Goal: Contribute content: Contribute content

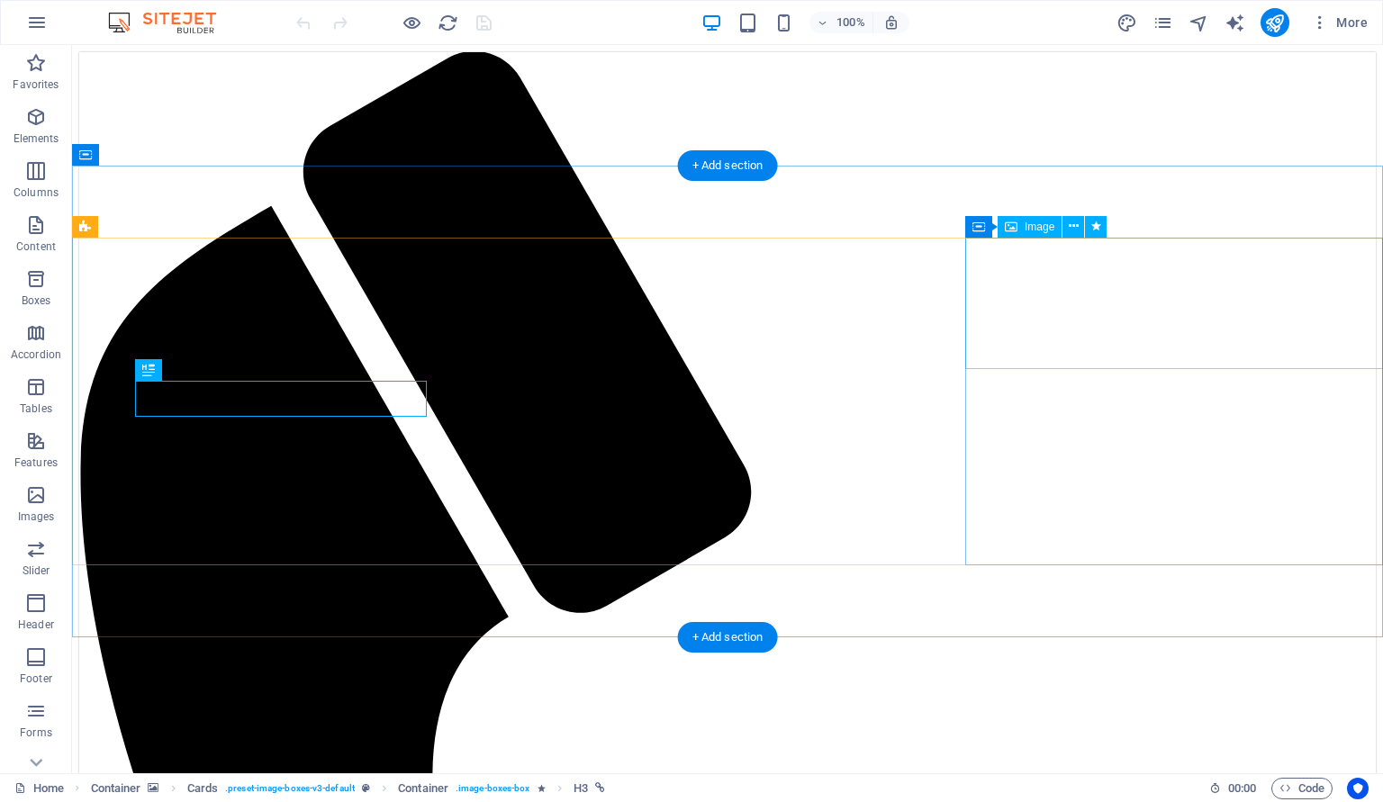
scroll to position [412, 0]
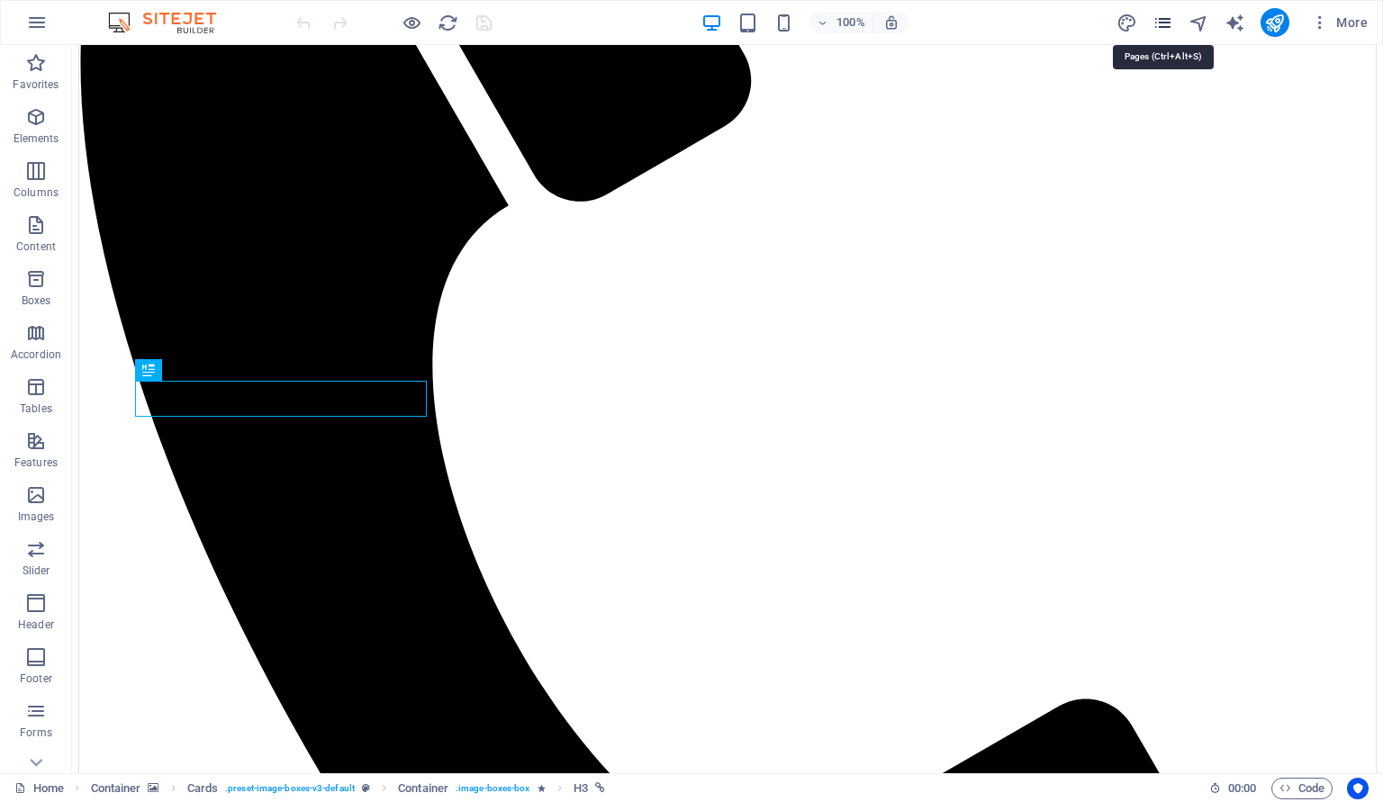
click at [1162, 23] on icon "pages" at bounding box center [1163, 23] width 21 height 21
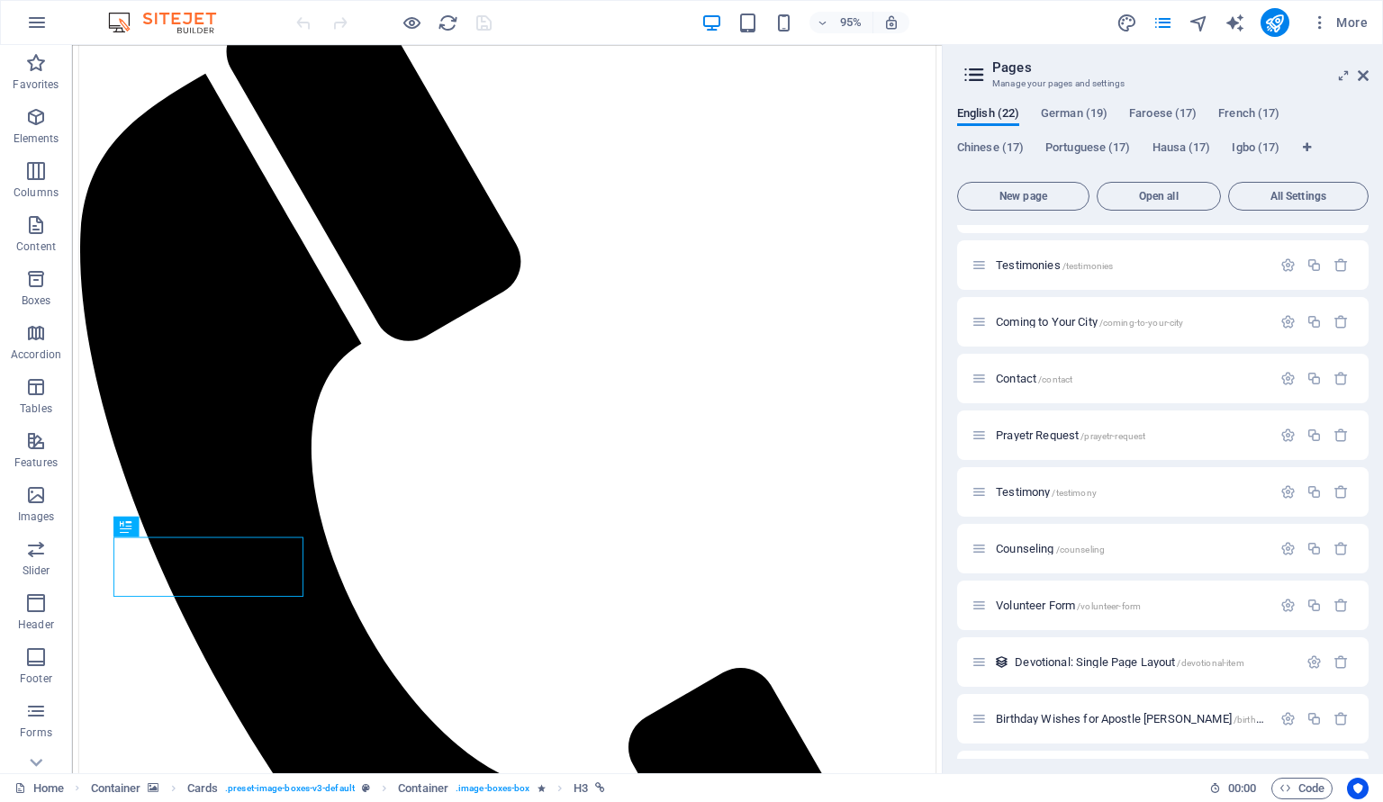
scroll to position [713, 0]
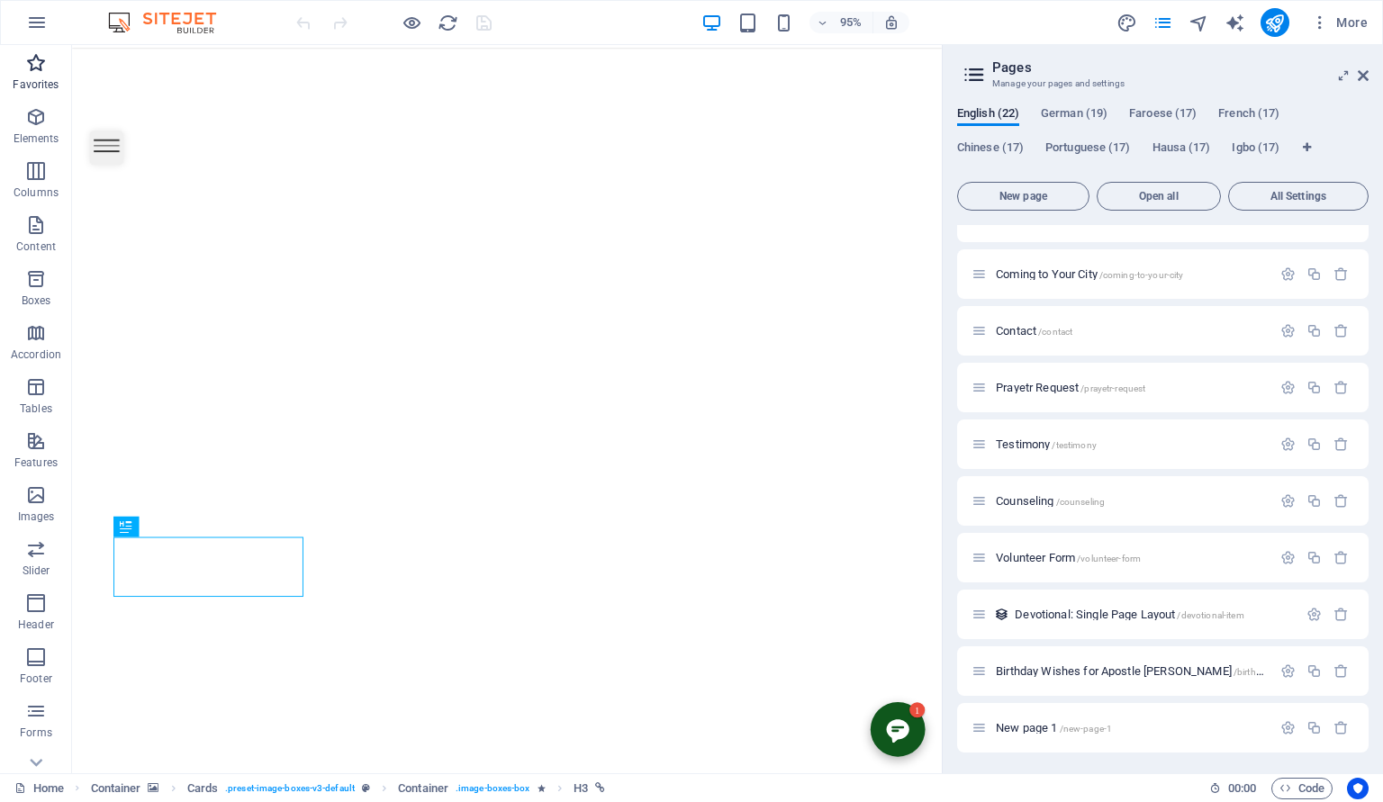
click at [33, 80] on p "Favorites" at bounding box center [36, 84] width 46 height 14
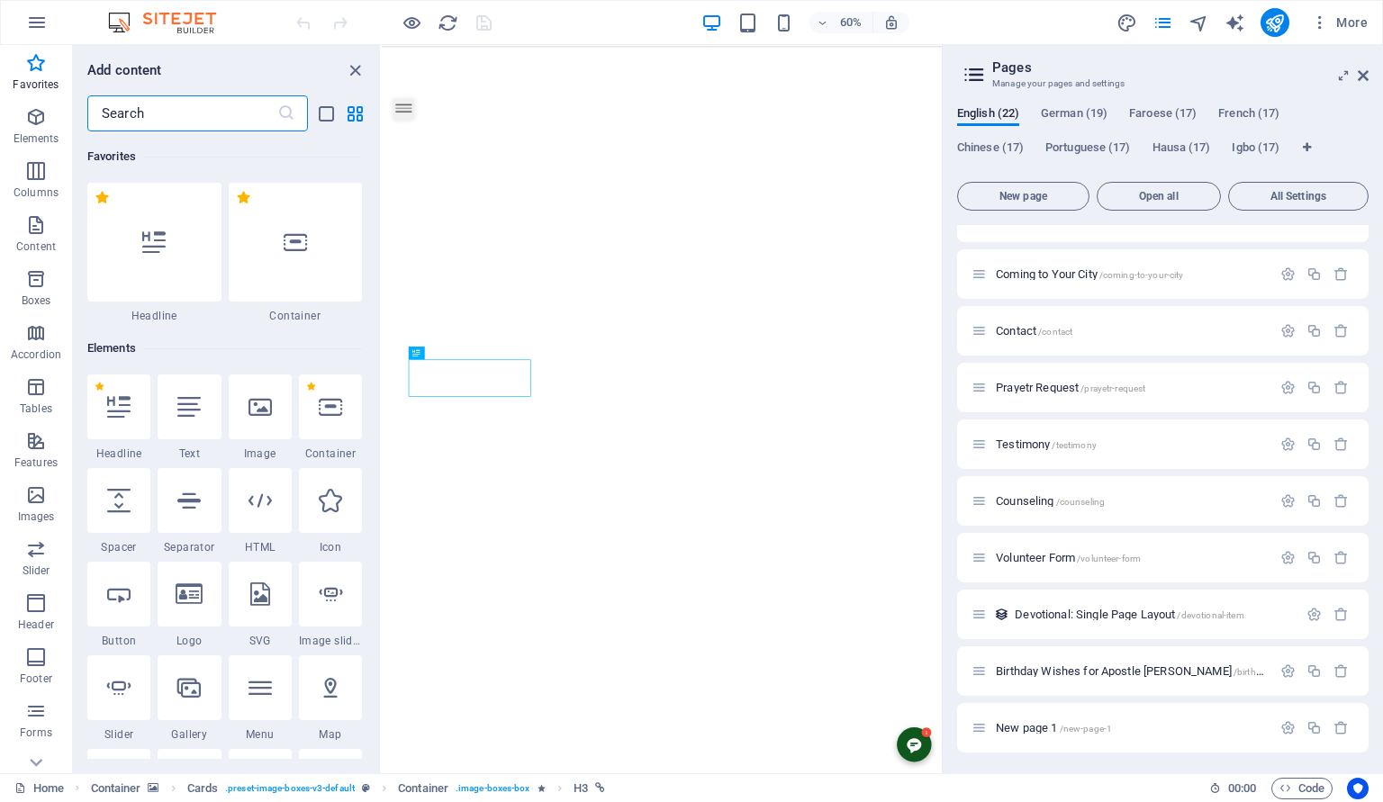
click at [151, 112] on input "text" at bounding box center [182, 113] width 190 height 36
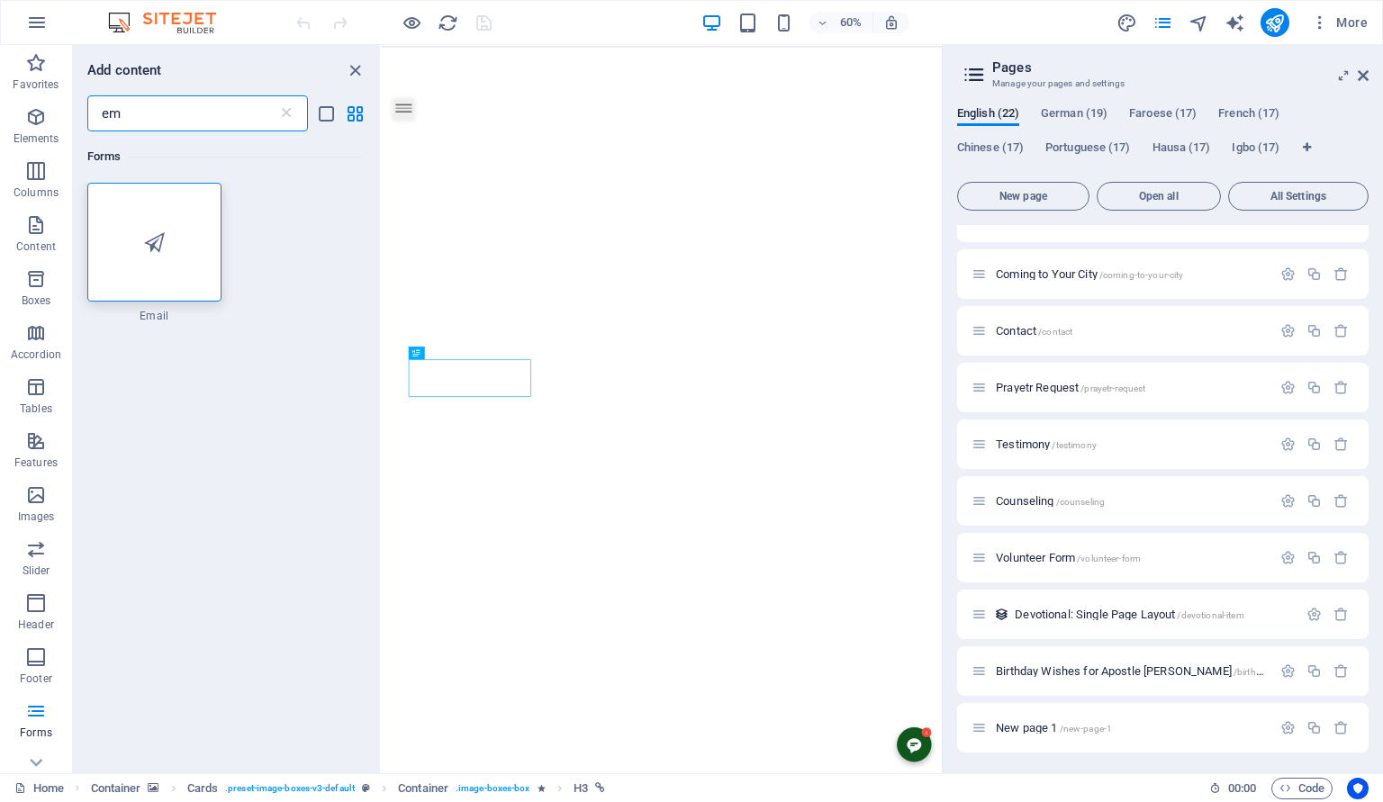
type input "e"
type input "m"
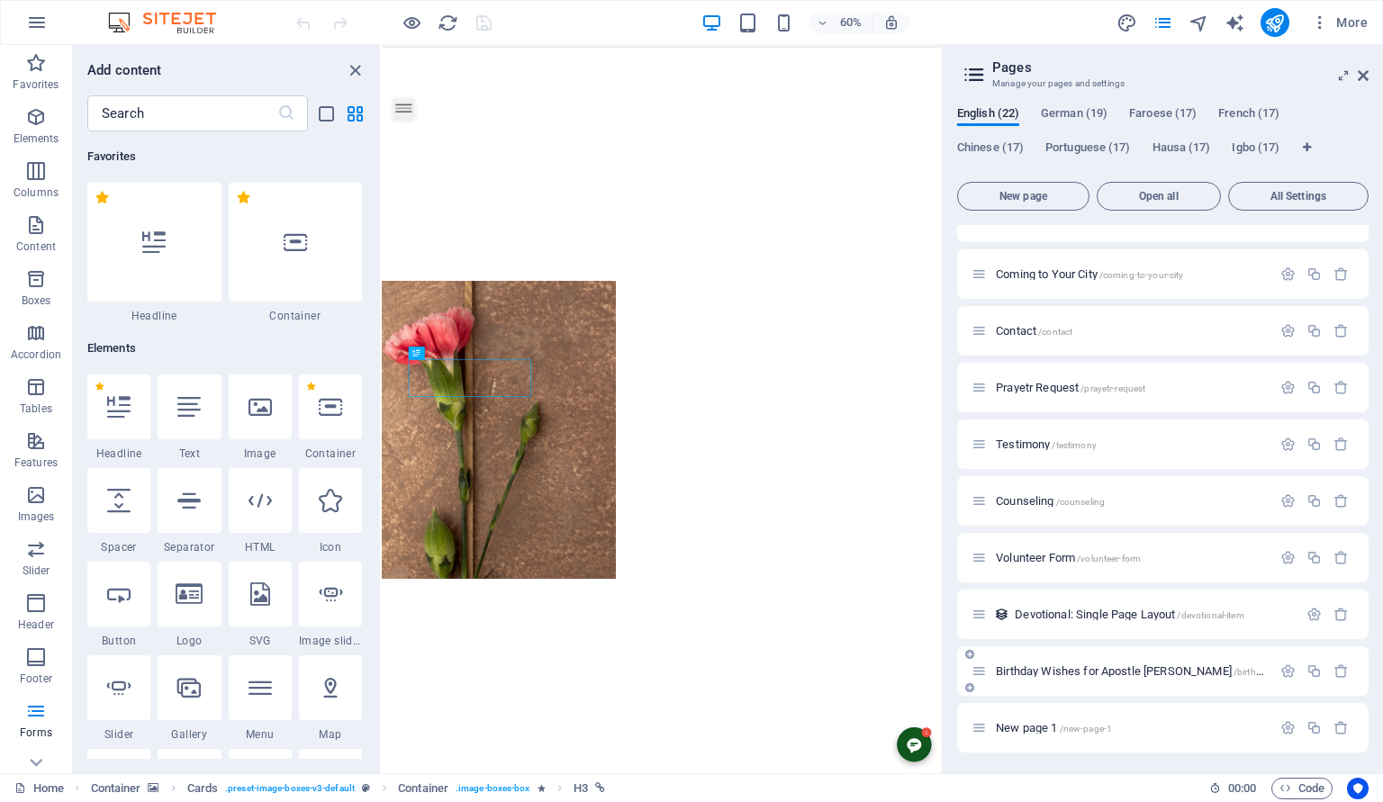
click at [1075, 670] on span "Birthday Wishes for [DEMOGRAPHIC_DATA] [PERSON_NAME] /birthday-wishes-for-apost…" at bounding box center [1210, 672] width 428 height 14
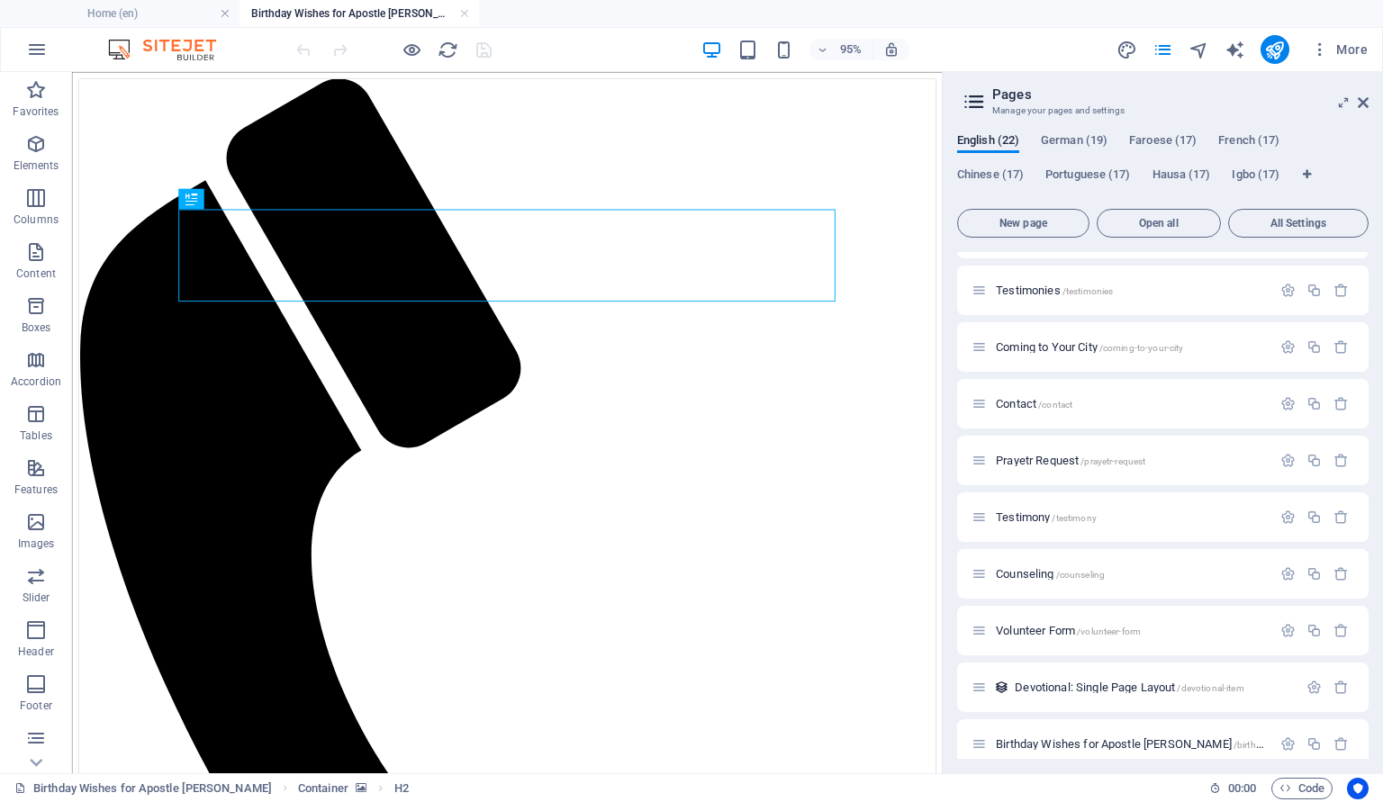
scroll to position [0, 0]
click at [1363, 103] on icon at bounding box center [1363, 102] width 11 height 14
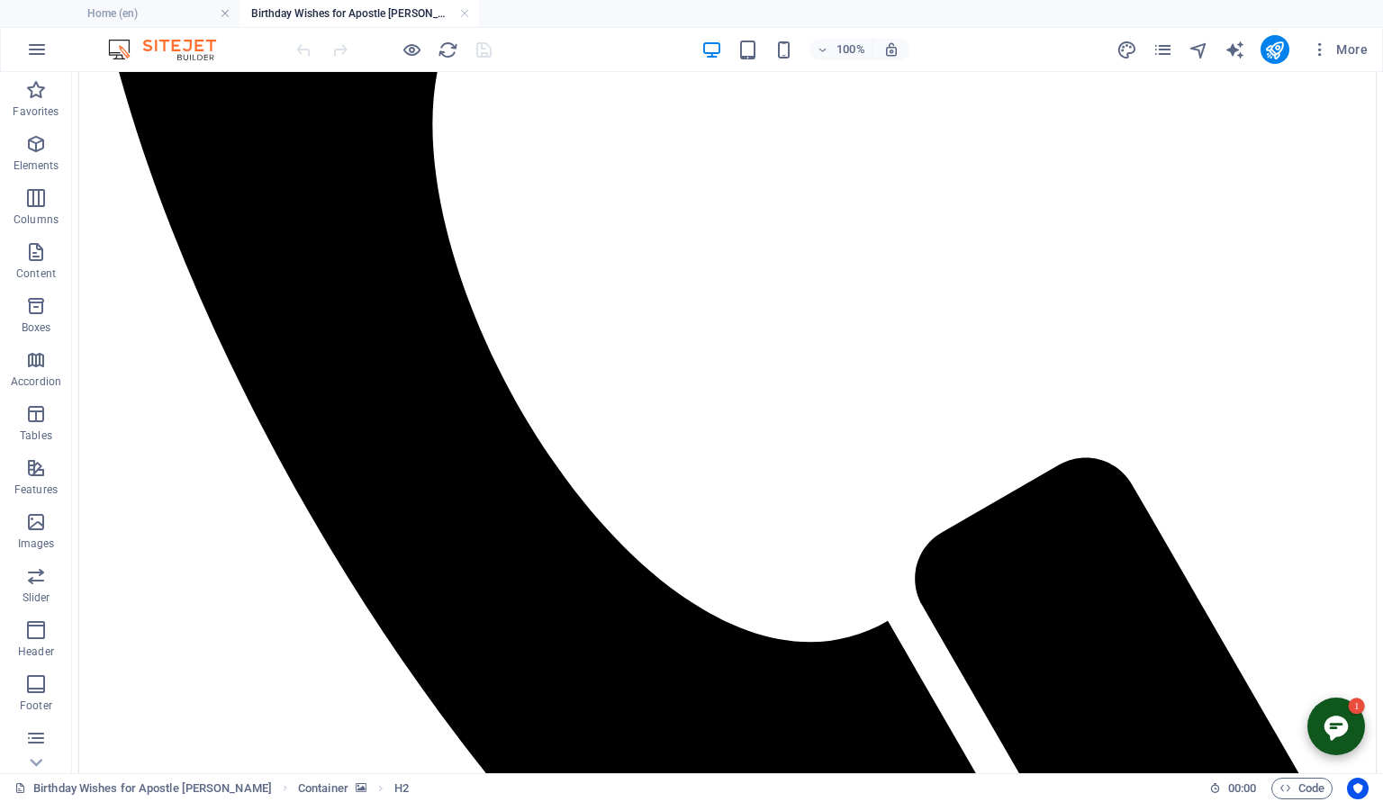
scroll to position [713, 0]
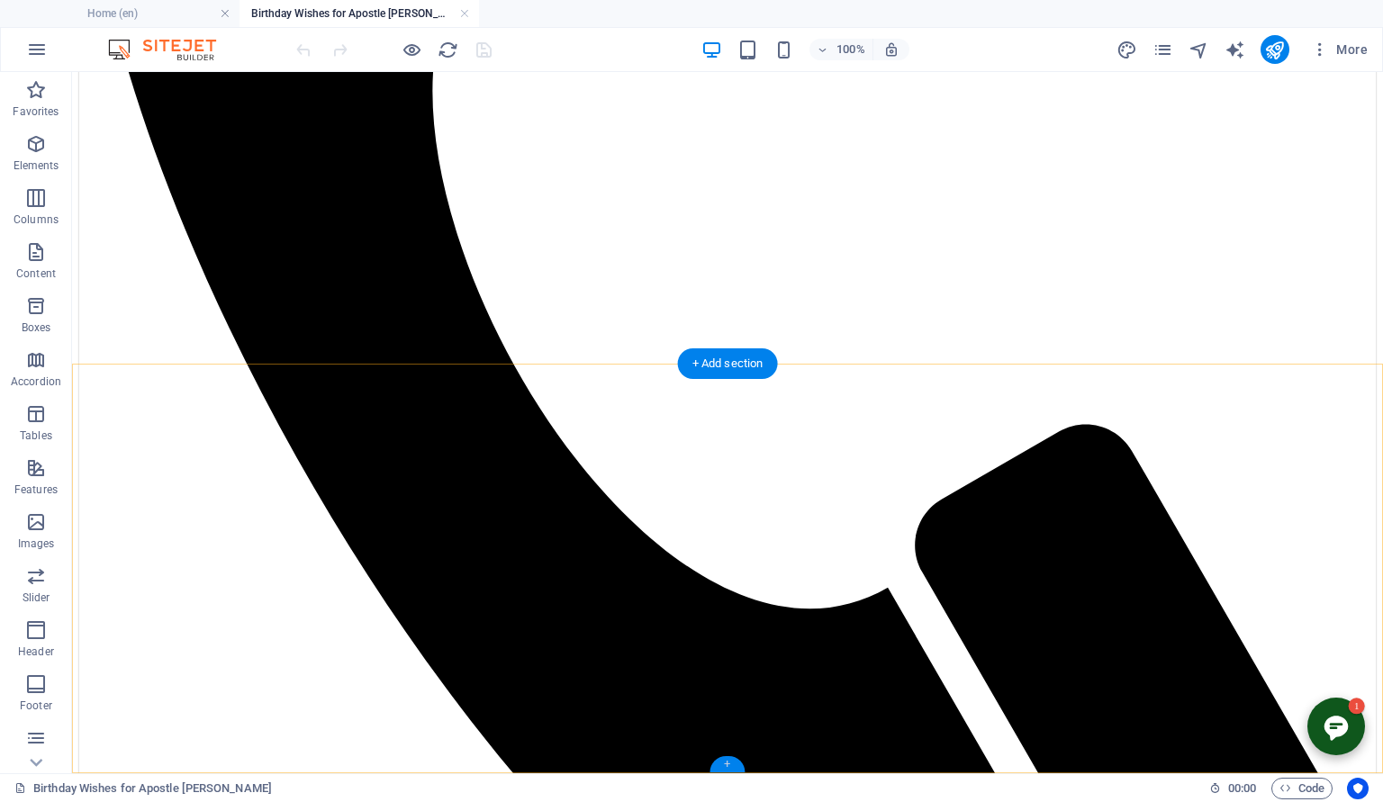
click at [725, 767] on div "+" at bounding box center [727, 764] width 35 height 16
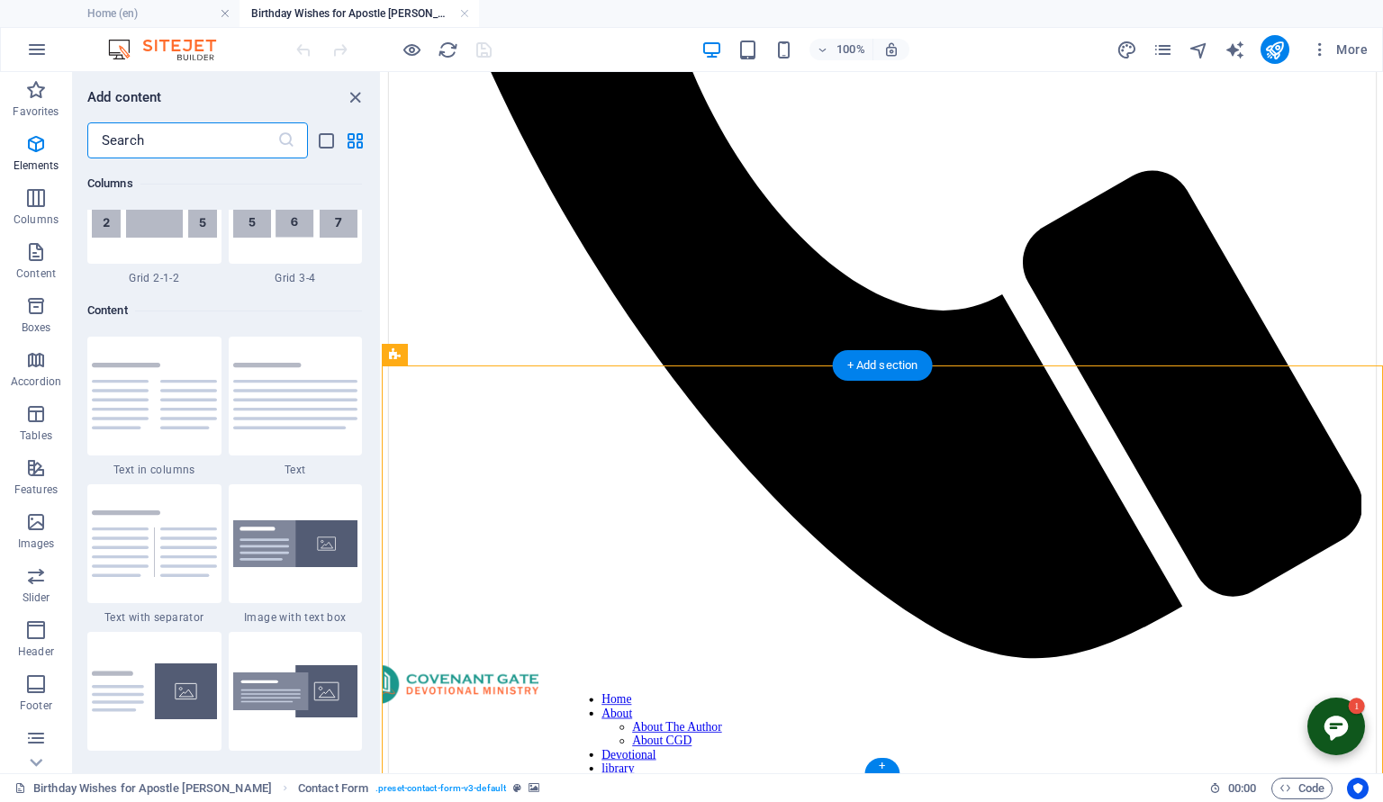
scroll to position [3151, 0]
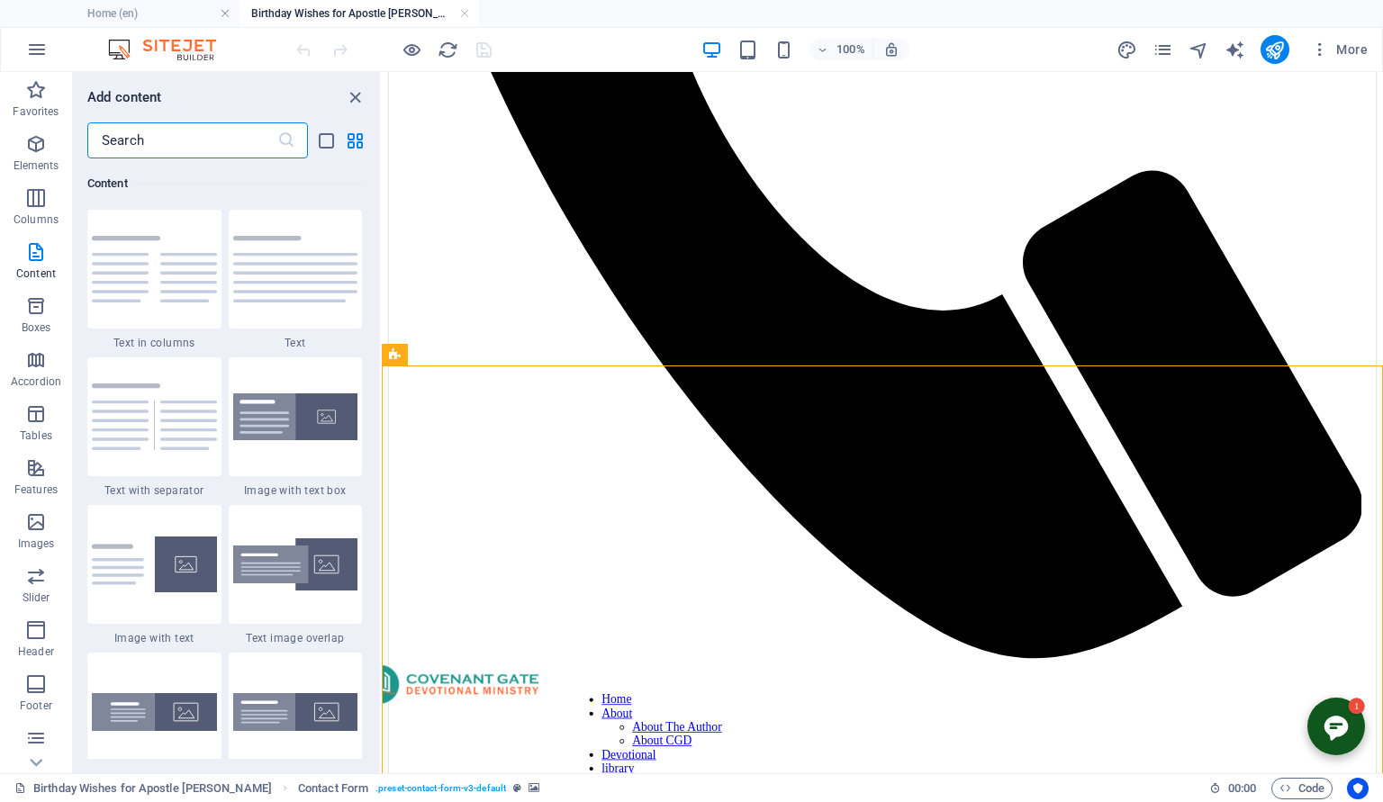
click at [152, 144] on input "text" at bounding box center [182, 140] width 190 height 36
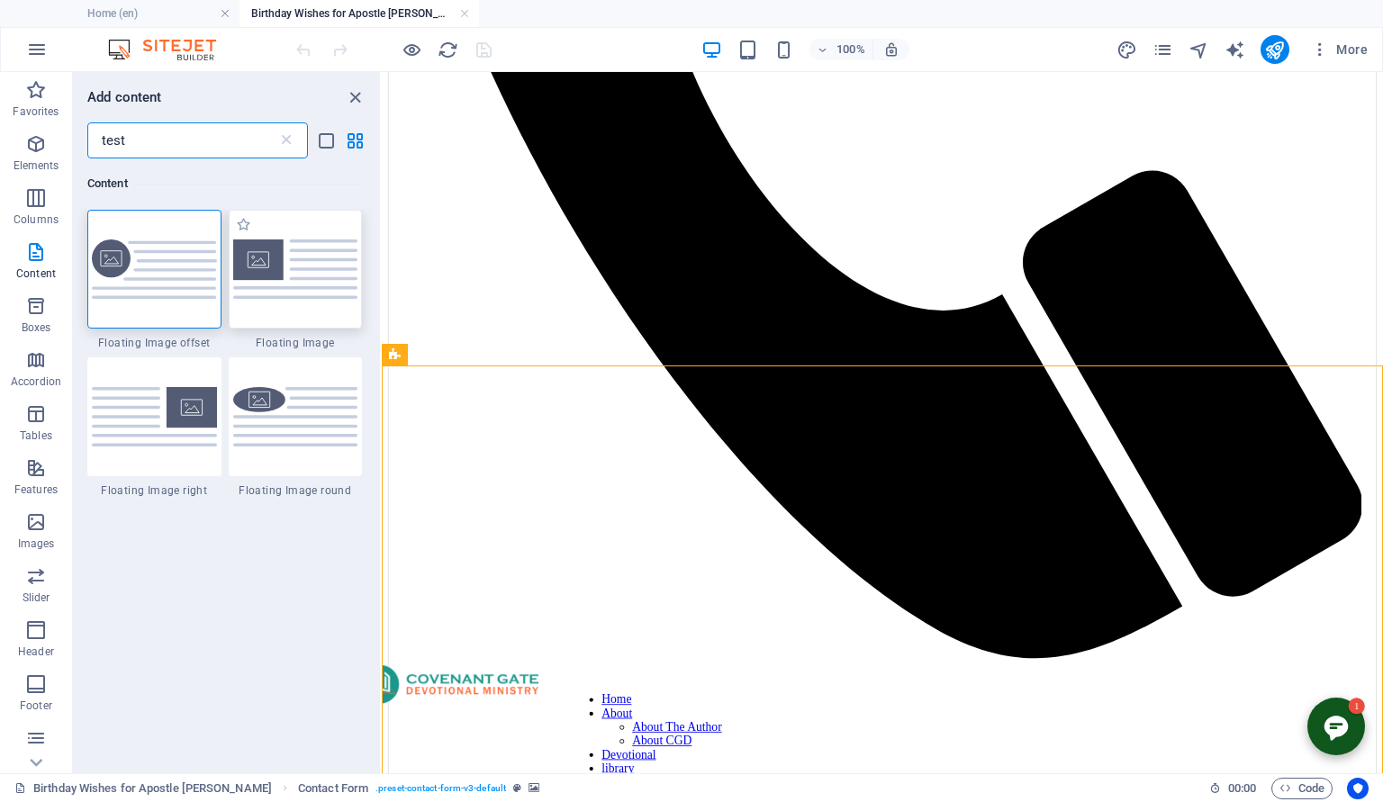
type input "test"
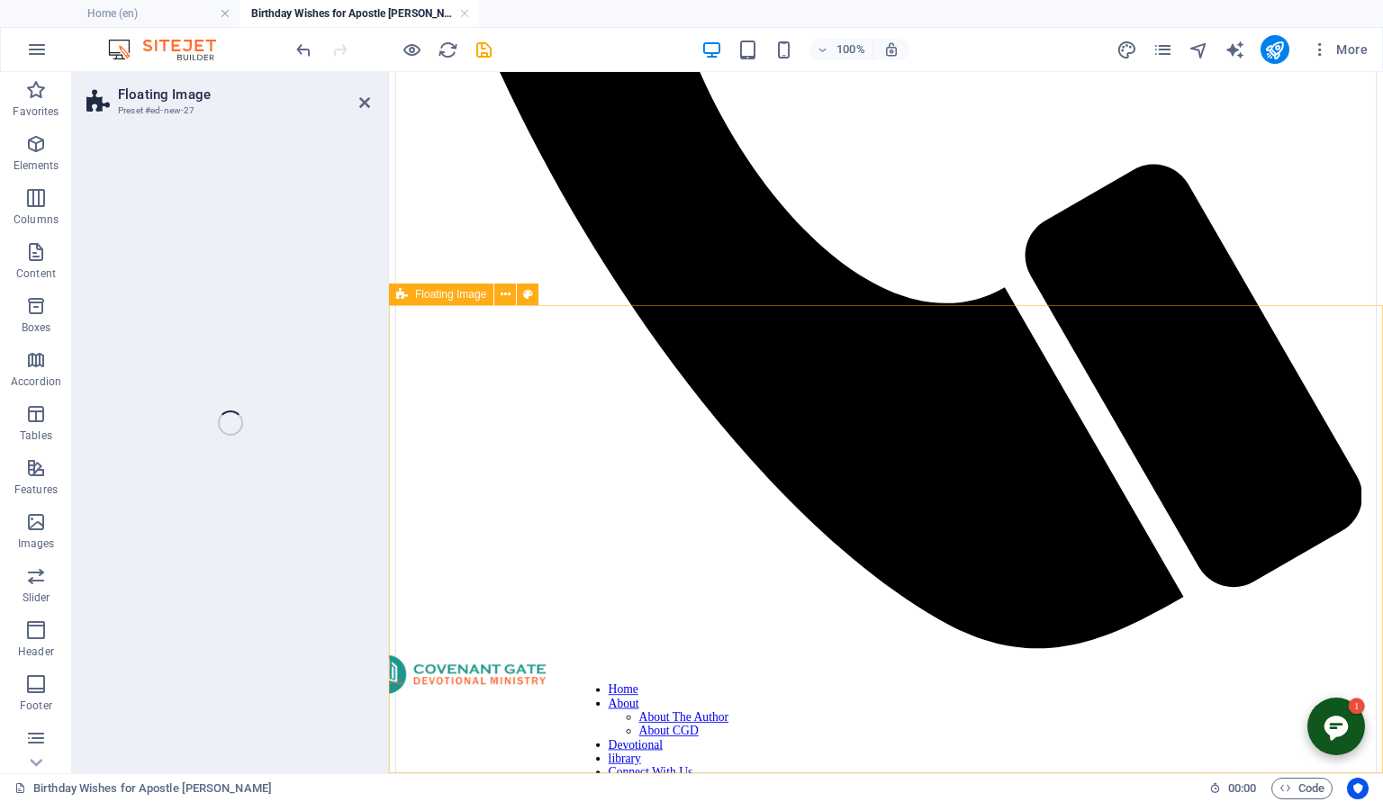
scroll to position [1181, 0]
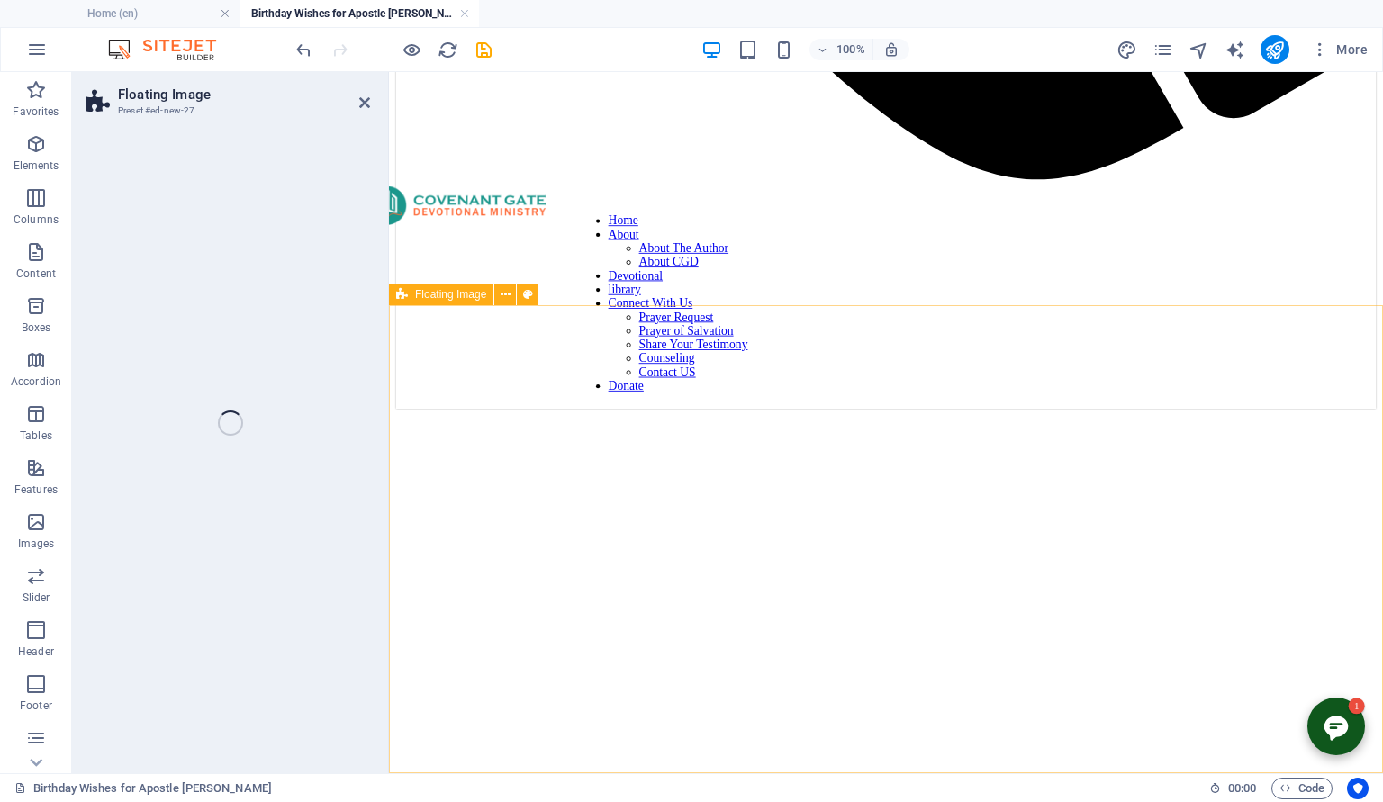
select select "%"
select select "rem"
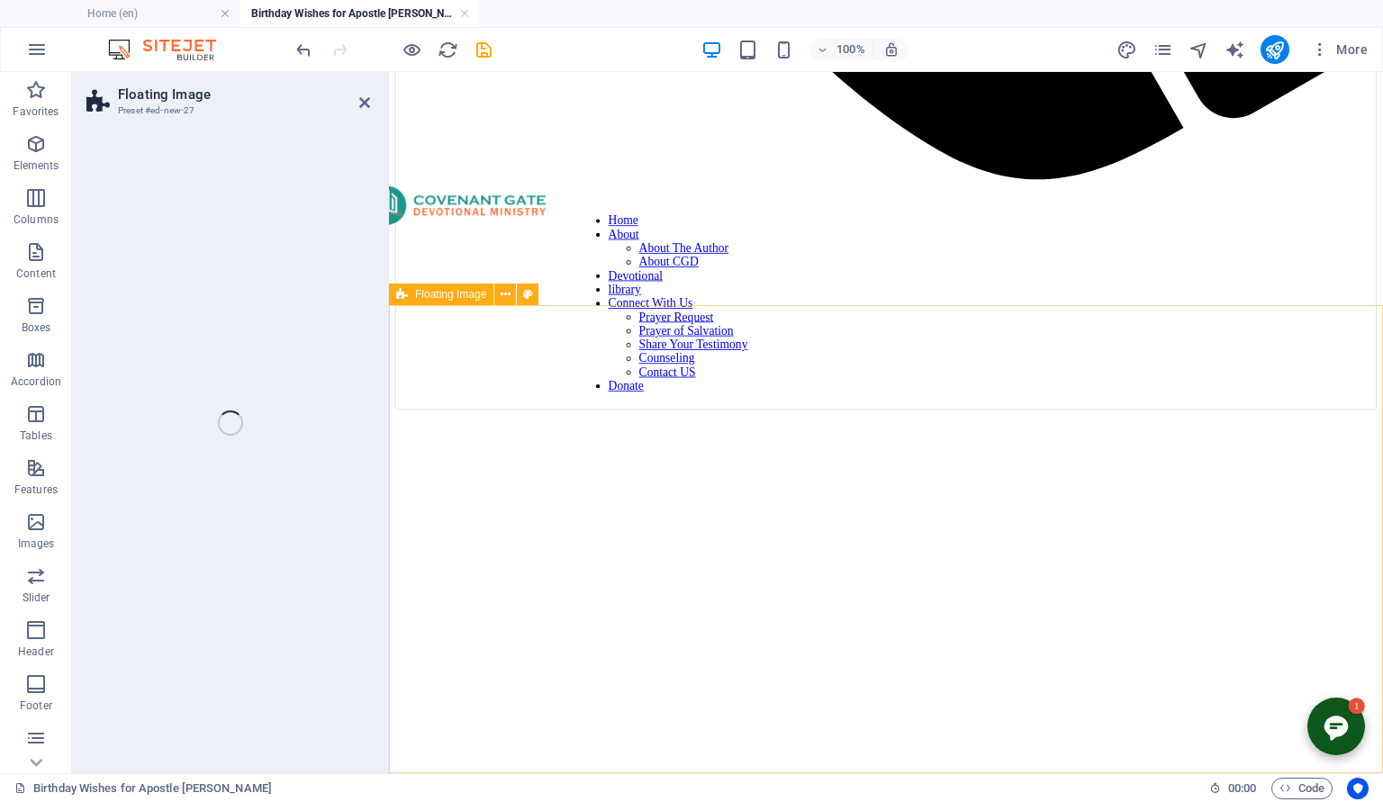
select select "preset-float-container-v3-default"
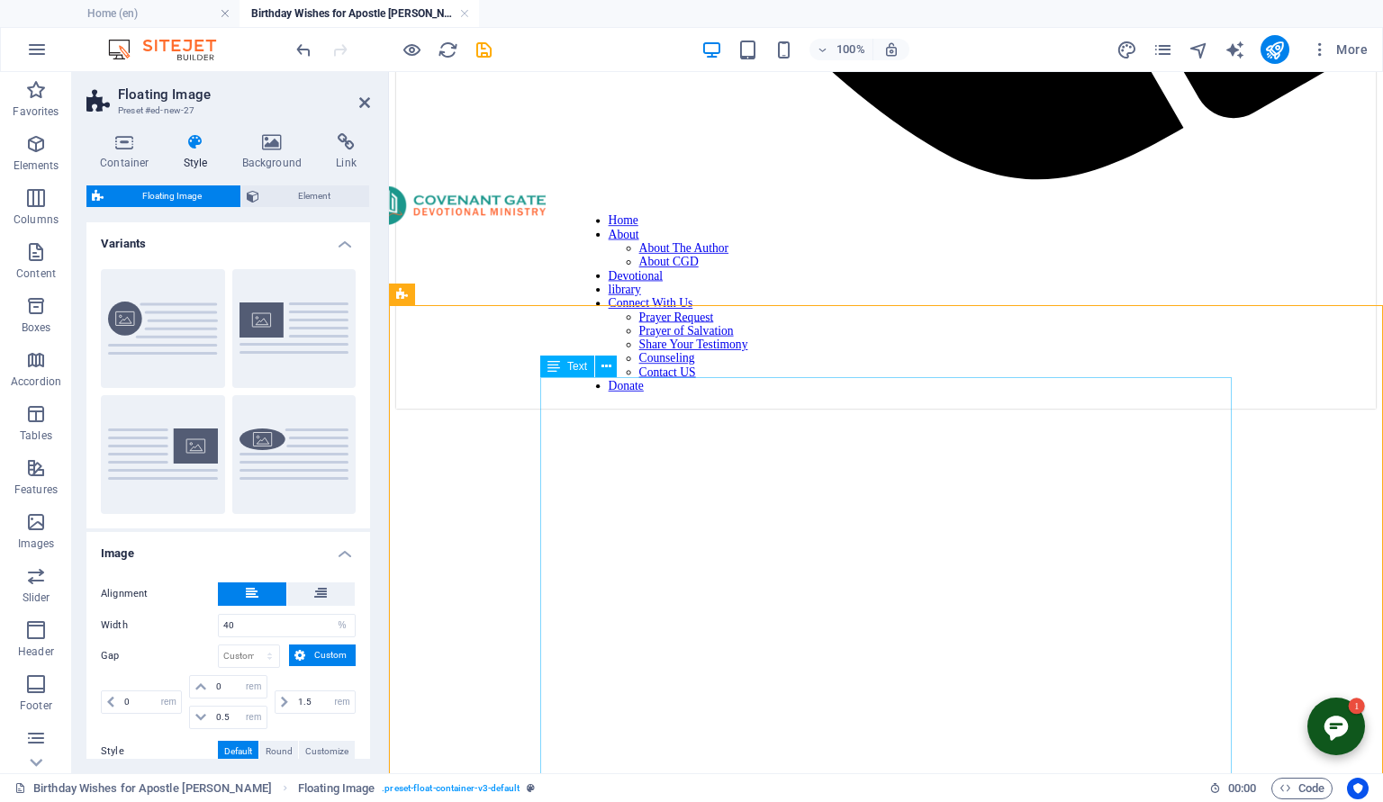
scroll to position [1184, 0]
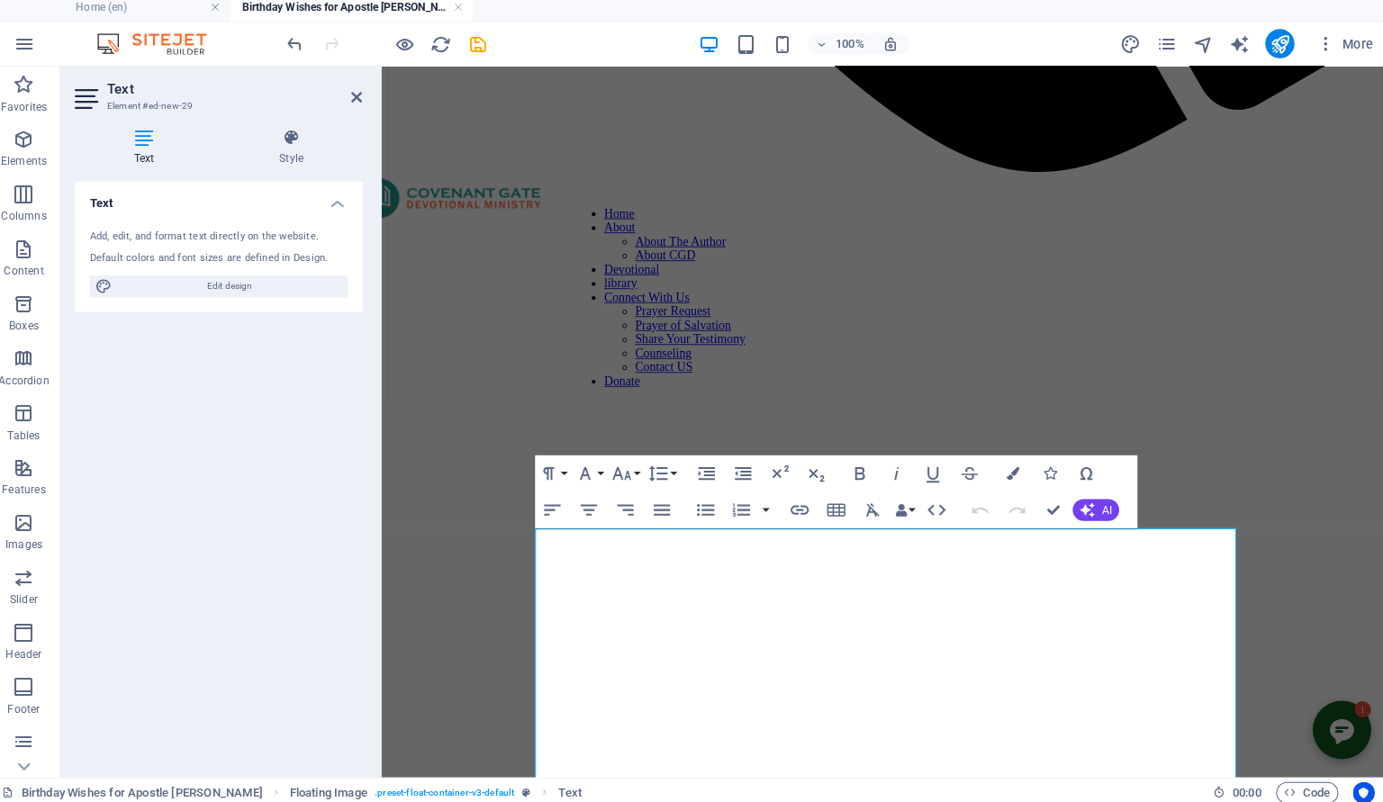
scroll to position [1030, 0]
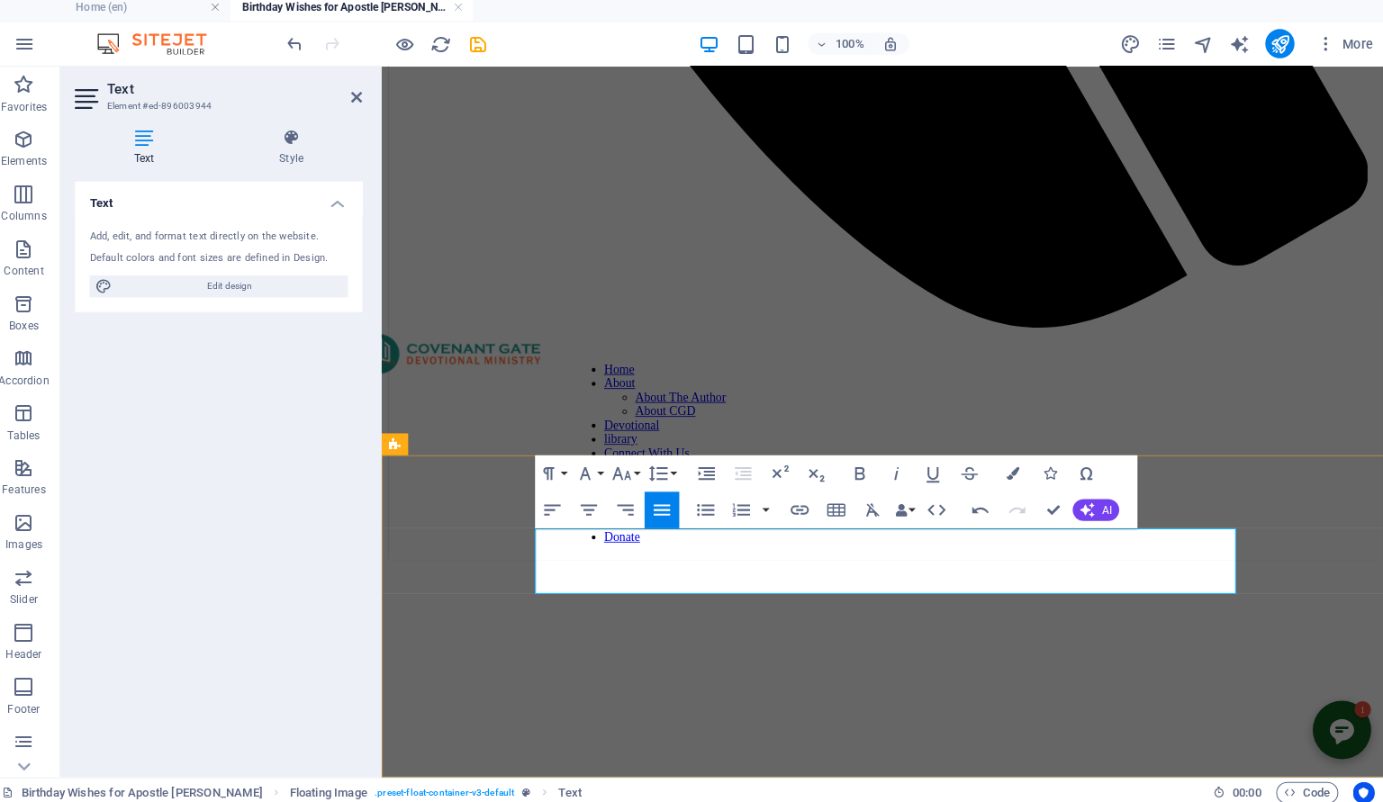
drag, startPoint x: 875, startPoint y: 532, endPoint x: 828, endPoint y: 528, distance: 47.9
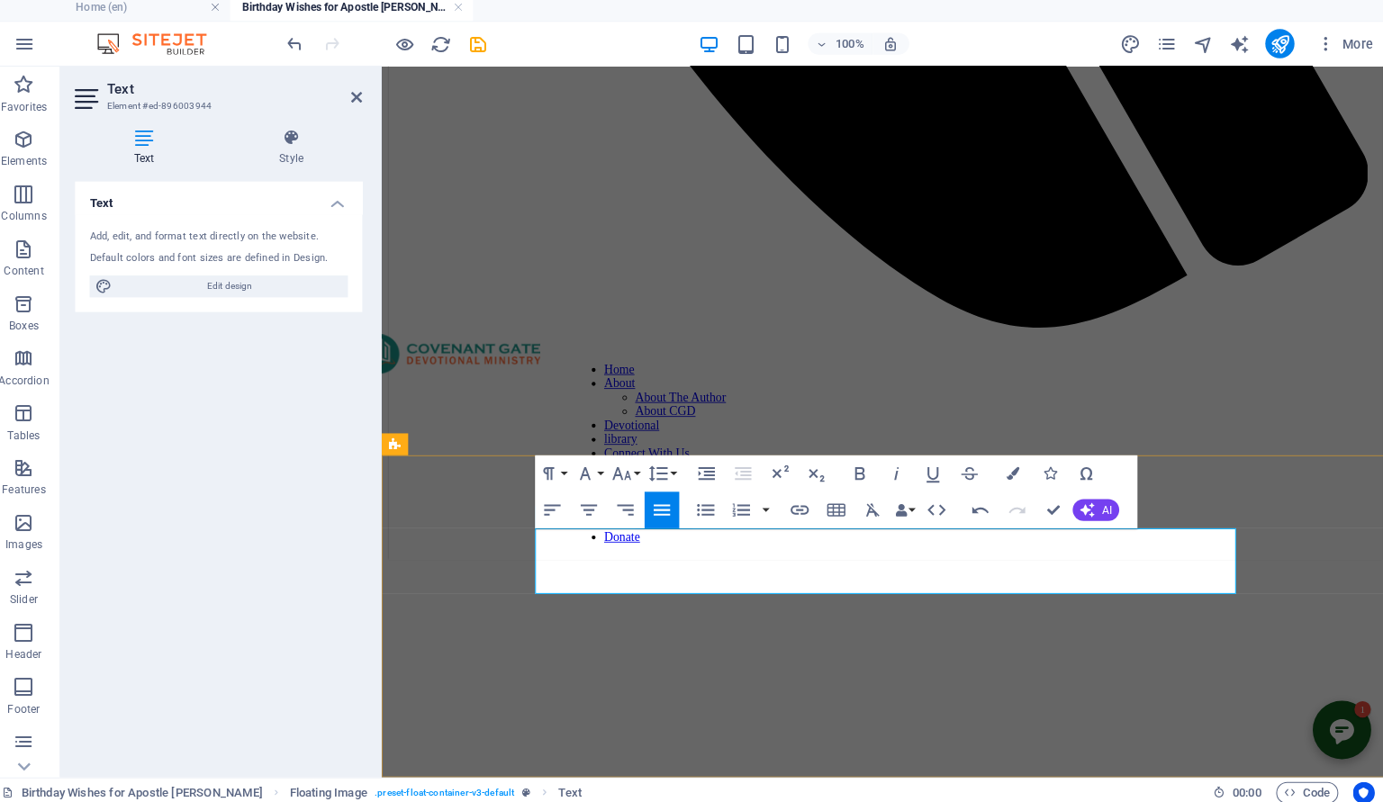
drag, startPoint x: 879, startPoint y: 522, endPoint x: 824, endPoint y: 531, distance: 55.7
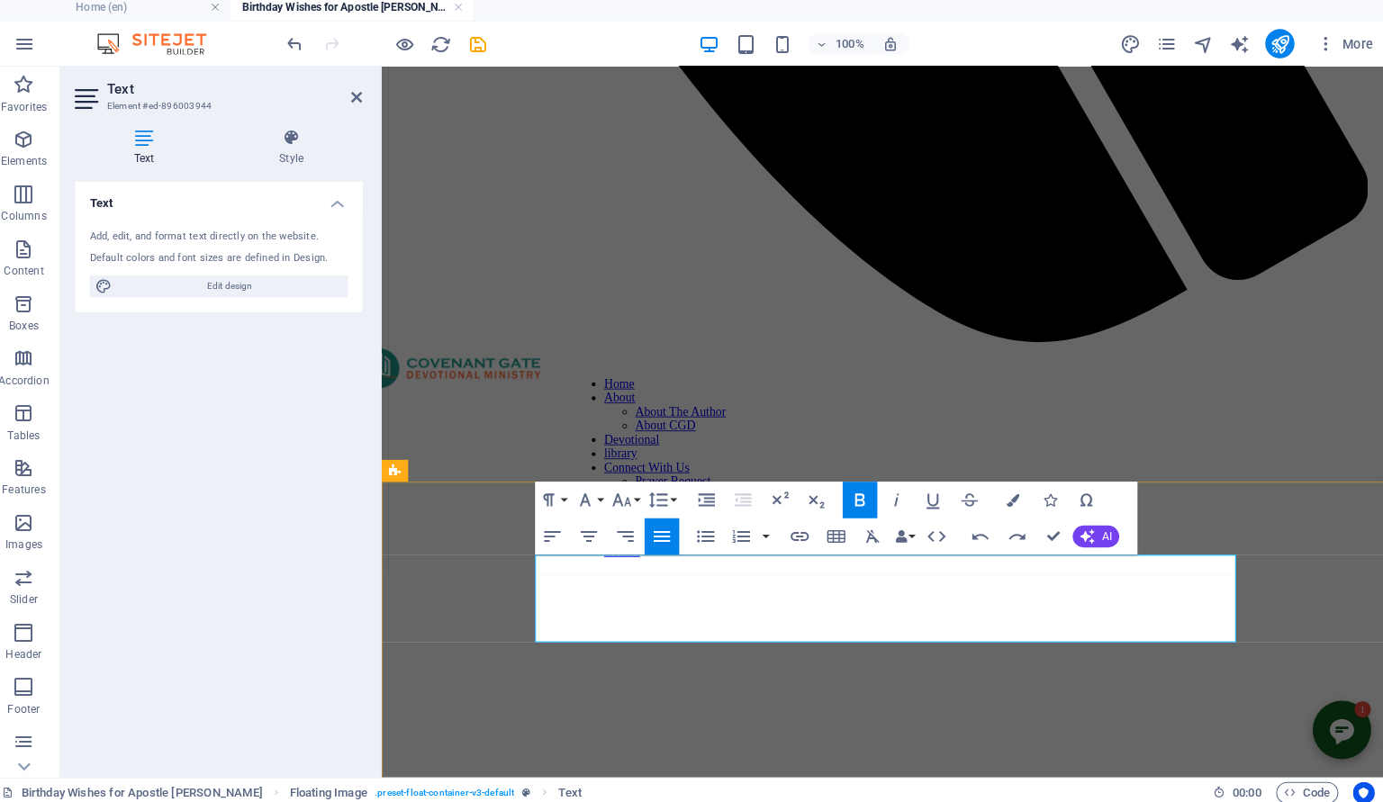
scroll to position [1019, 0]
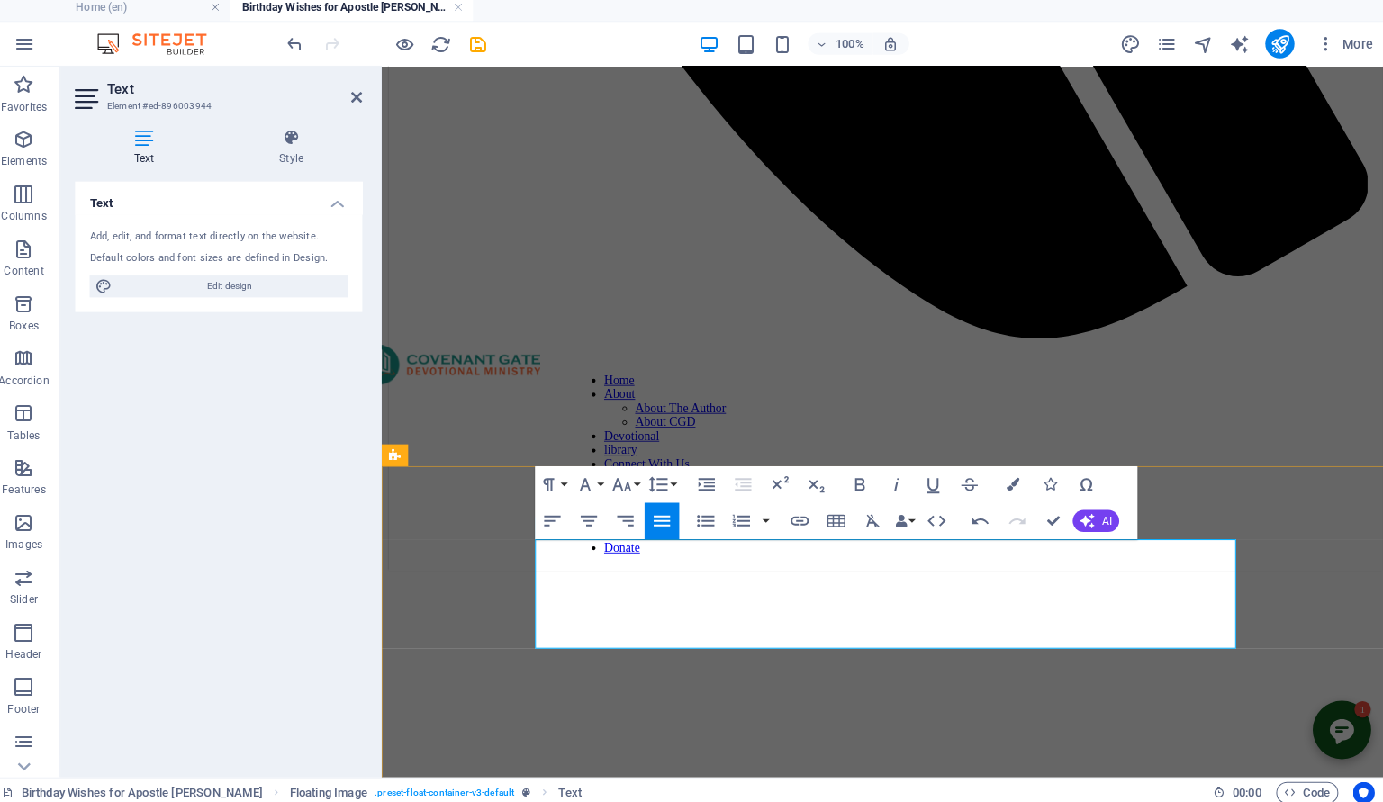
drag, startPoint x: 833, startPoint y: 607, endPoint x: 1129, endPoint y: 638, distance: 297.9
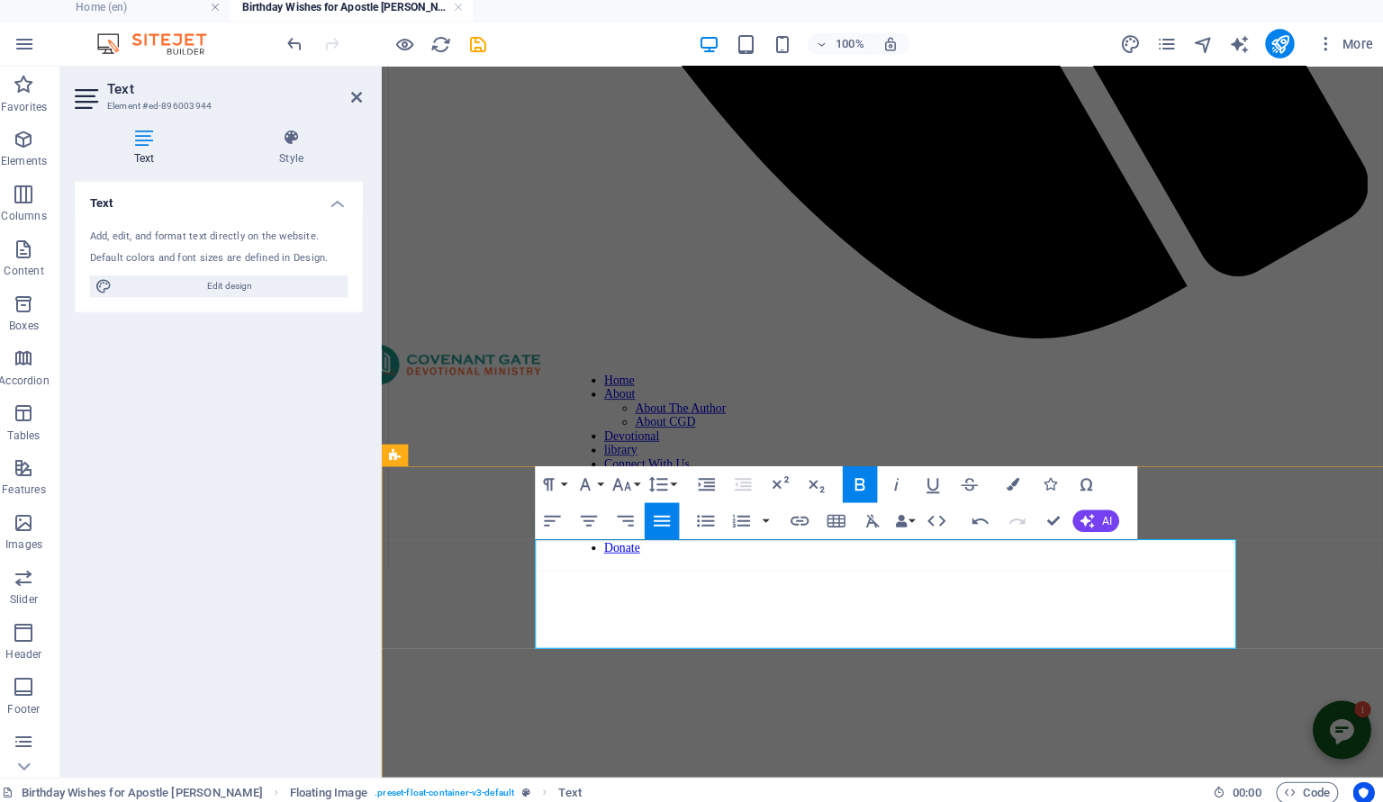
drag, startPoint x: 952, startPoint y: 607, endPoint x: 1181, endPoint y: 636, distance: 230.5
click at [900, 481] on icon "button" at bounding box center [897, 485] width 22 height 22
drag, startPoint x: 953, startPoint y: 606, endPoint x: 1191, endPoint y: 638, distance: 240.7
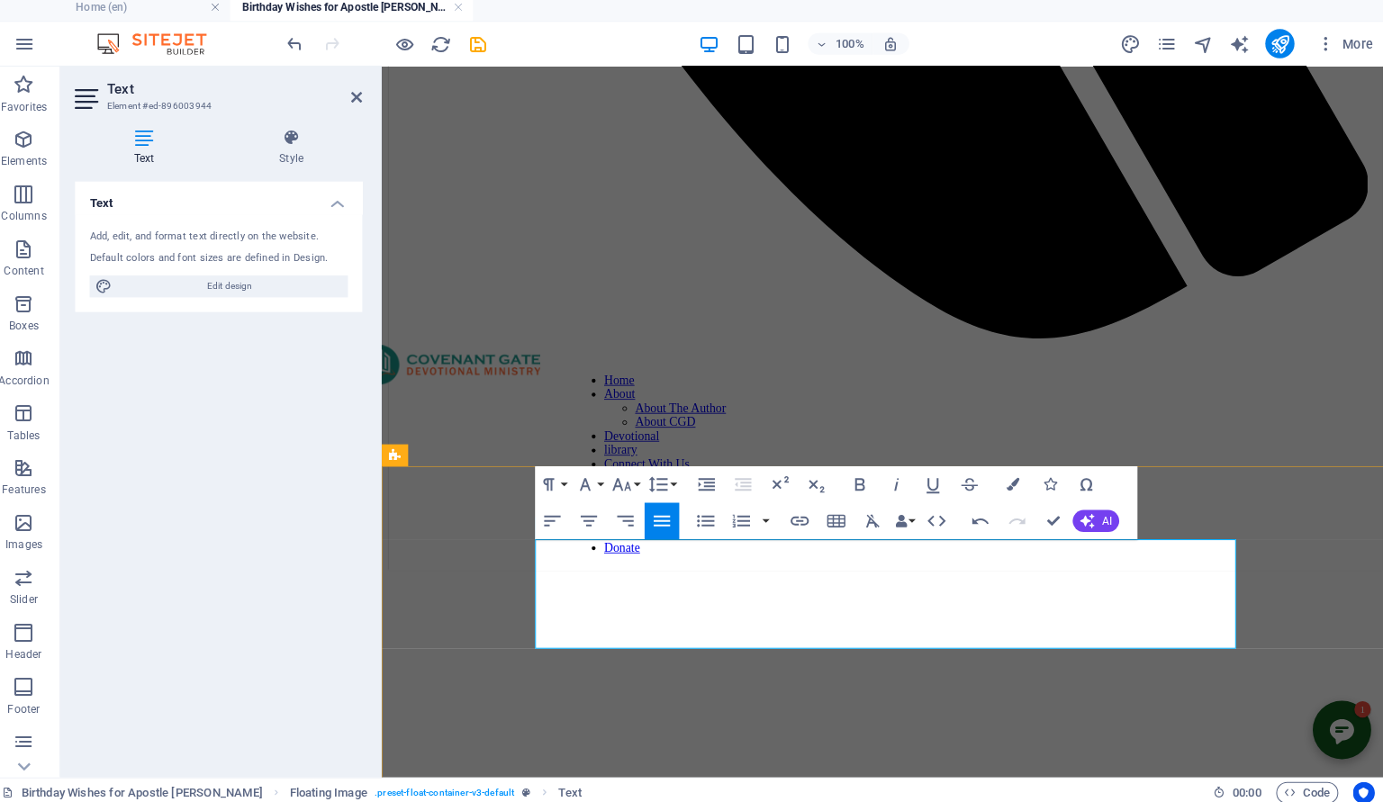
click at [865, 483] on icon "button" at bounding box center [861, 485] width 22 height 22
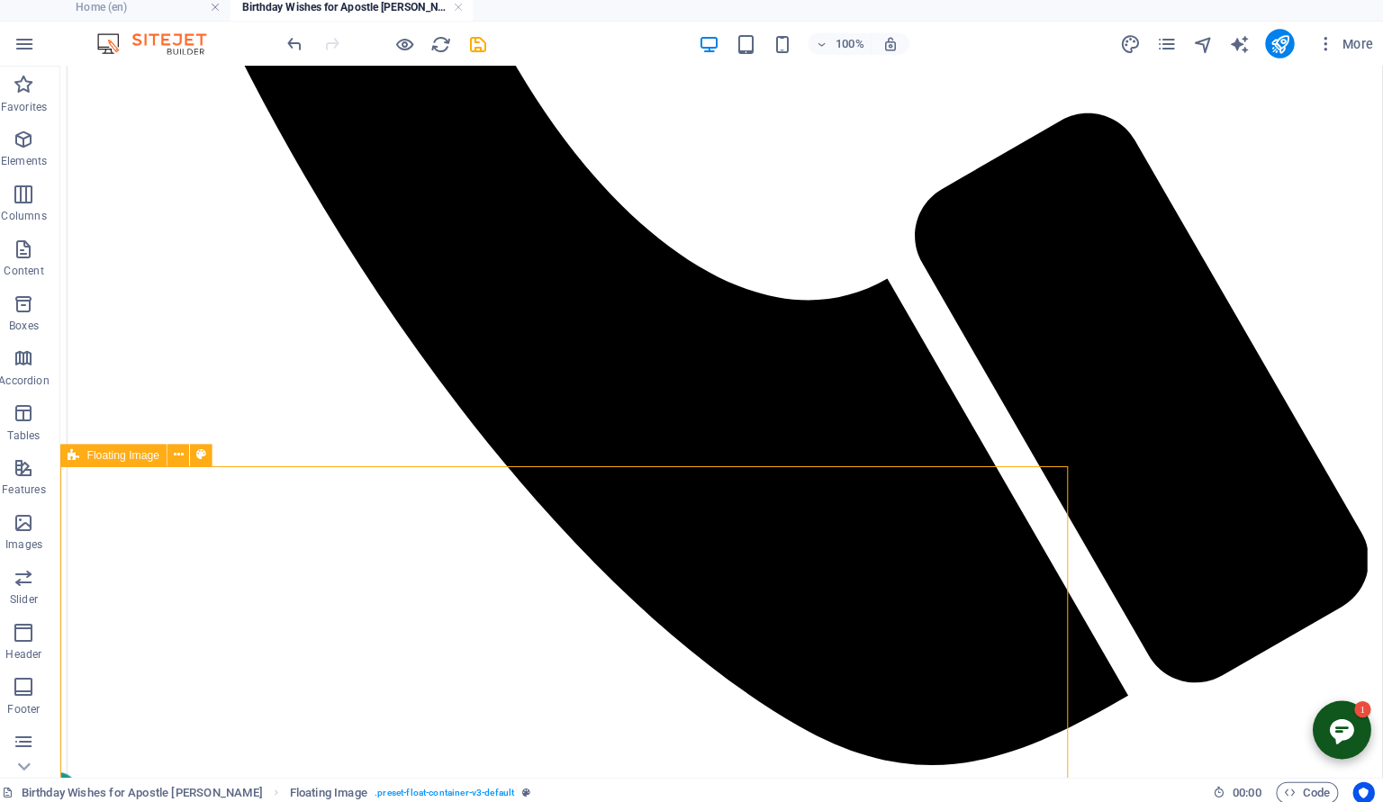
select select "%"
select select "rem"
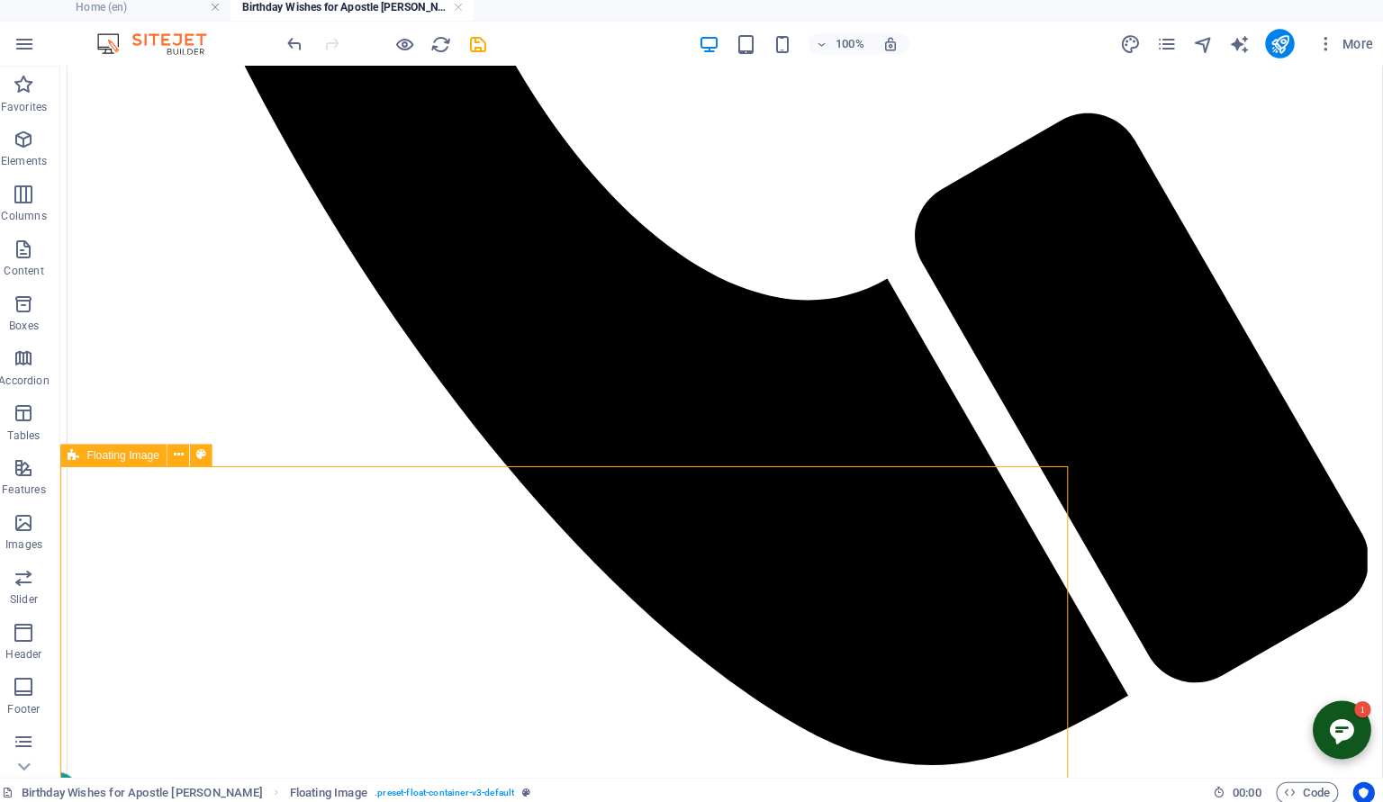
select select "rem"
select select "preset-float-container-v3-default"
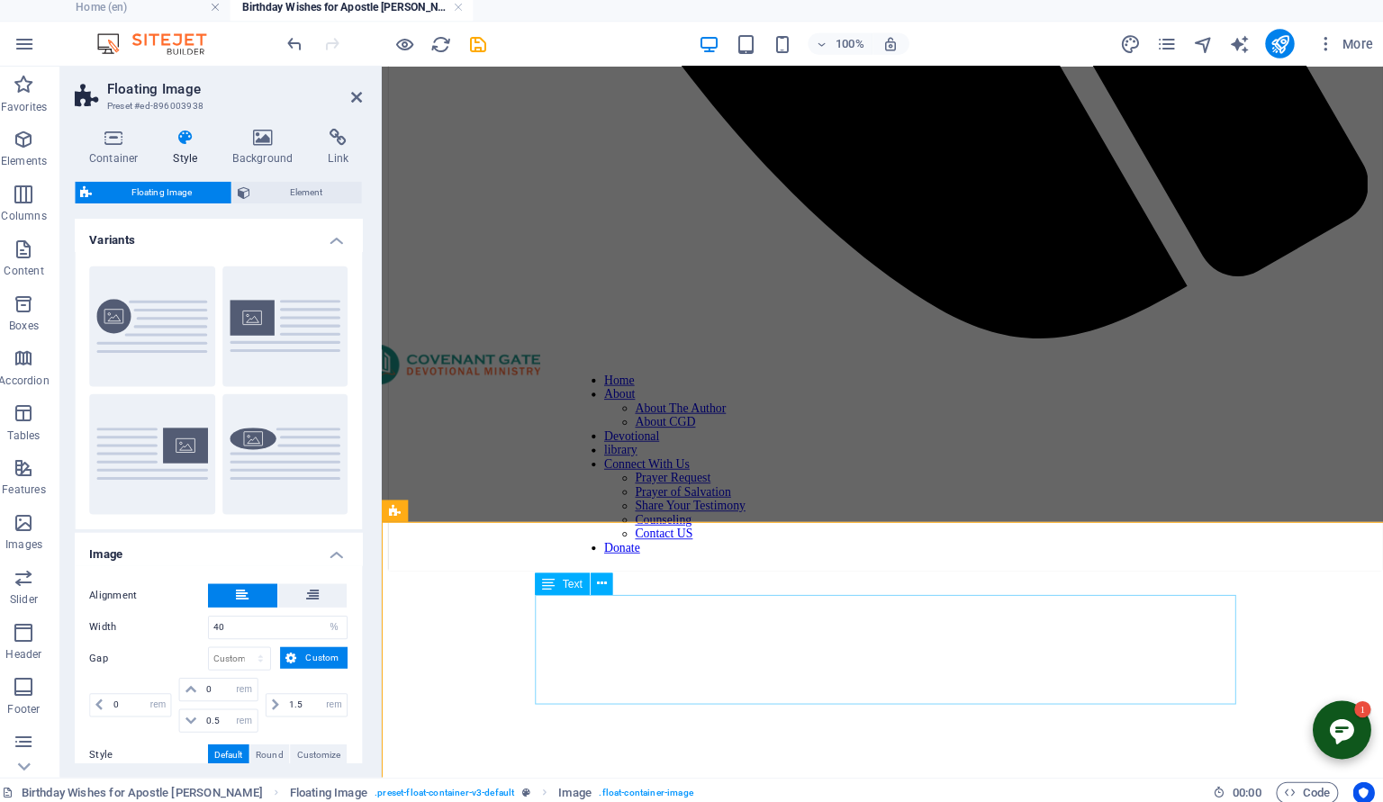
scroll to position [964, 0]
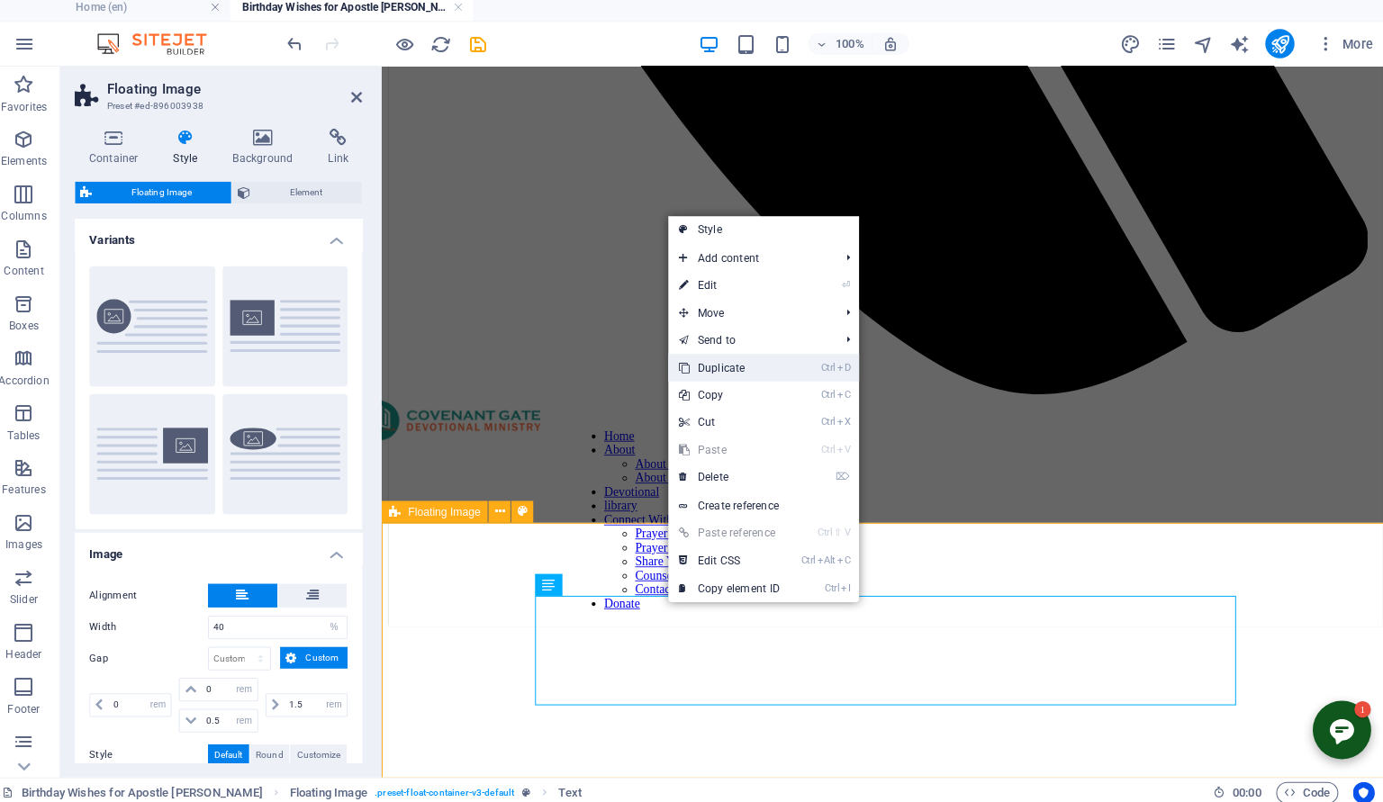
click at [758, 362] on link "Ctrl D Duplicate" at bounding box center [732, 369] width 121 height 27
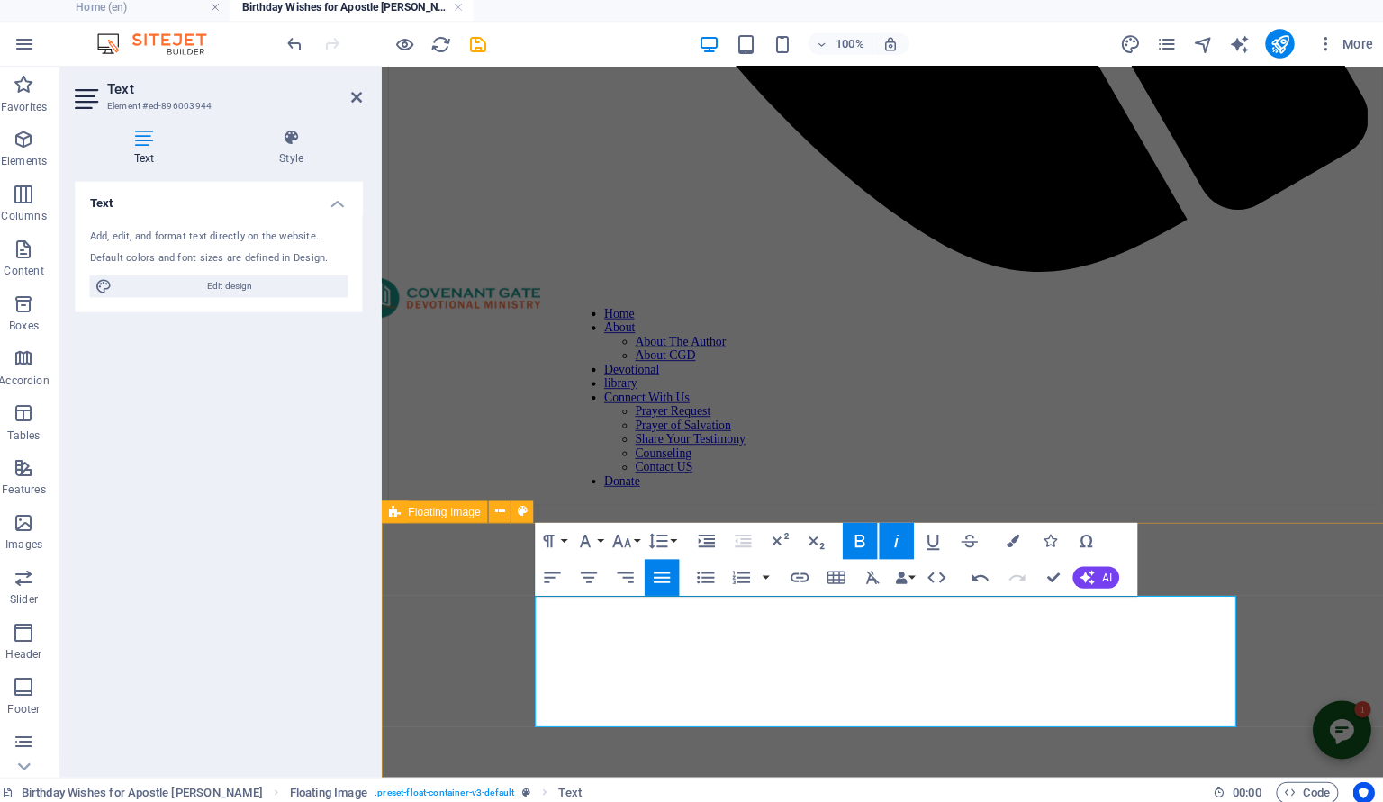
scroll to position [1095, 0]
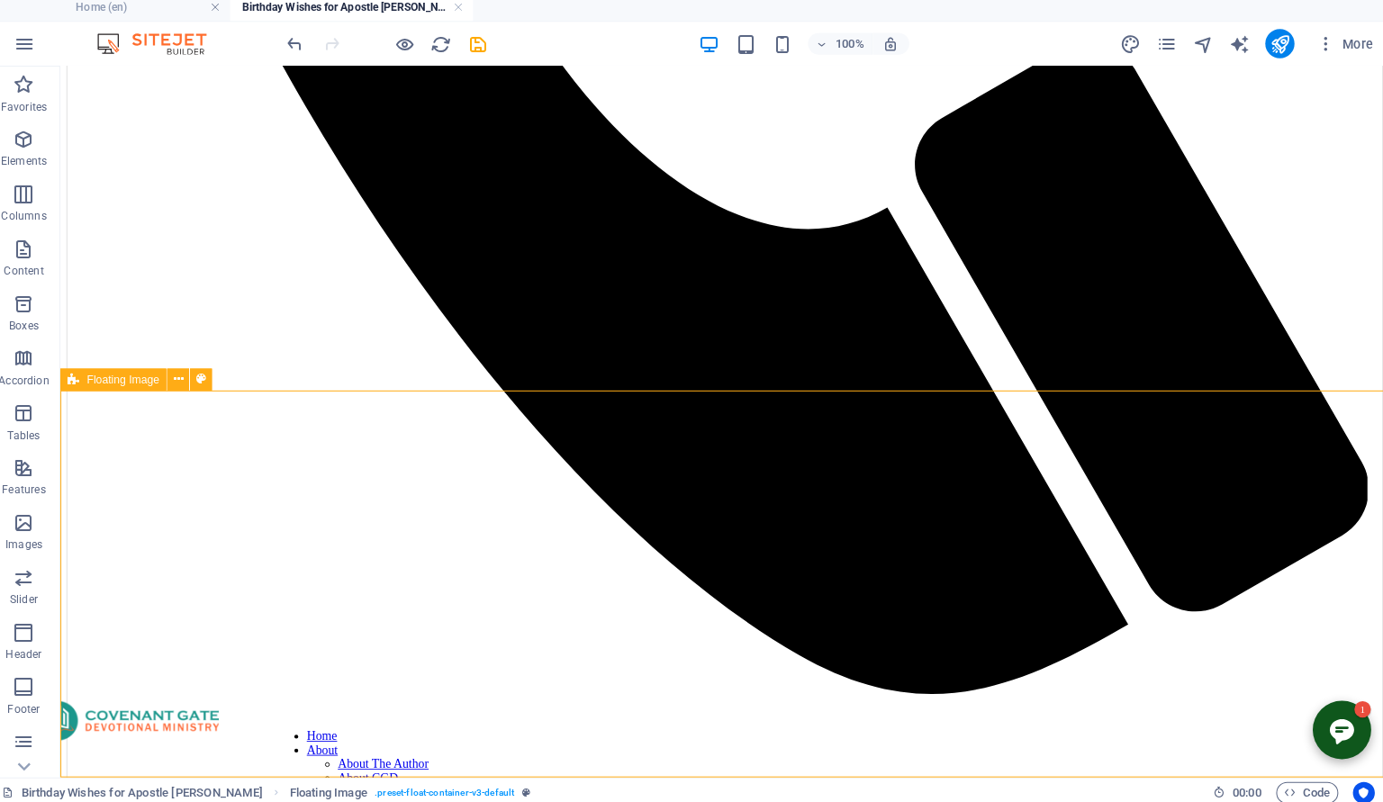
scroll to position [1090, 0]
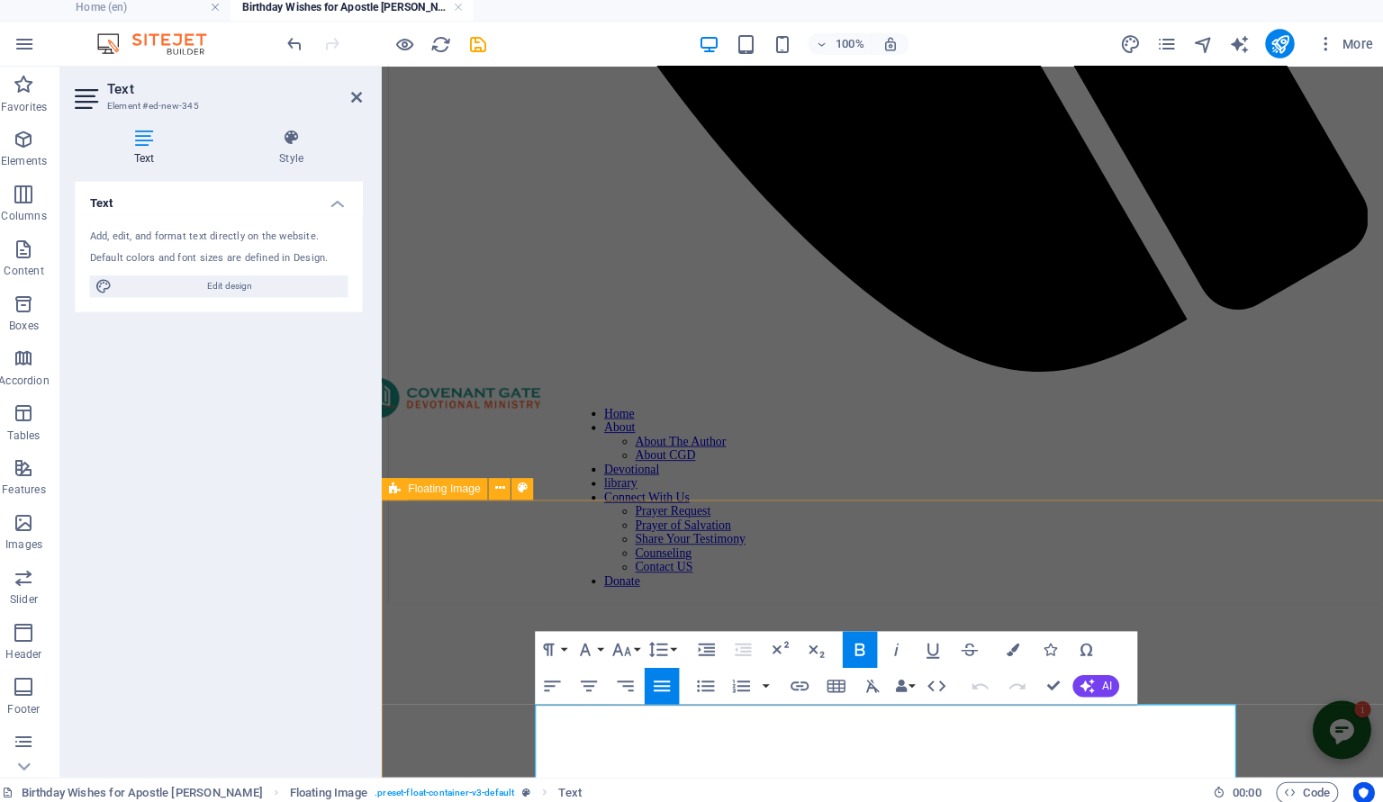
drag, startPoint x: 996, startPoint y: 779, endPoint x: 586, endPoint y: 703, distance: 416.7
drag, startPoint x: 586, startPoint y: 703, endPoint x: 636, endPoint y: 702, distance: 49.6
drag, startPoint x: 756, startPoint y: 726, endPoint x: 584, endPoint y: 728, distance: 172.0
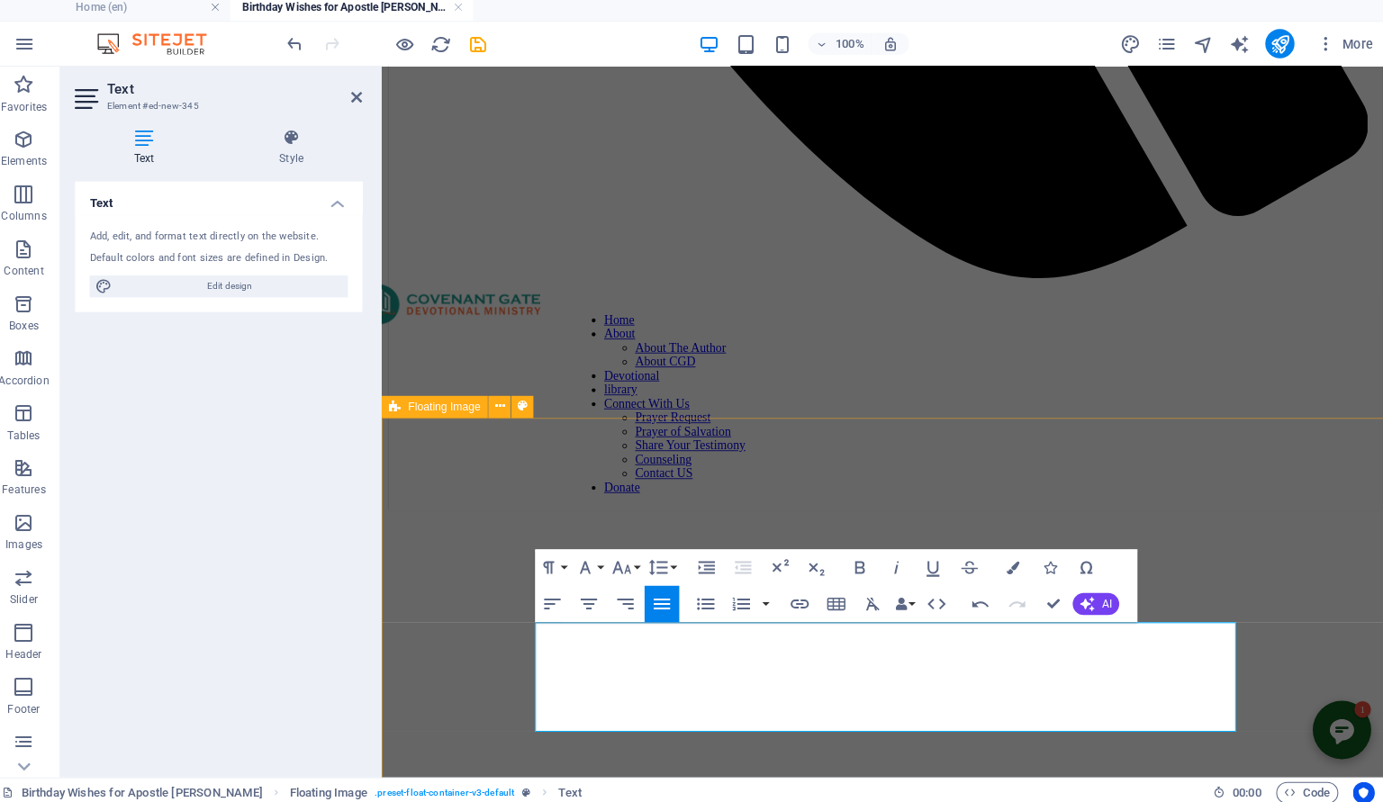
scroll to position [1082, 0]
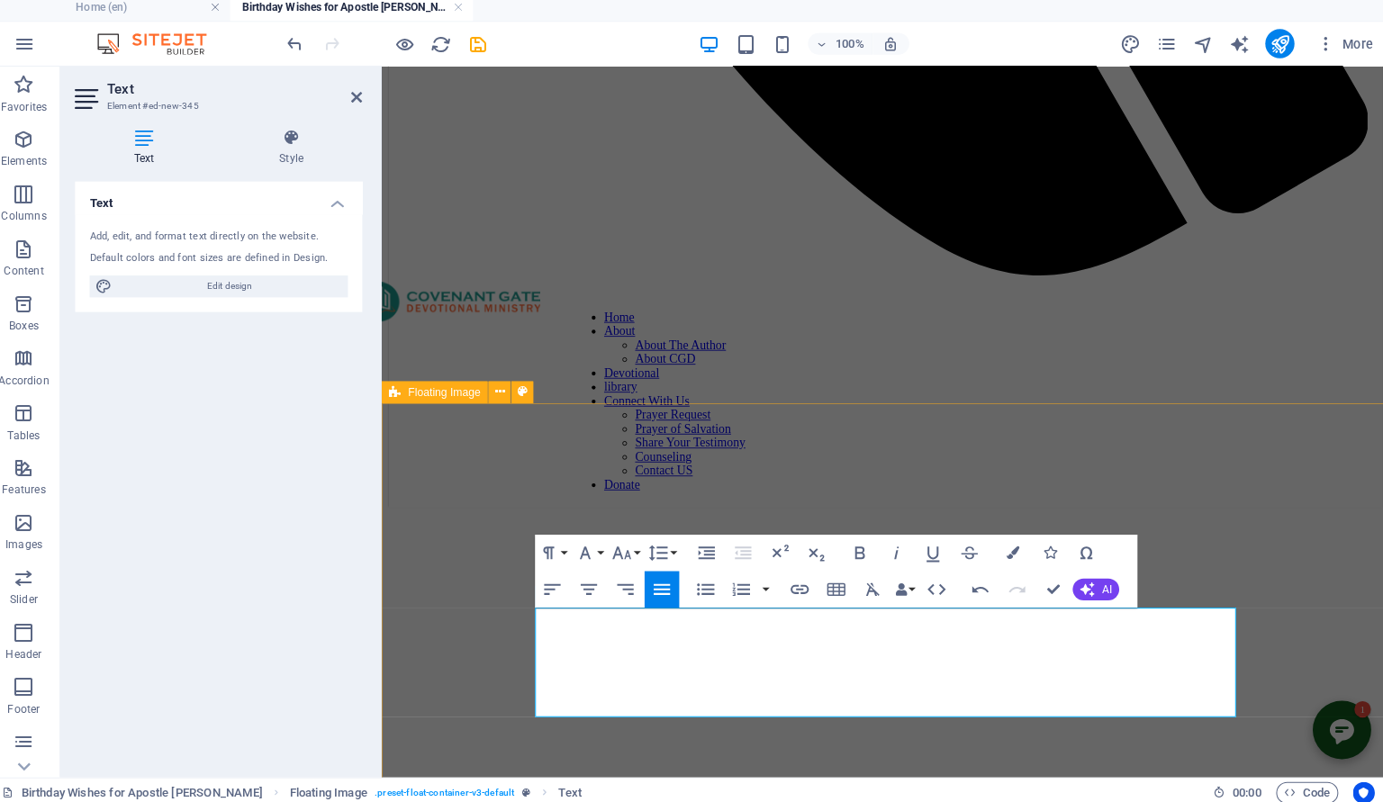
drag, startPoint x: 659, startPoint y: 674, endPoint x: 743, endPoint y: 729, distance: 100.2
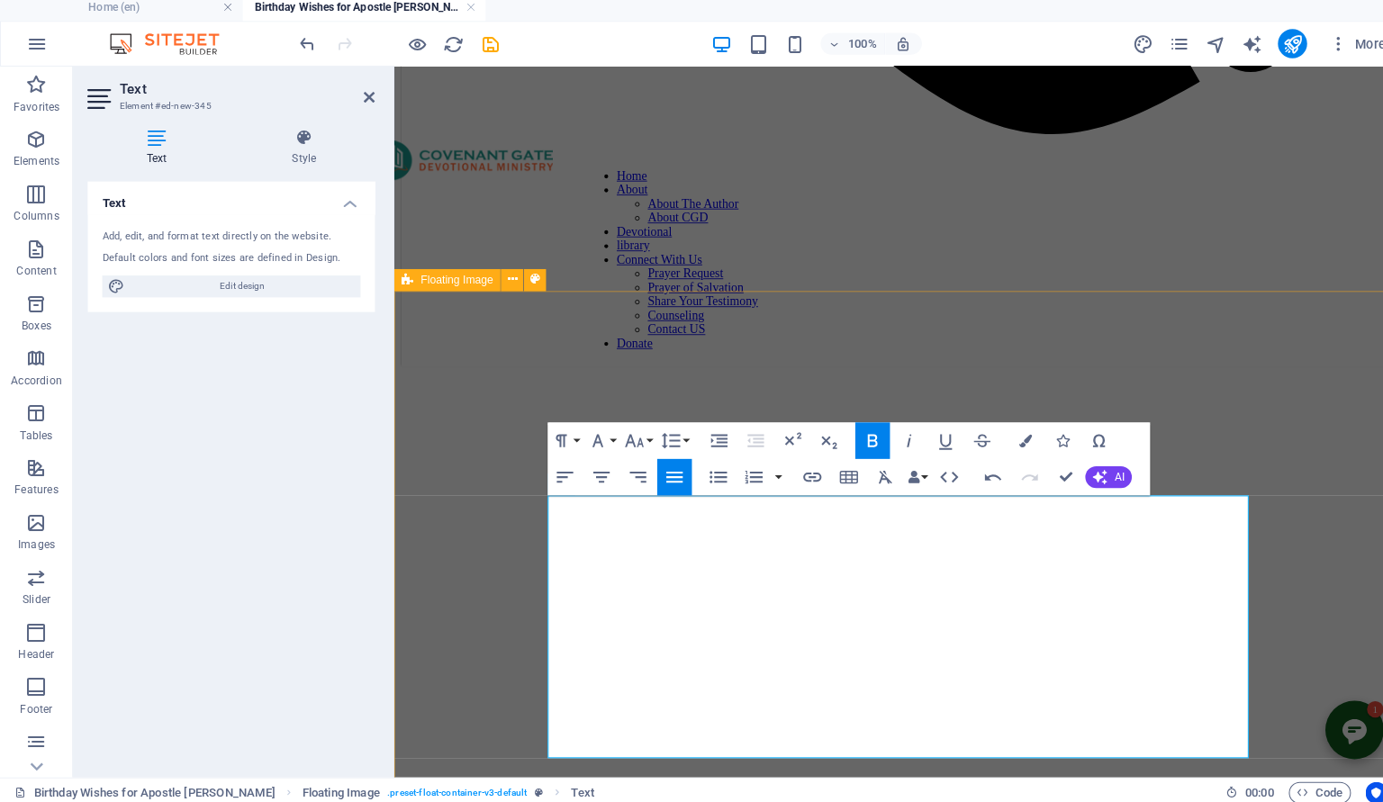
scroll to position [1246, 0]
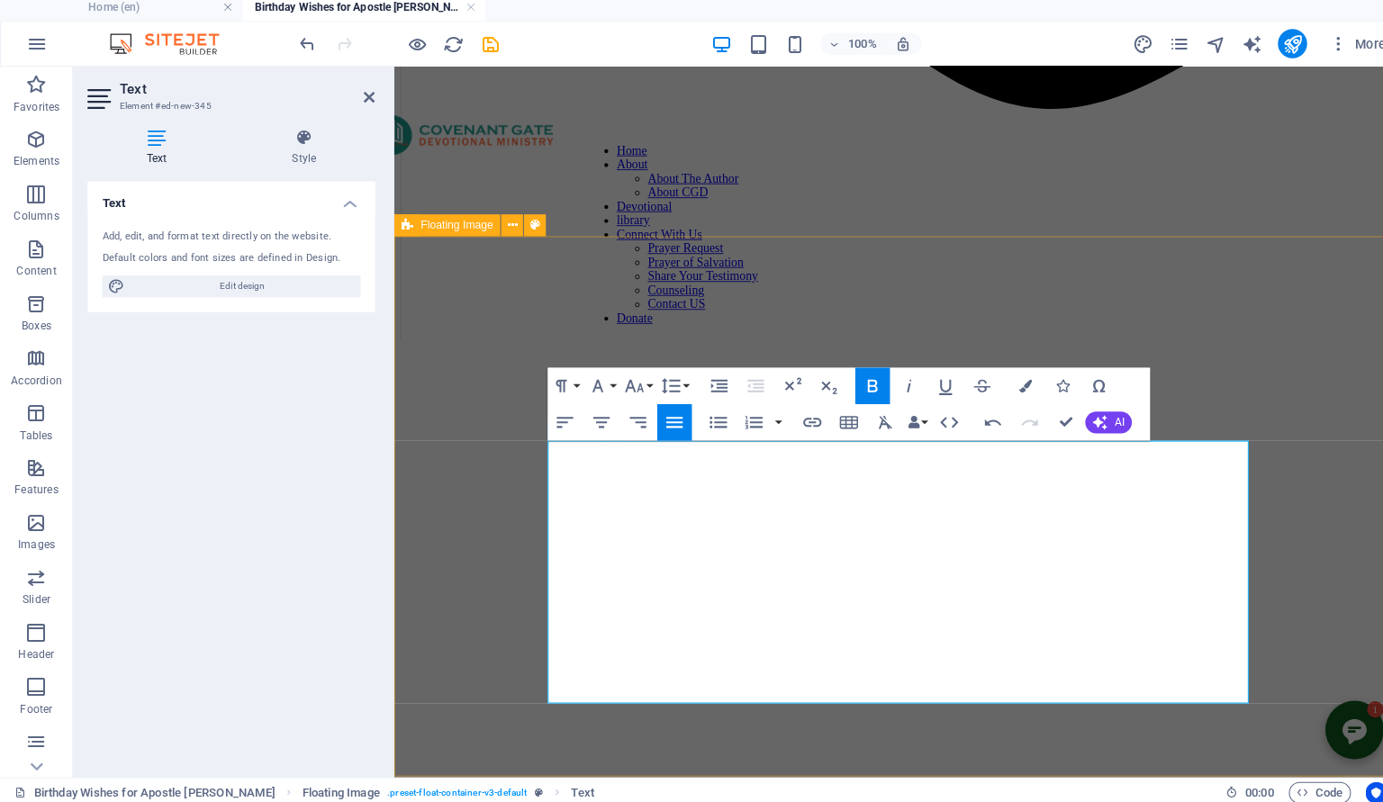
drag, startPoint x: 693, startPoint y: 679, endPoint x: 872, endPoint y: 673, distance: 178.4
click at [865, 384] on icon "button" at bounding box center [861, 387] width 22 height 22
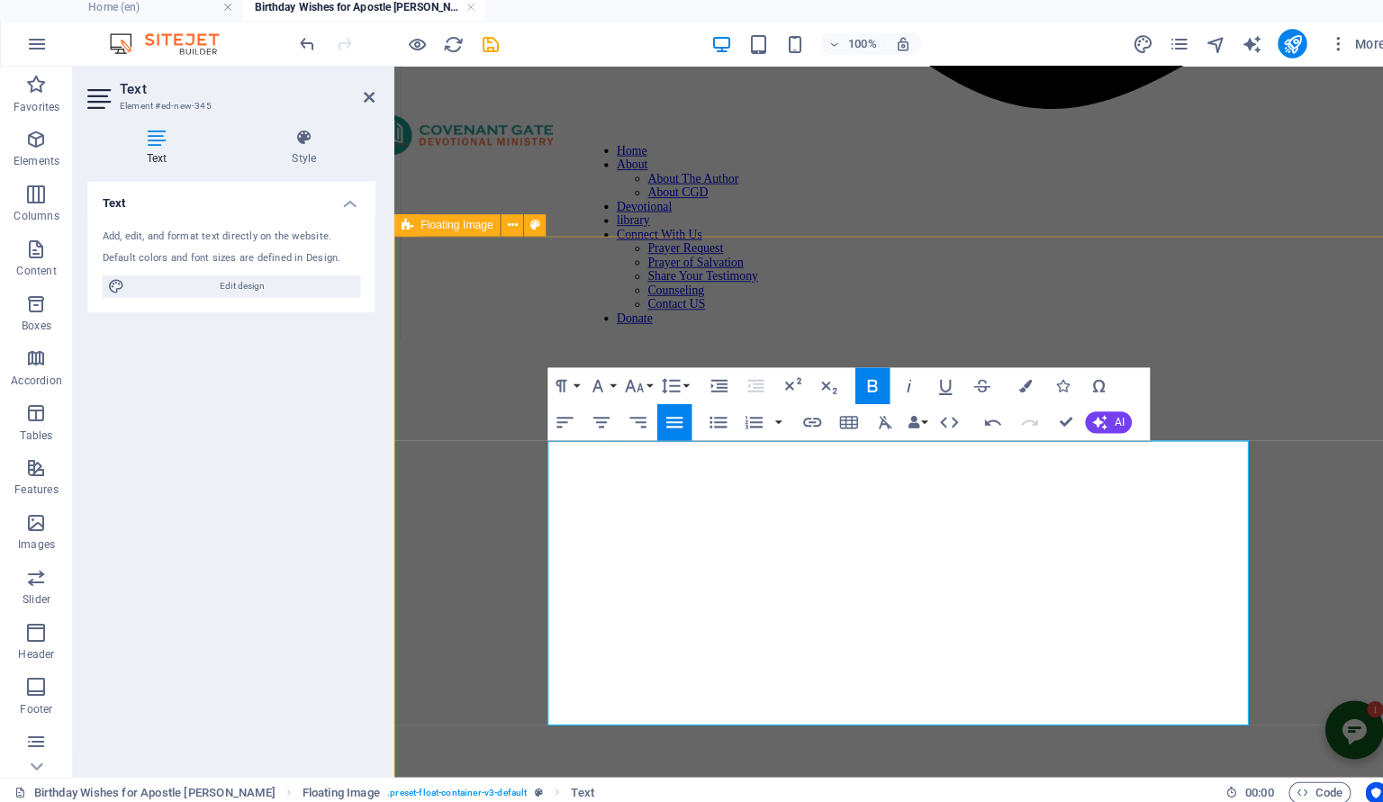
drag, startPoint x: 687, startPoint y: 508, endPoint x: 964, endPoint y: 699, distance: 336.7
click at [901, 392] on icon "button" at bounding box center [897, 387] width 22 height 22
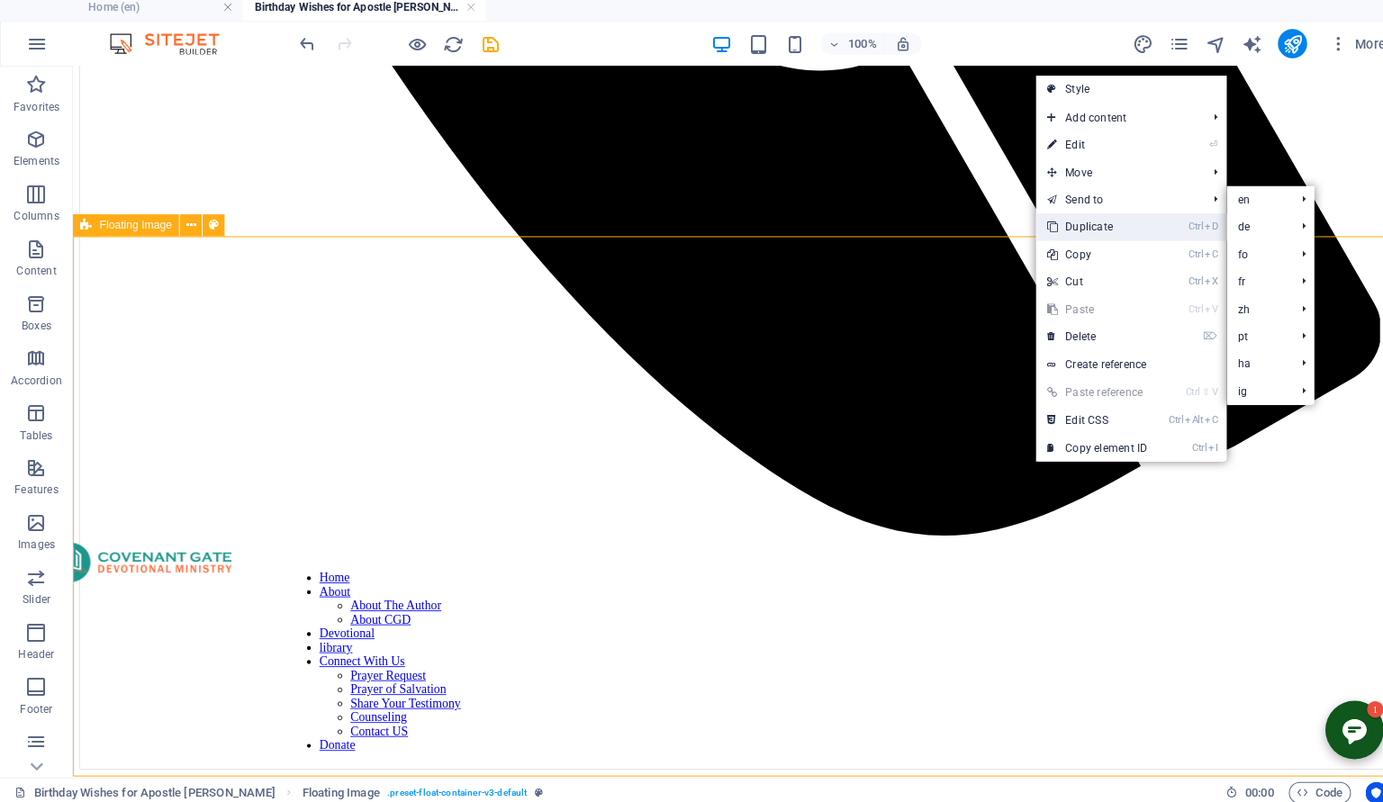
click at [1091, 231] on link "Ctrl D Duplicate" at bounding box center [1082, 230] width 121 height 27
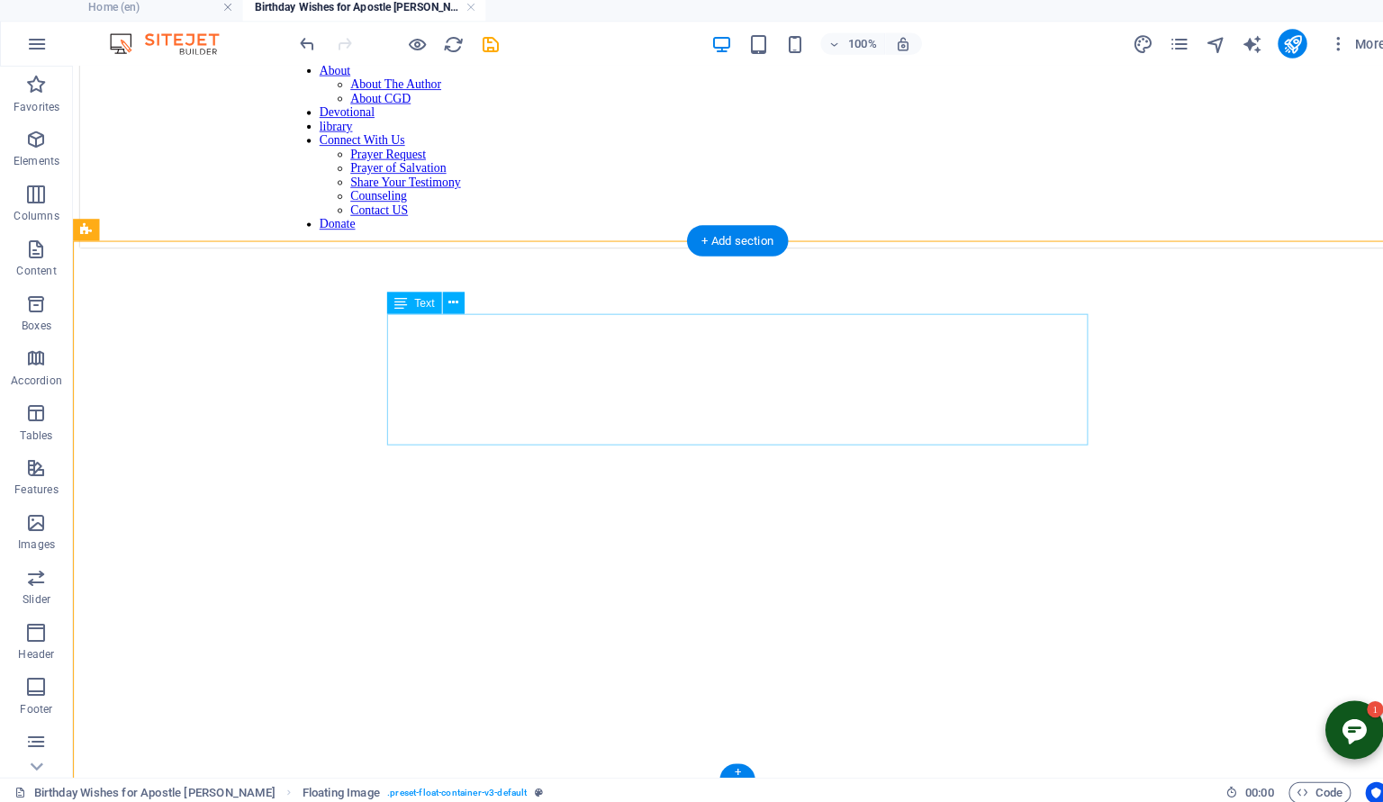
scroll to position [1779, 0]
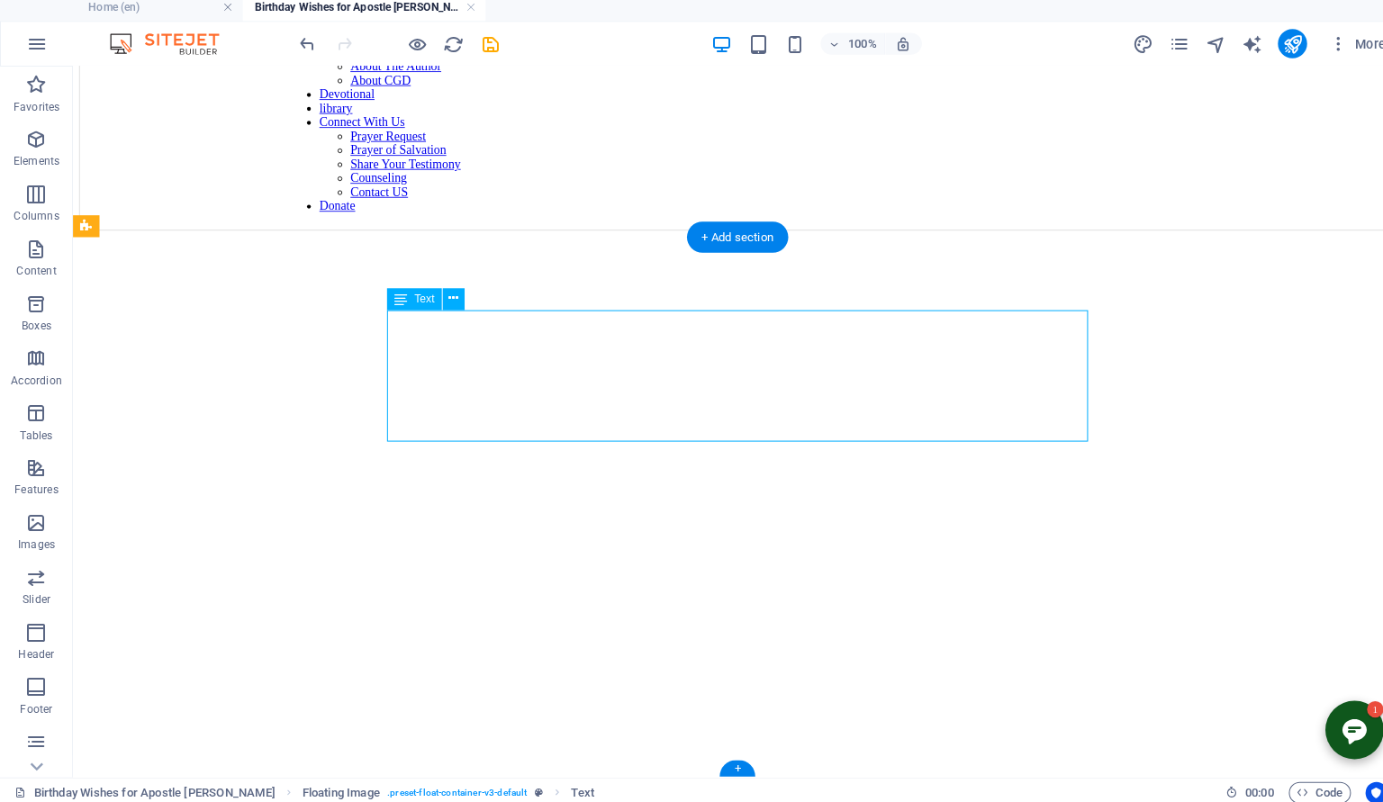
drag, startPoint x: 475, startPoint y: 315, endPoint x: 437, endPoint y: 315, distance: 38.7
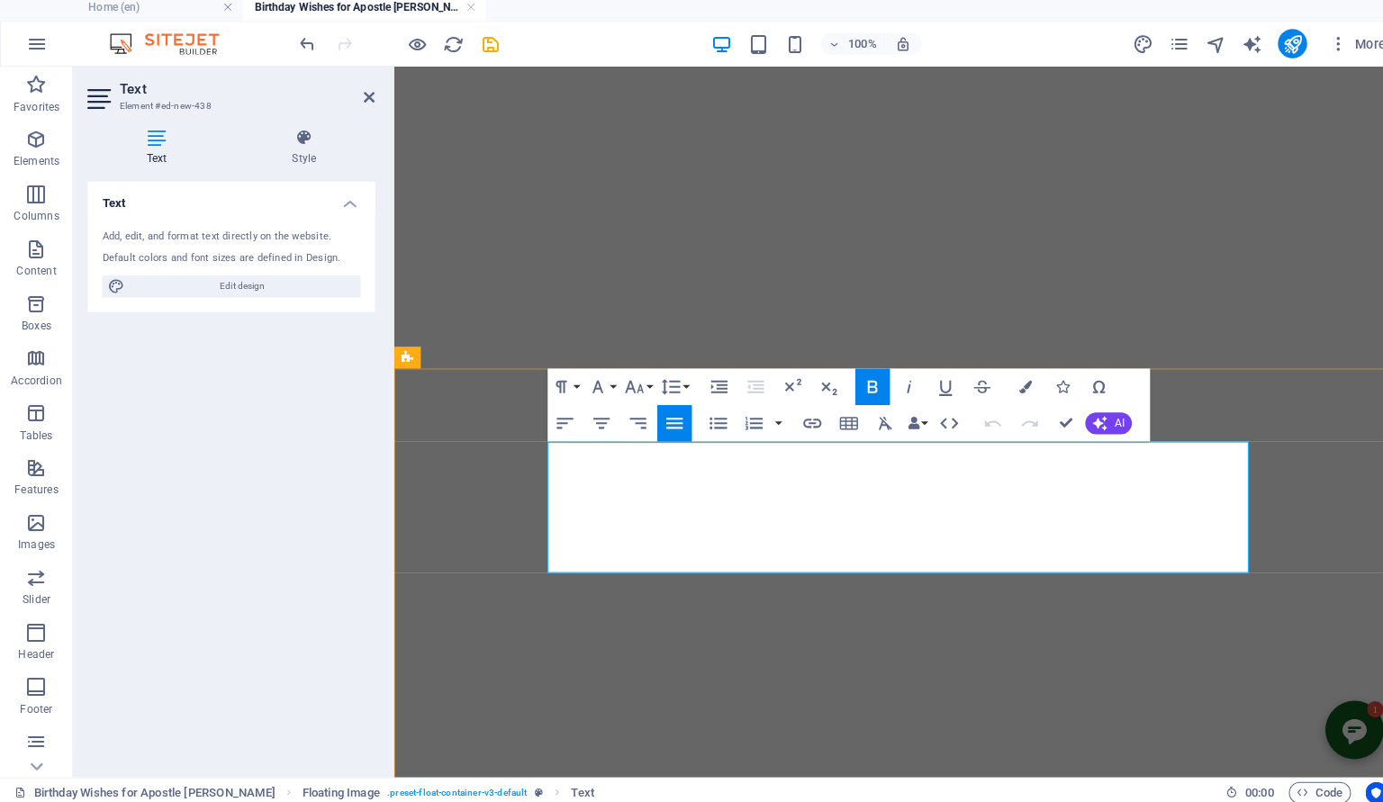
drag, startPoint x: 591, startPoint y: 447, endPoint x: 629, endPoint y: 446, distance: 37.8
drag, startPoint x: 596, startPoint y: 487, endPoint x: 771, endPoint y: 491, distance: 174.7
drag, startPoint x: 591, startPoint y: 467, endPoint x: 761, endPoint y: 467, distance: 170.2
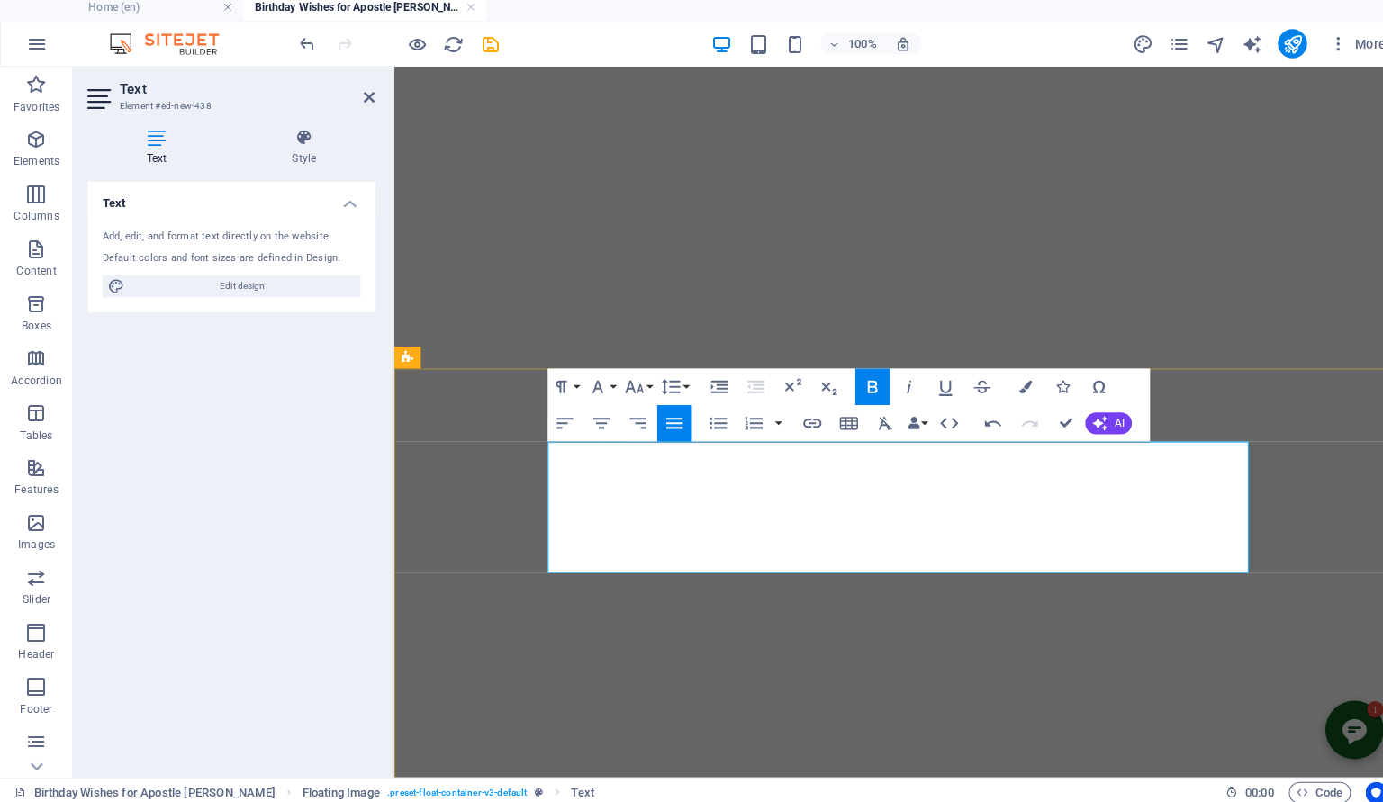
drag, startPoint x: 668, startPoint y: 514, endPoint x: 716, endPoint y: 549, distance: 59.3
drag, startPoint x: 666, startPoint y: 511, endPoint x: 702, endPoint y: 535, distance: 43.5
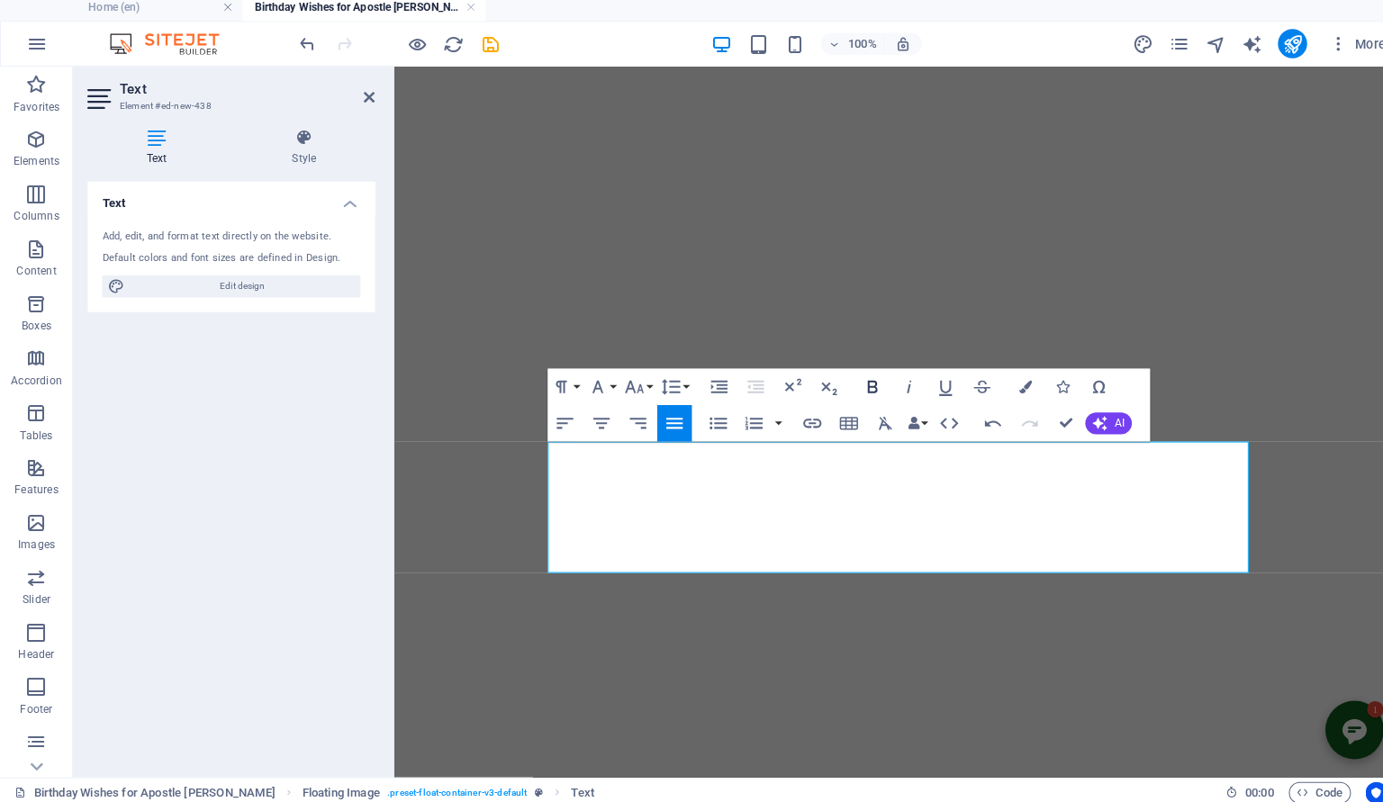
click at [863, 388] on icon "button" at bounding box center [861, 388] width 10 height 13
click at [897, 391] on icon "button" at bounding box center [897, 388] width 5 height 13
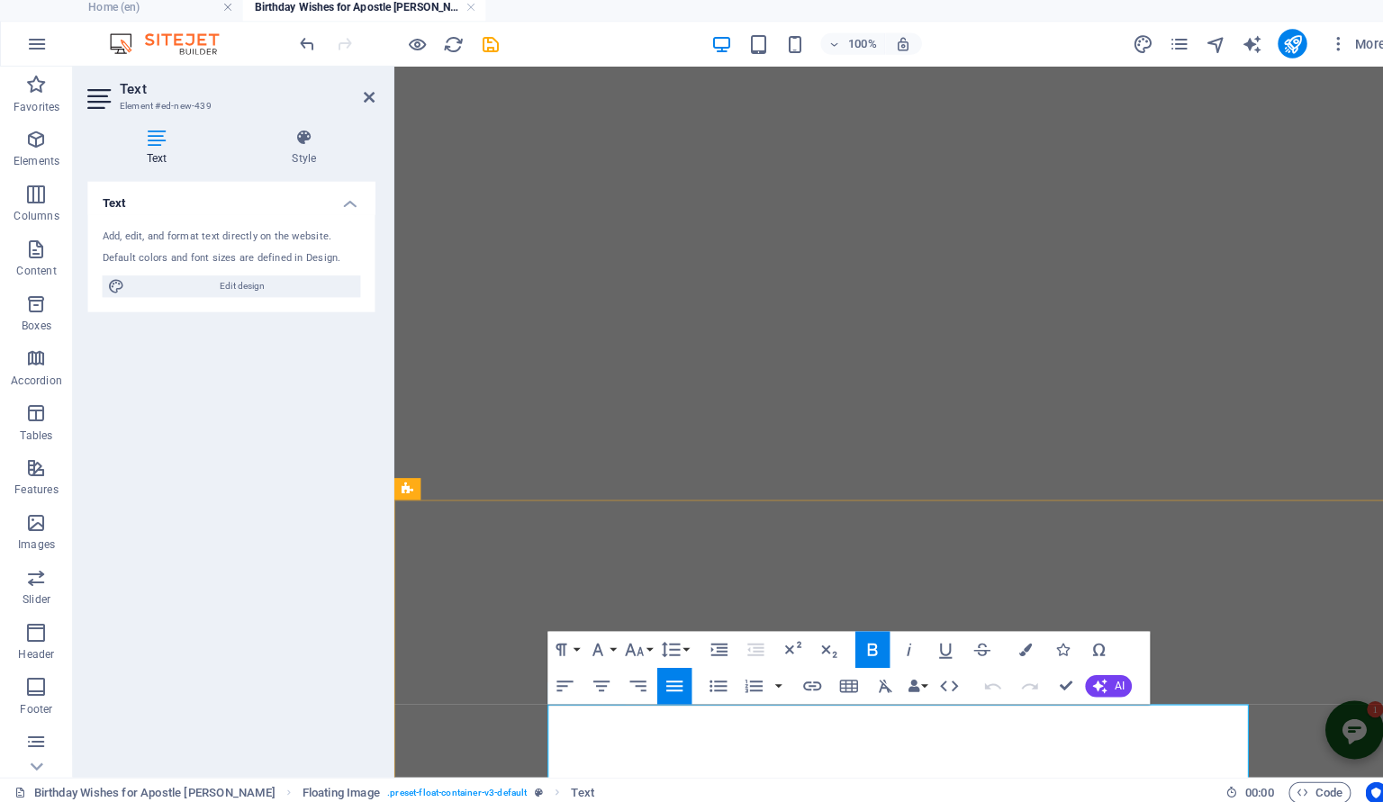
drag, startPoint x: 594, startPoint y: 705, endPoint x: 685, endPoint y: 707, distance: 91.0
copy p "[PERSON_NAME]"
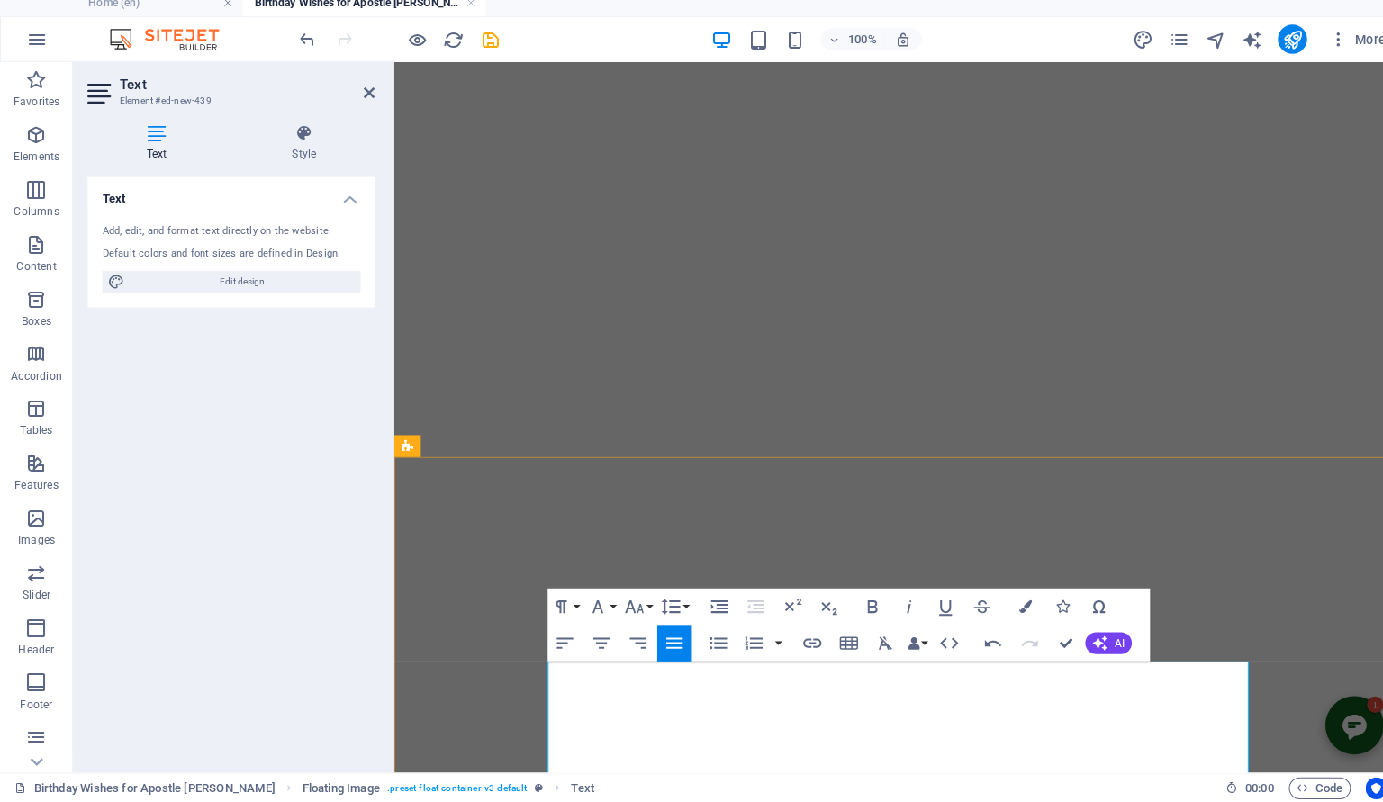
scroll to position [1779, 0]
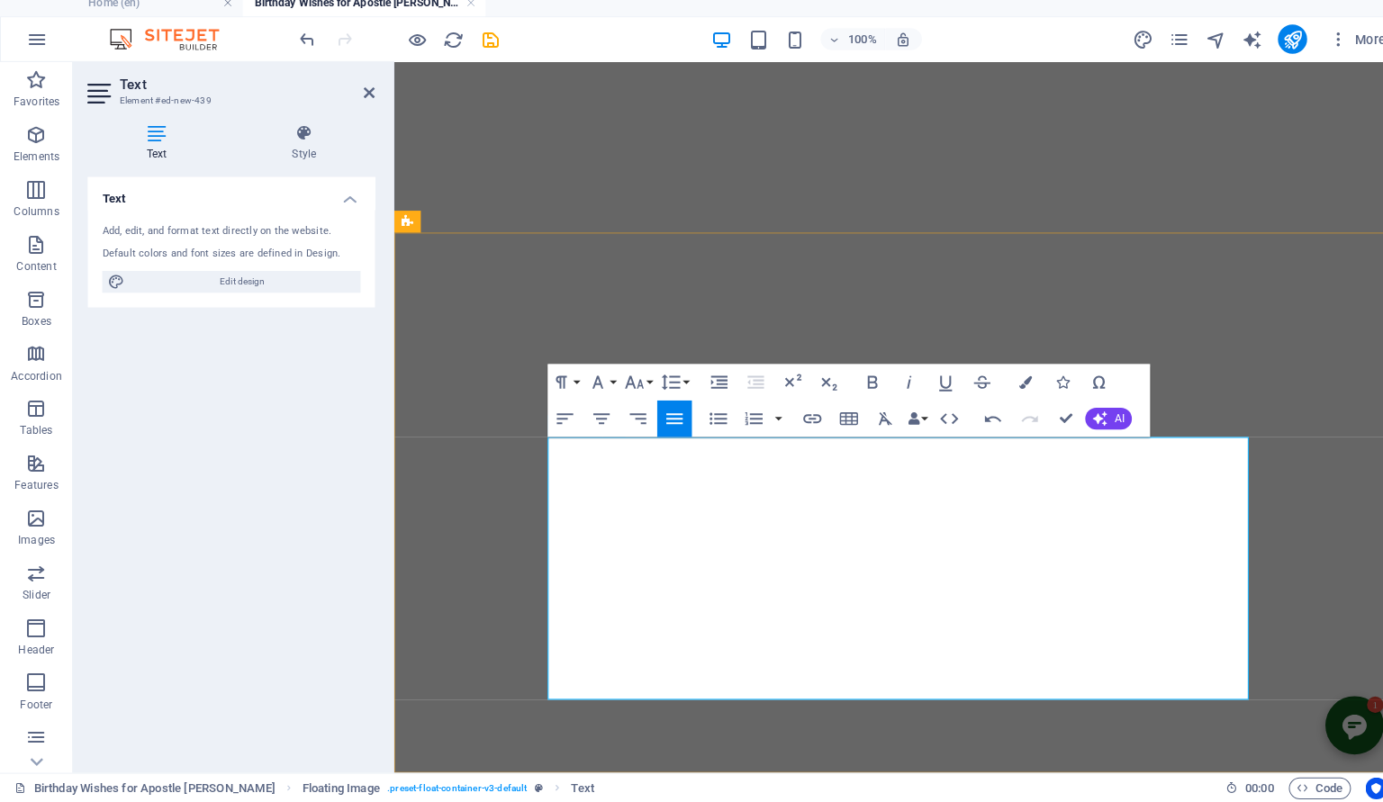
drag, startPoint x: 599, startPoint y: 483, endPoint x: 711, endPoint y: 491, distance: 112.0
drag, startPoint x: 591, startPoint y: 461, endPoint x: 754, endPoint y: 466, distance: 163.1
drag, startPoint x: 670, startPoint y: 507, endPoint x: 1065, endPoint y: 692, distance: 436.3
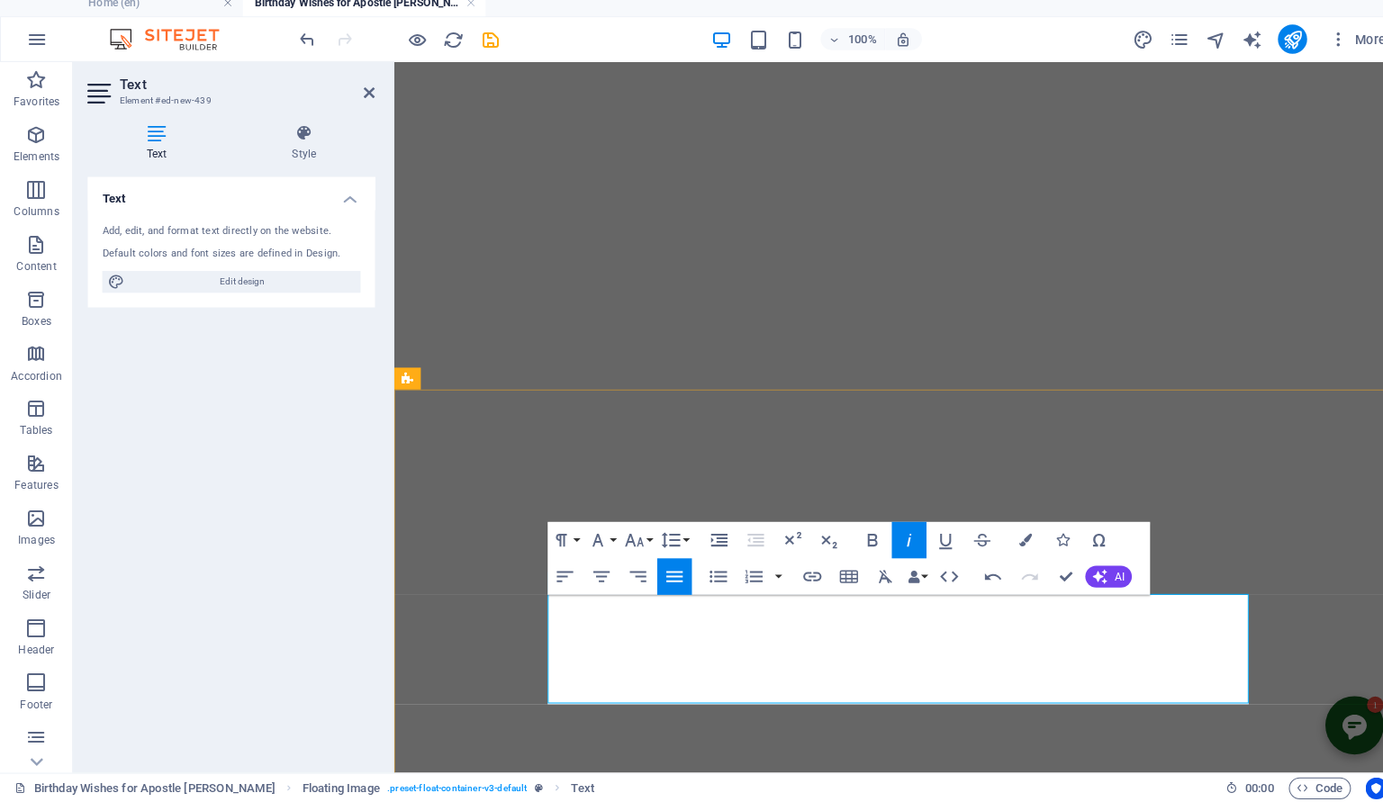
scroll to position [1623, 0]
drag, startPoint x: 662, startPoint y: 664, endPoint x: 1071, endPoint y: 688, distance: 409.6
click at [858, 542] on icon "button" at bounding box center [861, 545] width 22 height 22
click at [895, 549] on icon "button" at bounding box center [897, 544] width 22 height 22
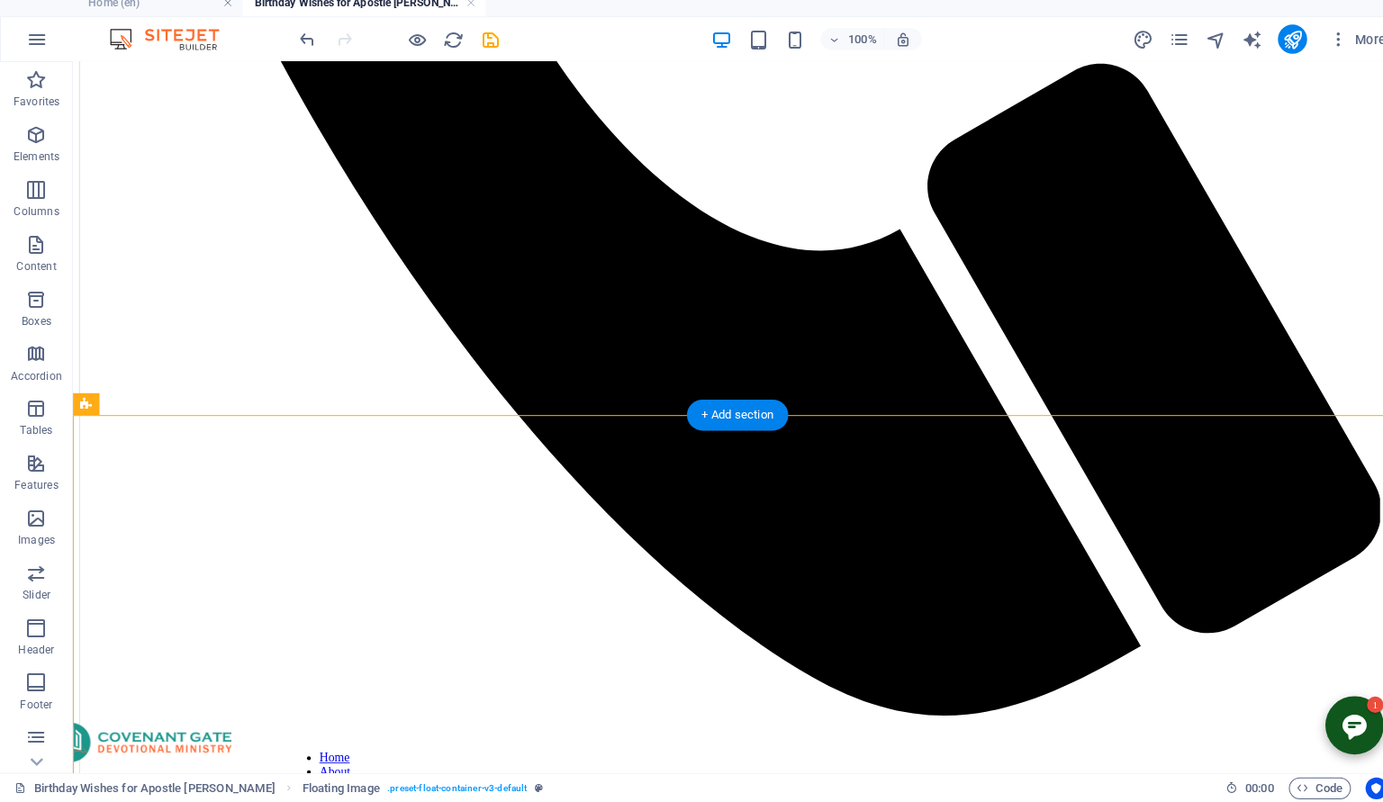
scroll to position [1061, 0]
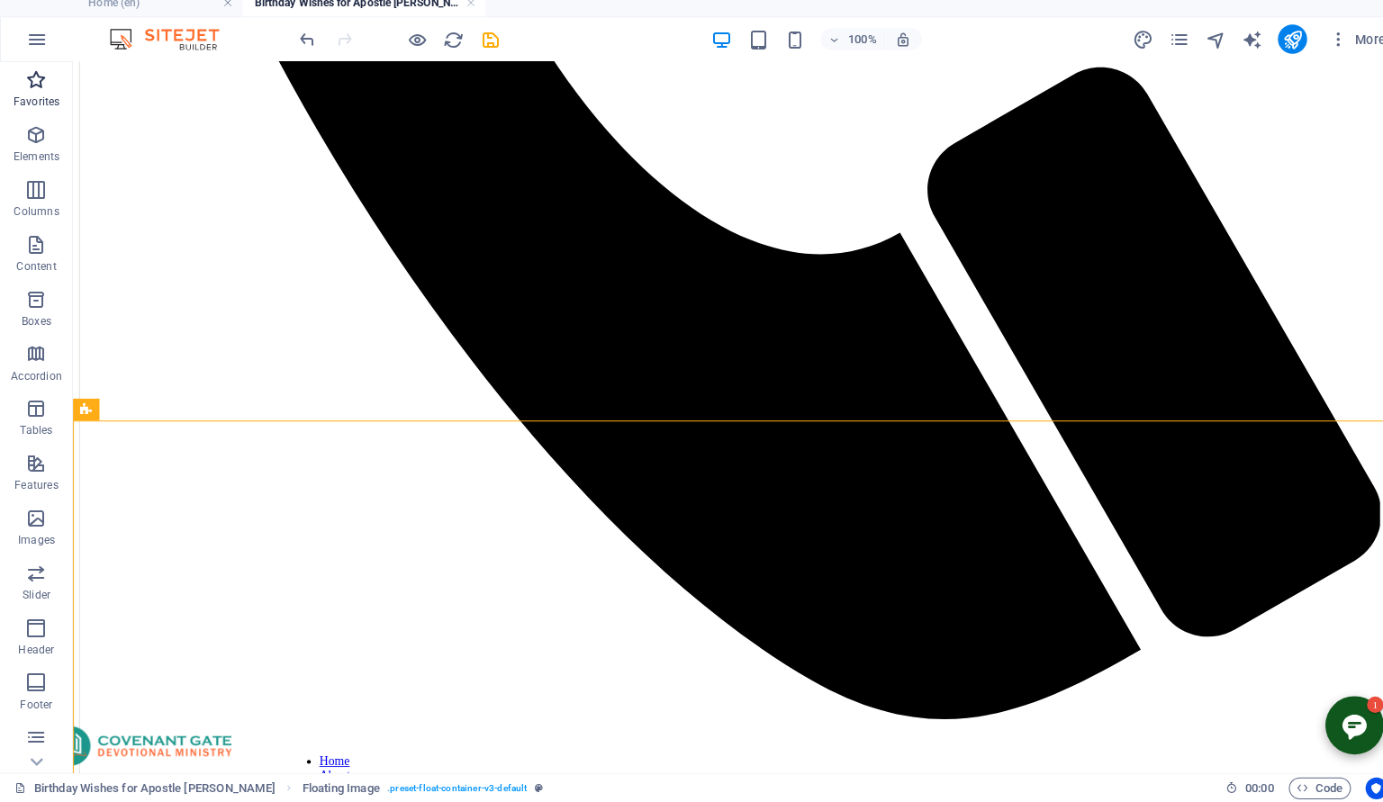
click at [37, 103] on span "Favorites" at bounding box center [36, 100] width 72 height 43
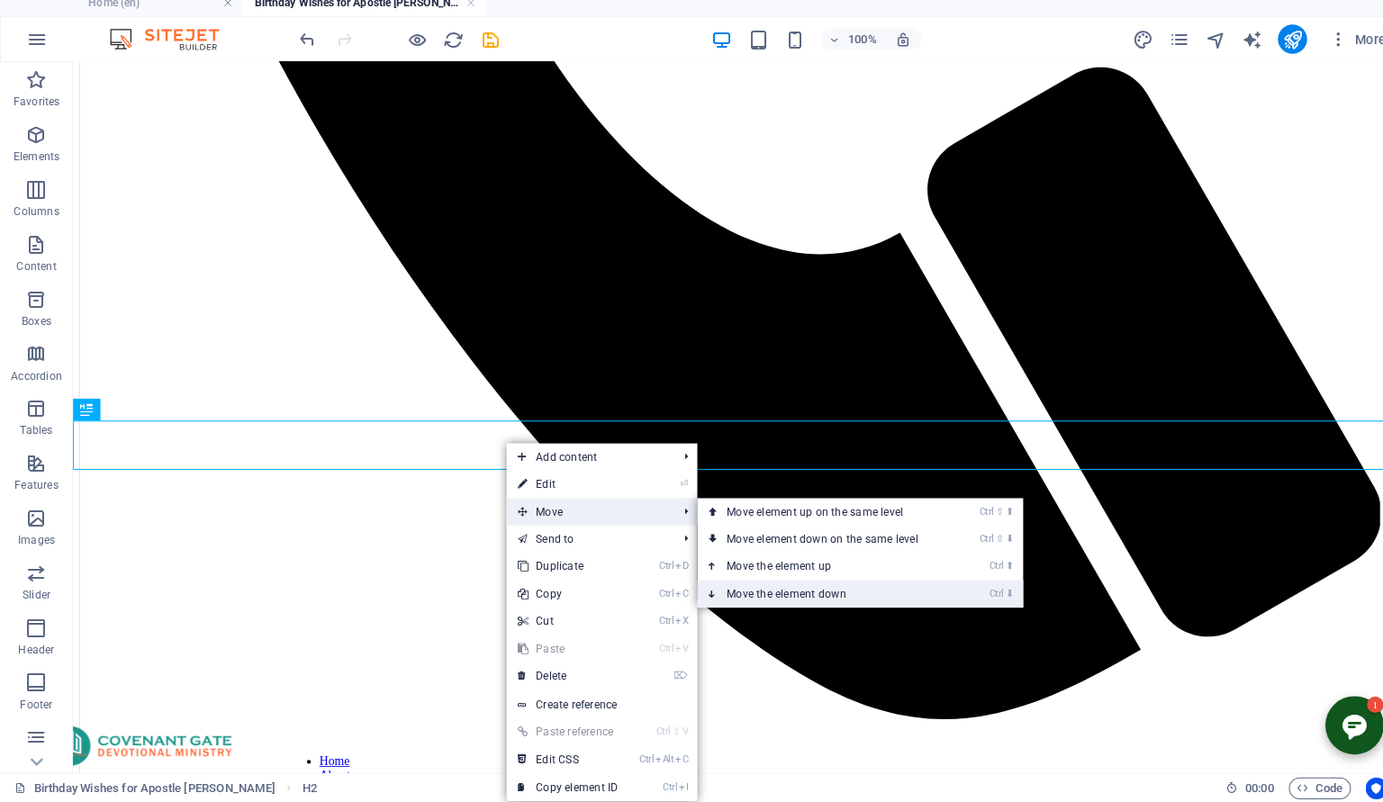
click at [816, 593] on link "Ctrl ⬇ Move the element down" at bounding box center [815, 597] width 254 height 27
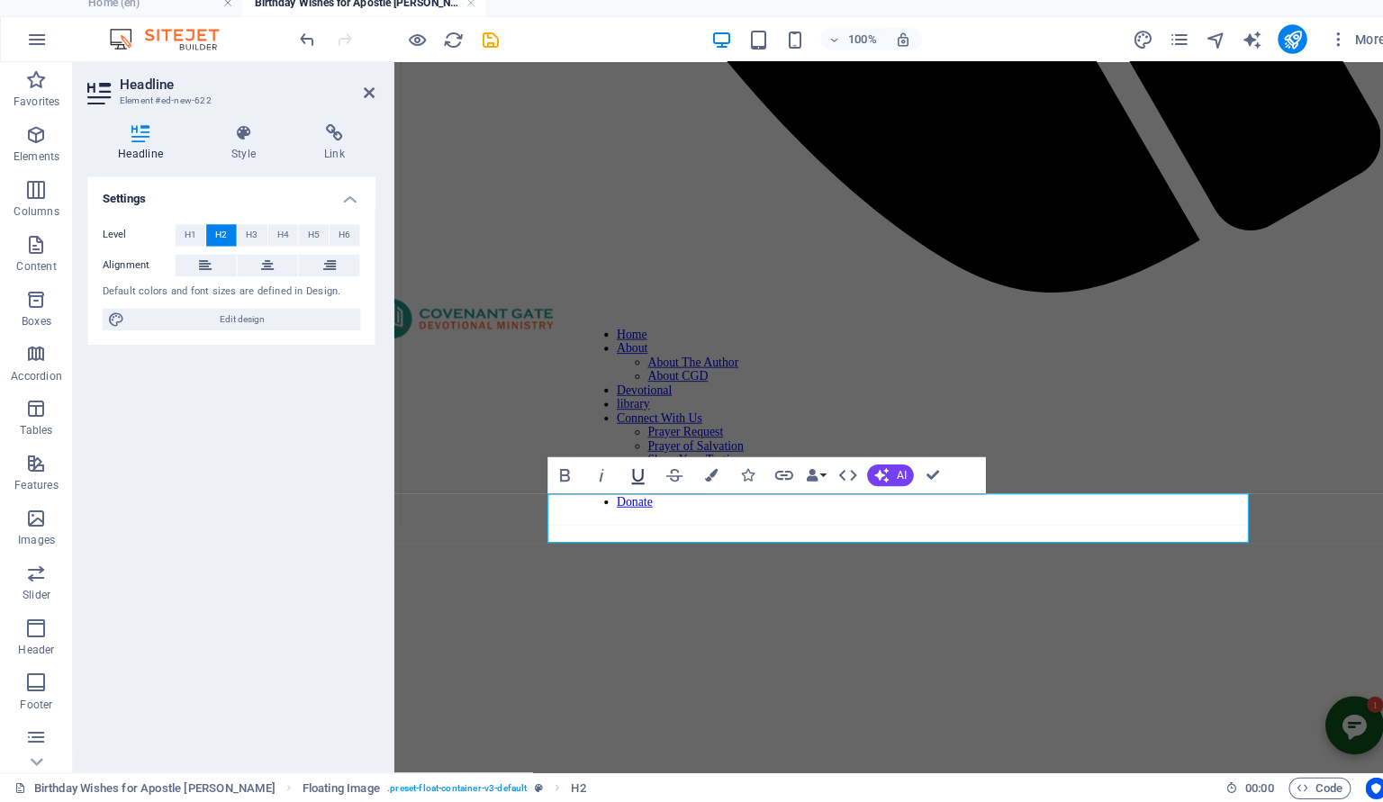
click at [625, 479] on icon "button" at bounding box center [629, 481] width 13 height 15
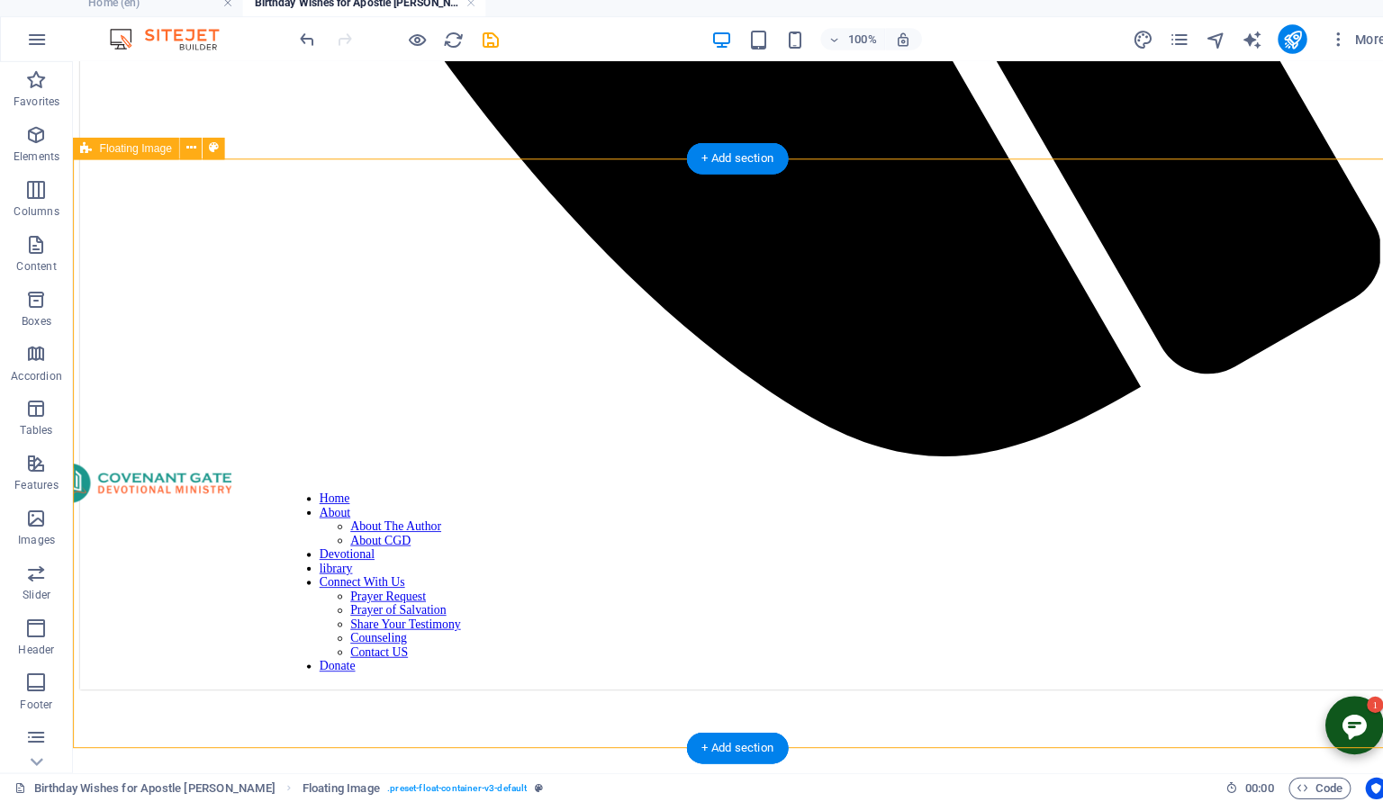
scroll to position [1319, 0]
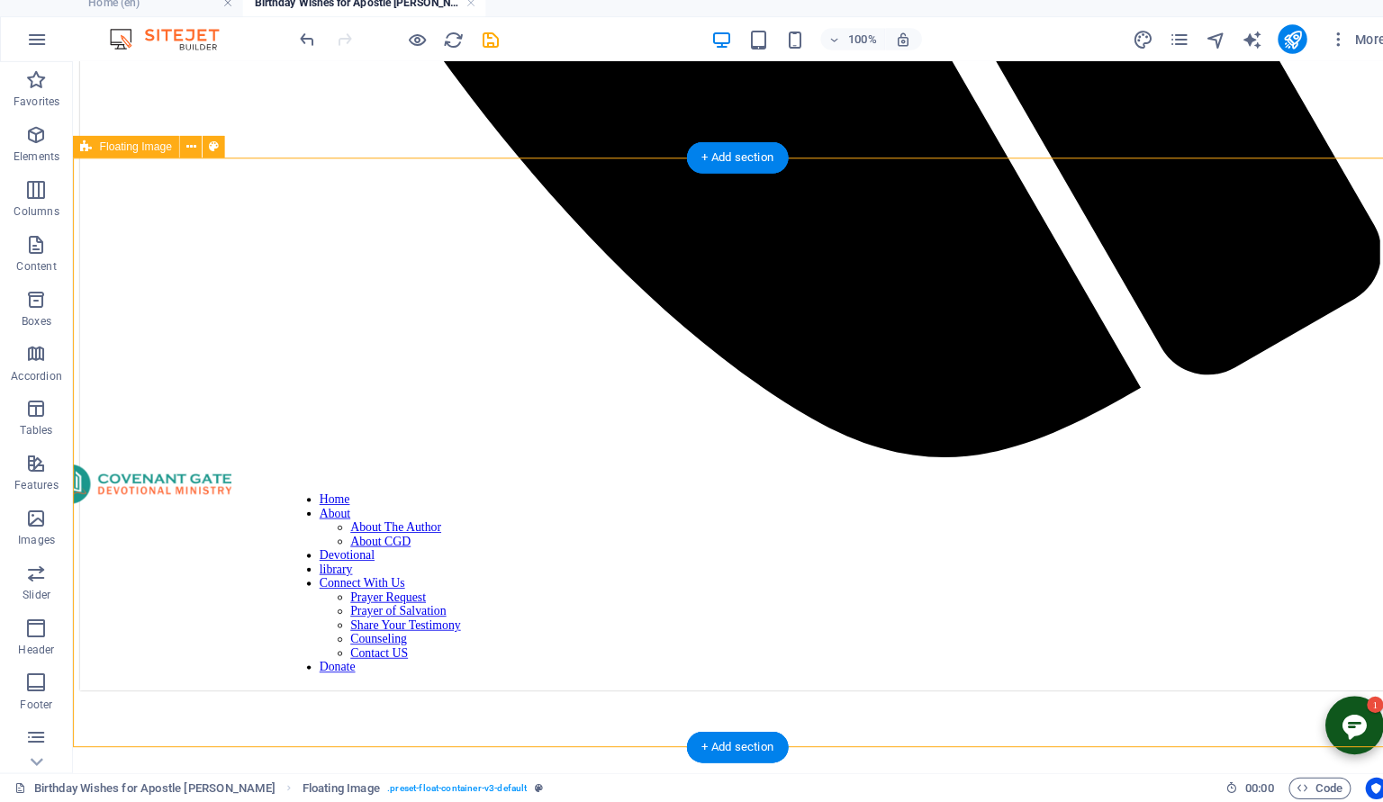
select select "%"
select select "rem"
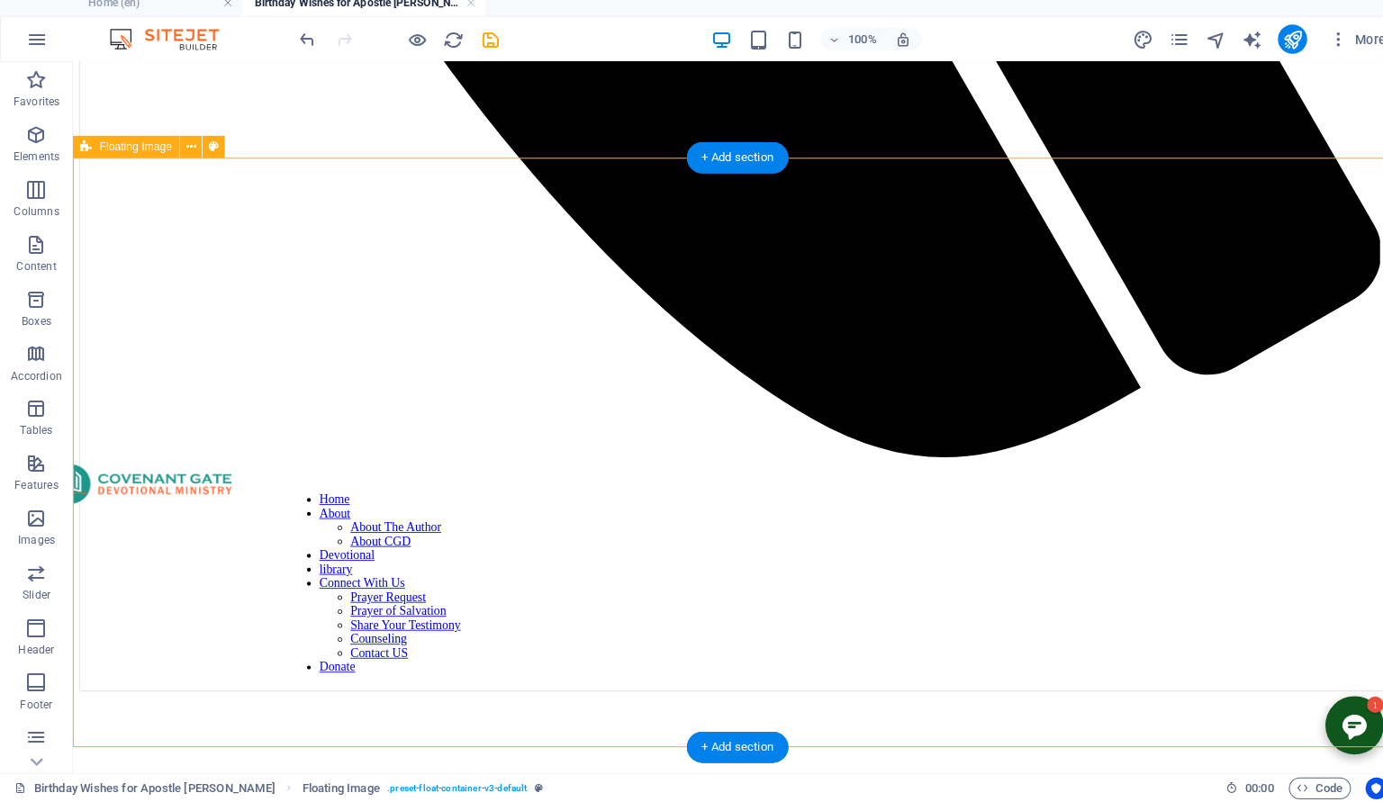
select select "rem"
select select "preset-float-container-v3-default"
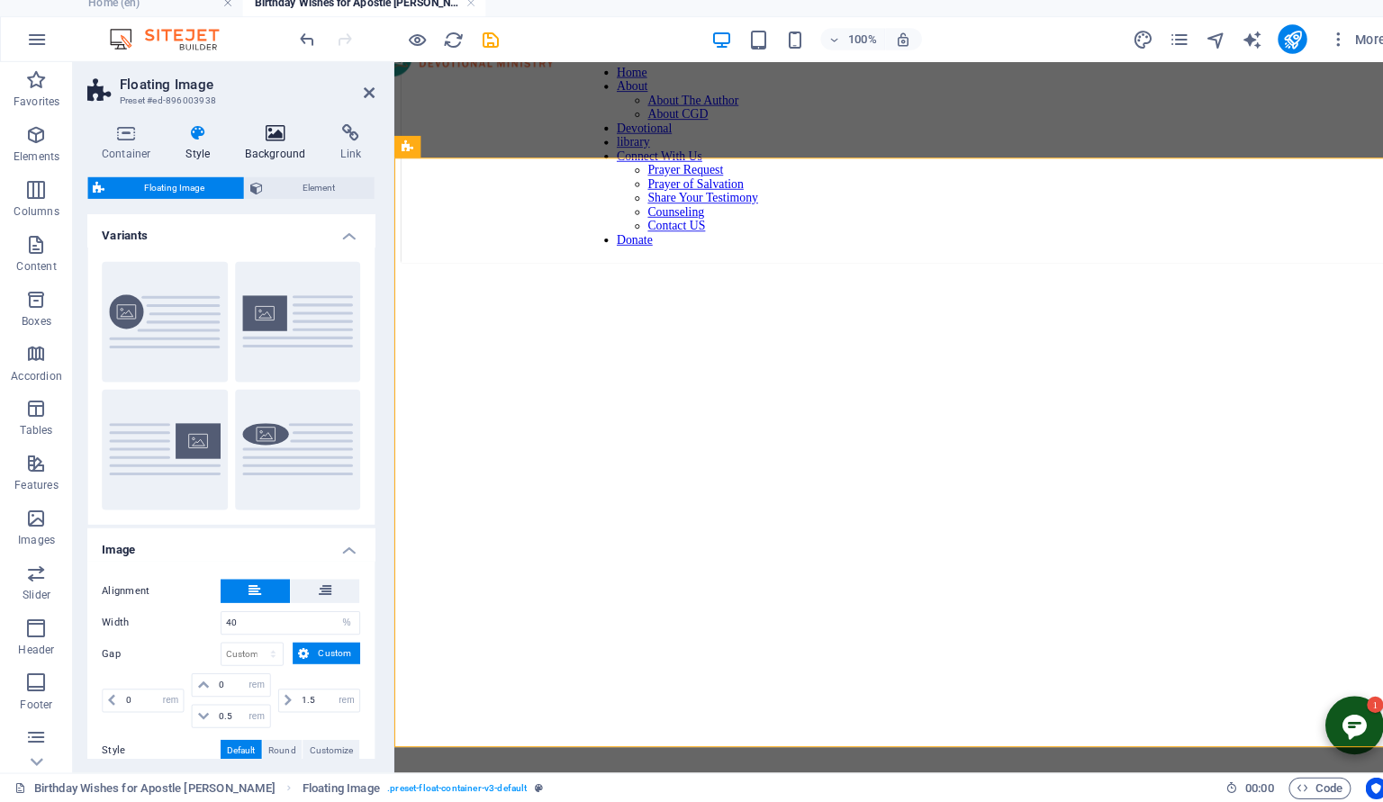
click at [281, 148] on icon at bounding box center [272, 142] width 87 height 18
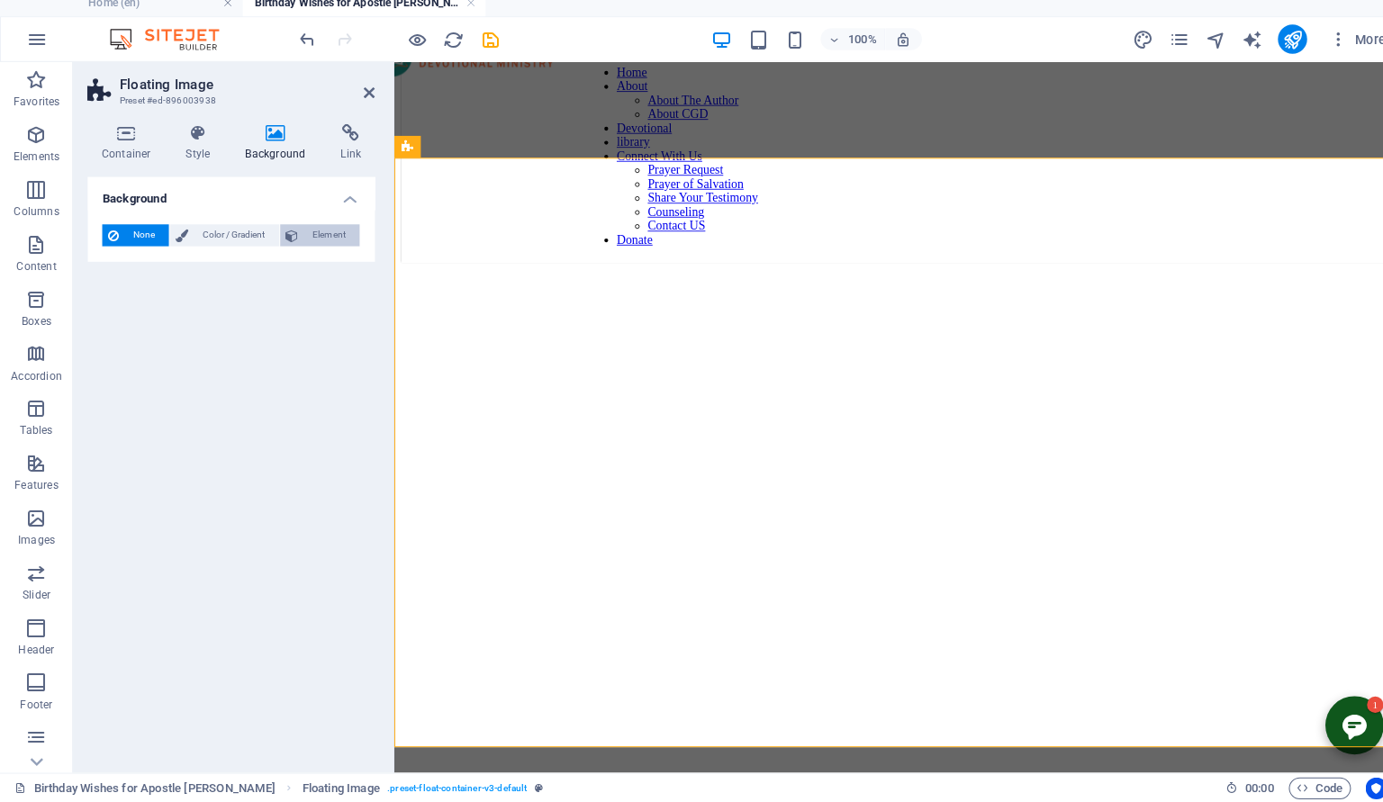
click at [305, 238] on span "Element" at bounding box center [325, 243] width 50 height 22
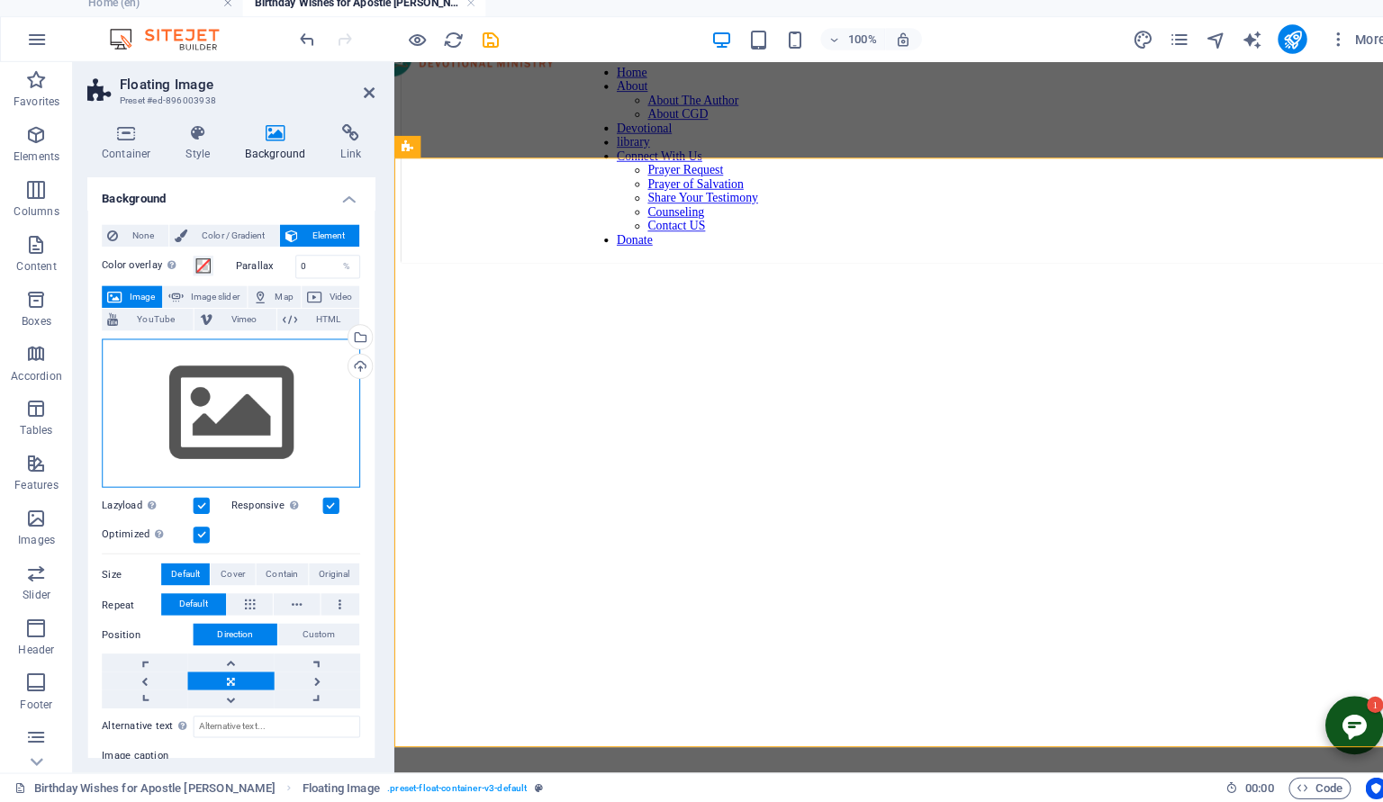
click at [238, 401] on div "Drag files here, click to choose files or select files from Files or our free s…" at bounding box center [228, 419] width 255 height 148
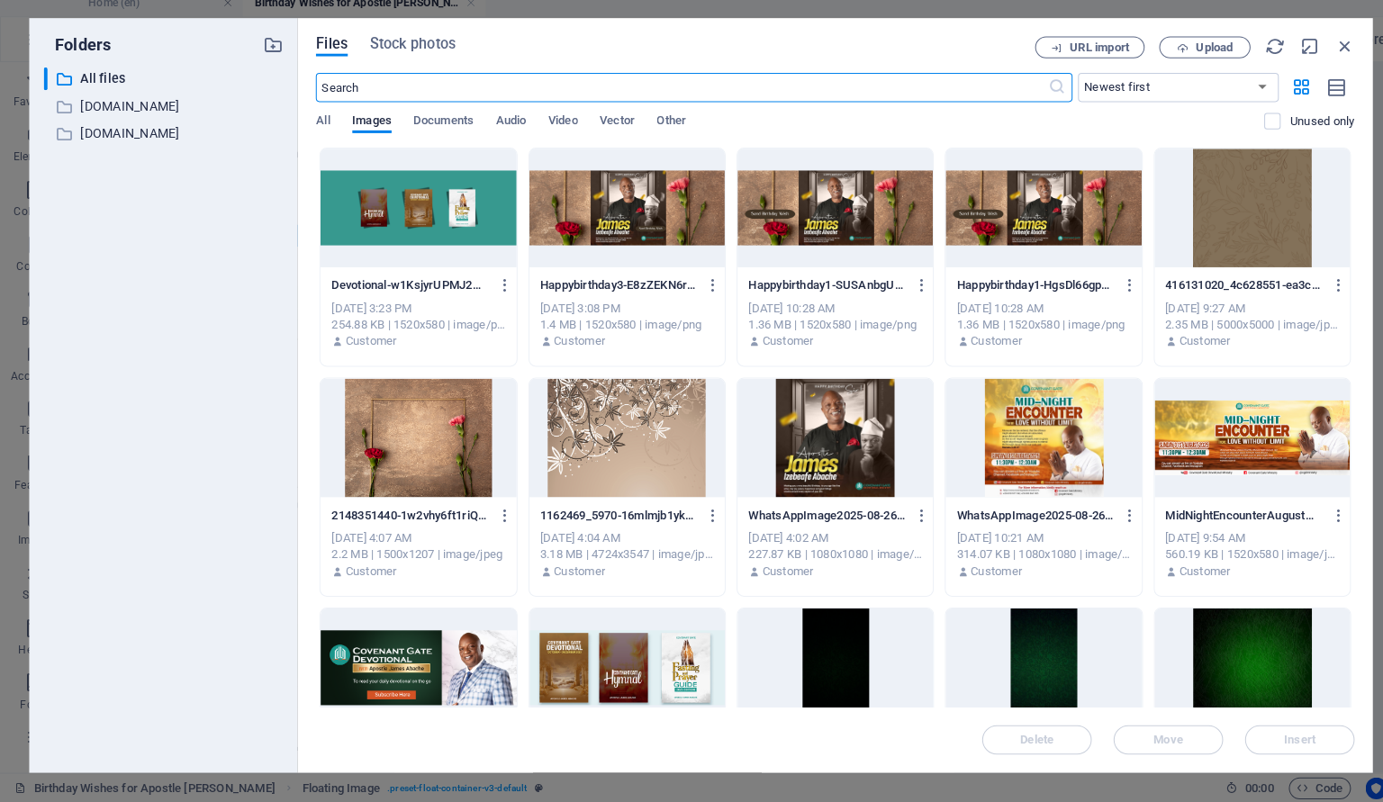
scroll to position [1209, 0]
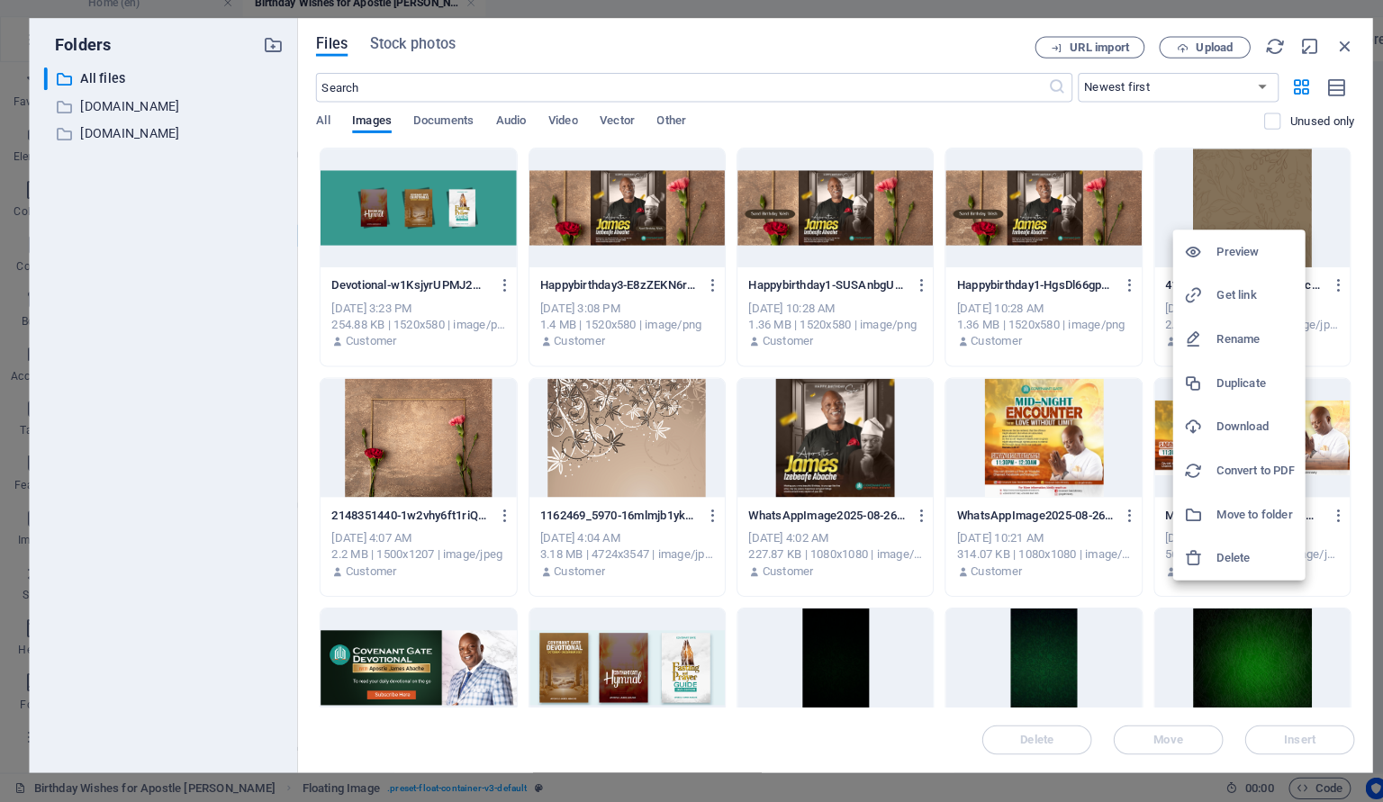
click at [1222, 232] on div at bounding box center [691, 401] width 1383 height 802
click at [1222, 232] on div "Preview Get link Rename Duplicate Download Convert to PDF Move to folder Delete" at bounding box center [691, 407] width 1383 height 792
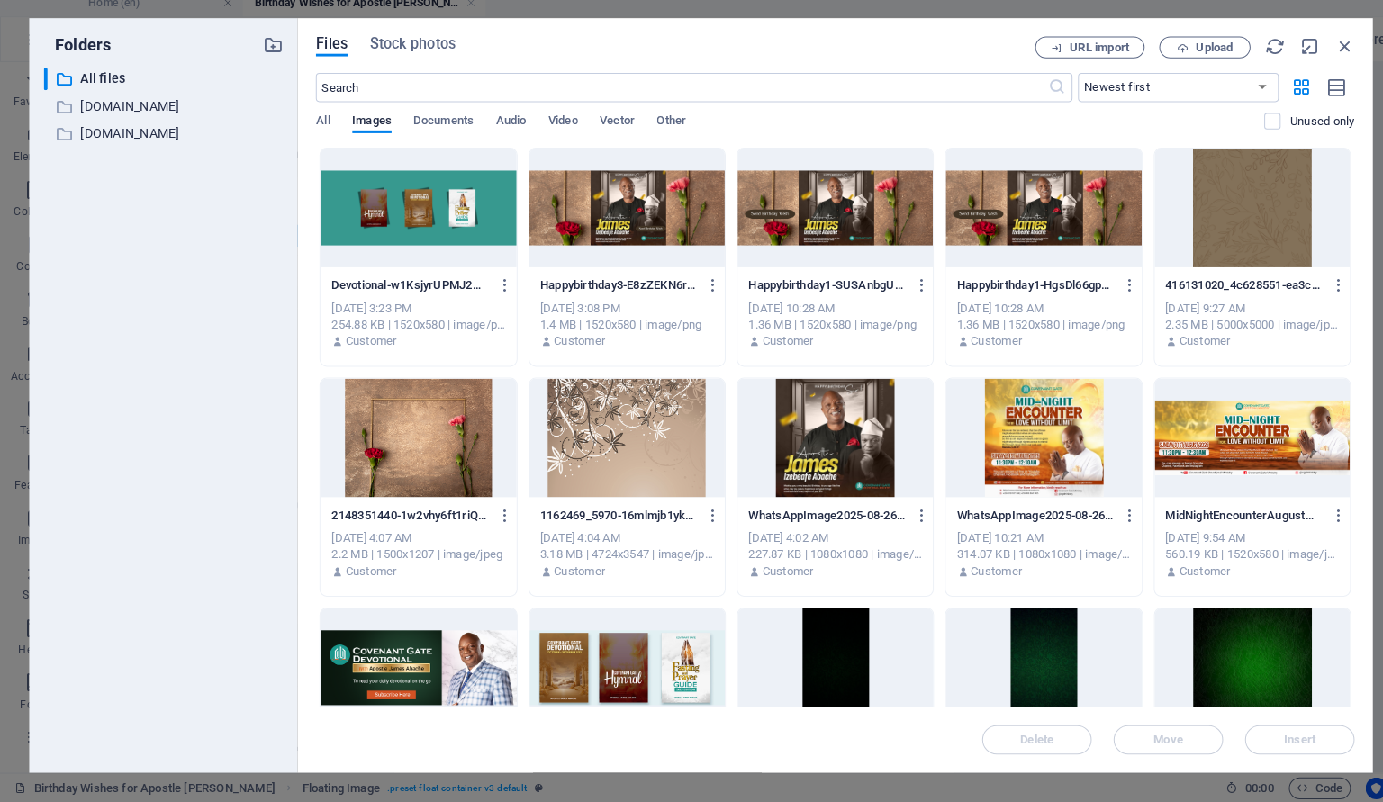
click at [1222, 232] on div at bounding box center [1235, 216] width 193 height 117
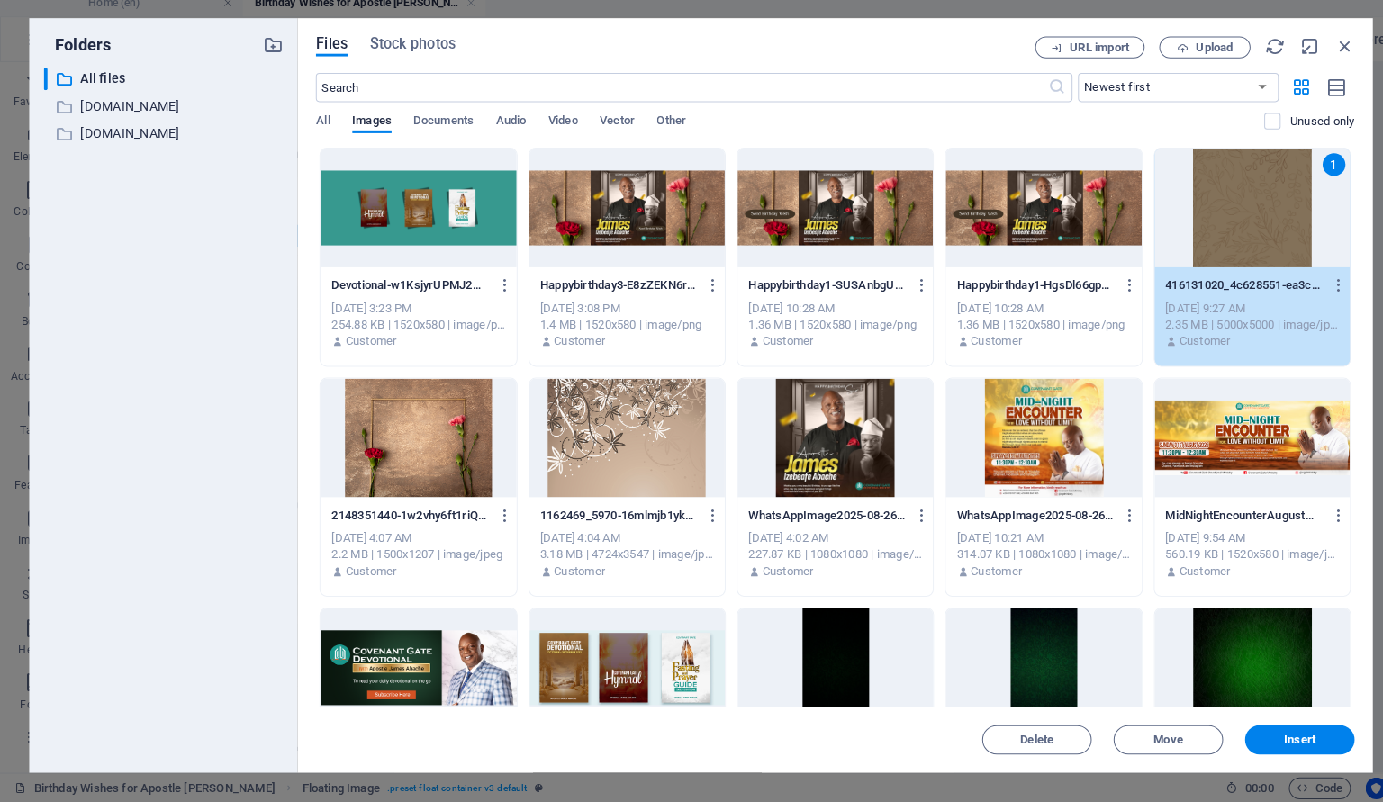
click at [1222, 232] on div "1" at bounding box center [1235, 216] width 193 height 117
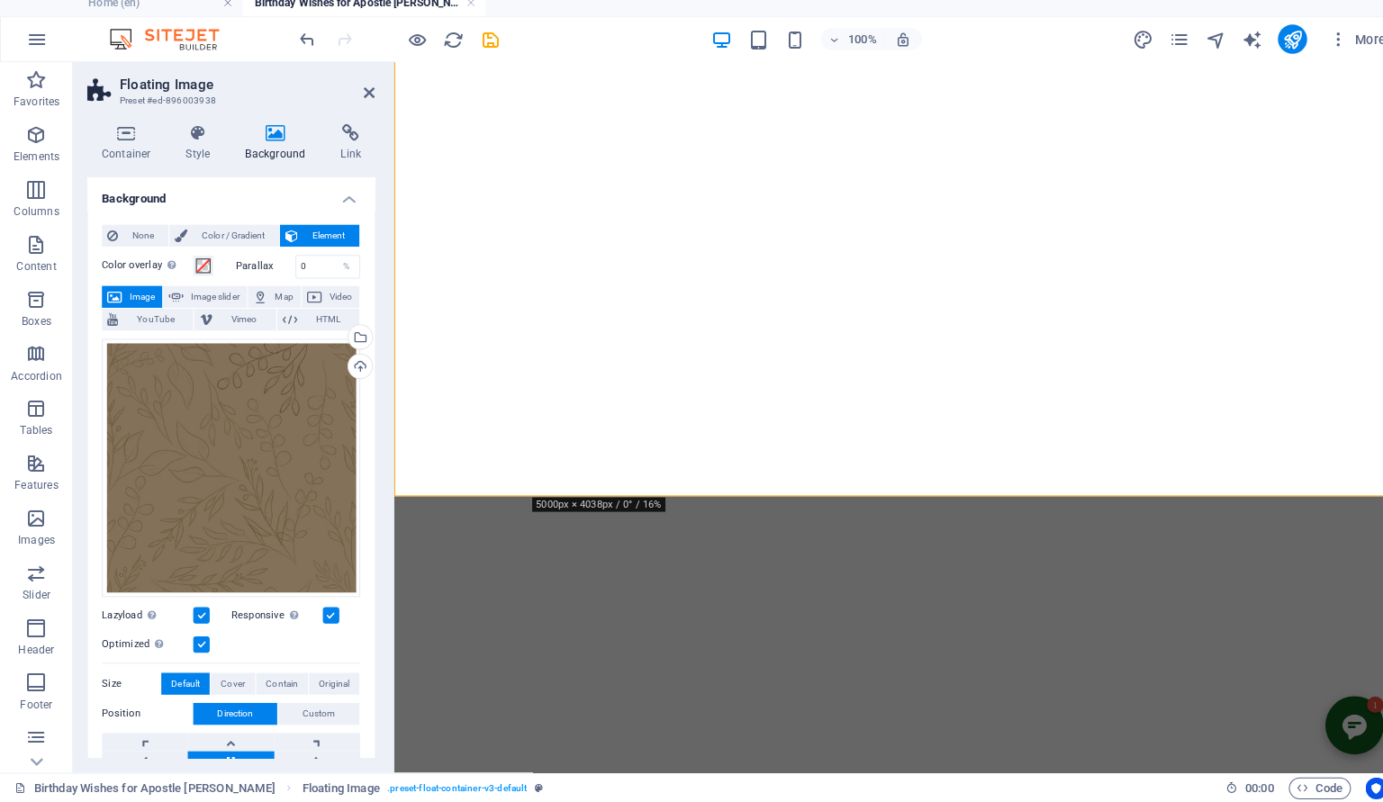
scroll to position [1566, 0]
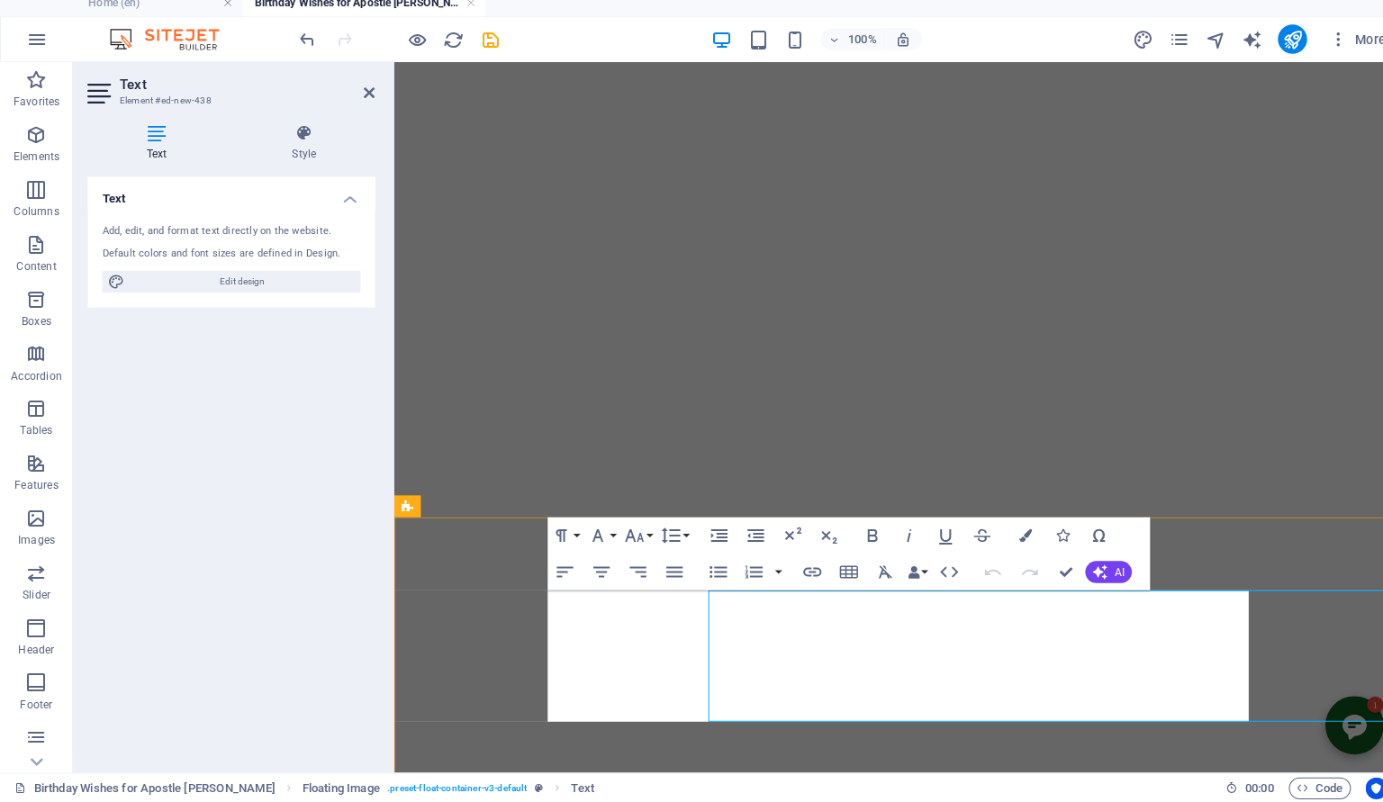
scroll to position [1546, 0]
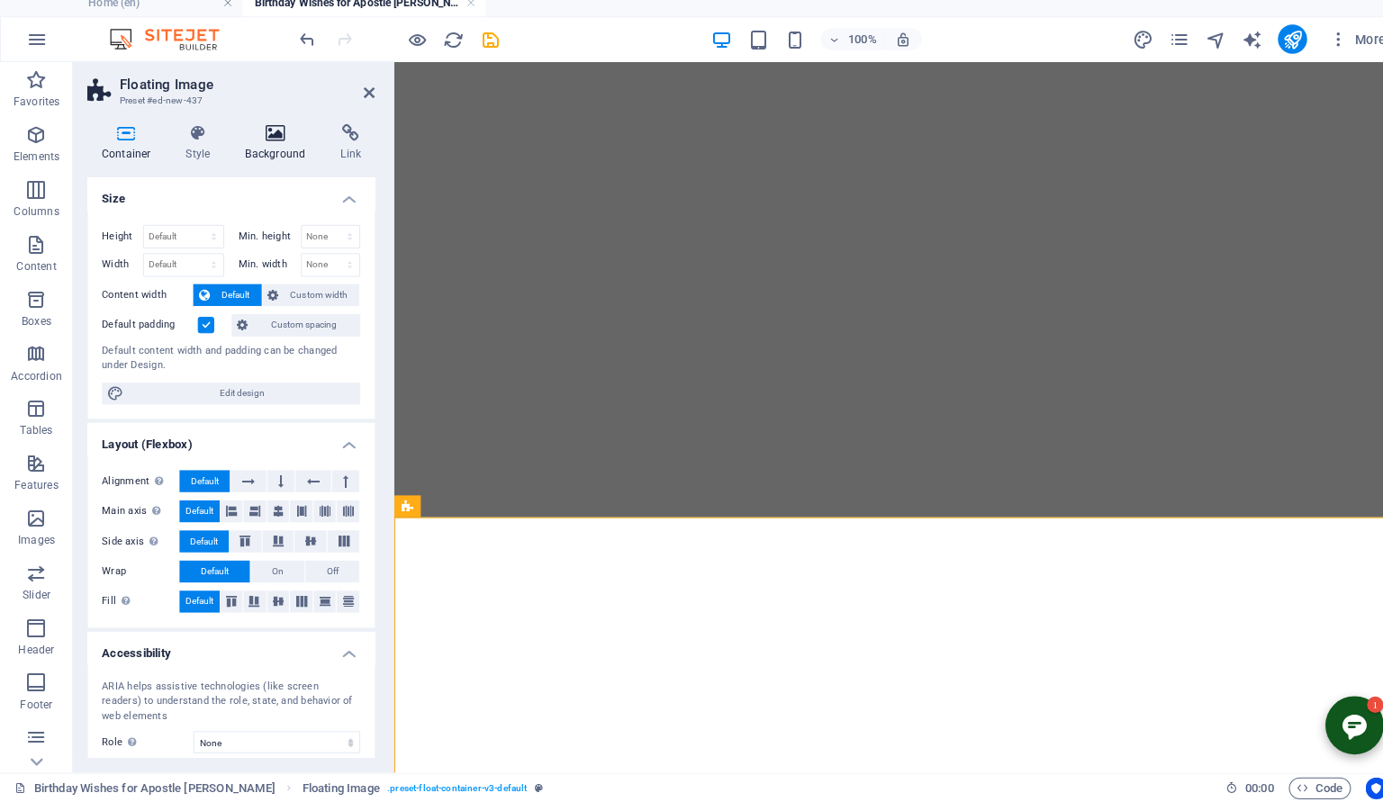
click at [276, 158] on h4 "Background" at bounding box center [276, 152] width 95 height 38
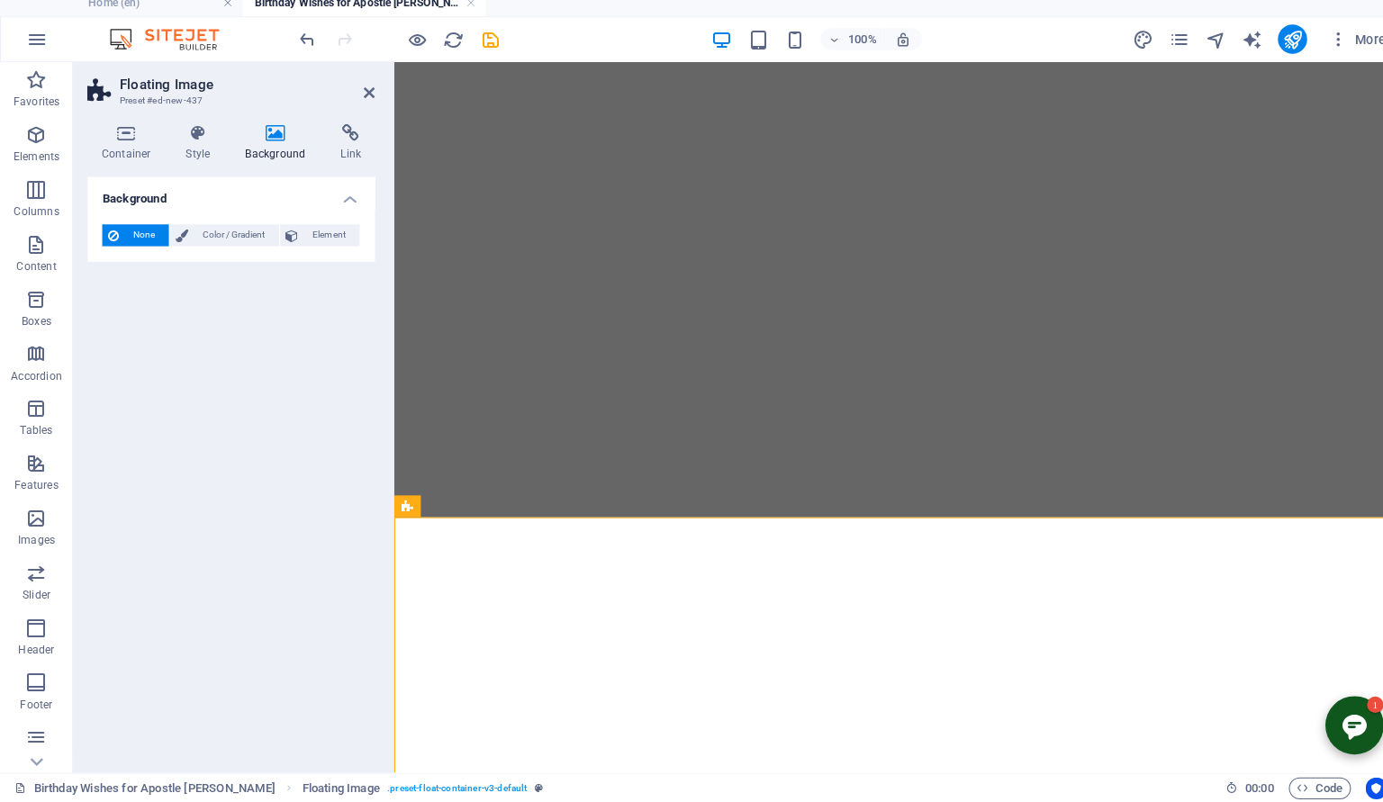
click at [319, 227] on div "None Color / Gradient Element Stretch background to full-width Color overlay Pl…" at bounding box center [228, 243] width 284 height 51
click at [317, 244] on span "Element" at bounding box center [325, 243] width 50 height 22
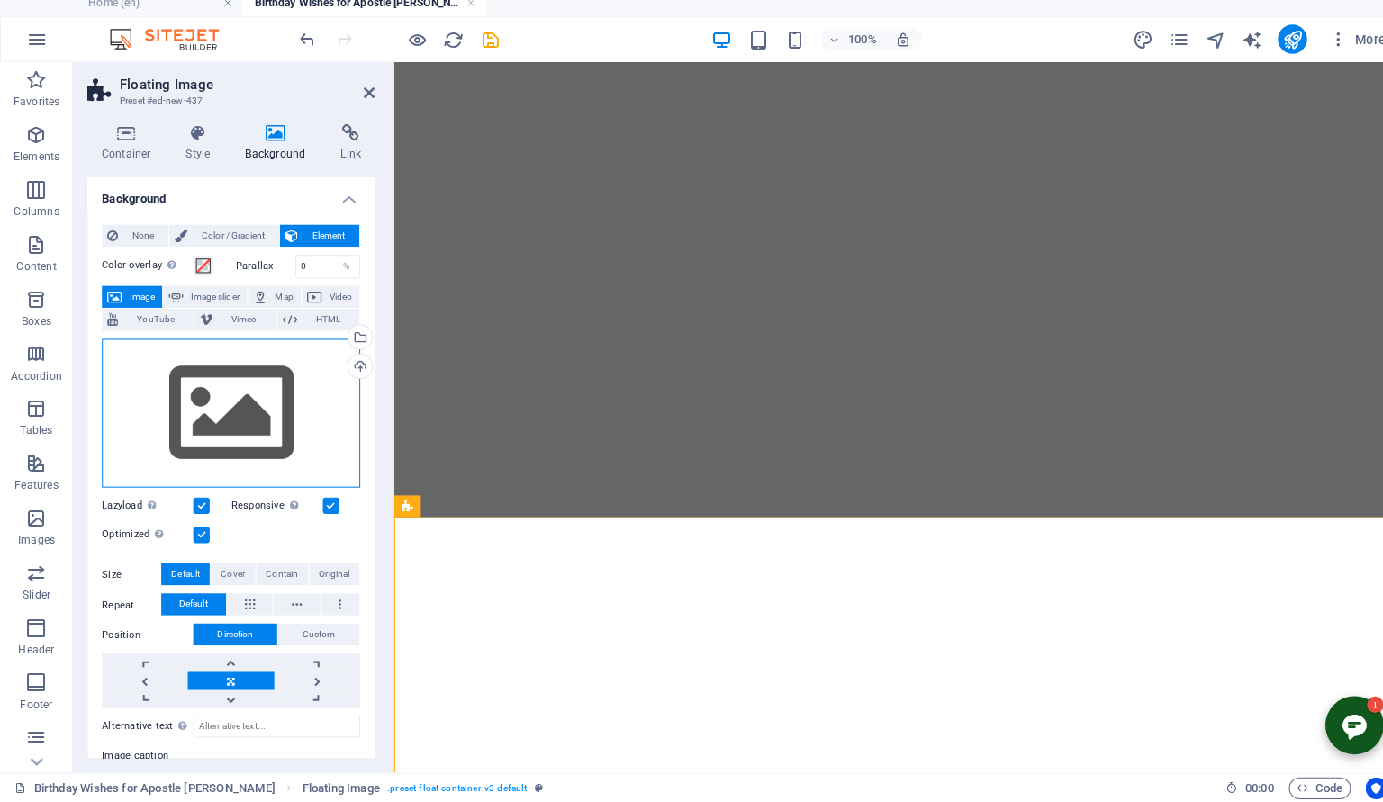
click at [281, 394] on div "Drag files here, click to choose files or select files from Files or our free s…" at bounding box center [228, 419] width 255 height 148
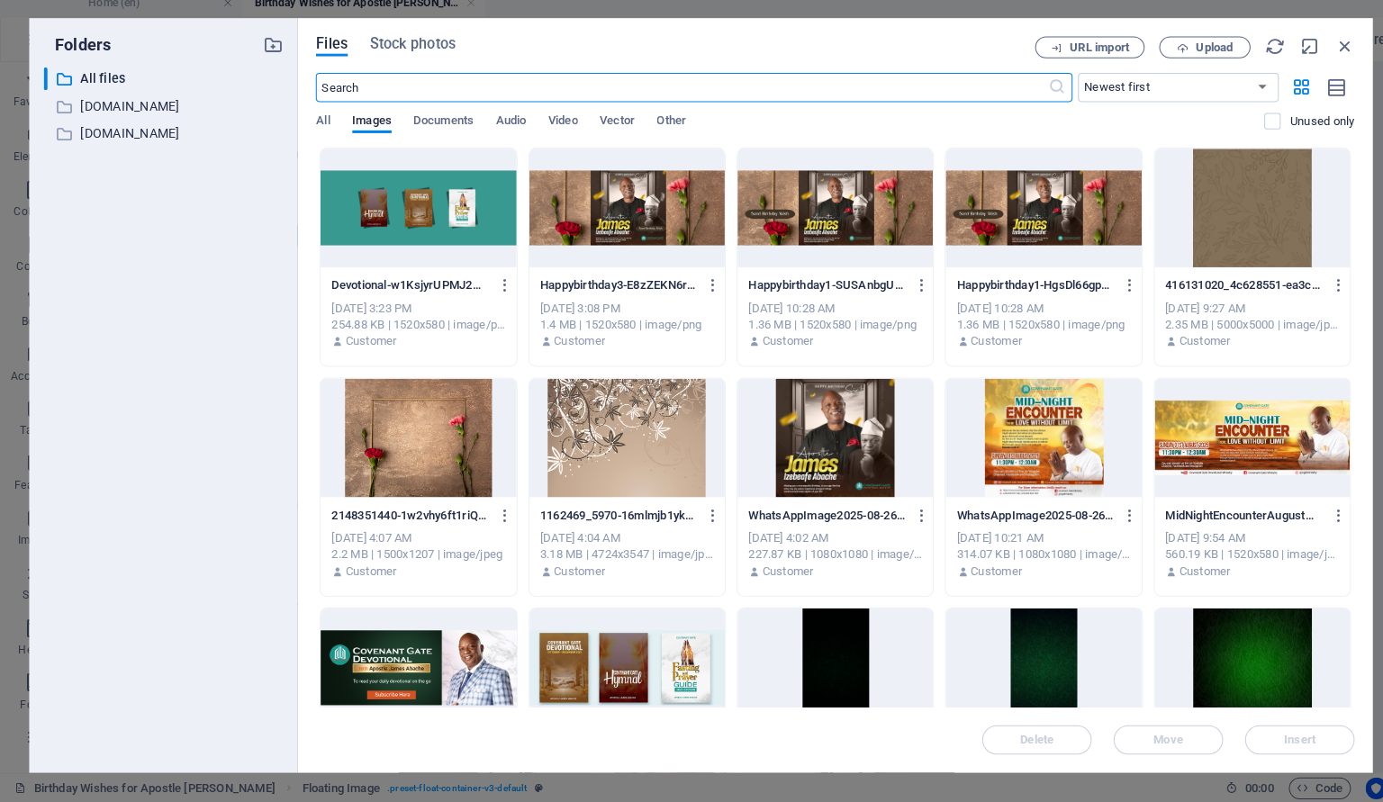
scroll to position [1209, 0]
click at [1210, 231] on div at bounding box center [1235, 216] width 193 height 117
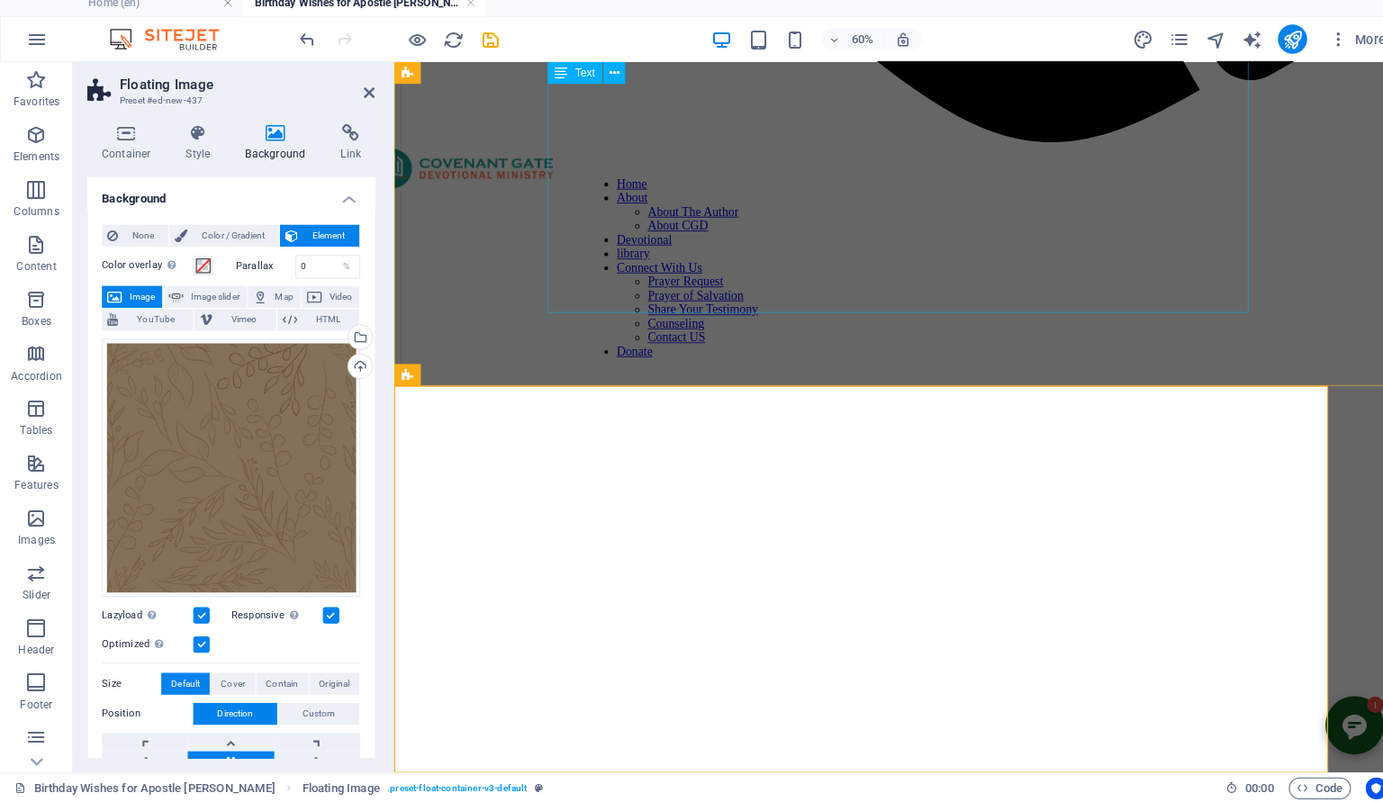
scroll to position [1676, 0]
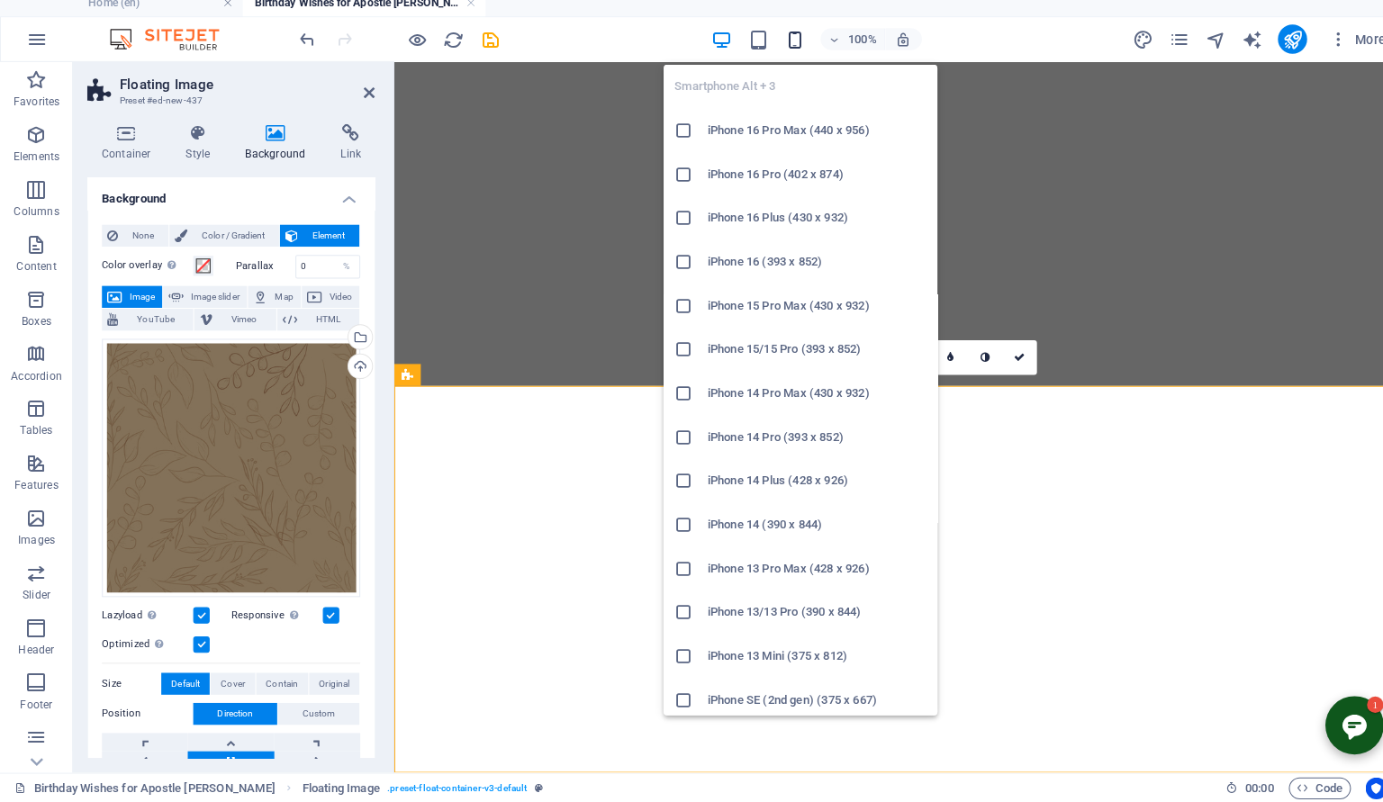
click at [789, 56] on icon "button" at bounding box center [784, 50] width 21 height 21
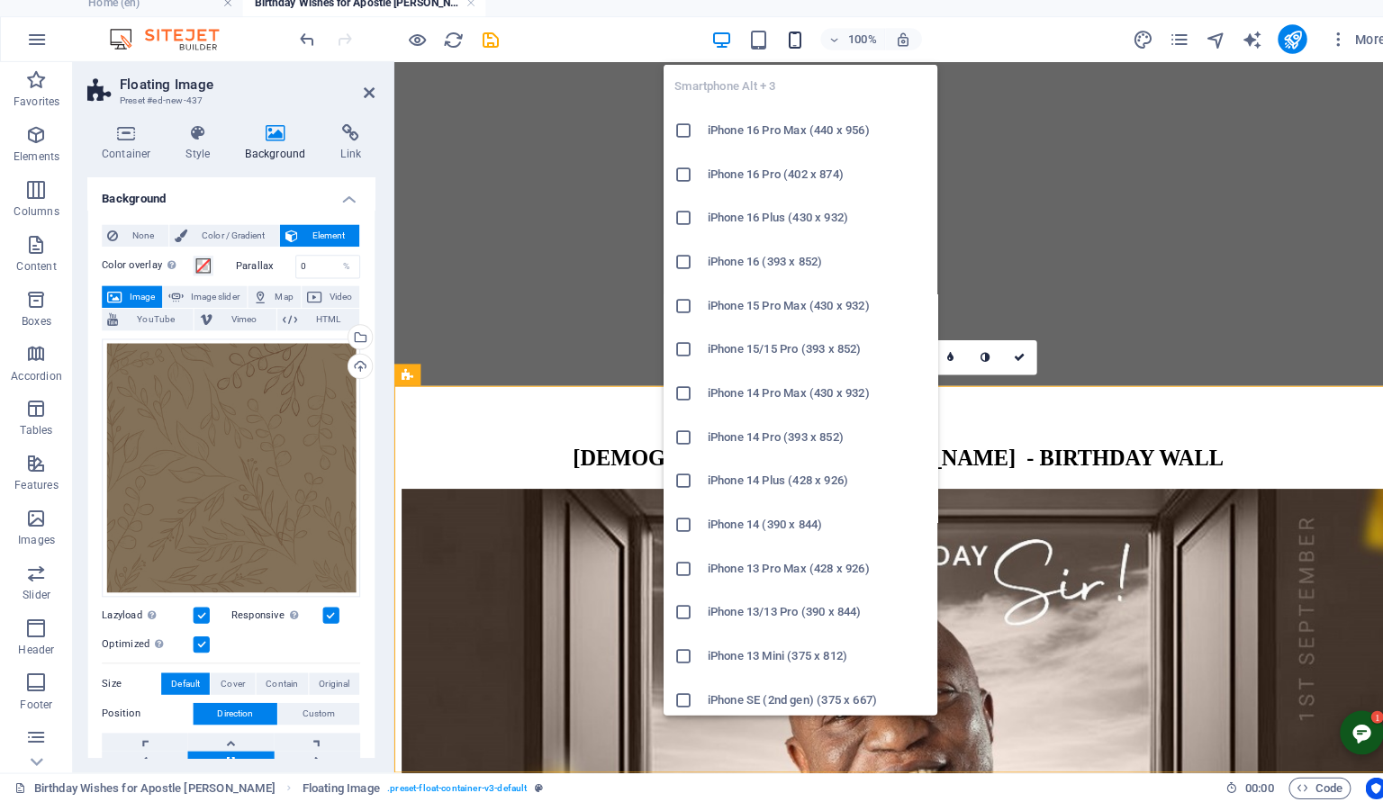
scroll to position [1438, 0]
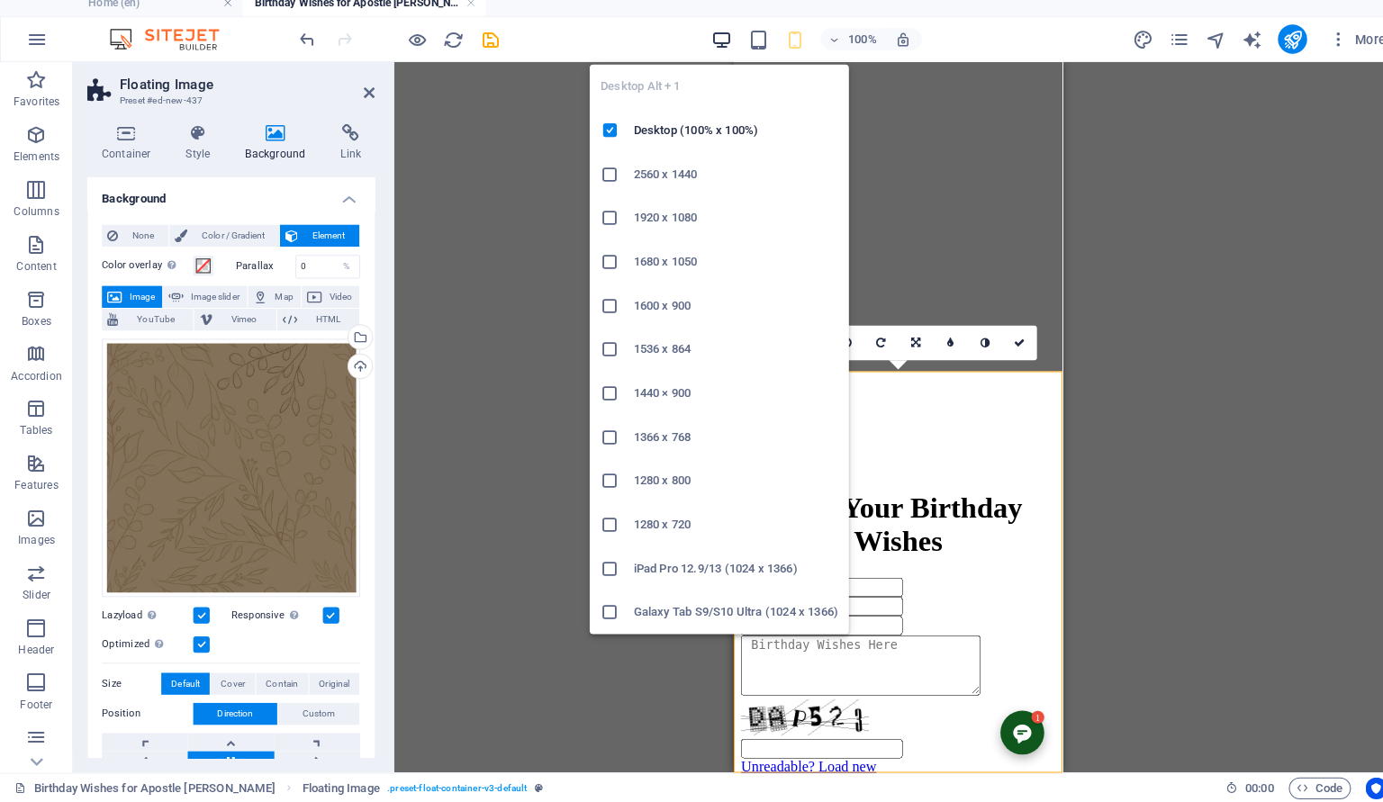
click at [710, 46] on icon "button" at bounding box center [712, 50] width 21 height 21
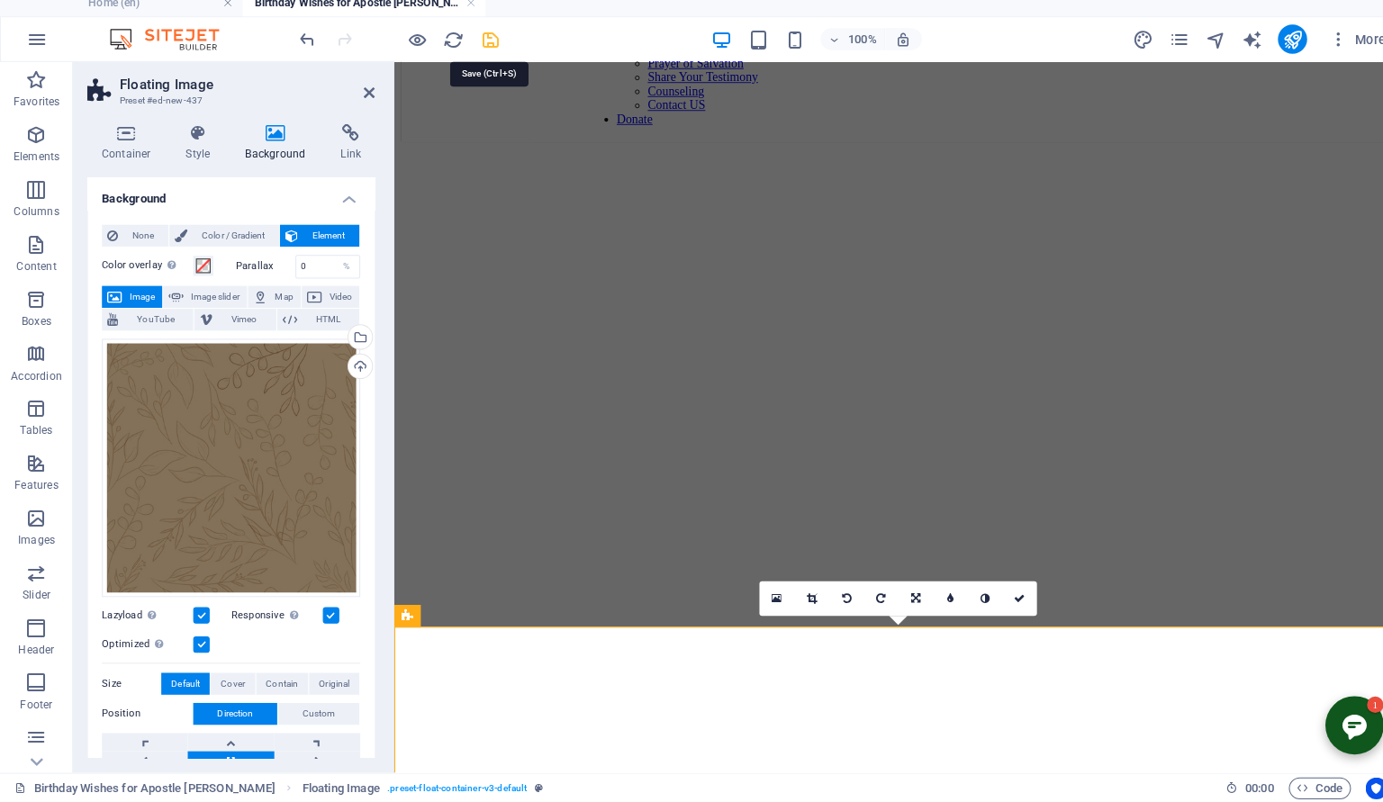
click at [488, 47] on icon "save" at bounding box center [484, 50] width 21 height 21
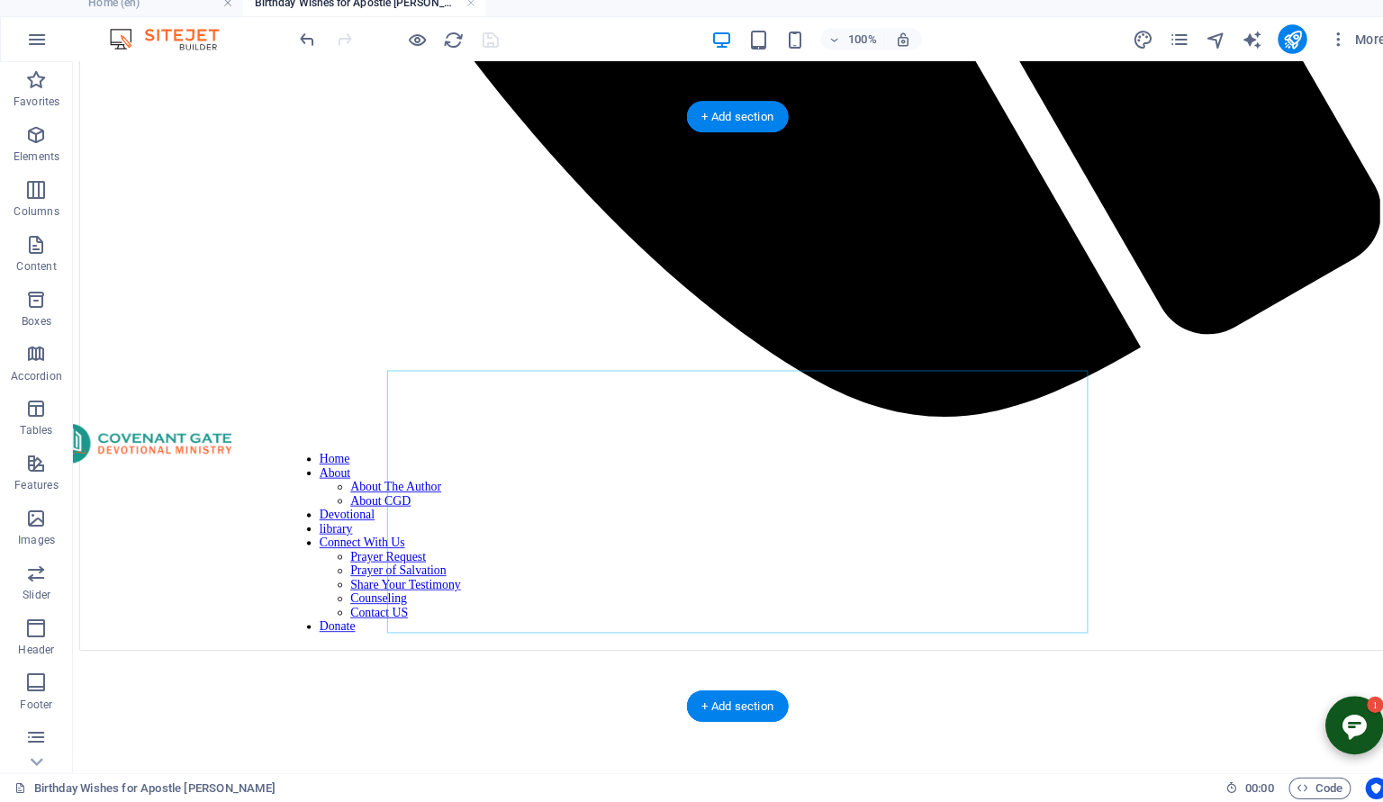
scroll to position [1358, 0]
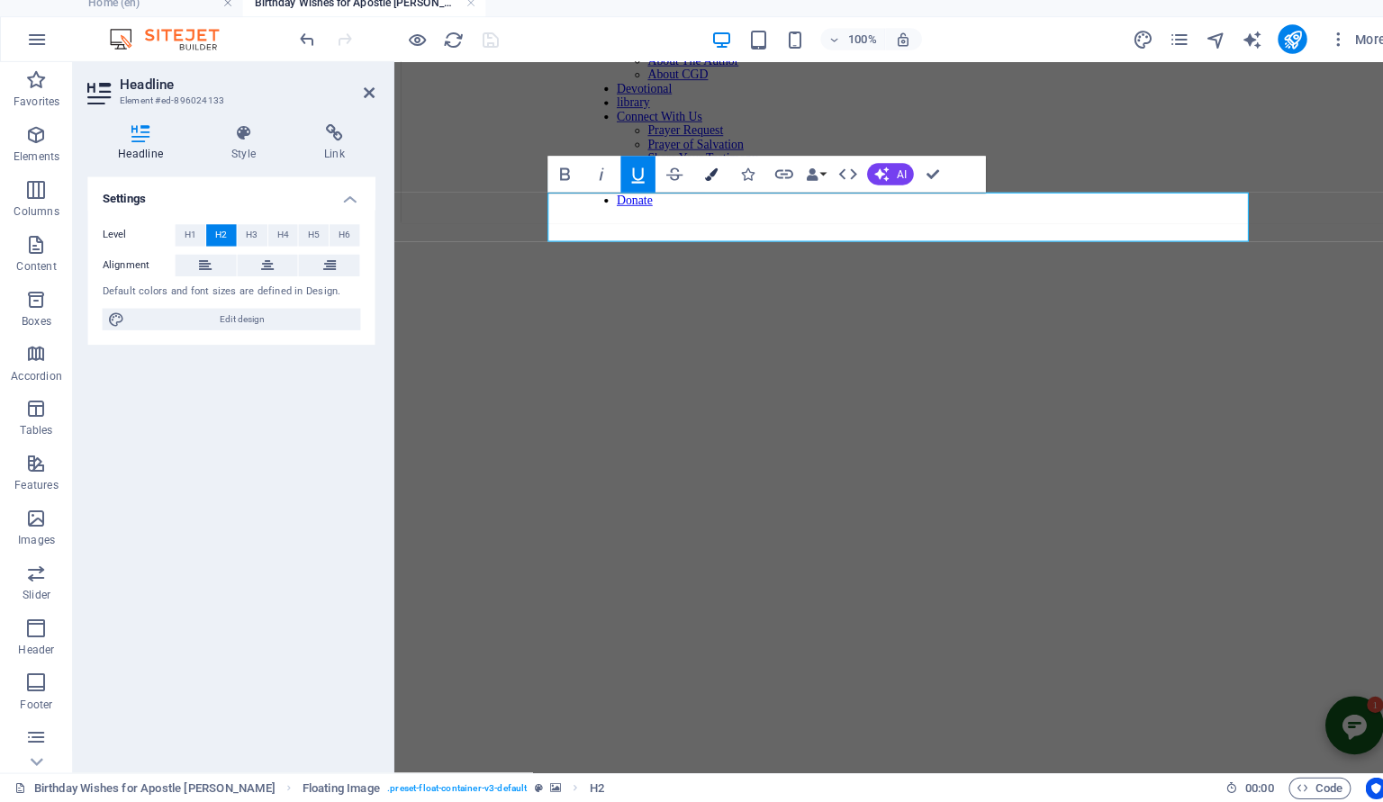
click at [693, 178] on button "Colors" at bounding box center [701, 183] width 34 height 36
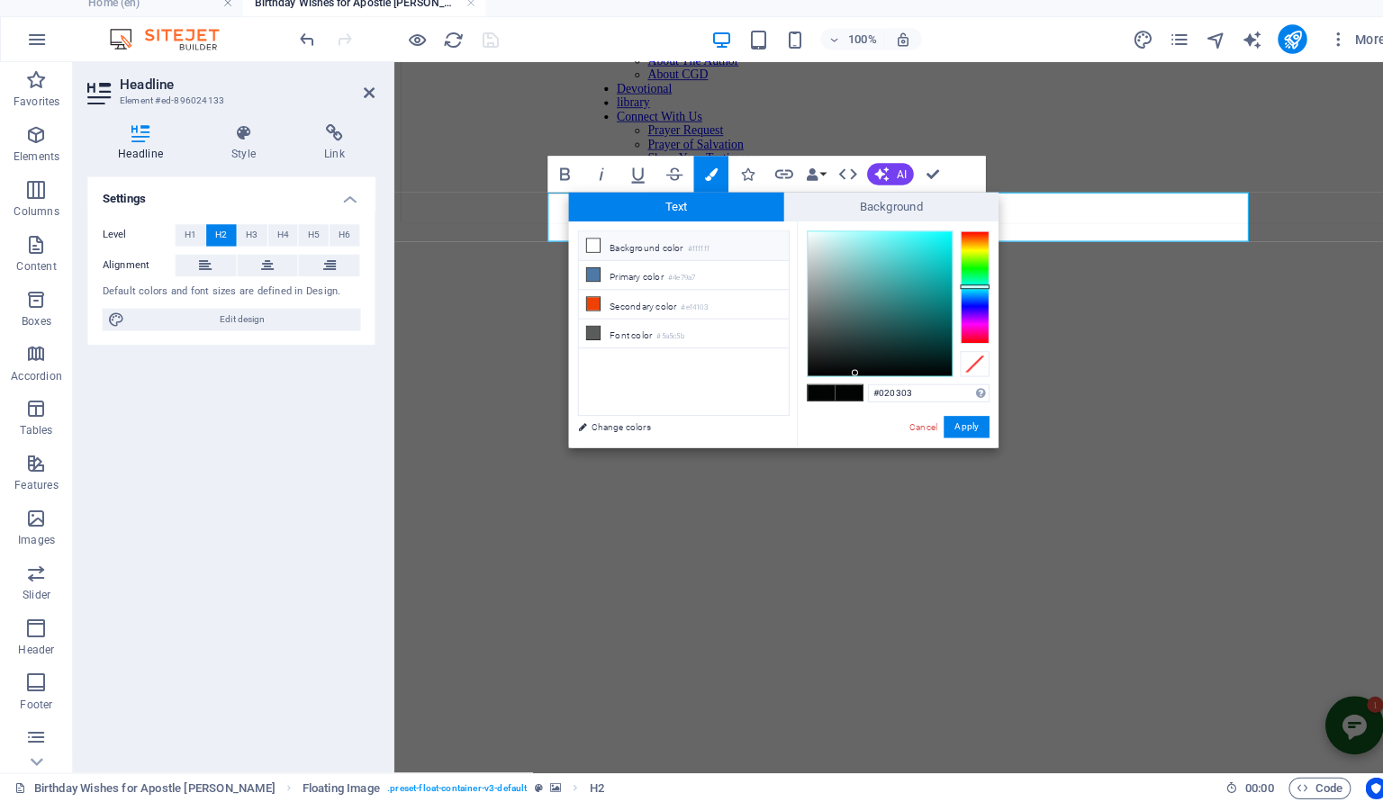
click at [608, 246] on li "Background color #ffffff" at bounding box center [674, 254] width 207 height 29
type input "#ffffff"
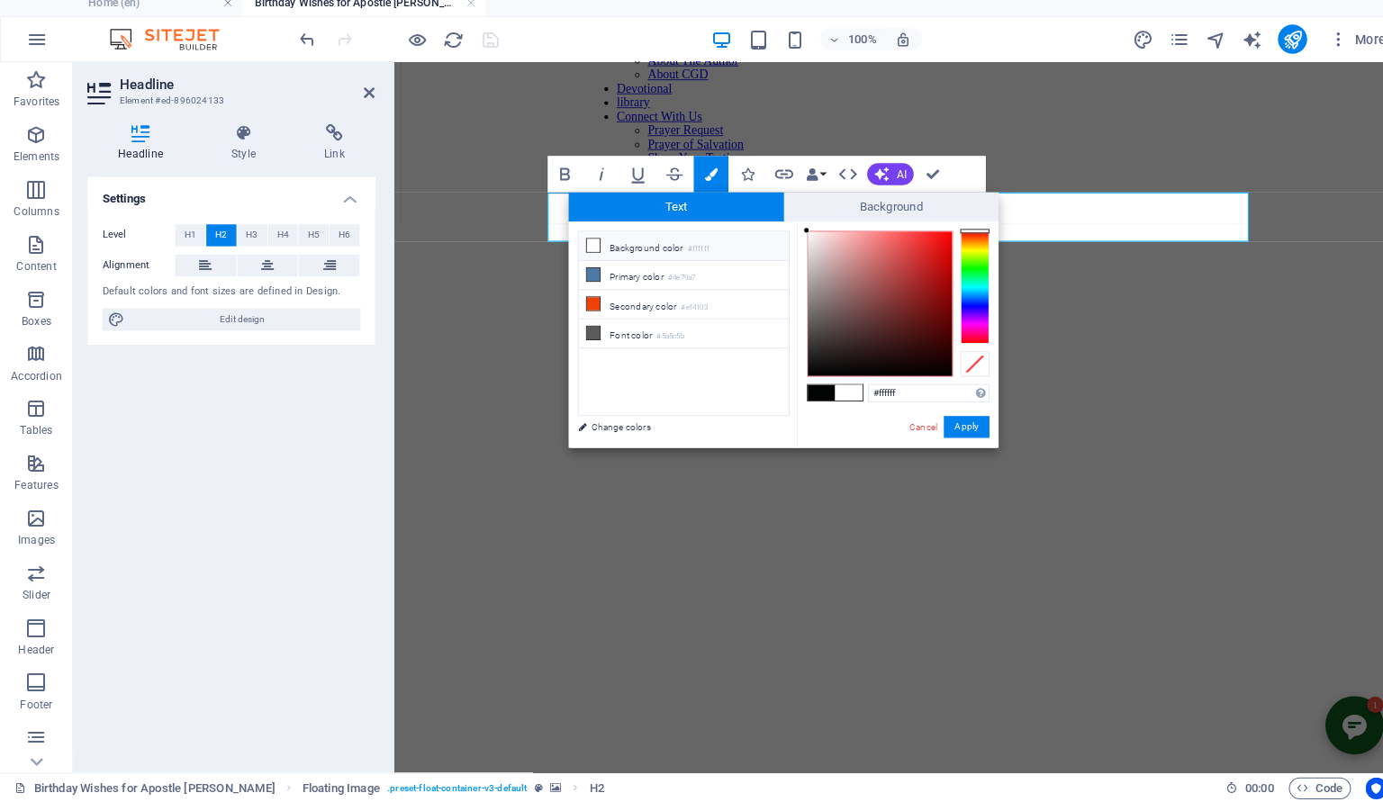
click at [575, 257] on li "Background color #ffffff" at bounding box center [674, 254] width 207 height 29
click at [588, 256] on icon at bounding box center [585, 253] width 13 height 13
click at [953, 435] on button "Apply" at bounding box center [953, 432] width 45 height 22
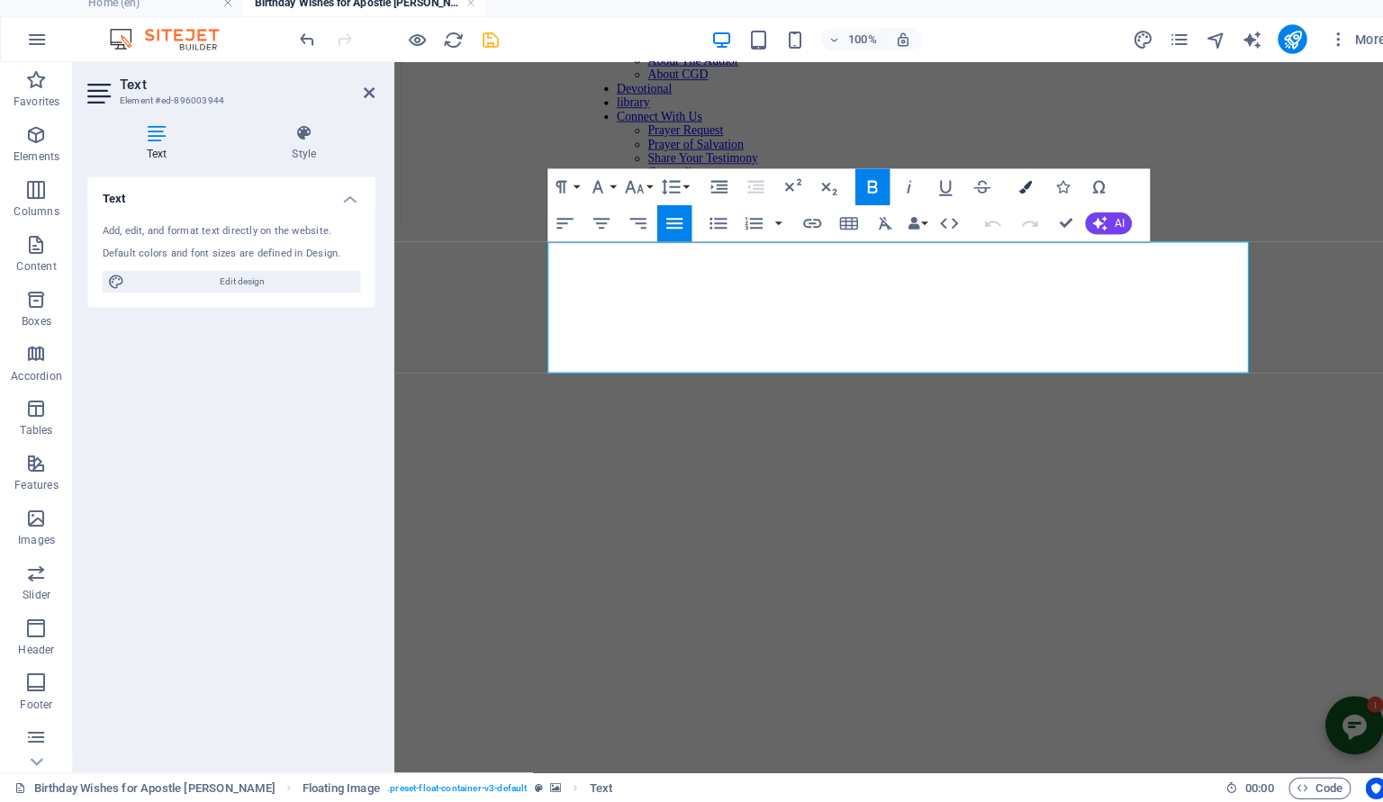
click at [1023, 195] on button "Colors" at bounding box center [1012, 195] width 34 height 36
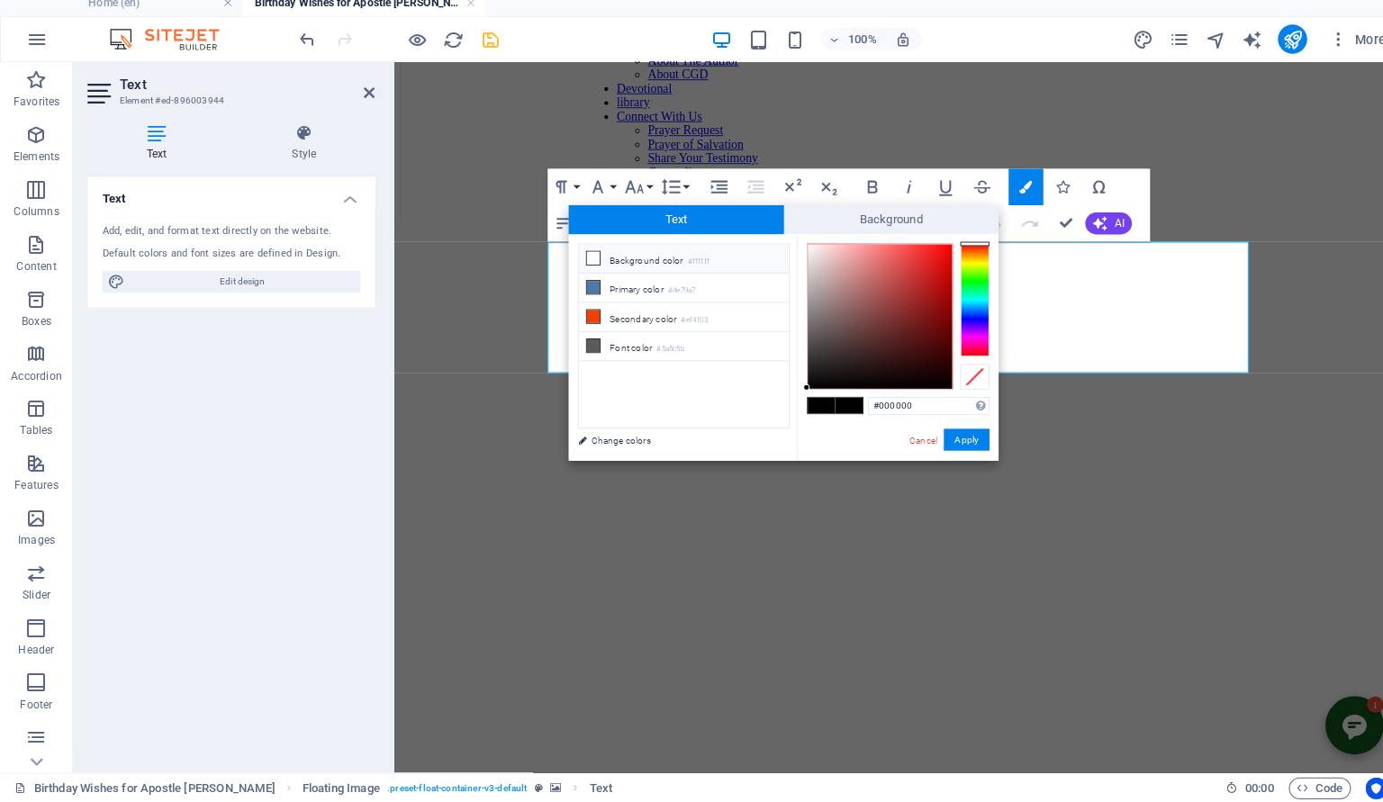
click at [619, 258] on li "Background color #ffffff" at bounding box center [674, 266] width 207 height 29
type input "#ffffff"
click at [942, 449] on button "Apply" at bounding box center [953, 445] width 45 height 22
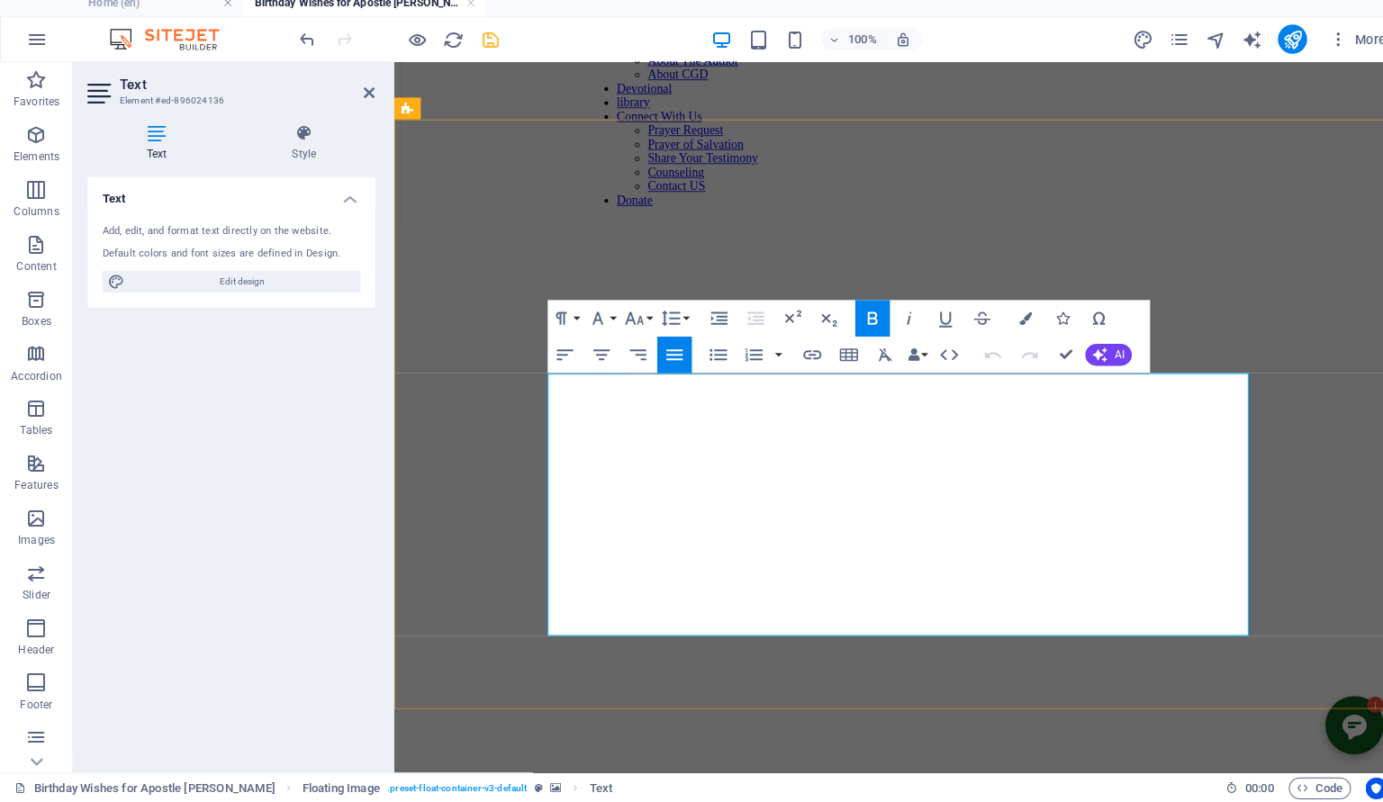
click at [1022, 323] on button "Colors" at bounding box center [1012, 325] width 34 height 36
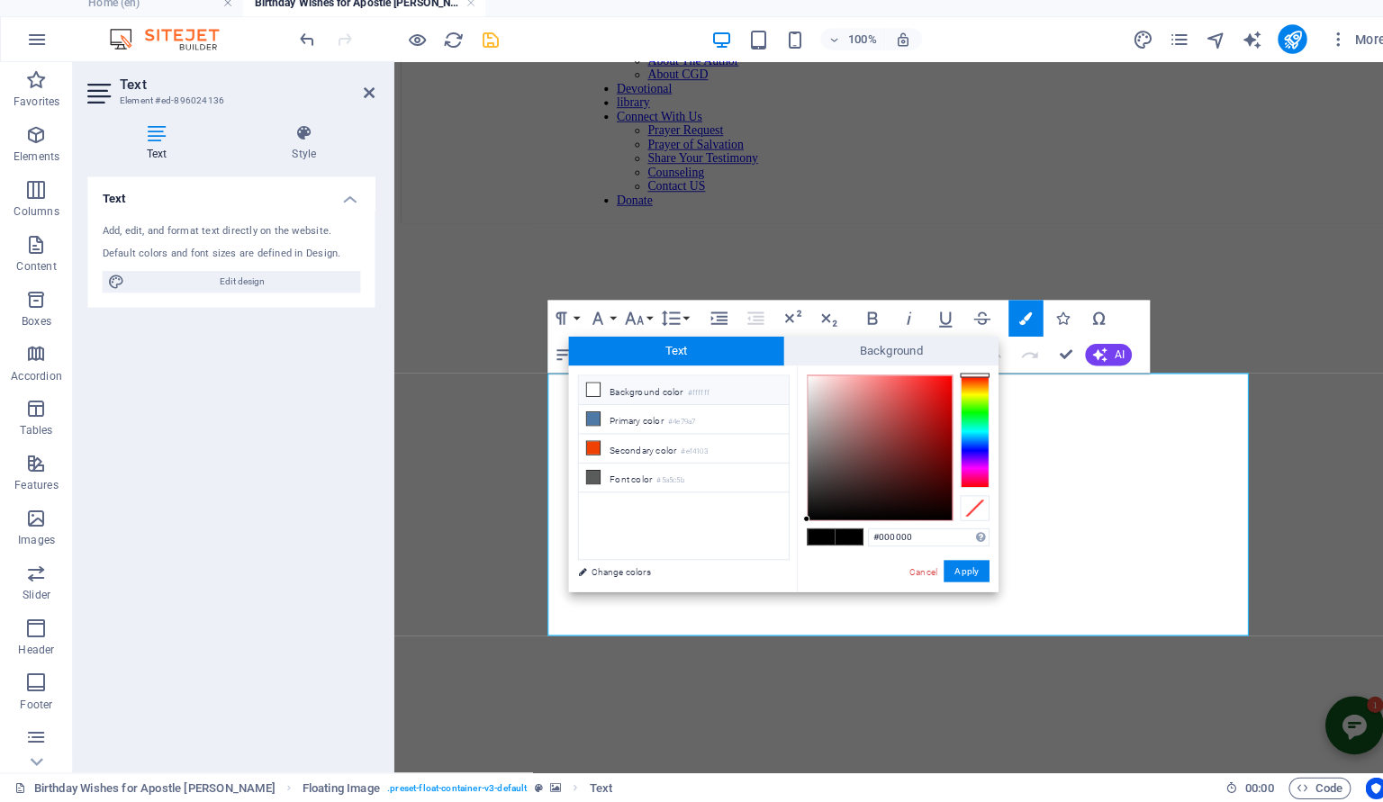
click at [607, 395] on li "Background color #ffffff" at bounding box center [674, 396] width 207 height 29
type input "#ffffff"
click at [956, 568] on button "Apply" at bounding box center [953, 575] width 45 height 22
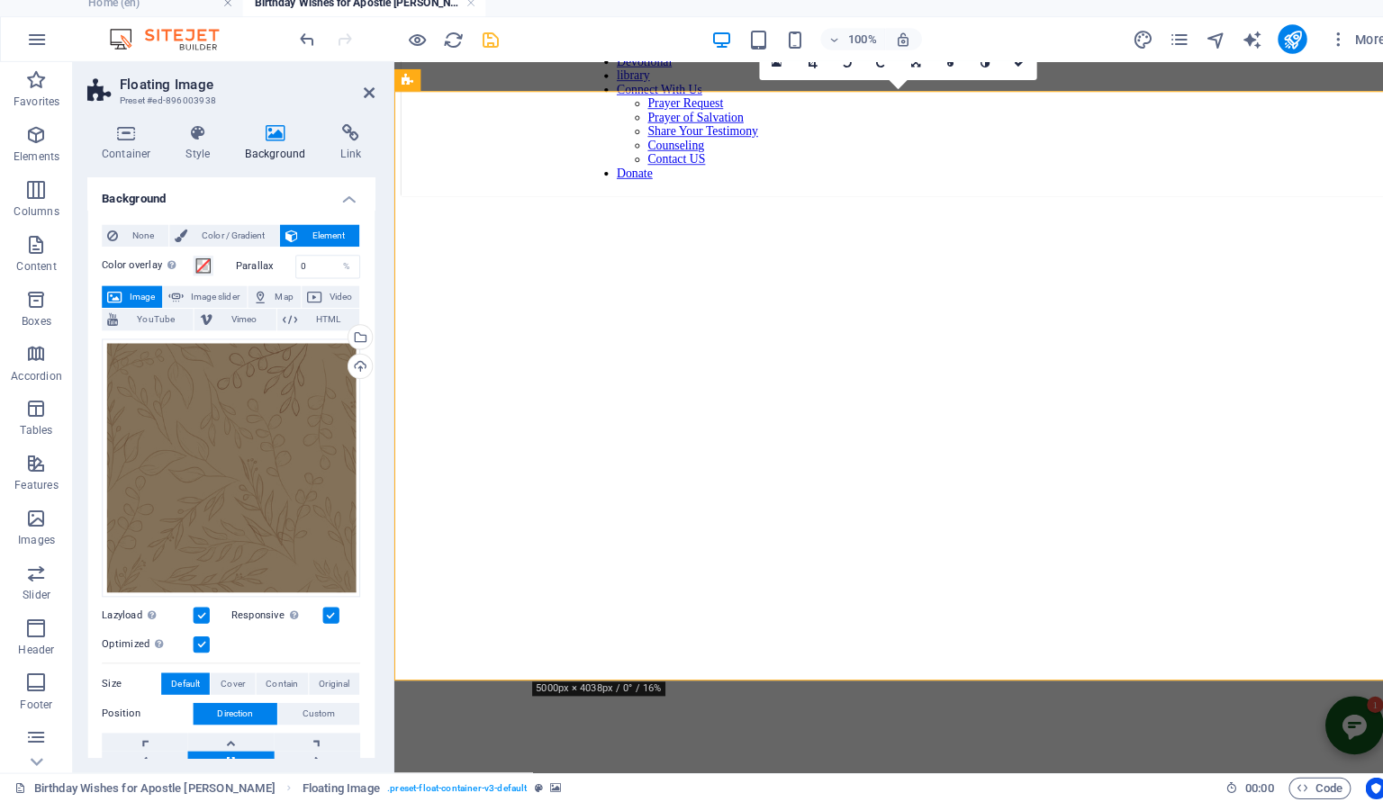
scroll to position [1385, 0]
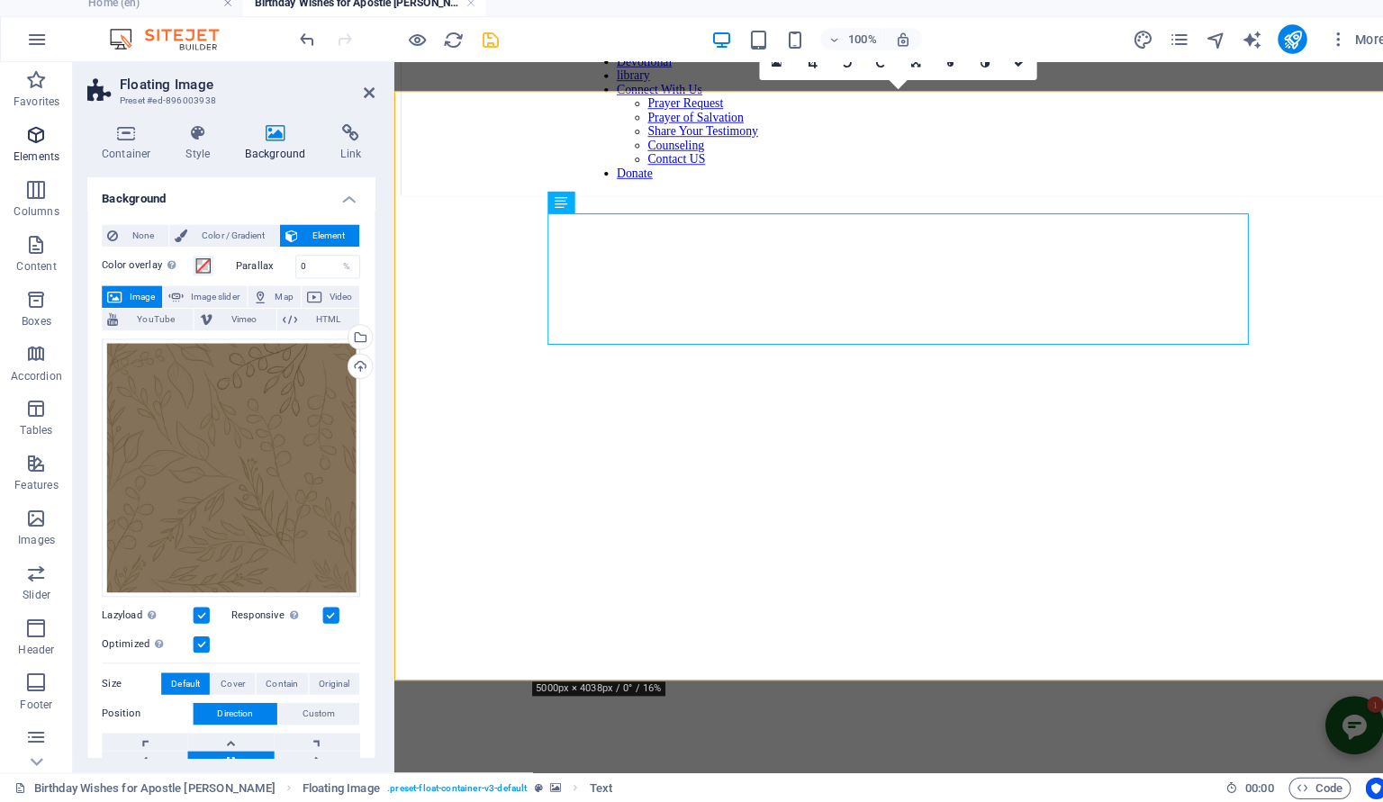
click at [49, 146] on span "Elements" at bounding box center [36, 154] width 72 height 43
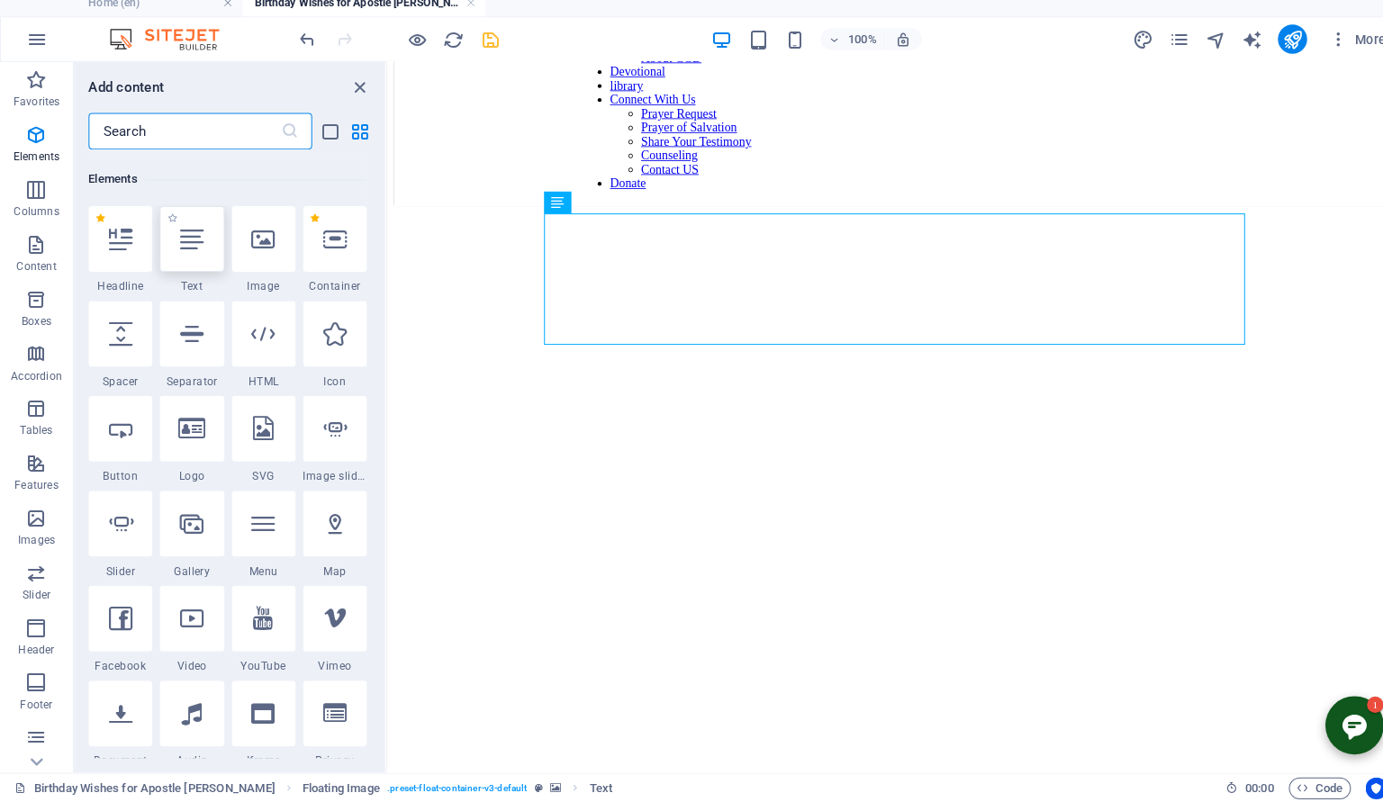
scroll to position [192, 0]
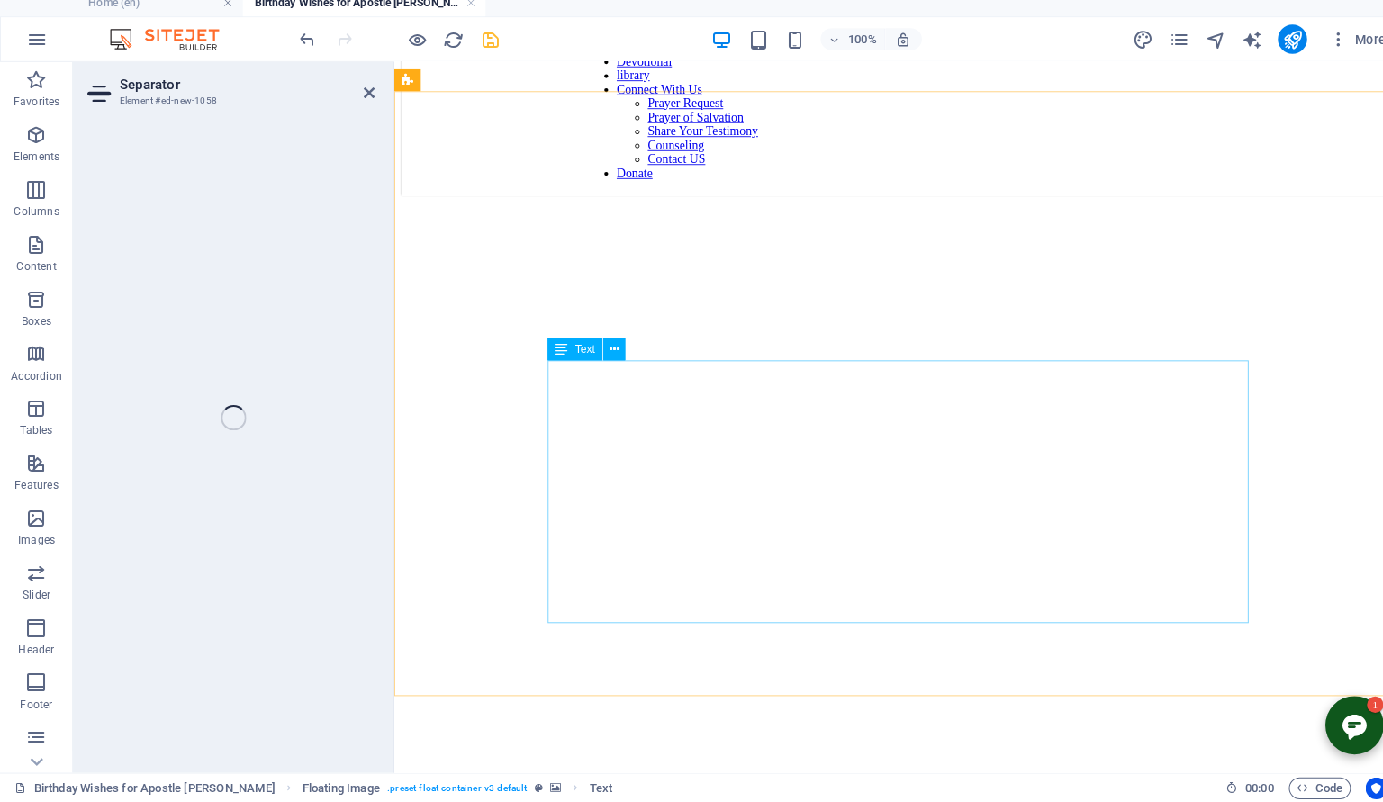
select select "%"
select select "px"
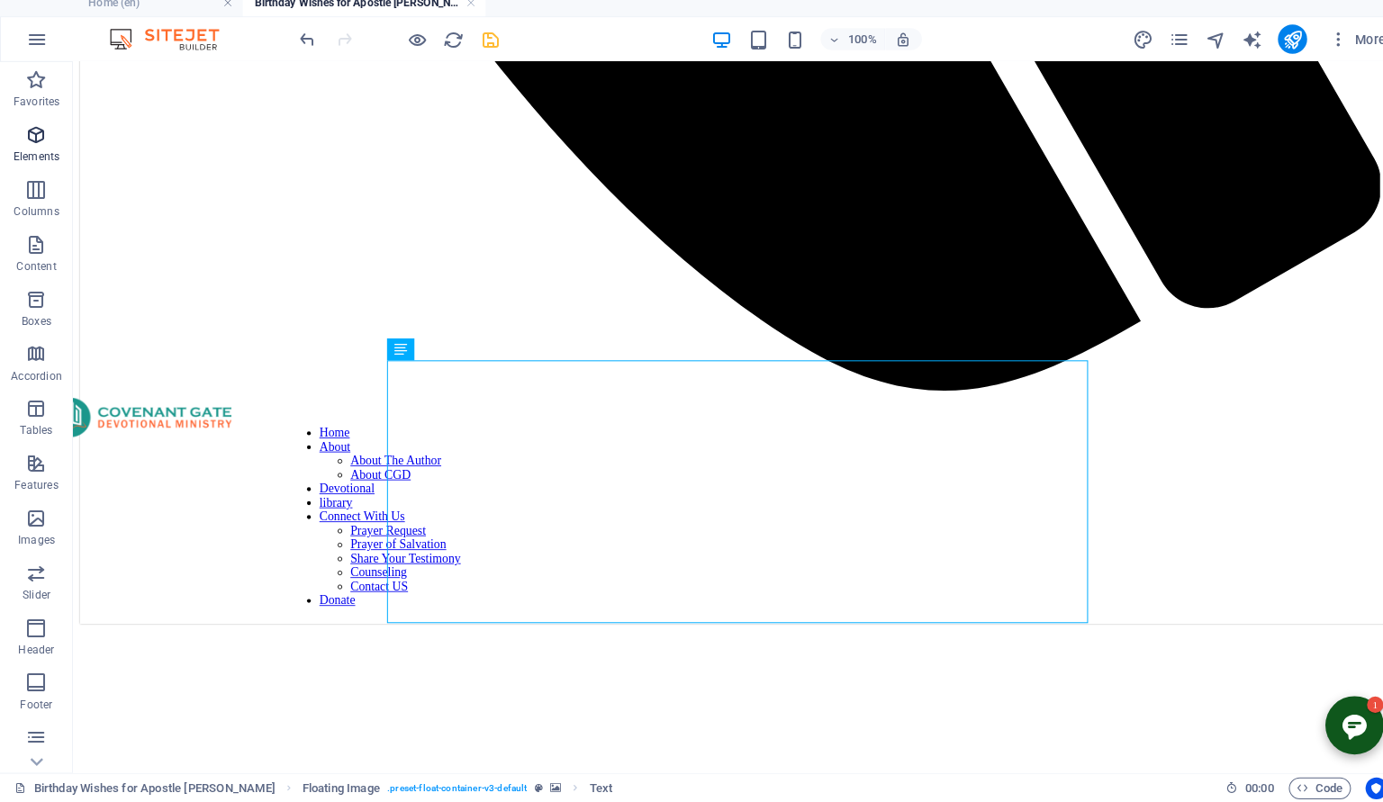
click at [41, 158] on span "Elements" at bounding box center [36, 154] width 72 height 43
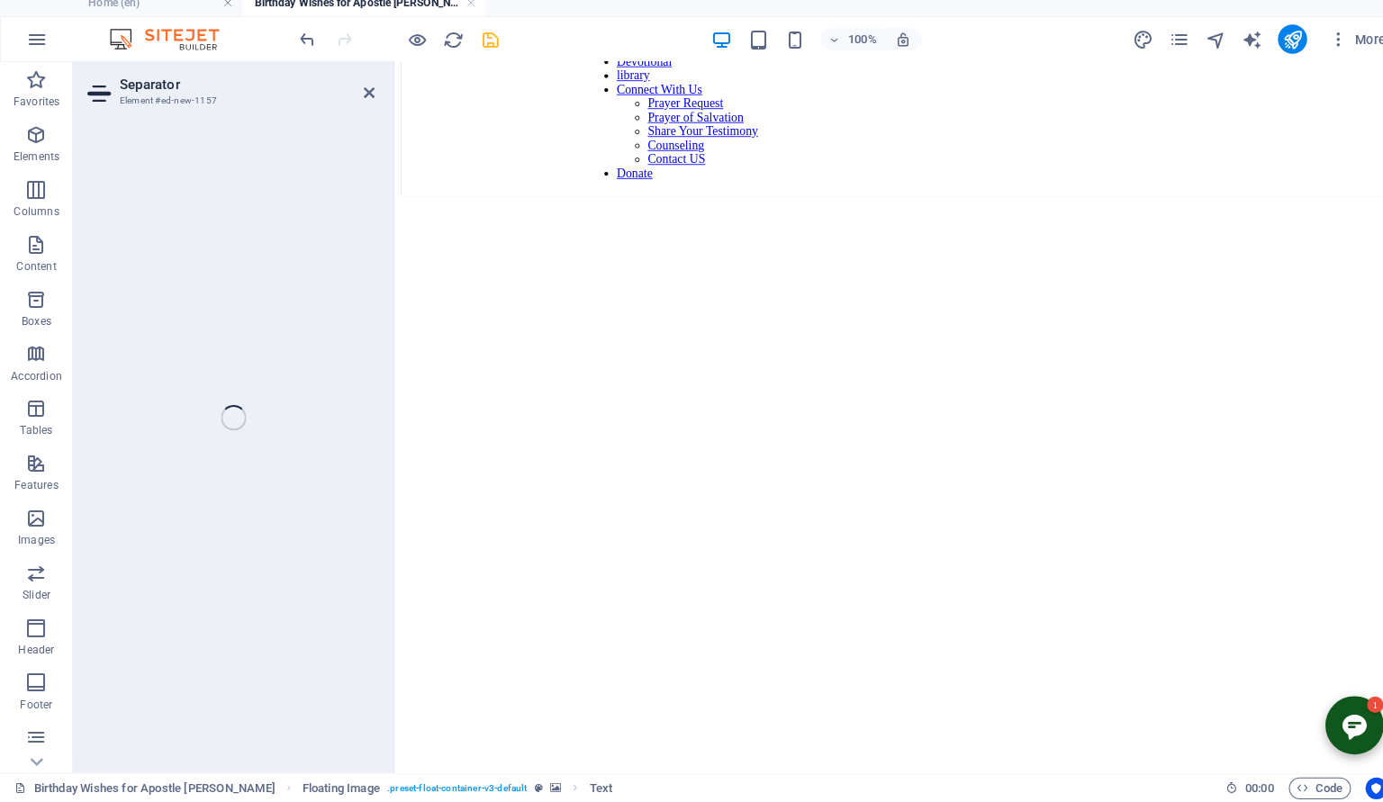
select select "%"
select select "px"
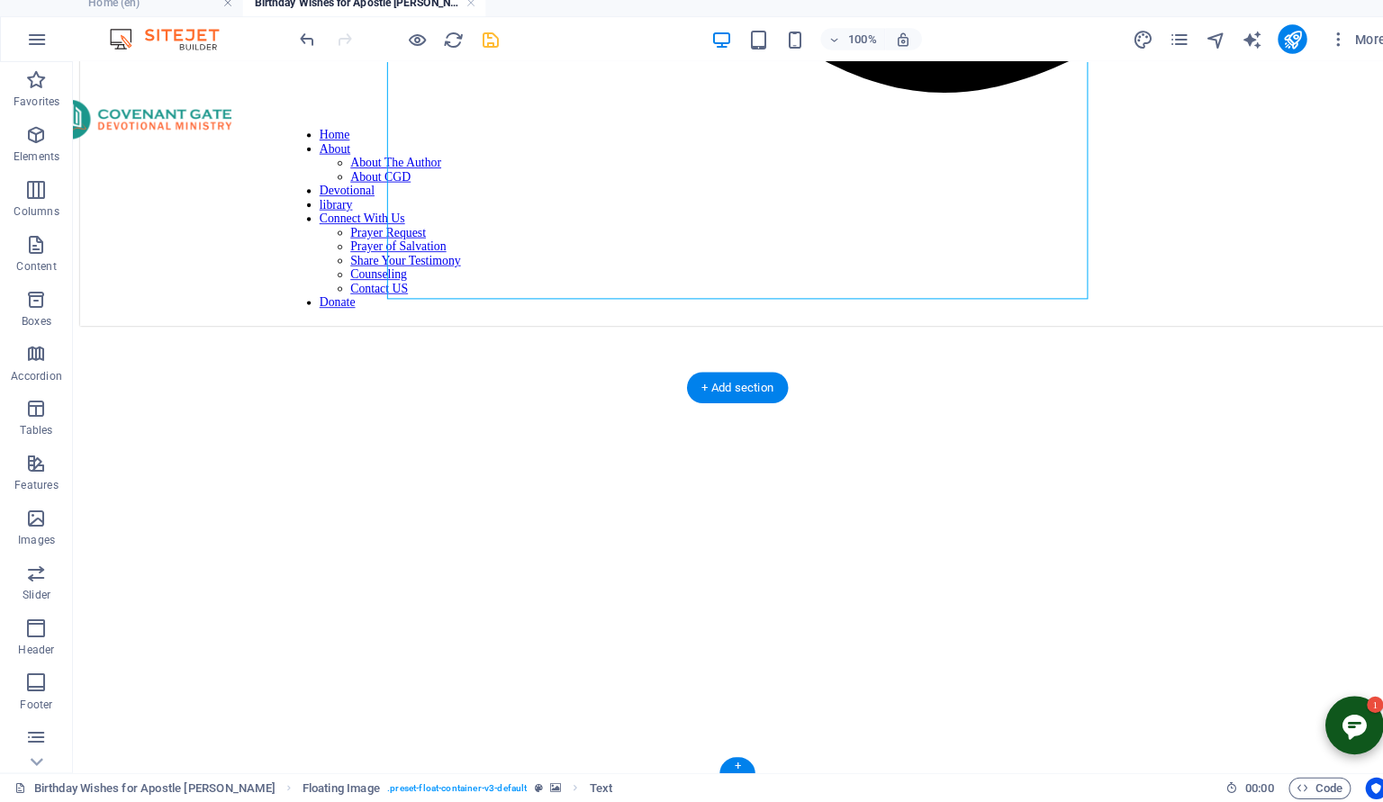
scroll to position [1707, 0]
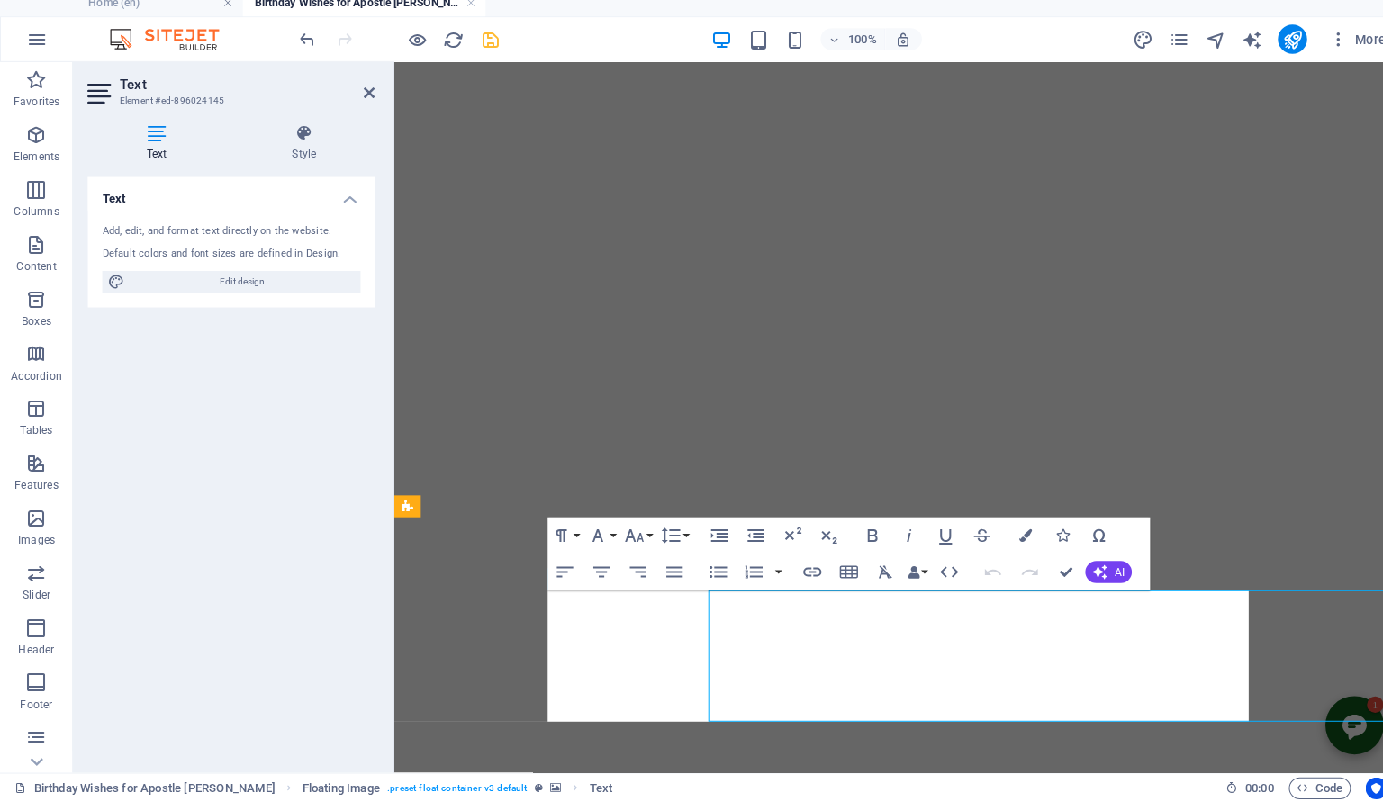
scroll to position [1577, 0]
click at [1010, 542] on icon "button" at bounding box center [1012, 539] width 13 height 13
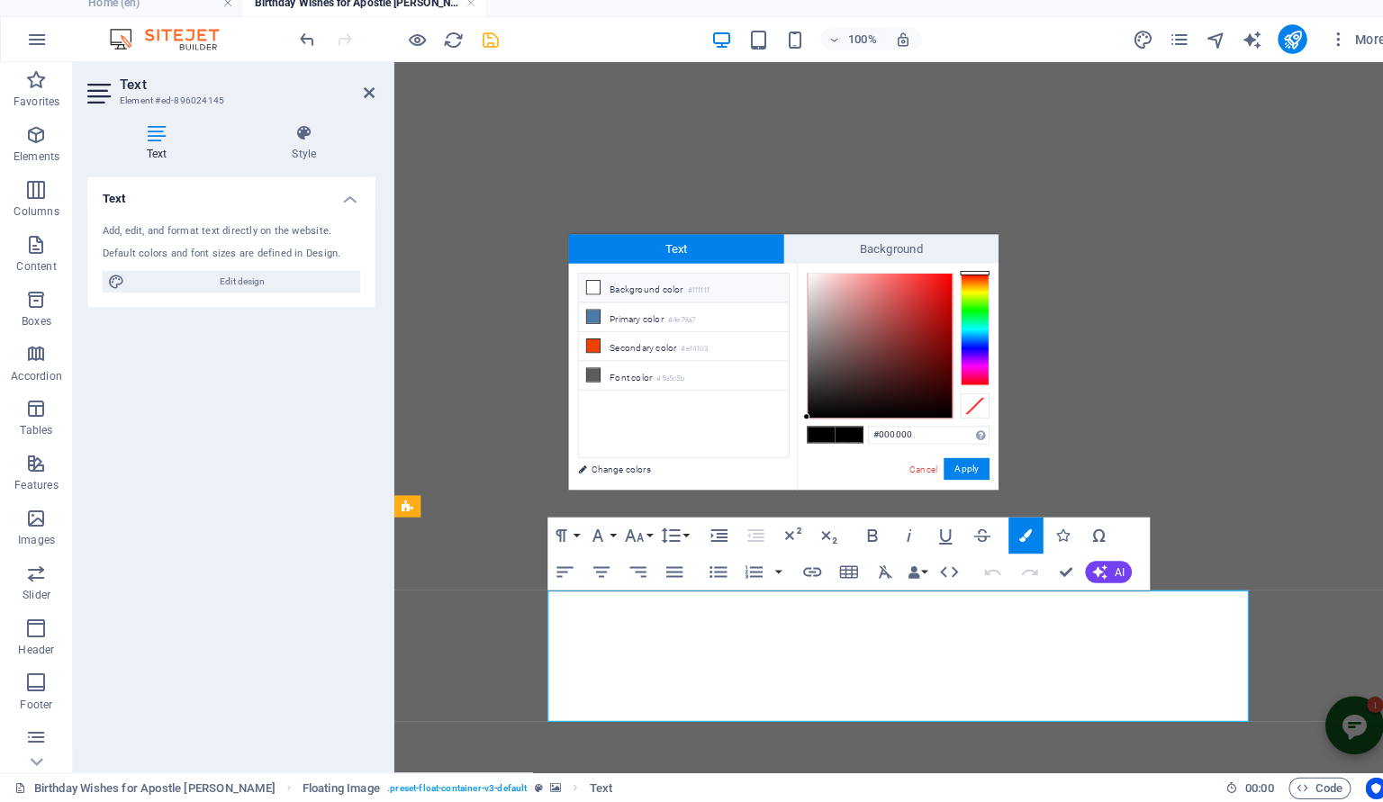
click at [621, 302] on li "Background color #ffffff" at bounding box center [674, 295] width 207 height 29
type input "#ffffff"
click at [956, 470] on button "Apply" at bounding box center [953, 474] width 45 height 22
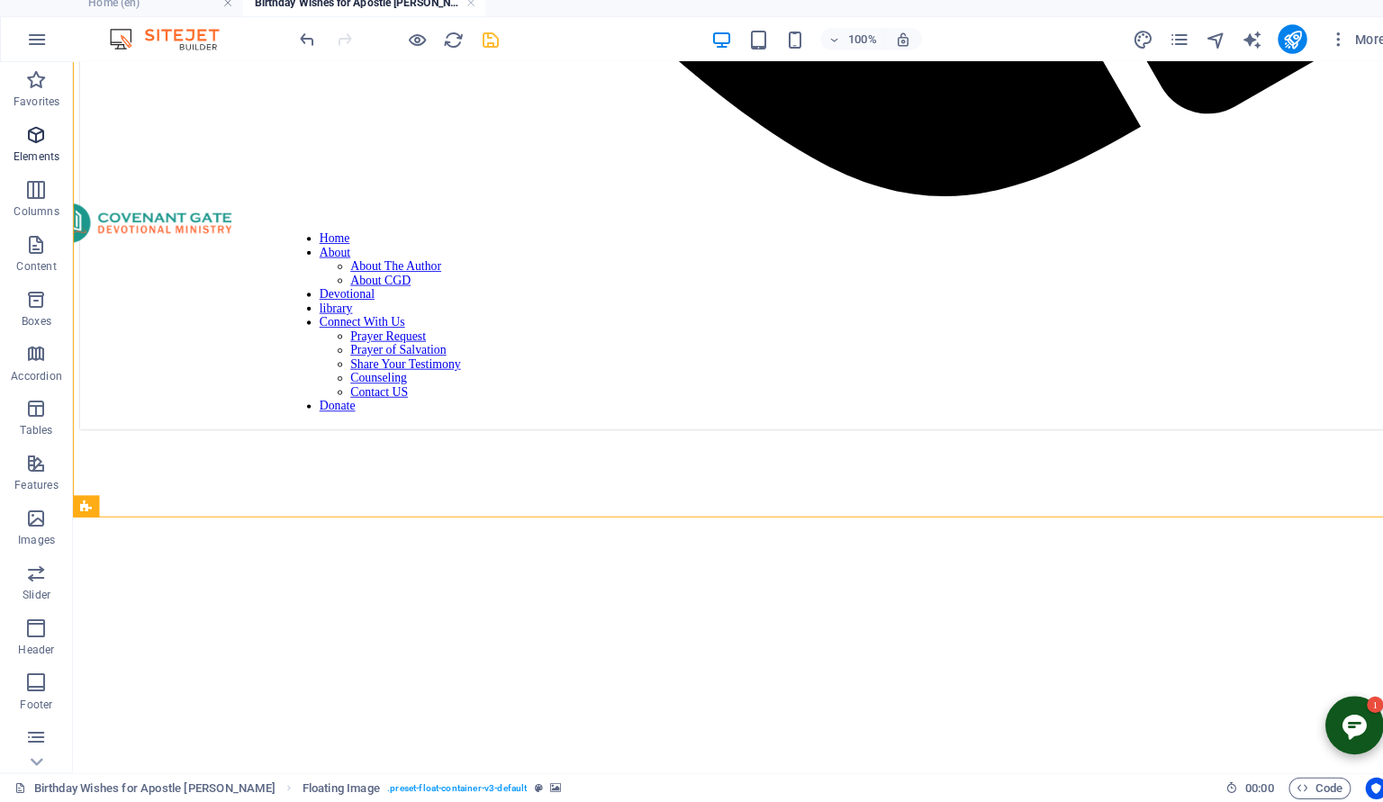
click at [31, 142] on icon "button" at bounding box center [36, 144] width 22 height 22
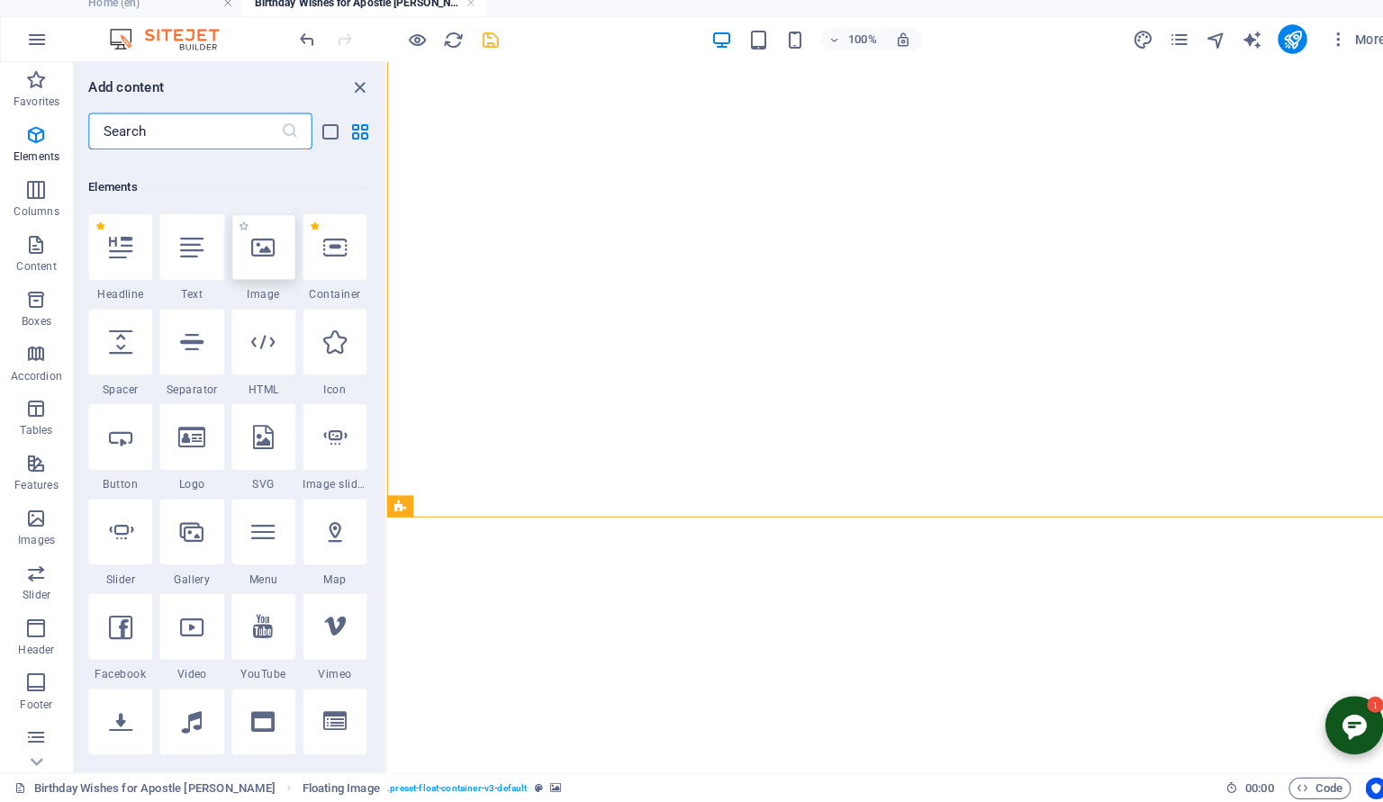
scroll to position [192, 0]
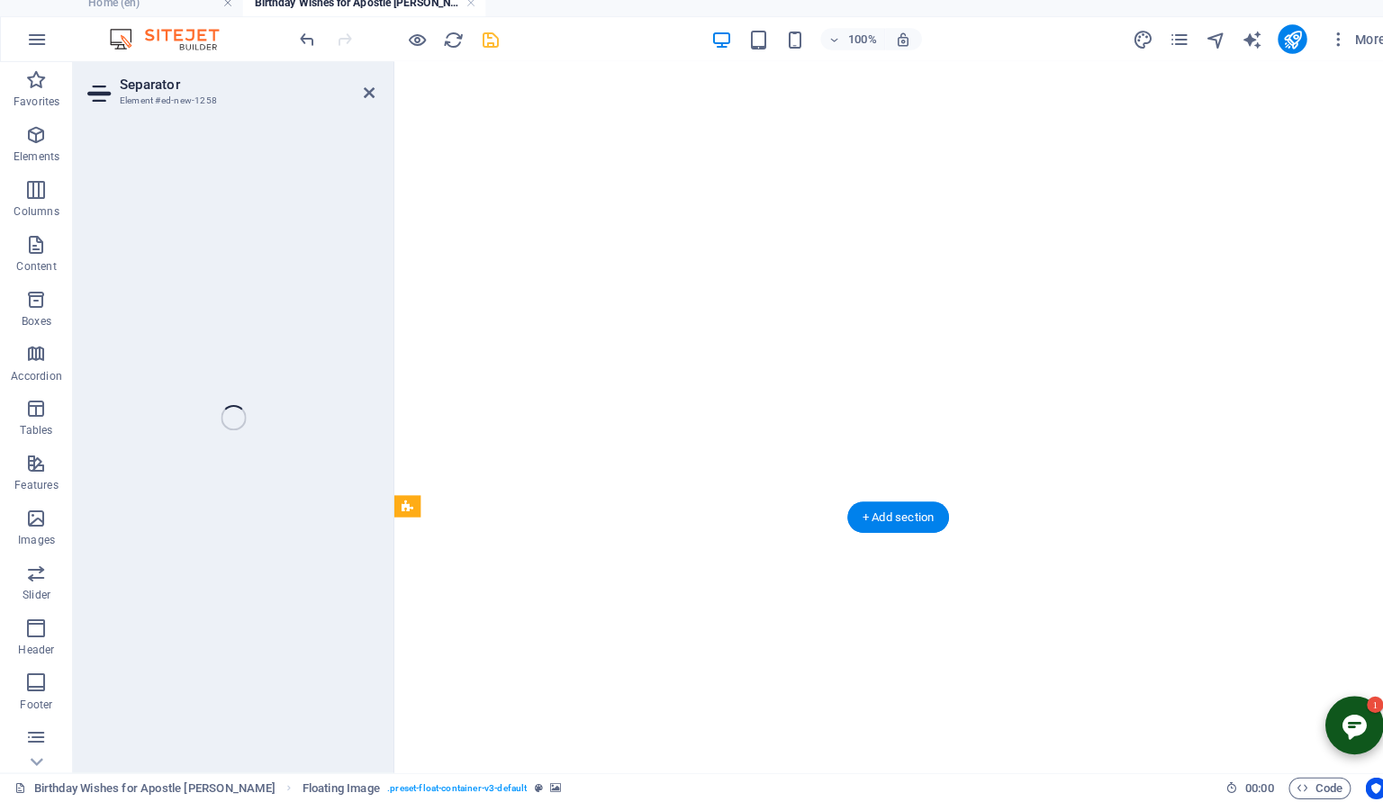
select select "%"
select select "px"
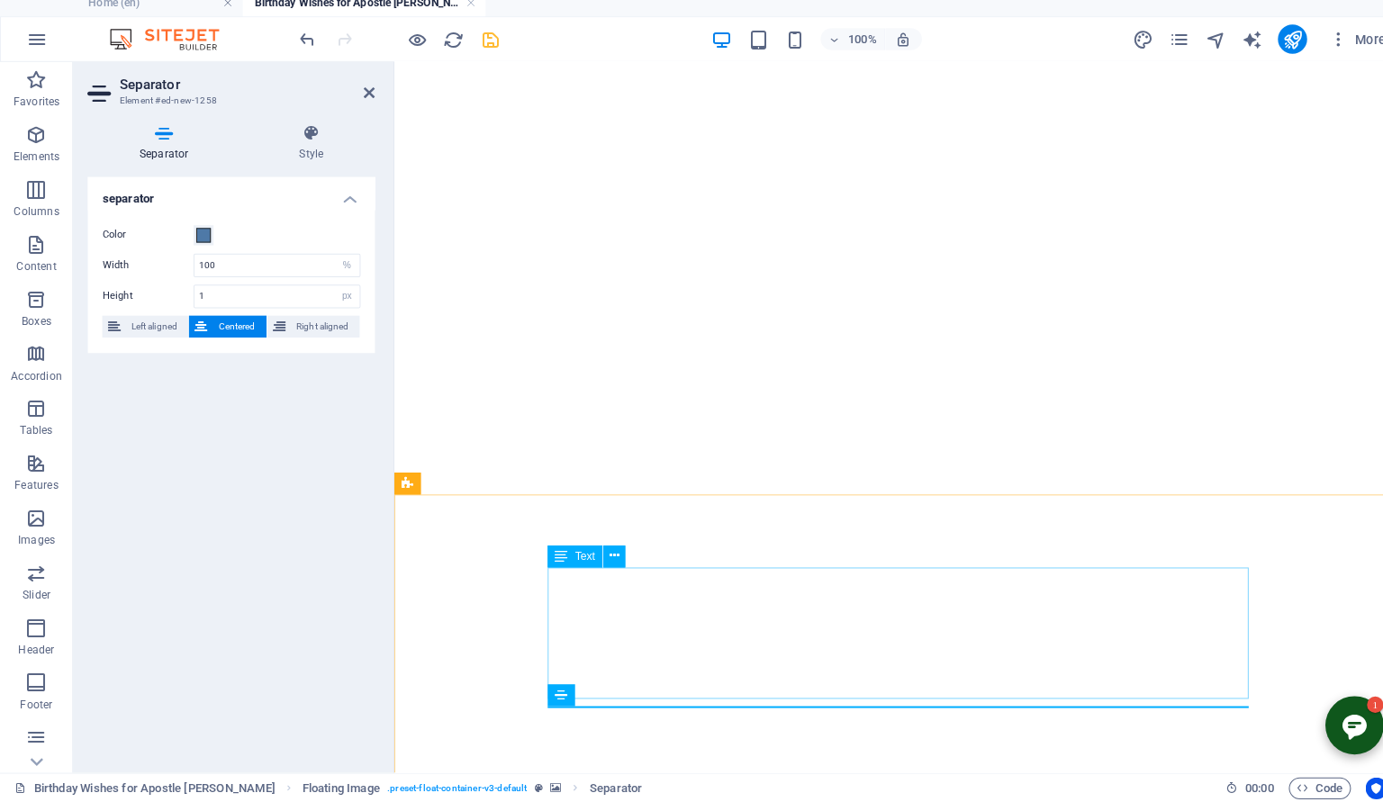
scroll to position [1722, 0]
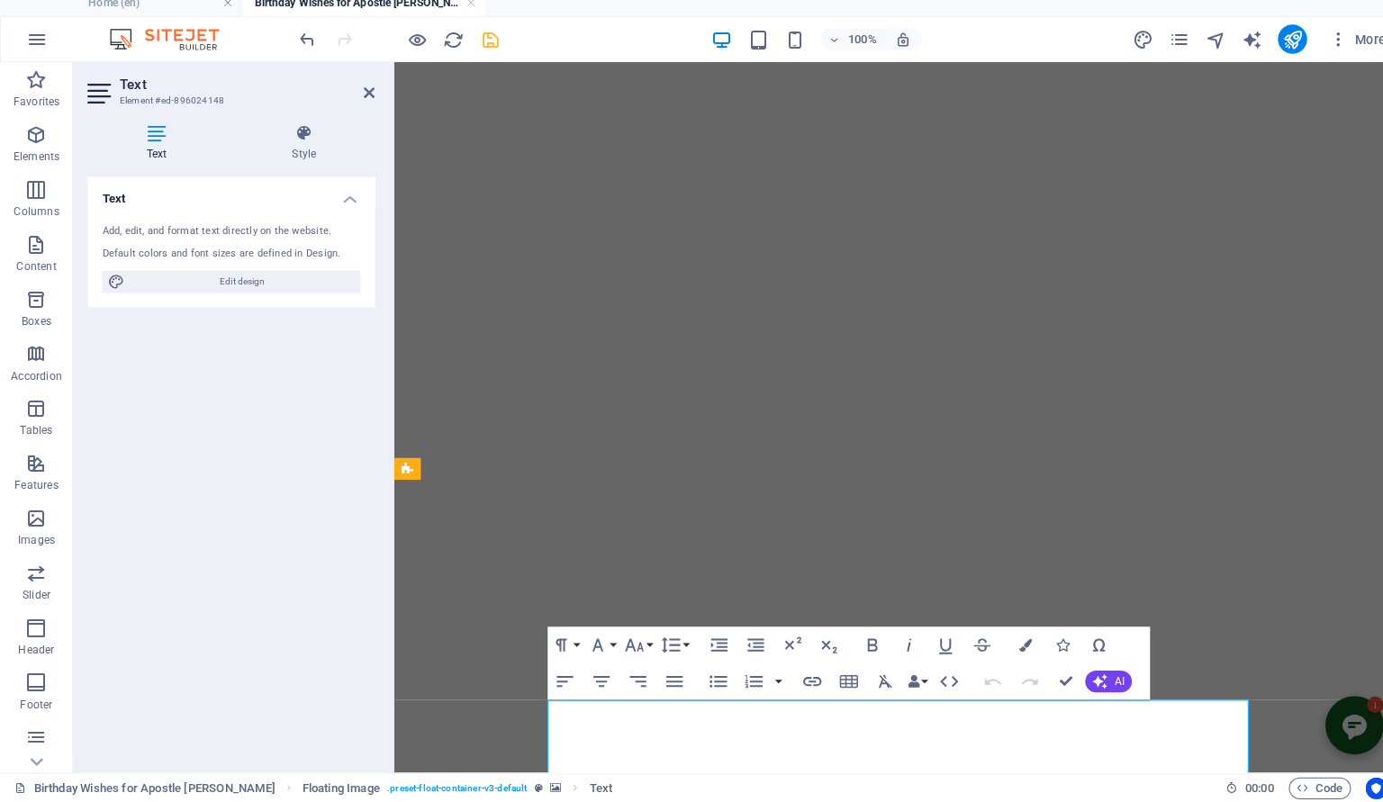
scroll to position [1614, 0]
click at [1016, 650] on icon "button" at bounding box center [1012, 647] width 13 height 13
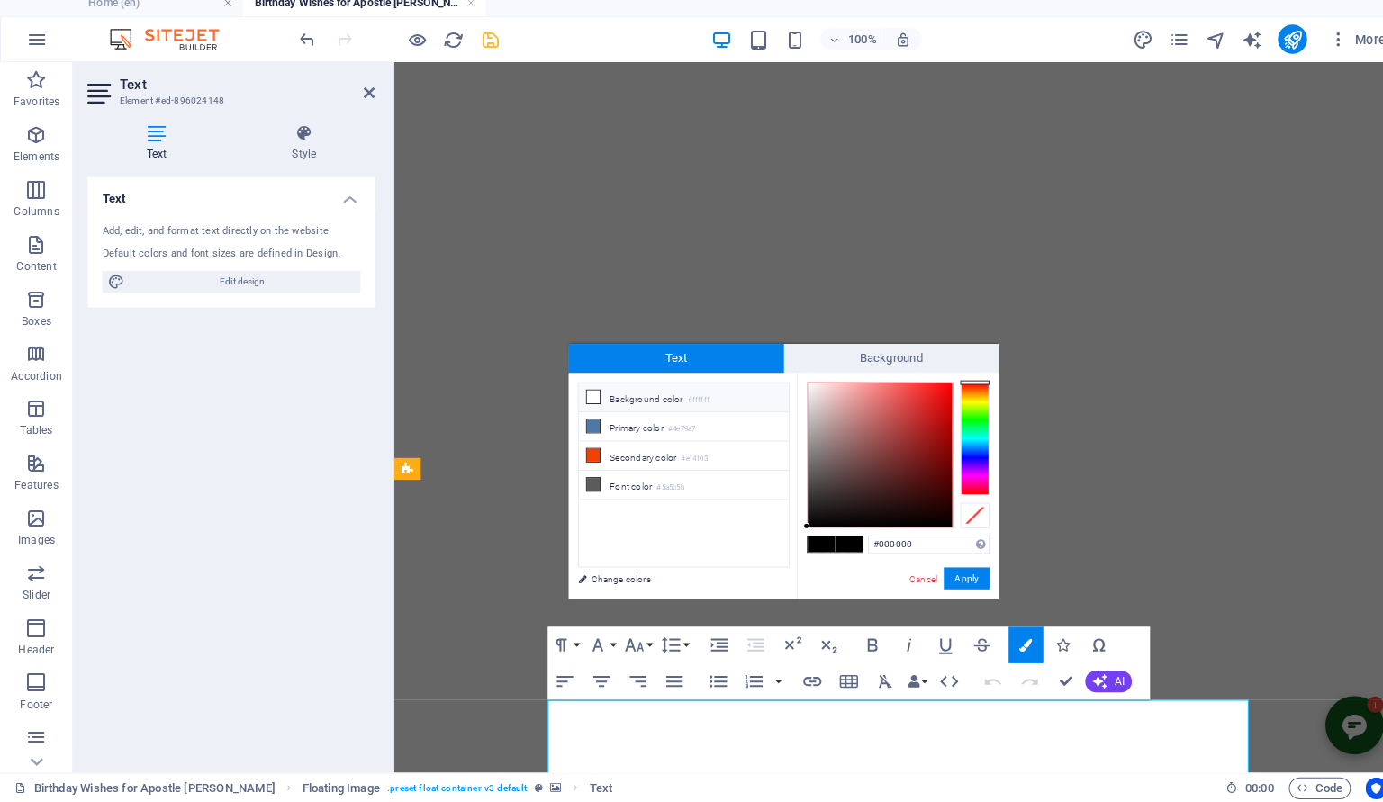
click at [627, 407] on li "Background color #ffffff" at bounding box center [674, 403] width 207 height 29
type input "#ffffff"
click at [958, 588] on button "Apply" at bounding box center [953, 582] width 45 height 22
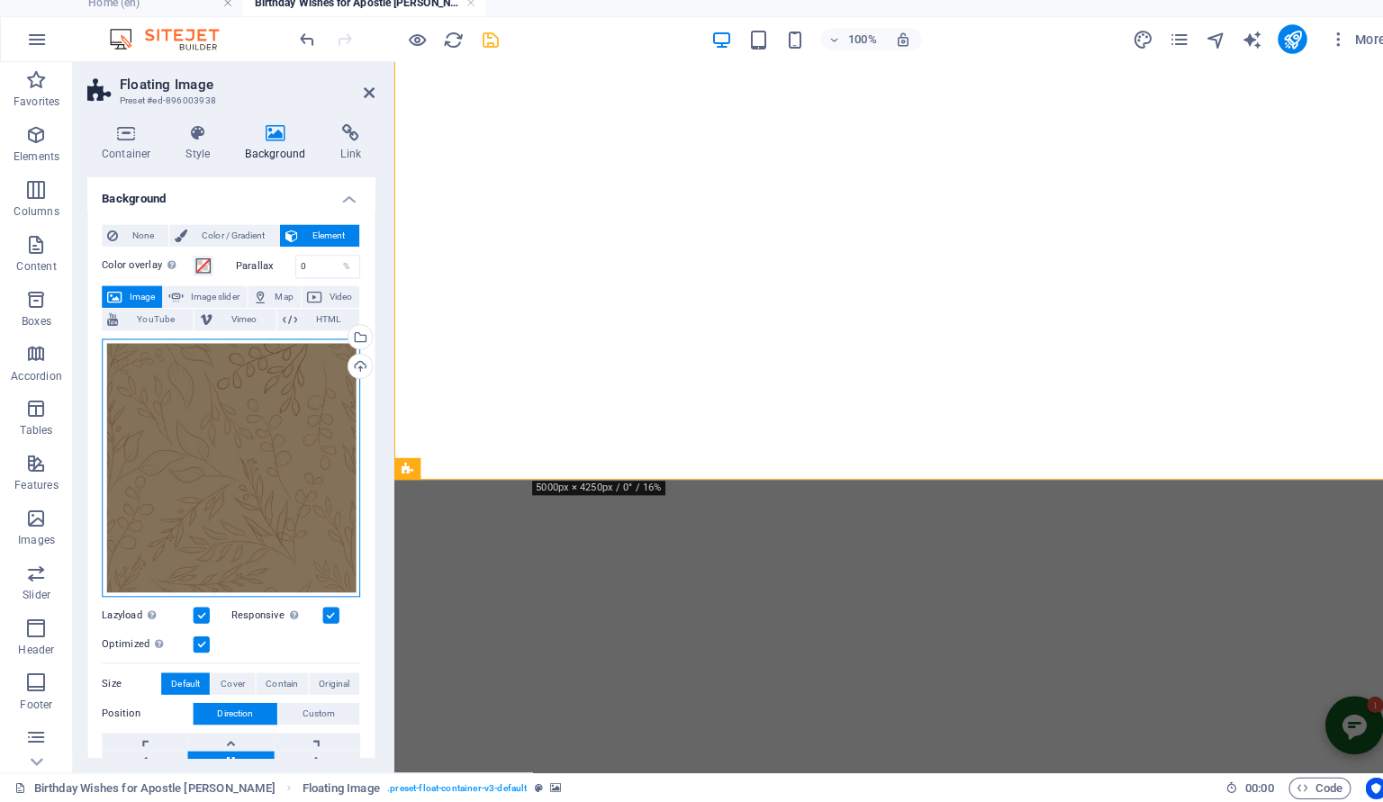
click at [230, 433] on div "Drag files here, click to choose files or select files from Files or our free s…" at bounding box center [228, 472] width 255 height 255
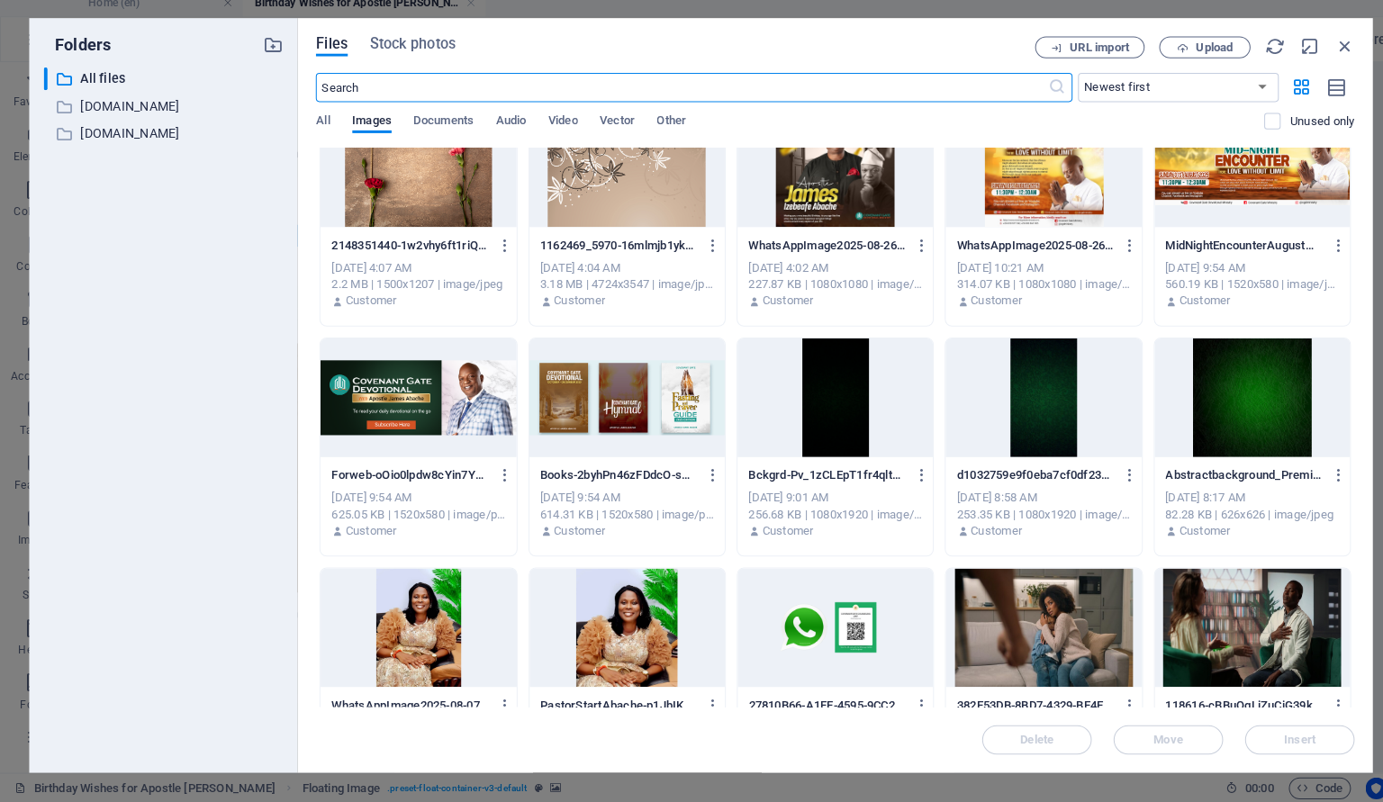
scroll to position [268, 0]
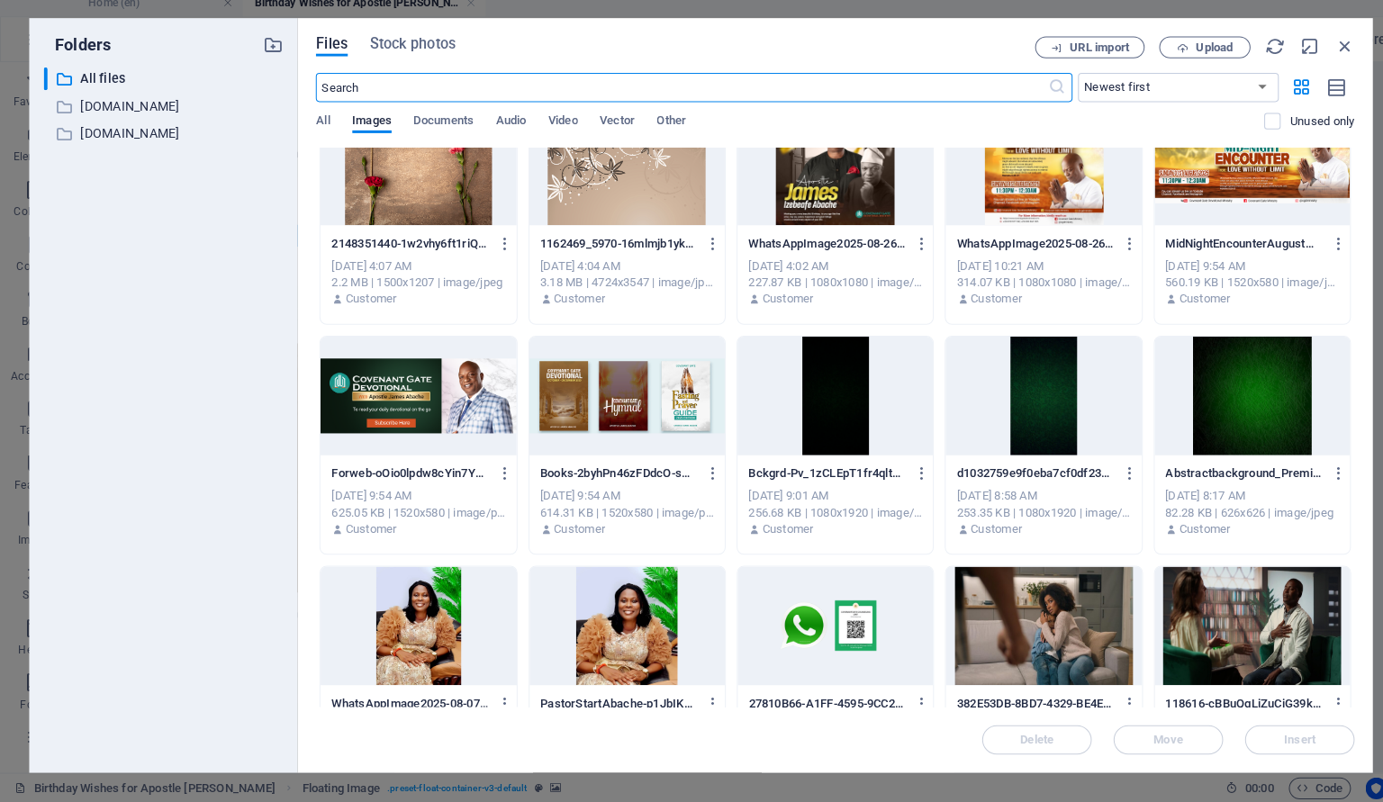
click at [1251, 415] on div at bounding box center [1235, 401] width 193 height 117
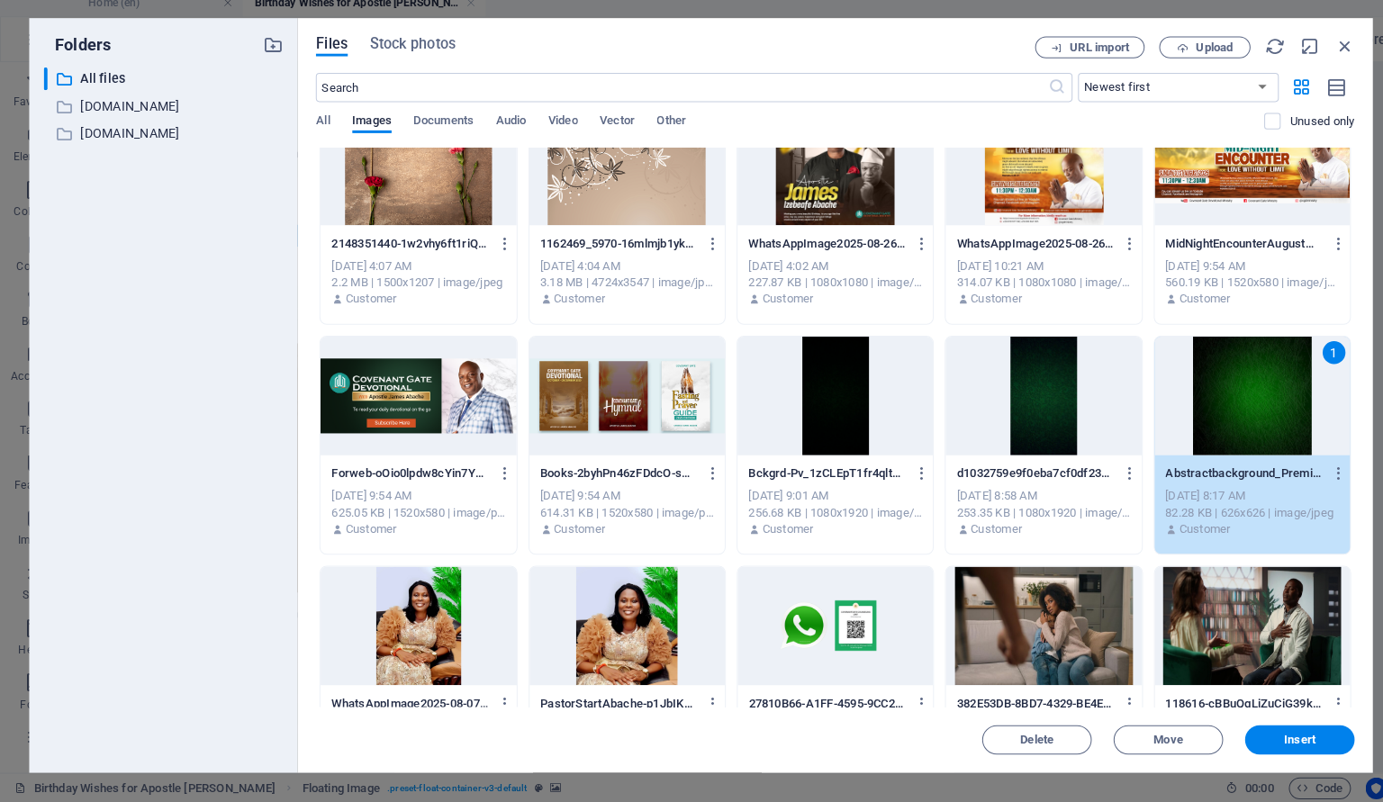
click at [1259, 412] on div "1" at bounding box center [1235, 401] width 193 height 117
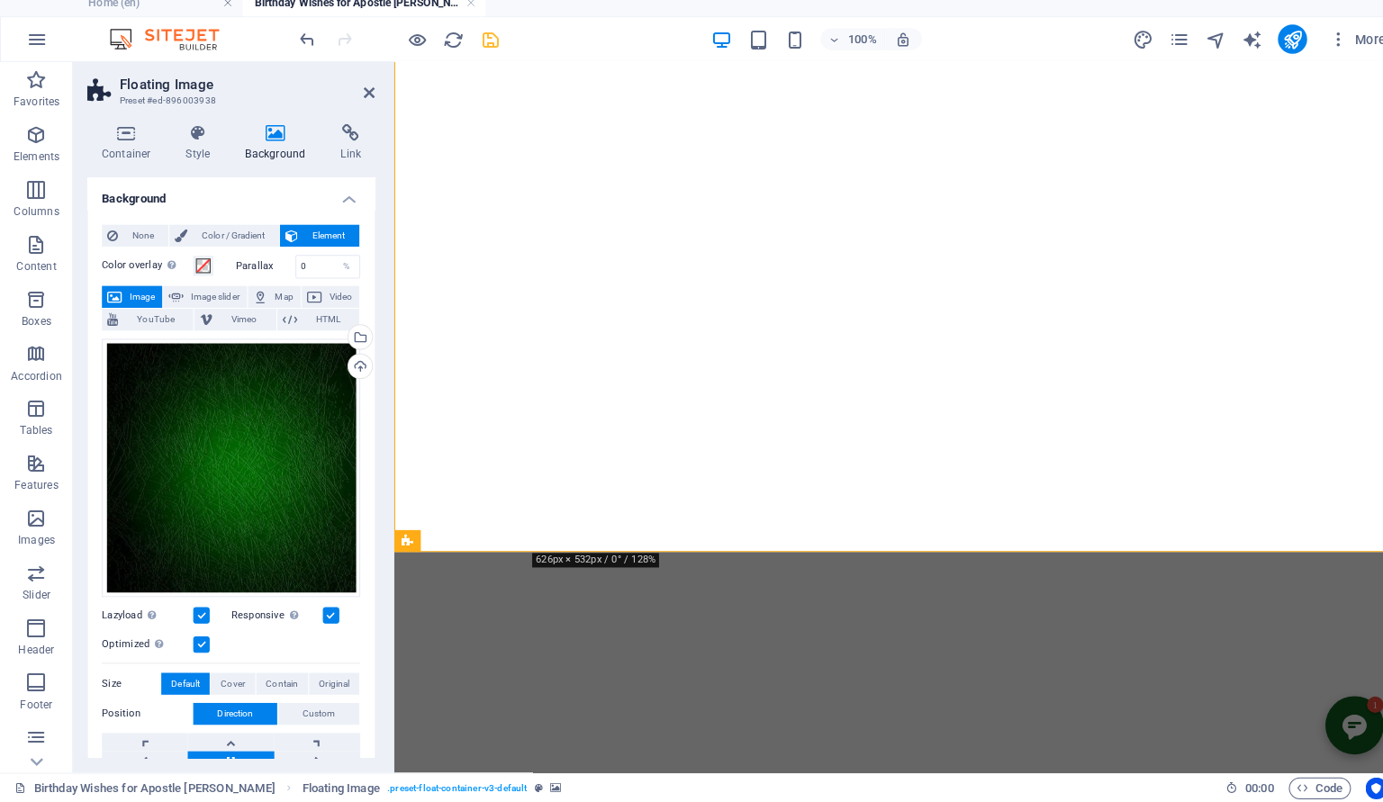
scroll to position [1550, 0]
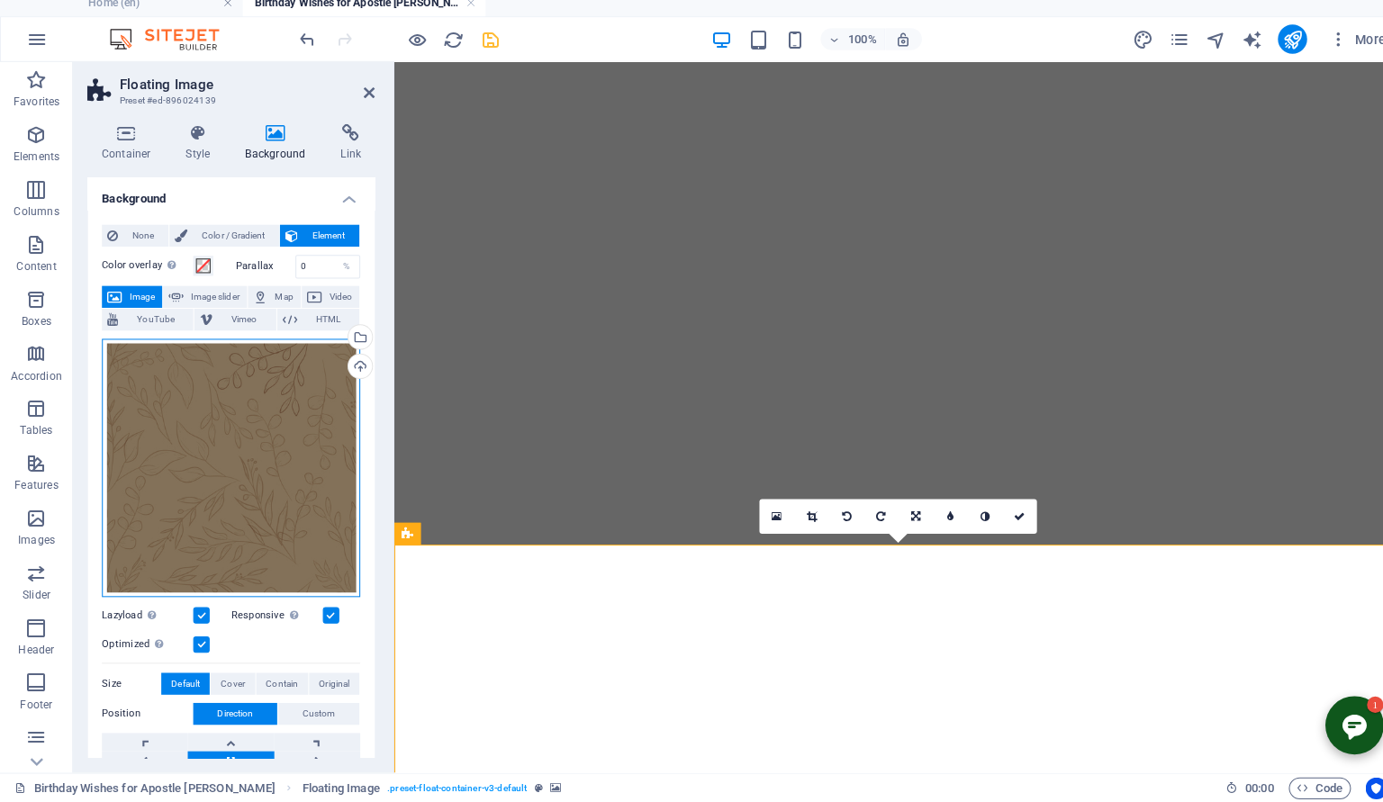
click at [225, 412] on div "Drag files here, click to choose files or select files from Files or our free s…" at bounding box center [228, 472] width 255 height 255
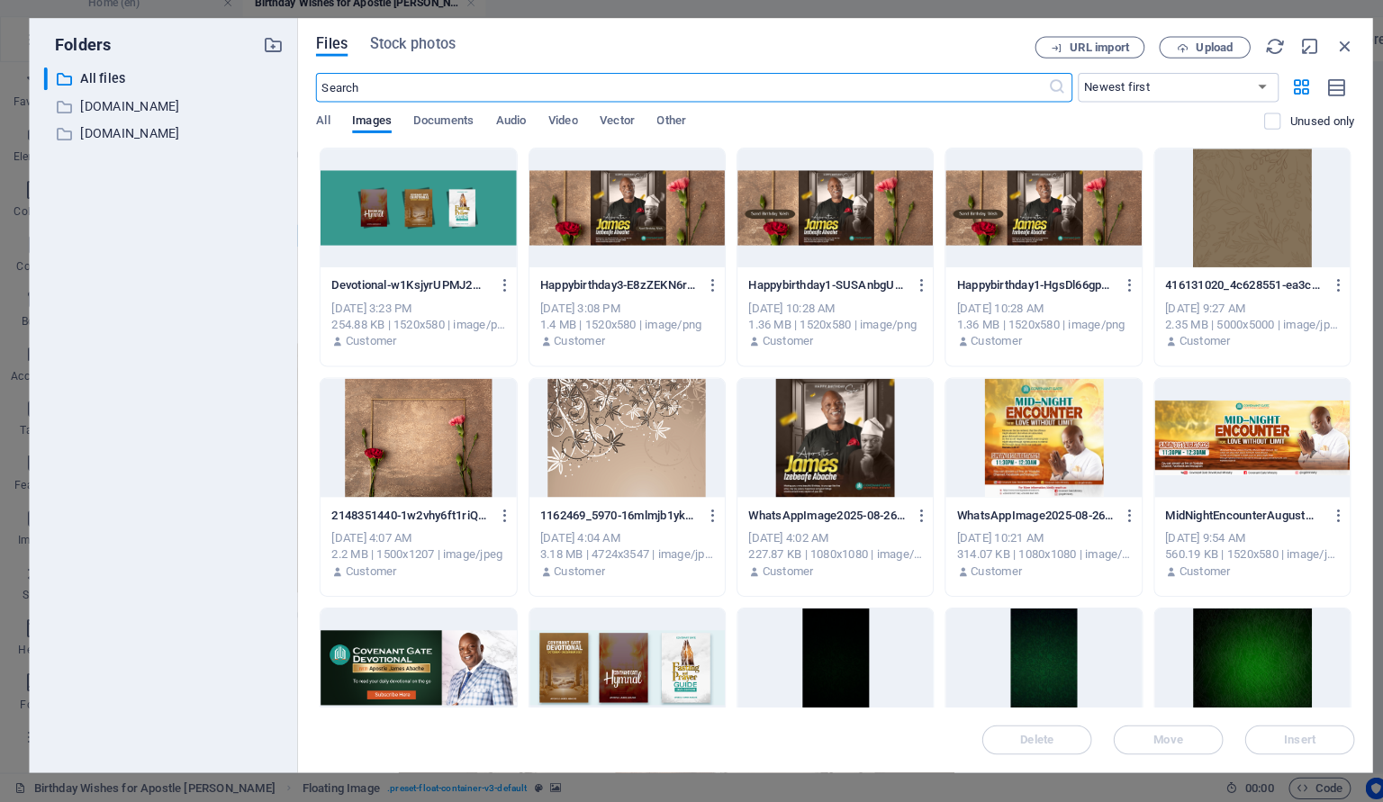
scroll to position [1254, 0]
click at [1223, 658] on div at bounding box center [1235, 669] width 193 height 117
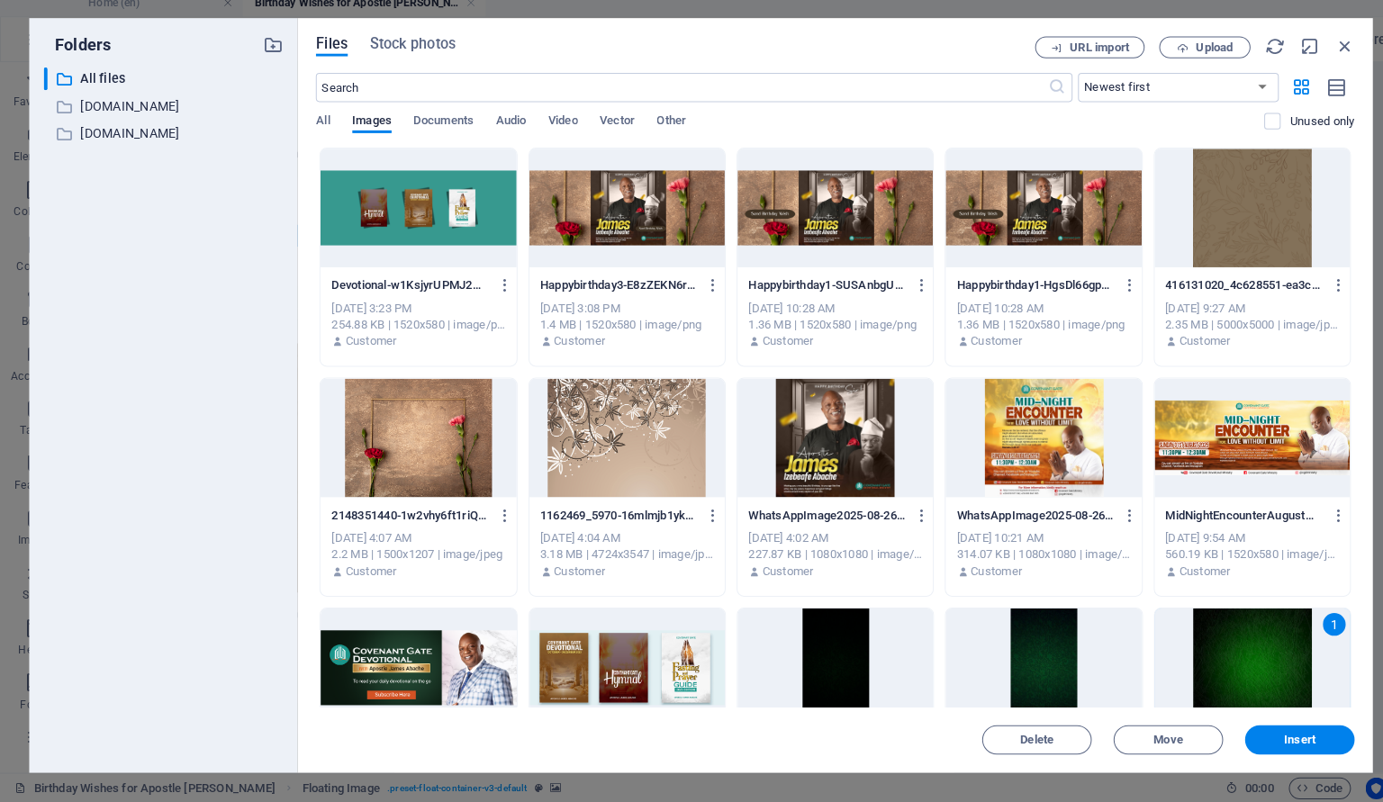
click at [1223, 658] on div "1" at bounding box center [1235, 669] width 193 height 117
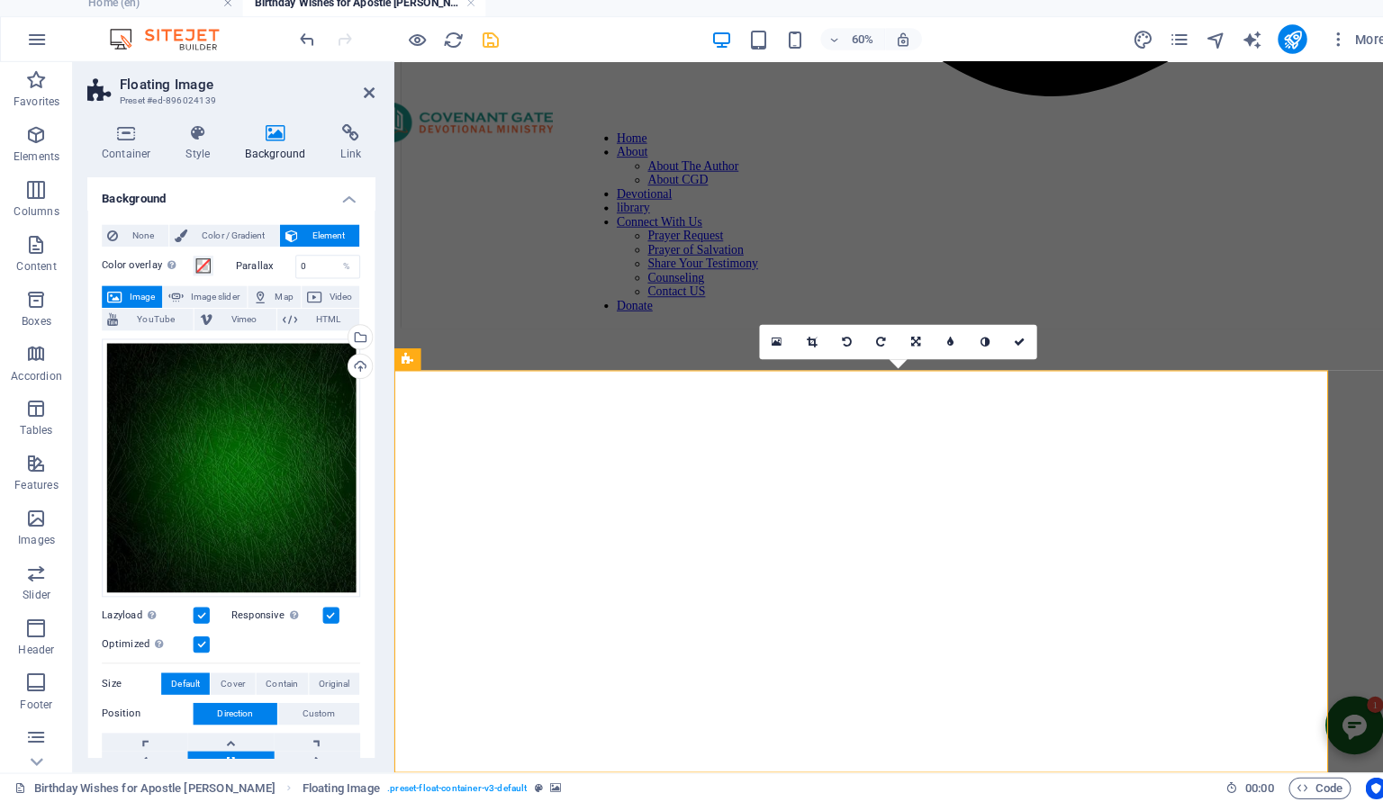
scroll to position [1722, 0]
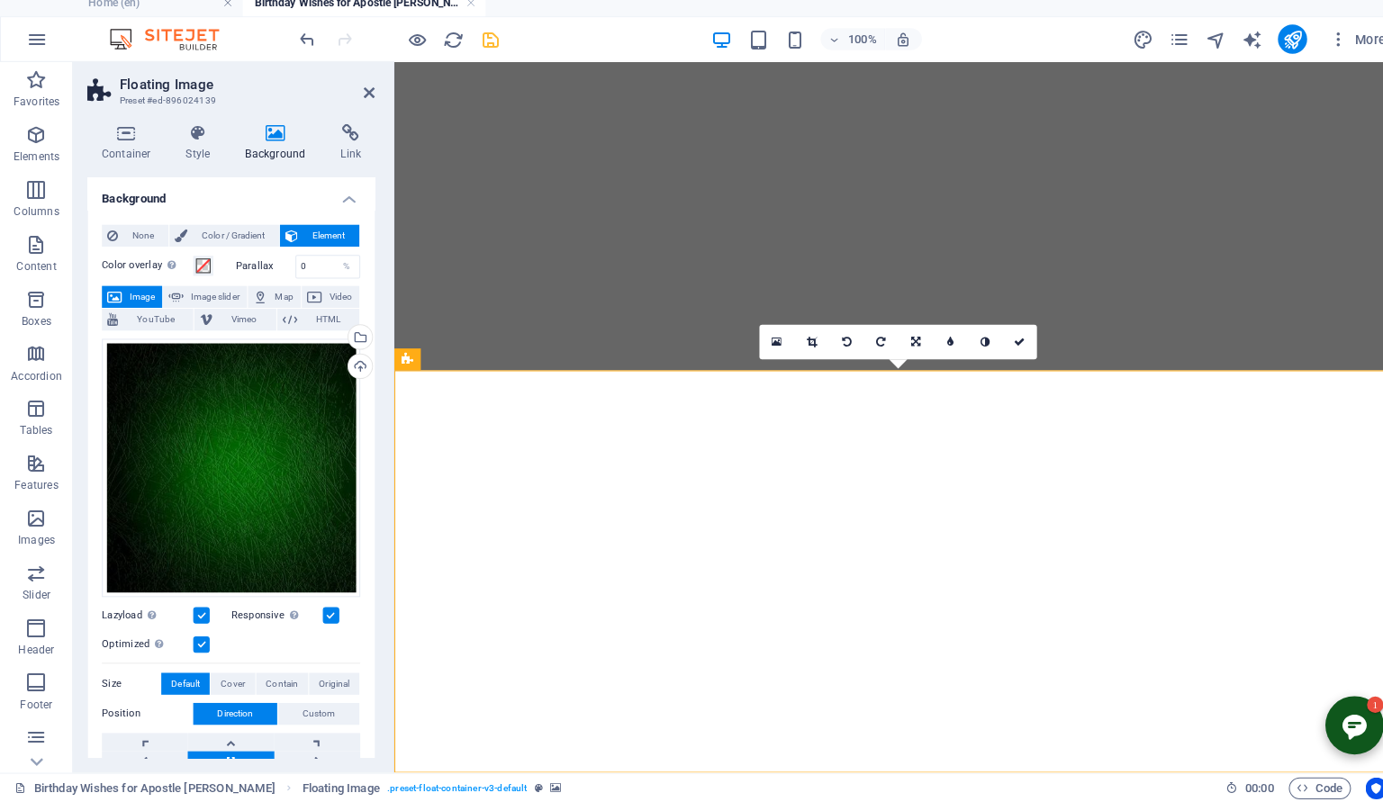
click at [360, 87] on h2 "Floating Image" at bounding box center [244, 94] width 252 height 16
click at [360, 90] on h2 "Floating Image" at bounding box center [244, 94] width 252 height 16
click at [369, 111] on header "Floating Image Preset #ed-896024139" at bounding box center [228, 95] width 284 height 47
click at [363, 105] on icon at bounding box center [364, 102] width 11 height 14
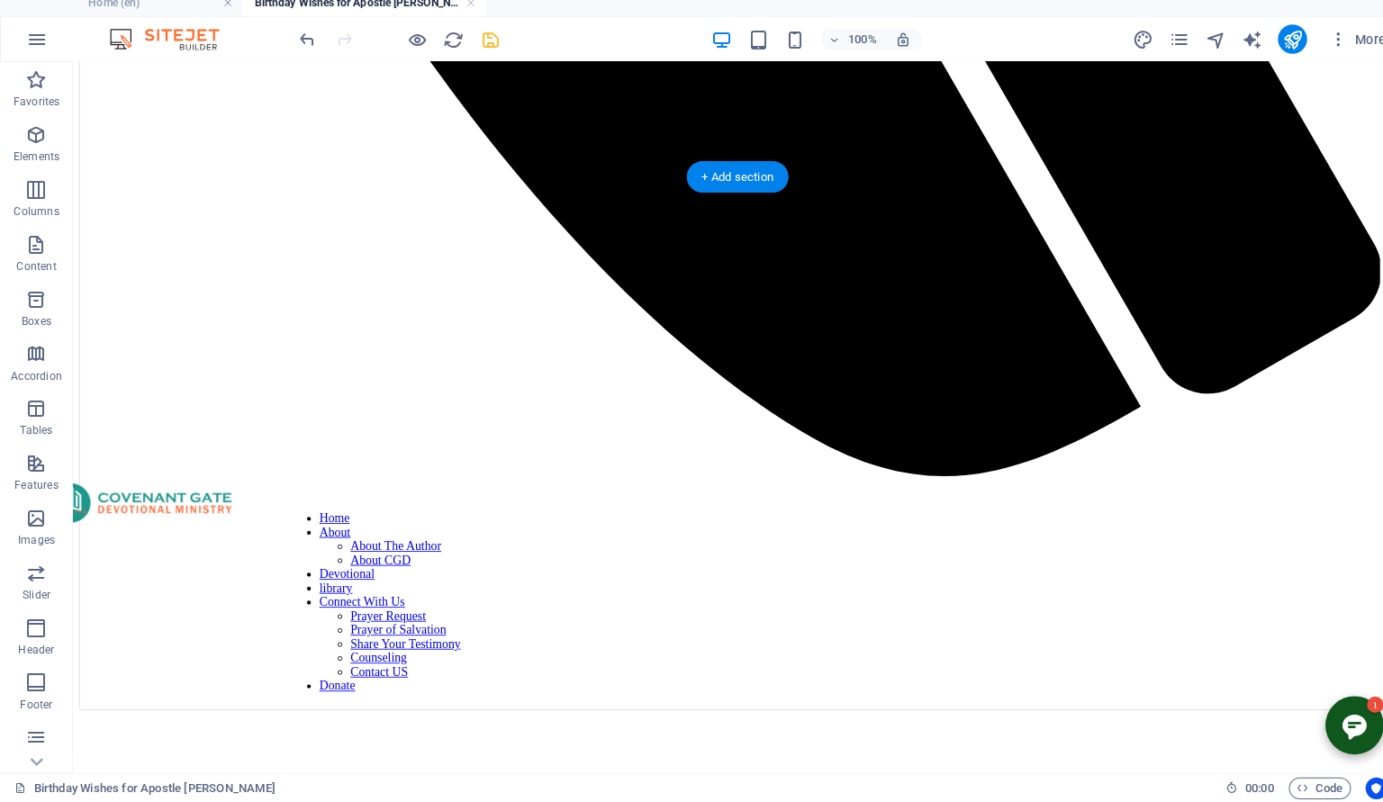
scroll to position [1304, 0]
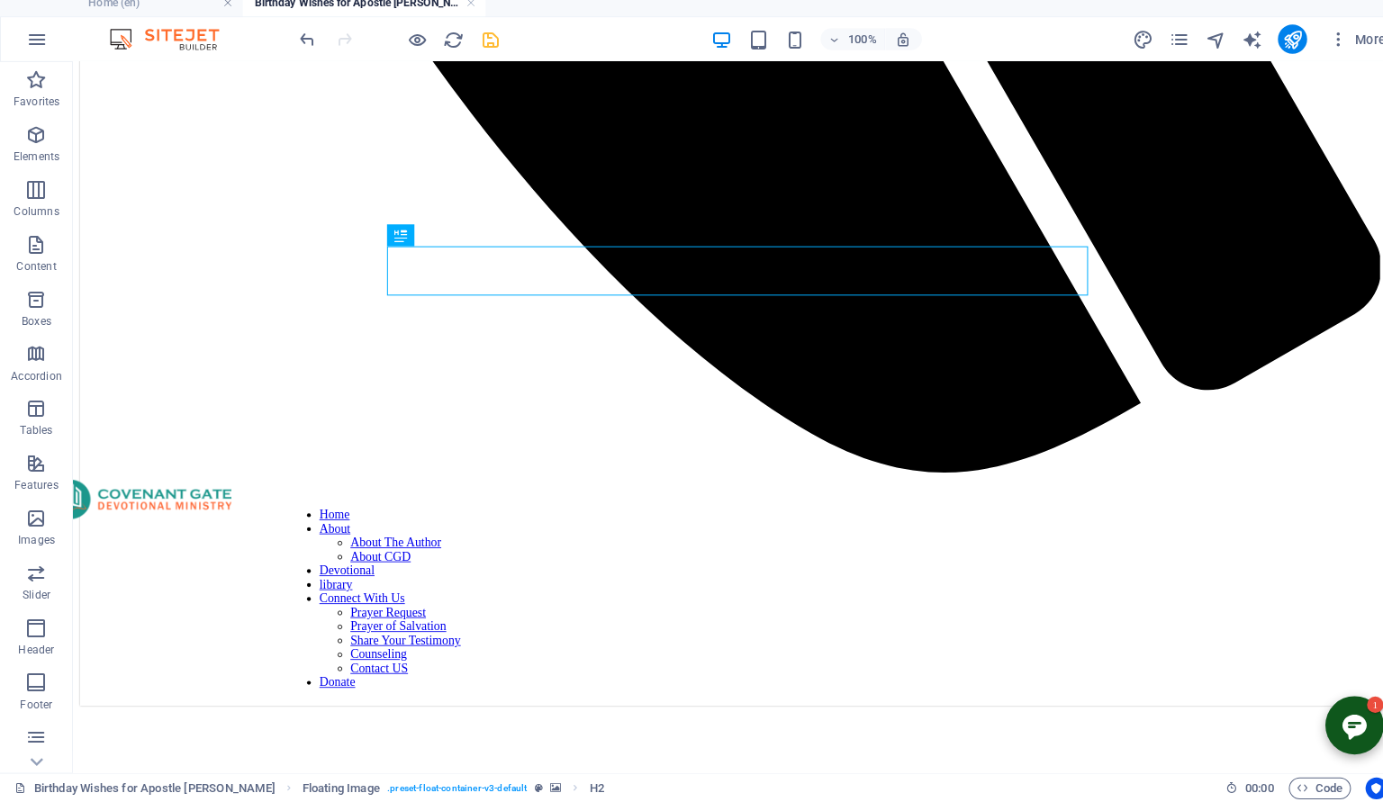
click at [490, 50] on icon "save" at bounding box center [484, 50] width 21 height 21
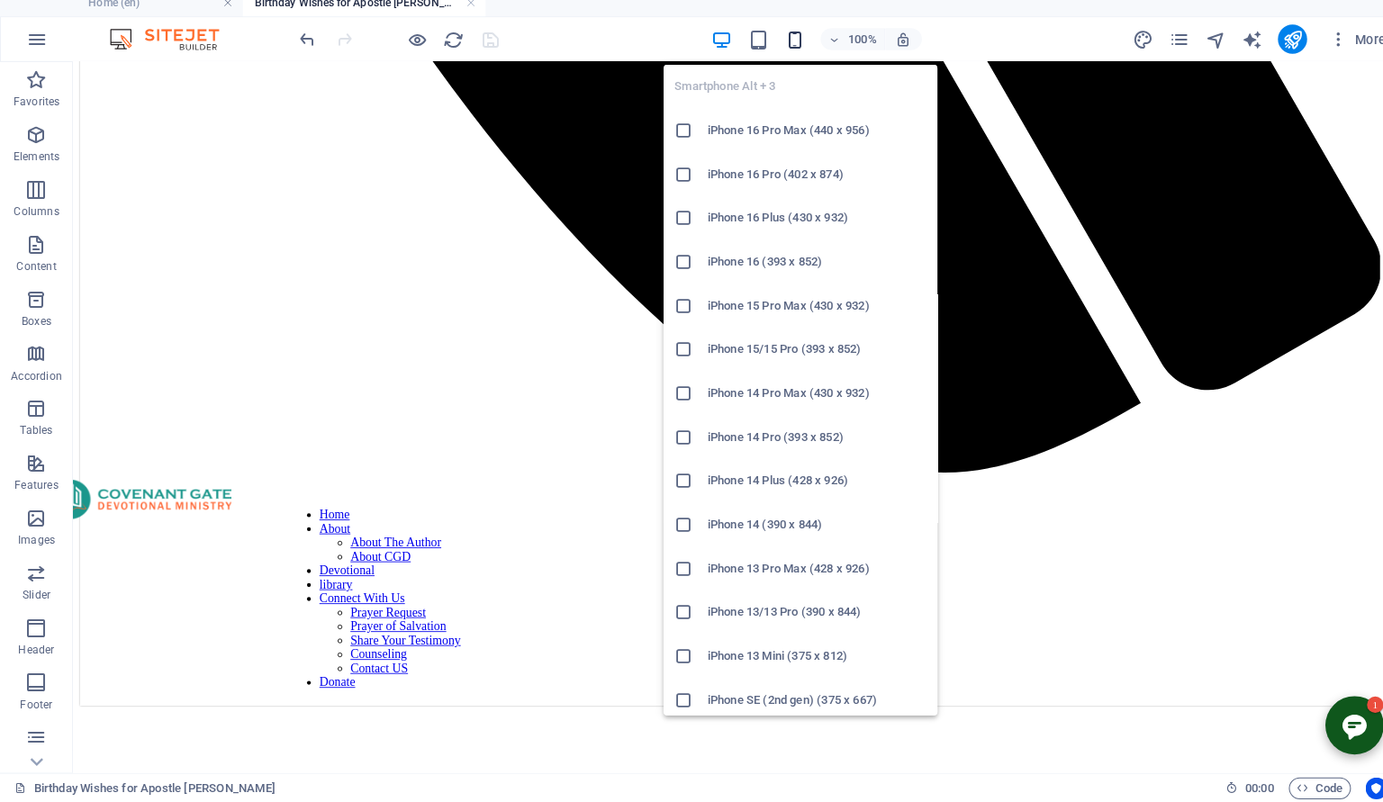
click at [788, 50] on icon "button" at bounding box center [784, 50] width 21 height 21
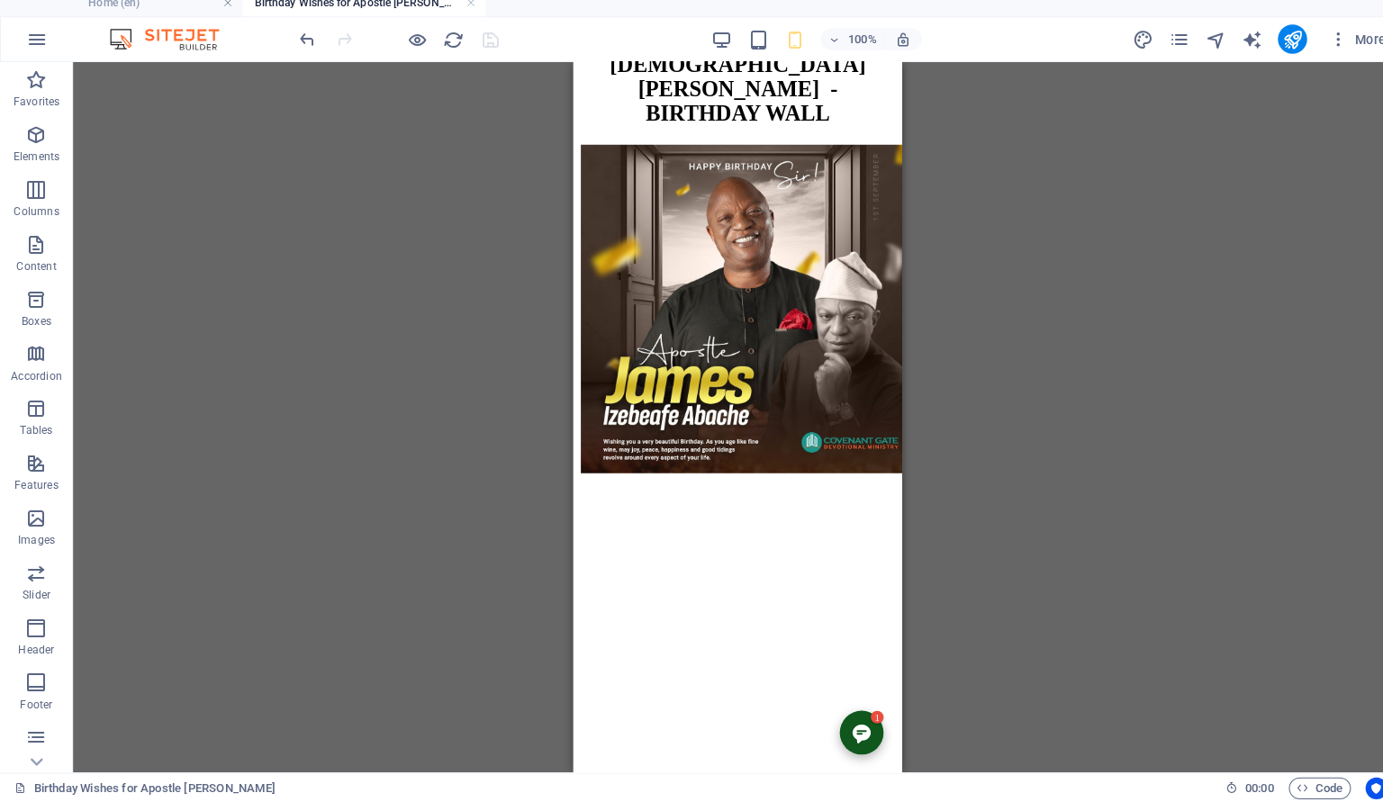
scroll to position [884, 0]
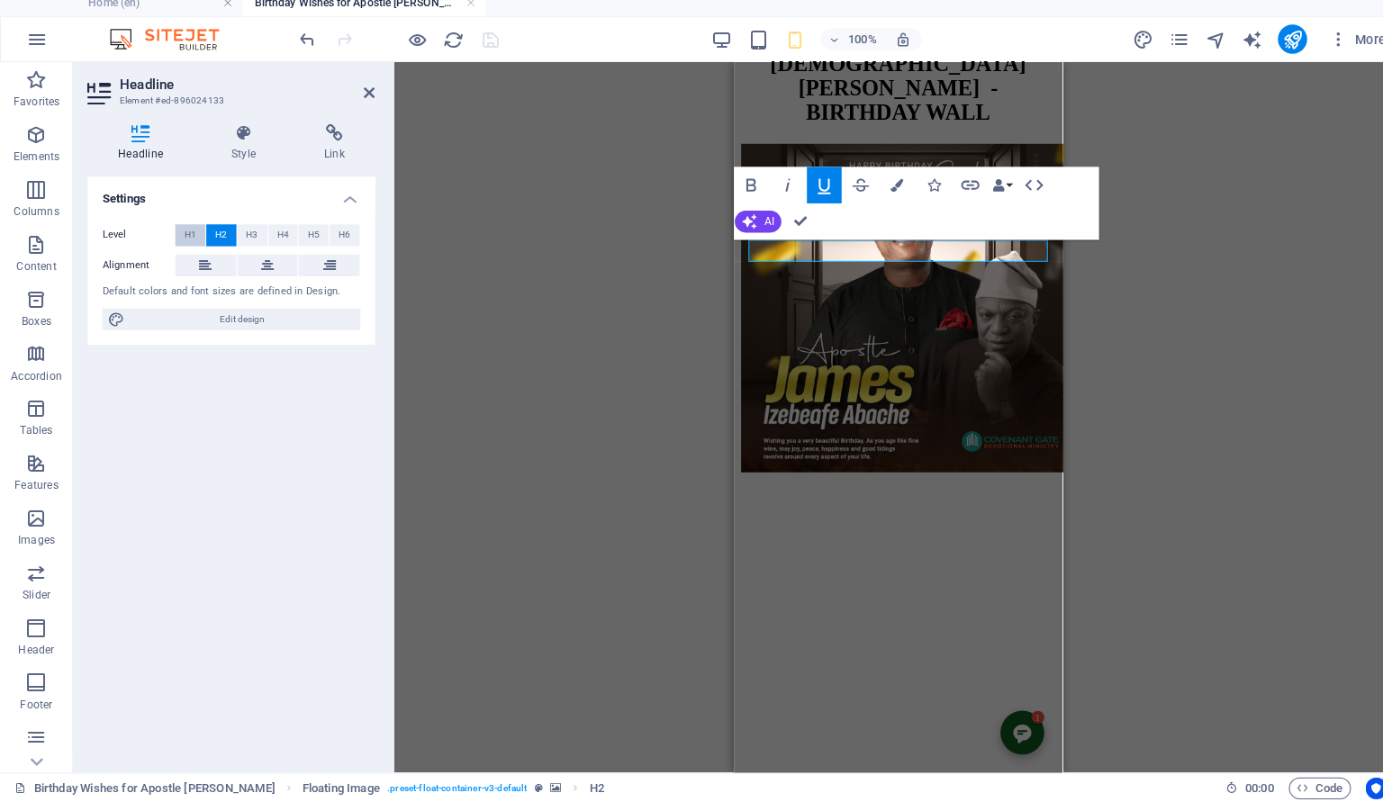
click at [191, 241] on span "H1" at bounding box center [188, 243] width 12 height 22
click at [268, 267] on icon at bounding box center [264, 273] width 13 height 22
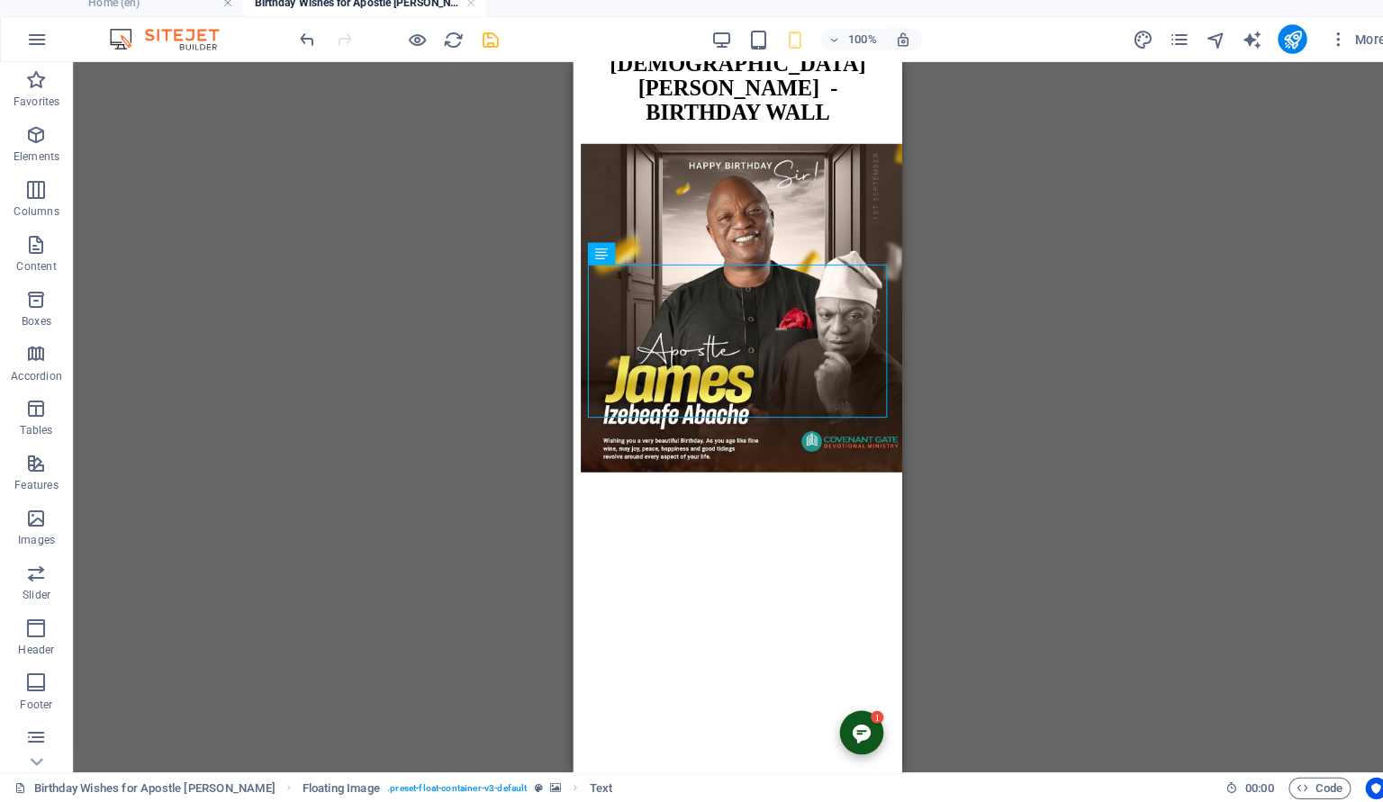
click at [1150, 298] on div "H2 Container Reference H1 Contact Form Email Form Input Textarea Form button Fl…" at bounding box center [727, 423] width 1311 height 702
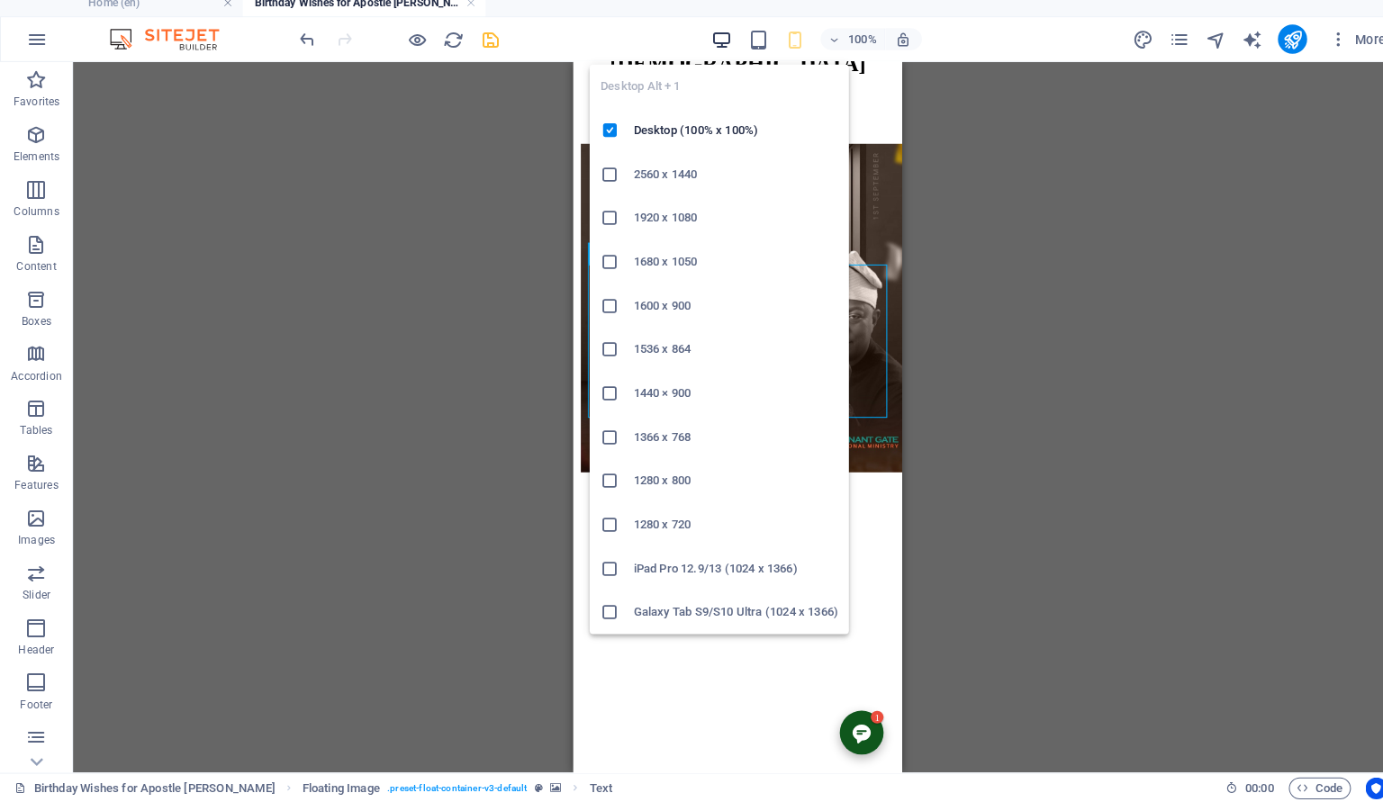
click at [710, 41] on icon "button" at bounding box center [712, 50] width 21 height 21
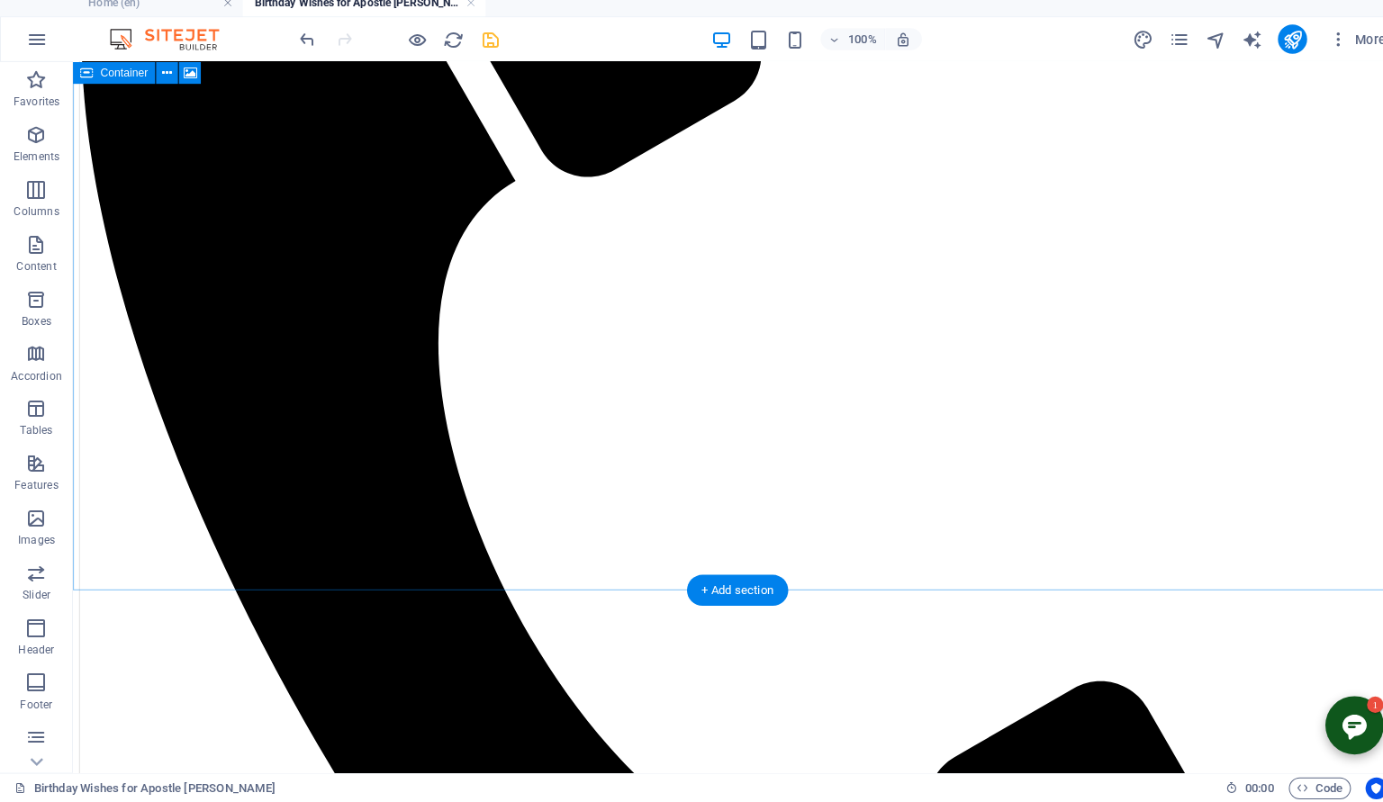
scroll to position [487, 0]
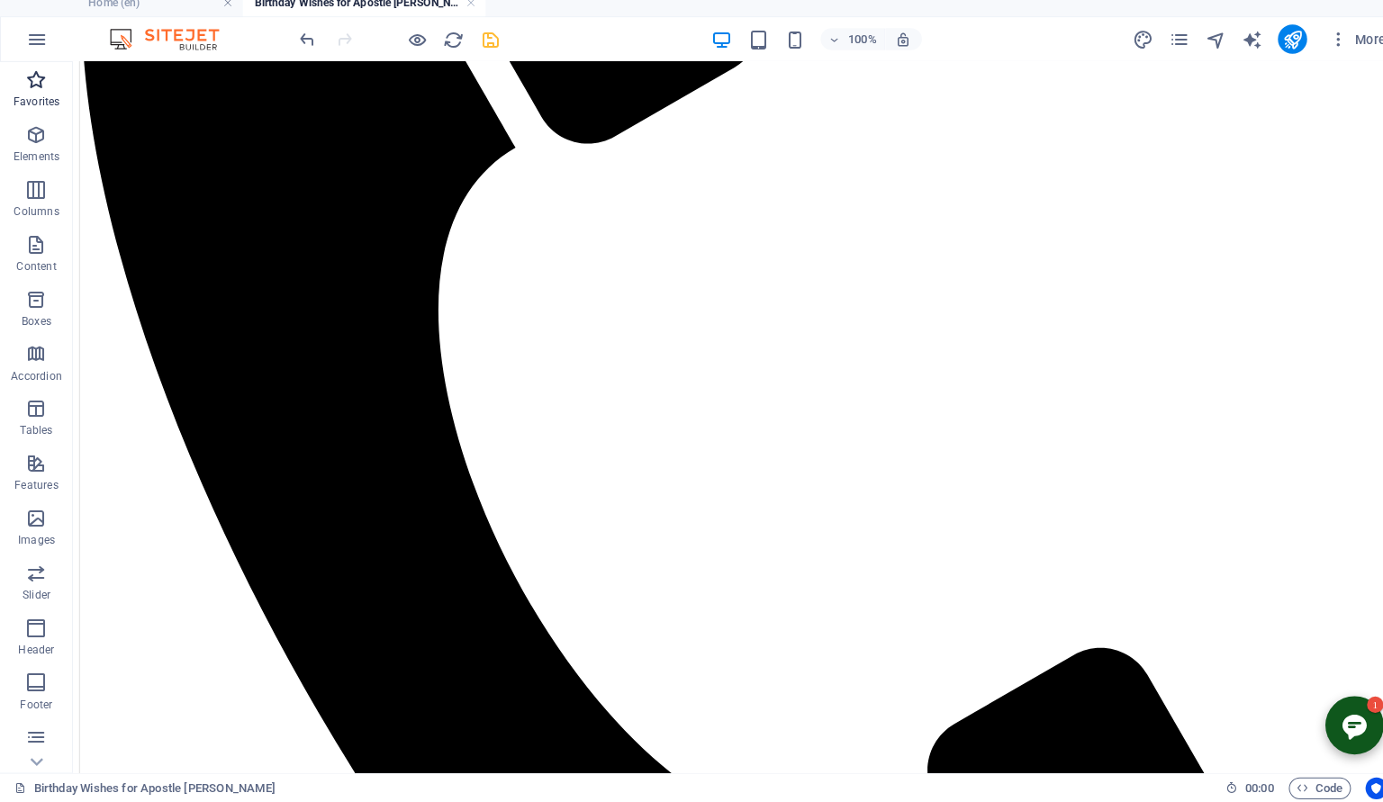
click at [42, 112] on p "Favorites" at bounding box center [36, 111] width 46 height 14
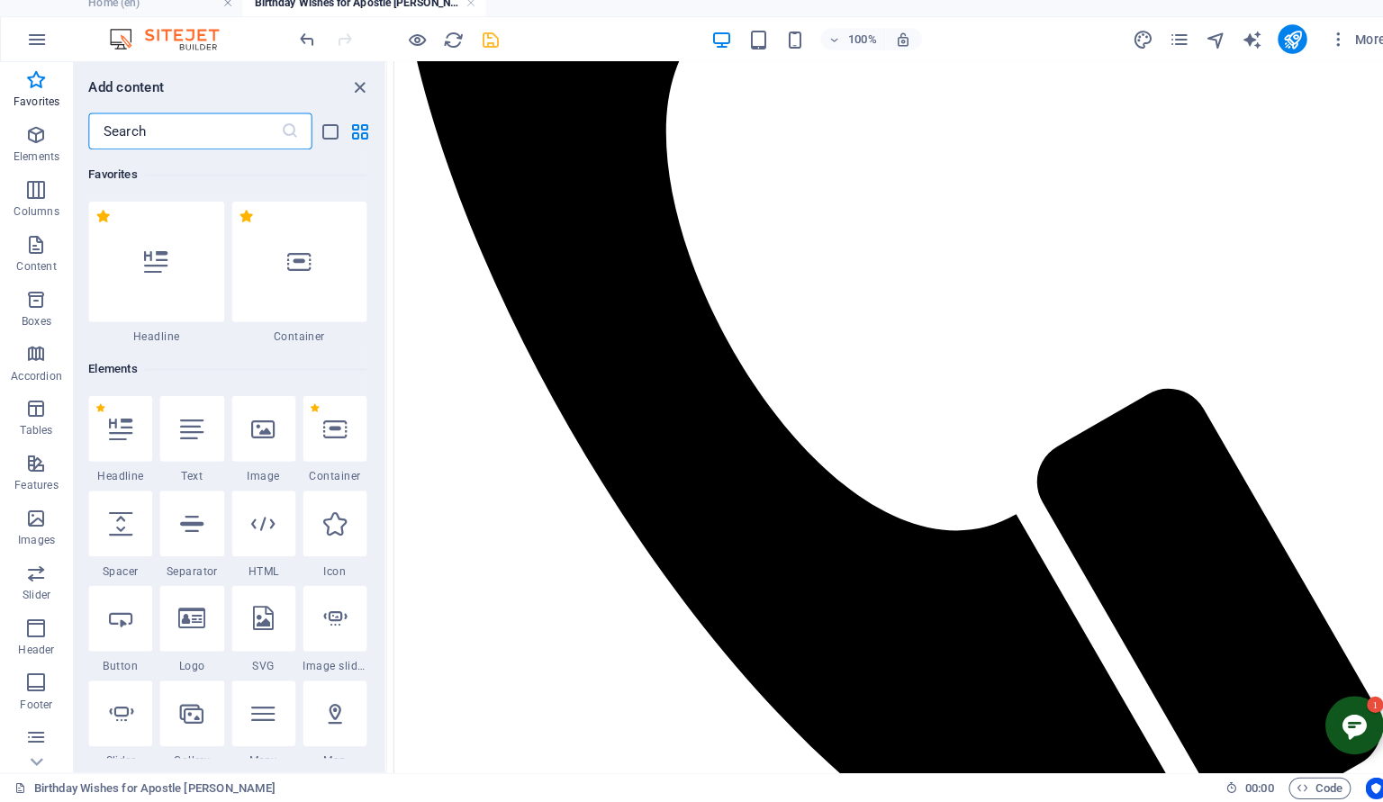
click at [199, 144] on input "text" at bounding box center [182, 140] width 190 height 36
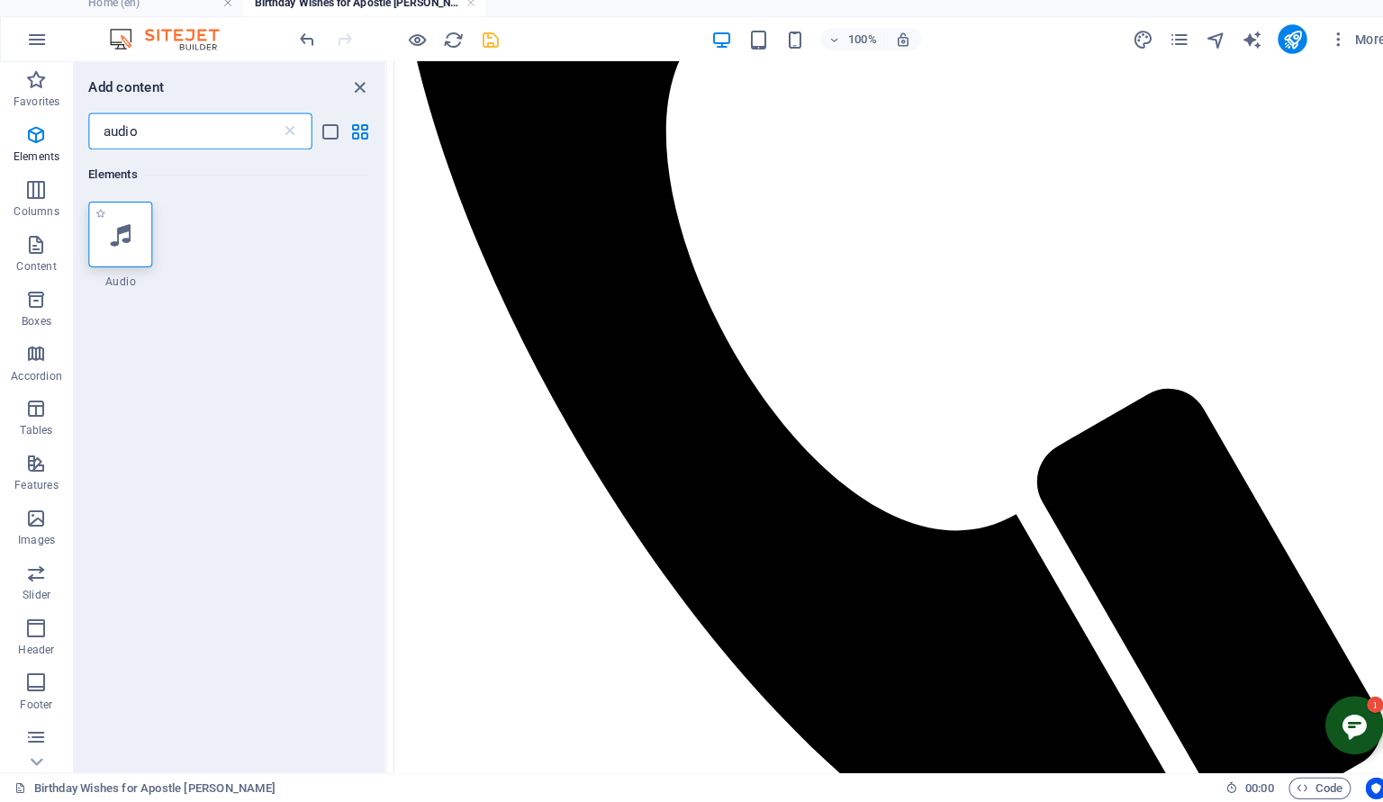
type input "audio"
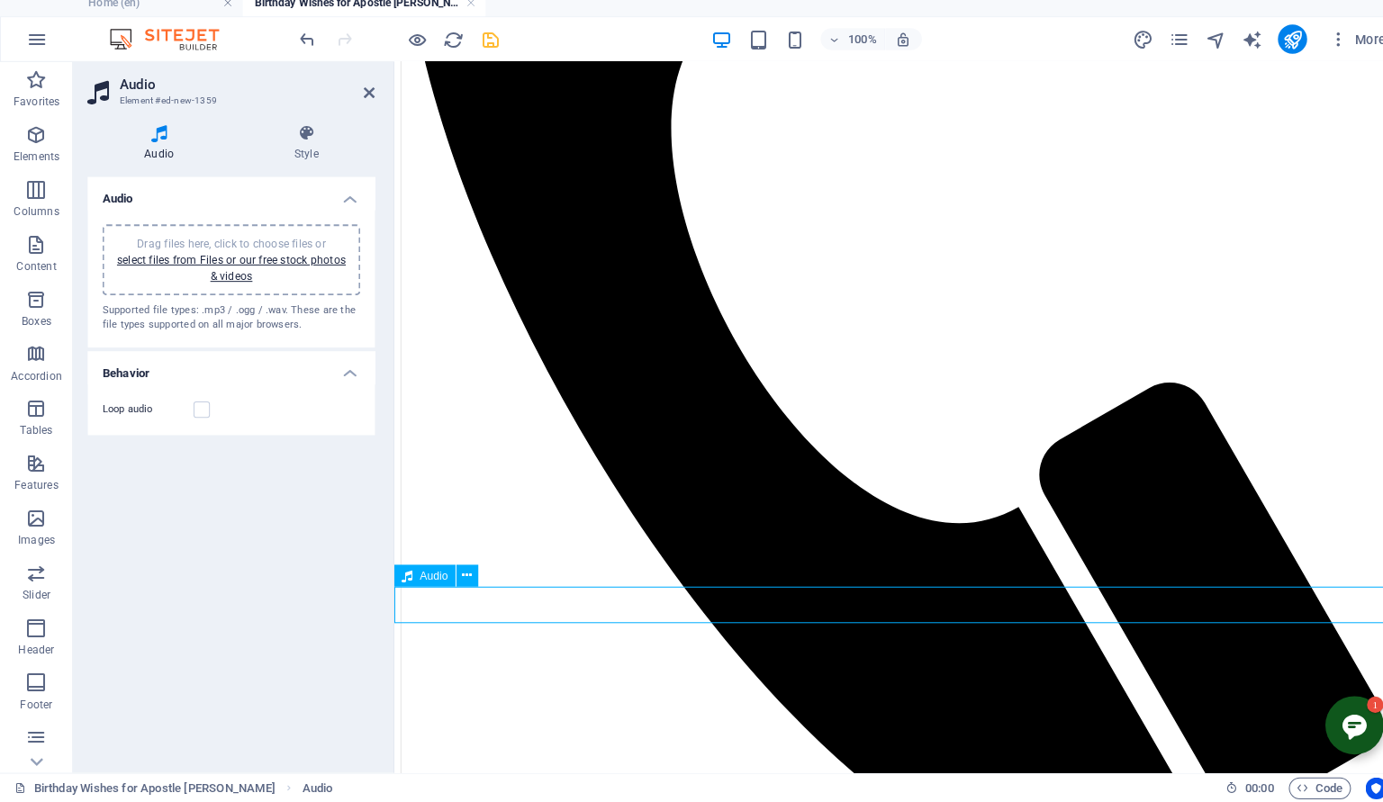
click at [233, 283] on link "select files from Files or our free stock photos & videos" at bounding box center [228, 275] width 226 height 29
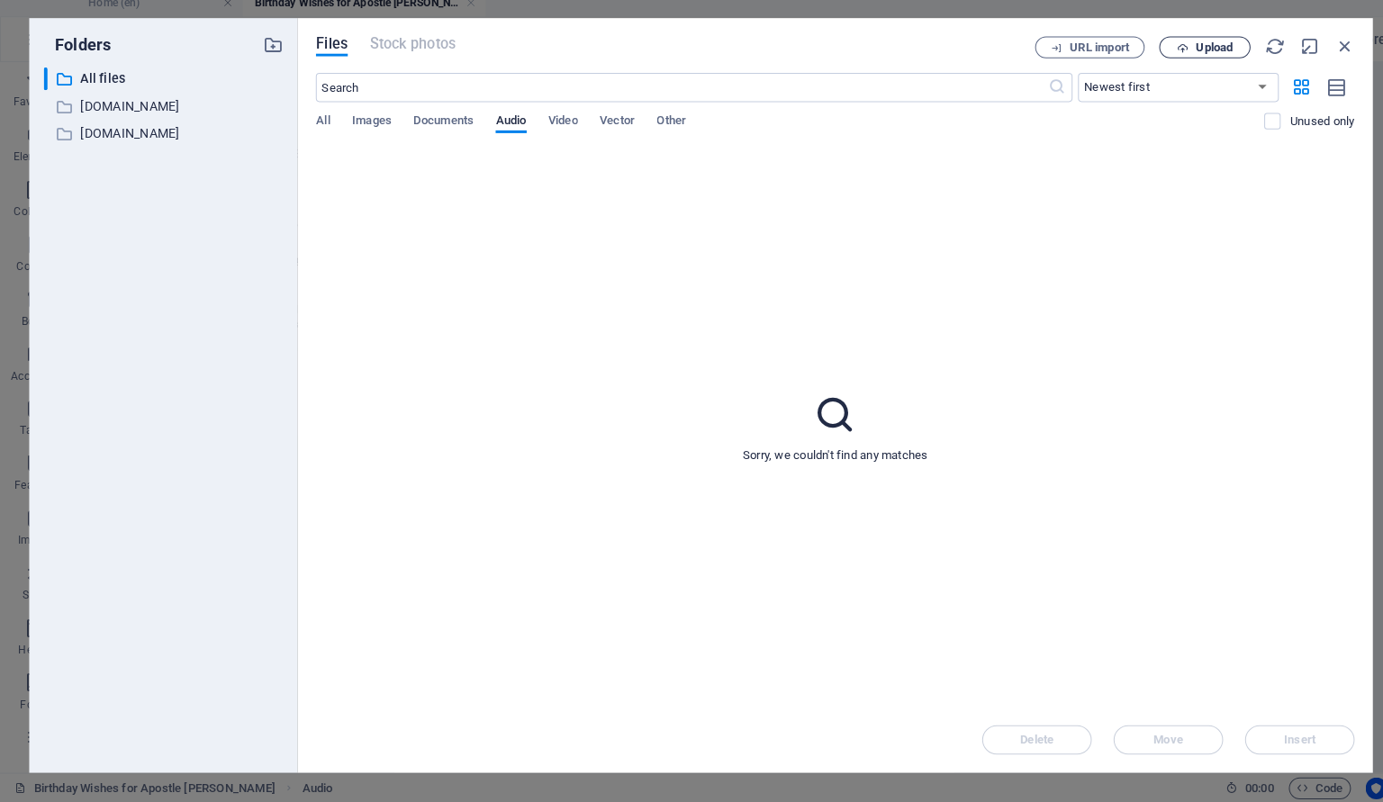
click at [1203, 58] on span "Upload" at bounding box center [1198, 57] width 37 height 11
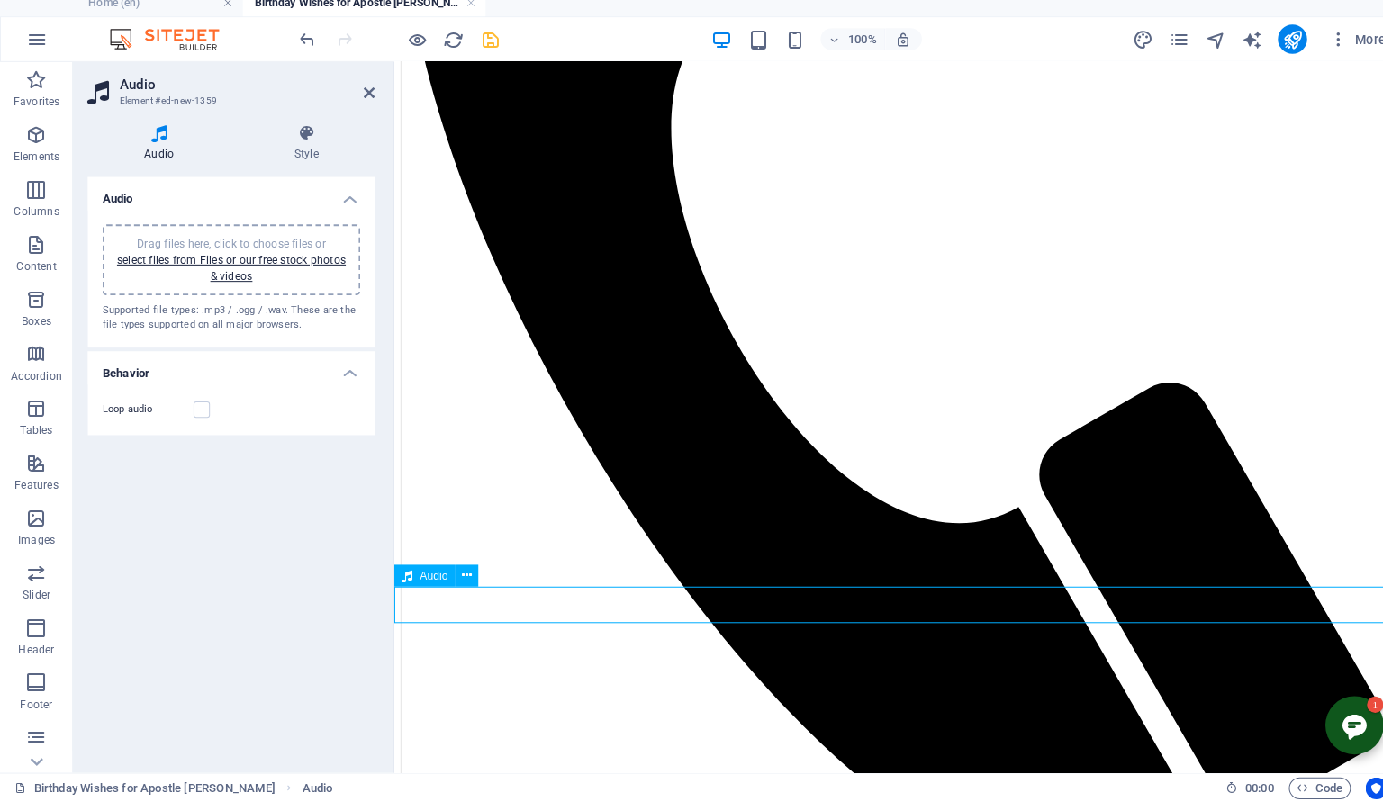
click at [233, 276] on div "Drag files here, click to choose files or select files from Files or our free s…" at bounding box center [228, 267] width 233 height 49
click at [198, 418] on label at bounding box center [199, 415] width 16 height 16
click at [0, 0] on input "Loop audio" at bounding box center [0, 0] width 0 height 0
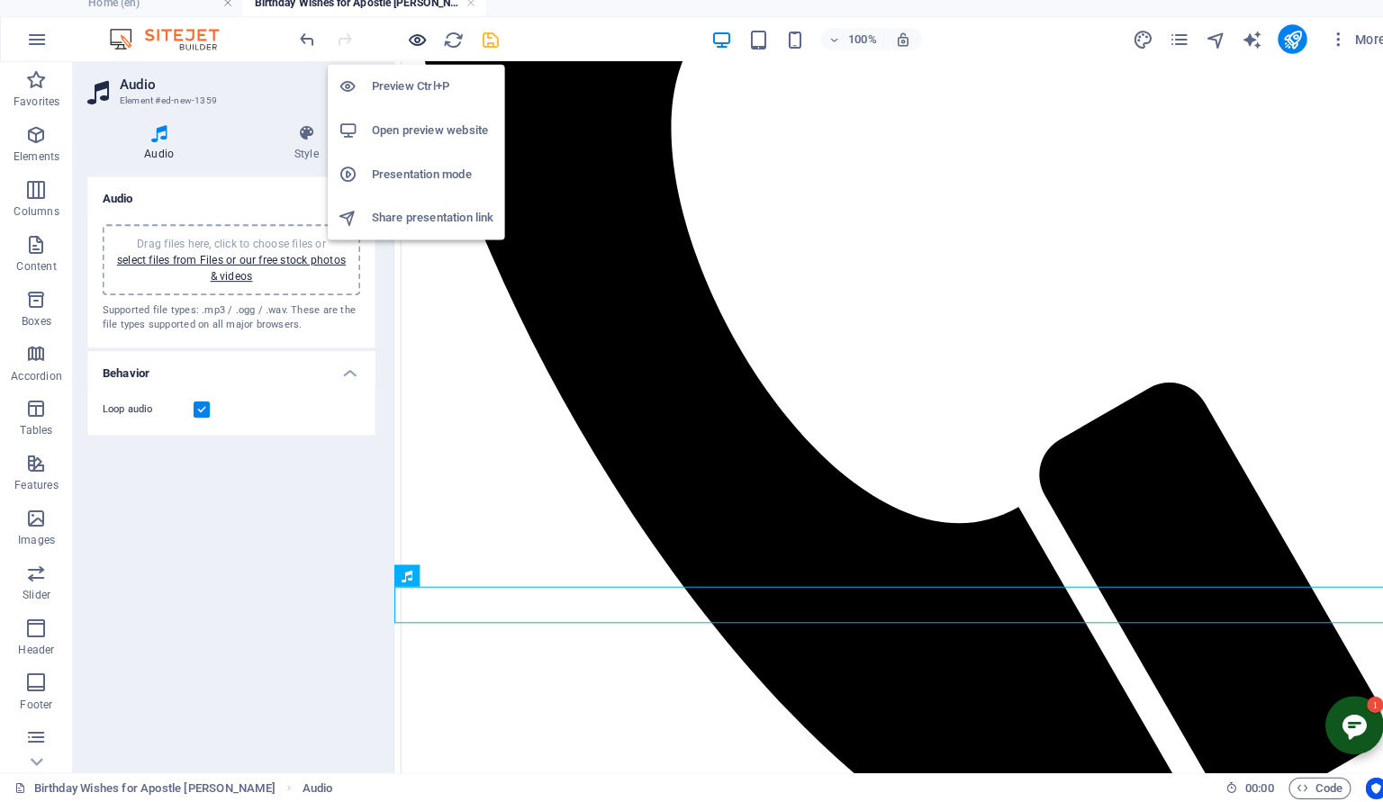
click at [414, 47] on icon "button" at bounding box center [412, 50] width 21 height 21
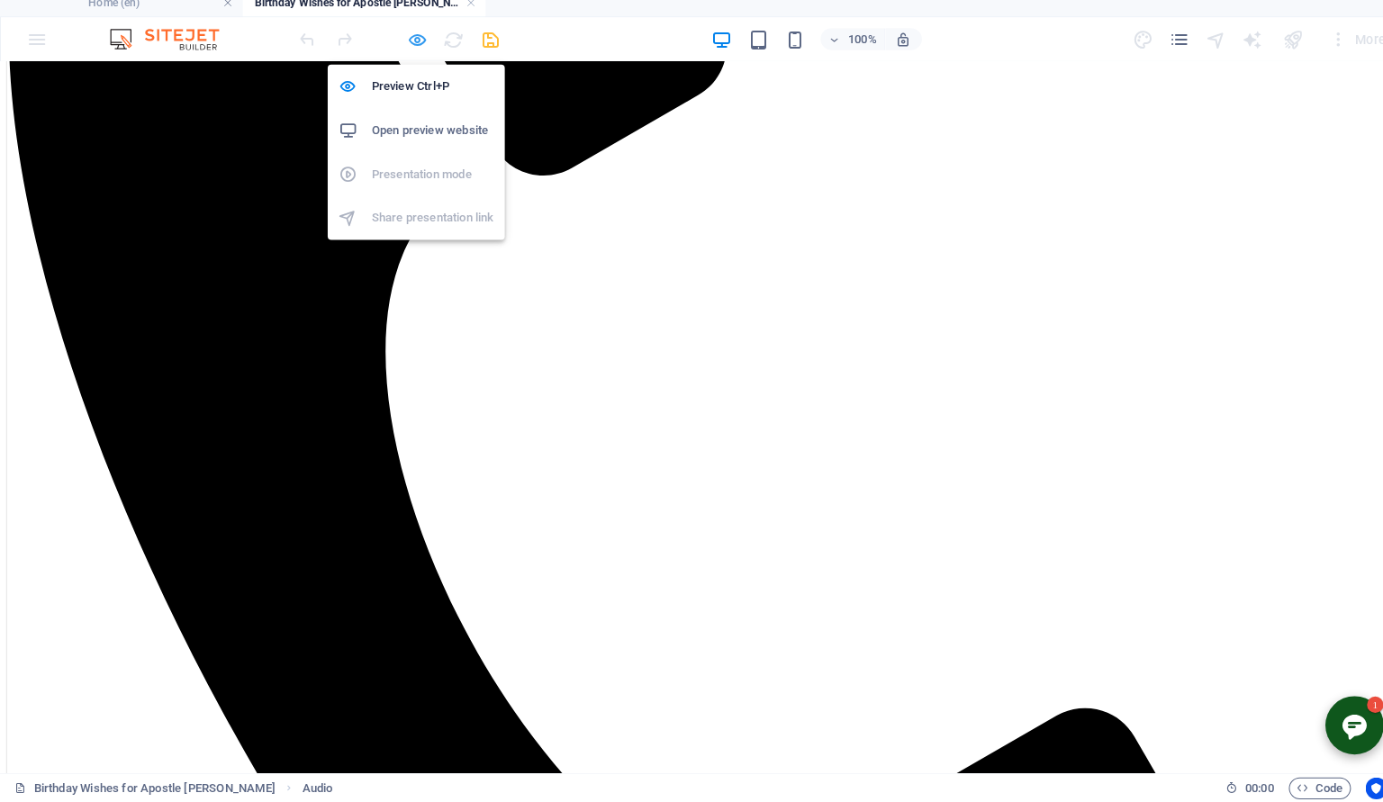
click at [417, 53] on icon "button" at bounding box center [412, 50] width 21 height 21
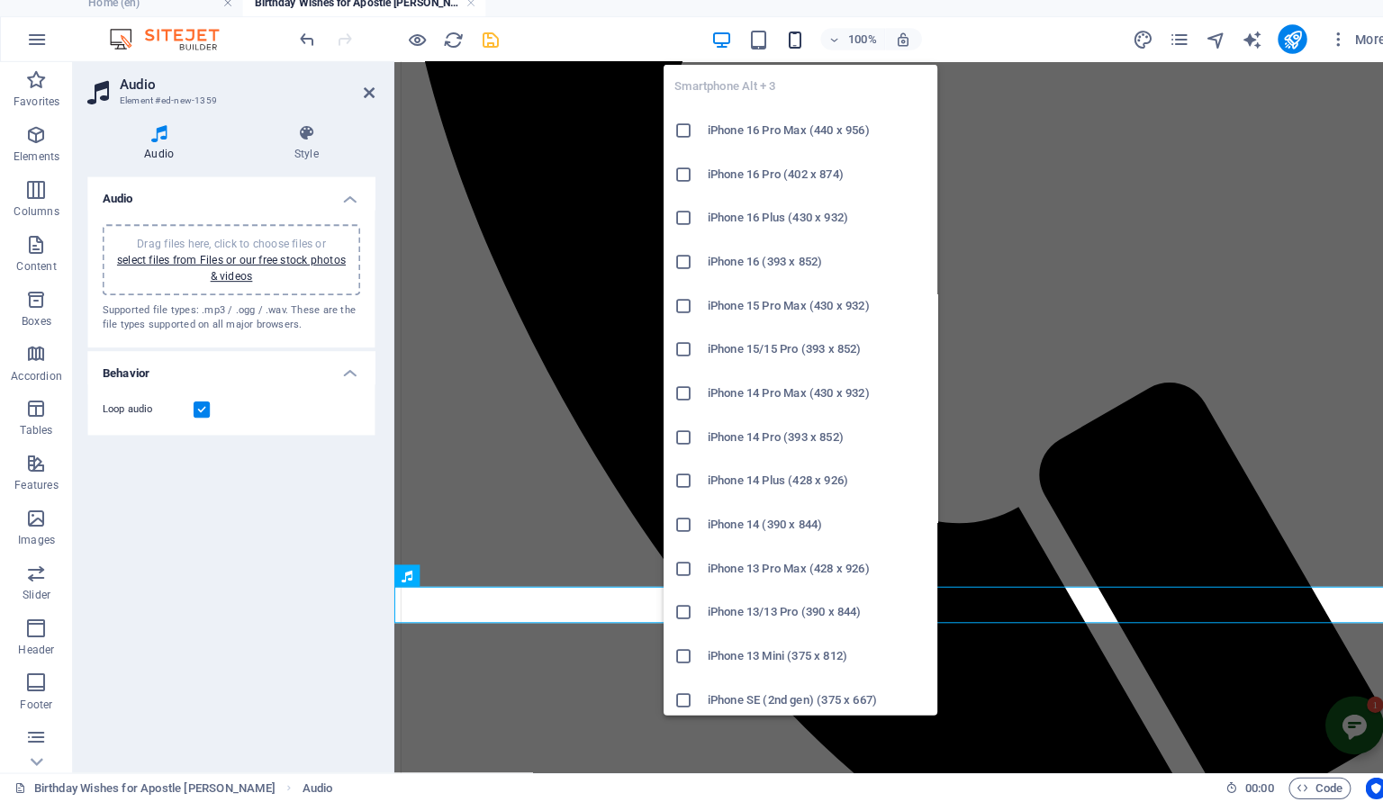
click at [792, 54] on icon "button" at bounding box center [784, 50] width 21 height 21
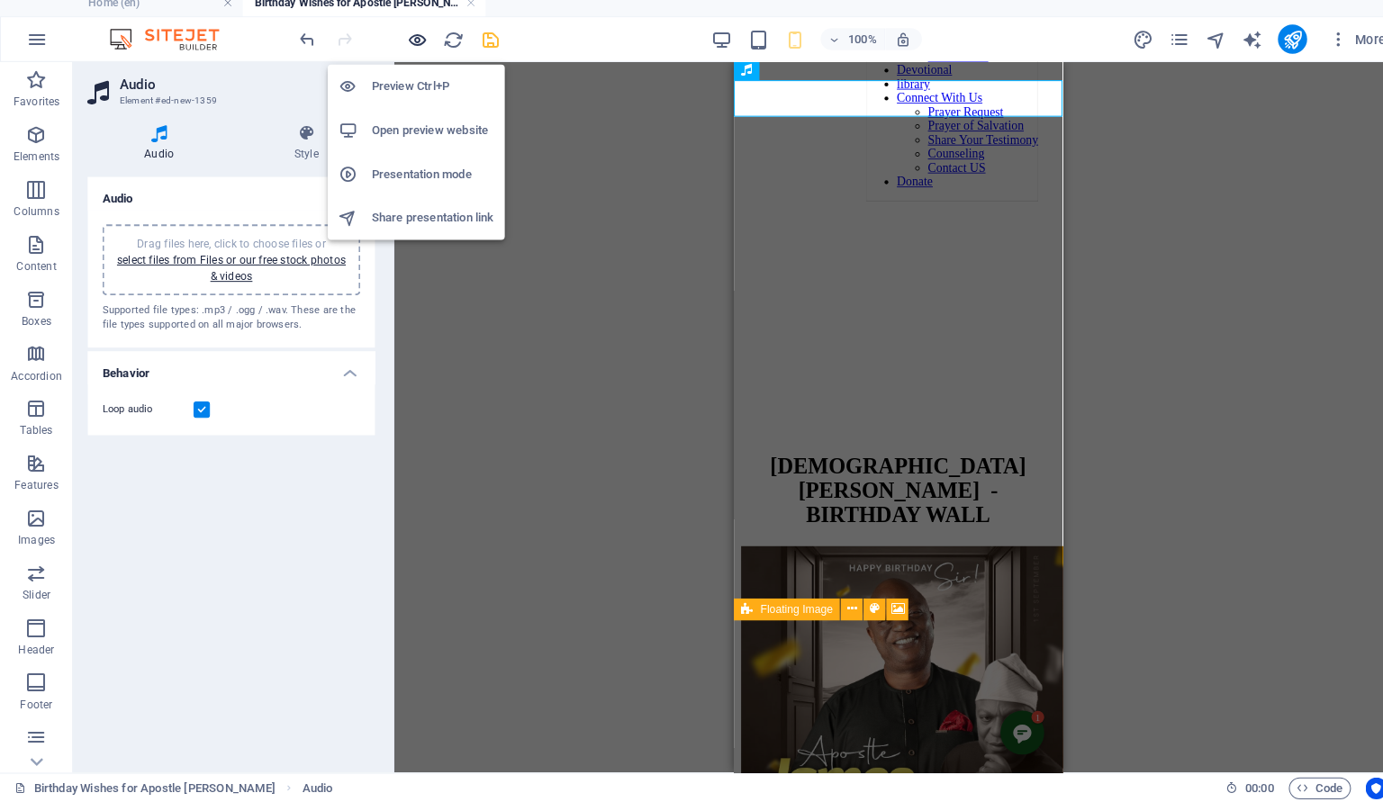
click at [416, 48] on icon "button" at bounding box center [412, 50] width 21 height 21
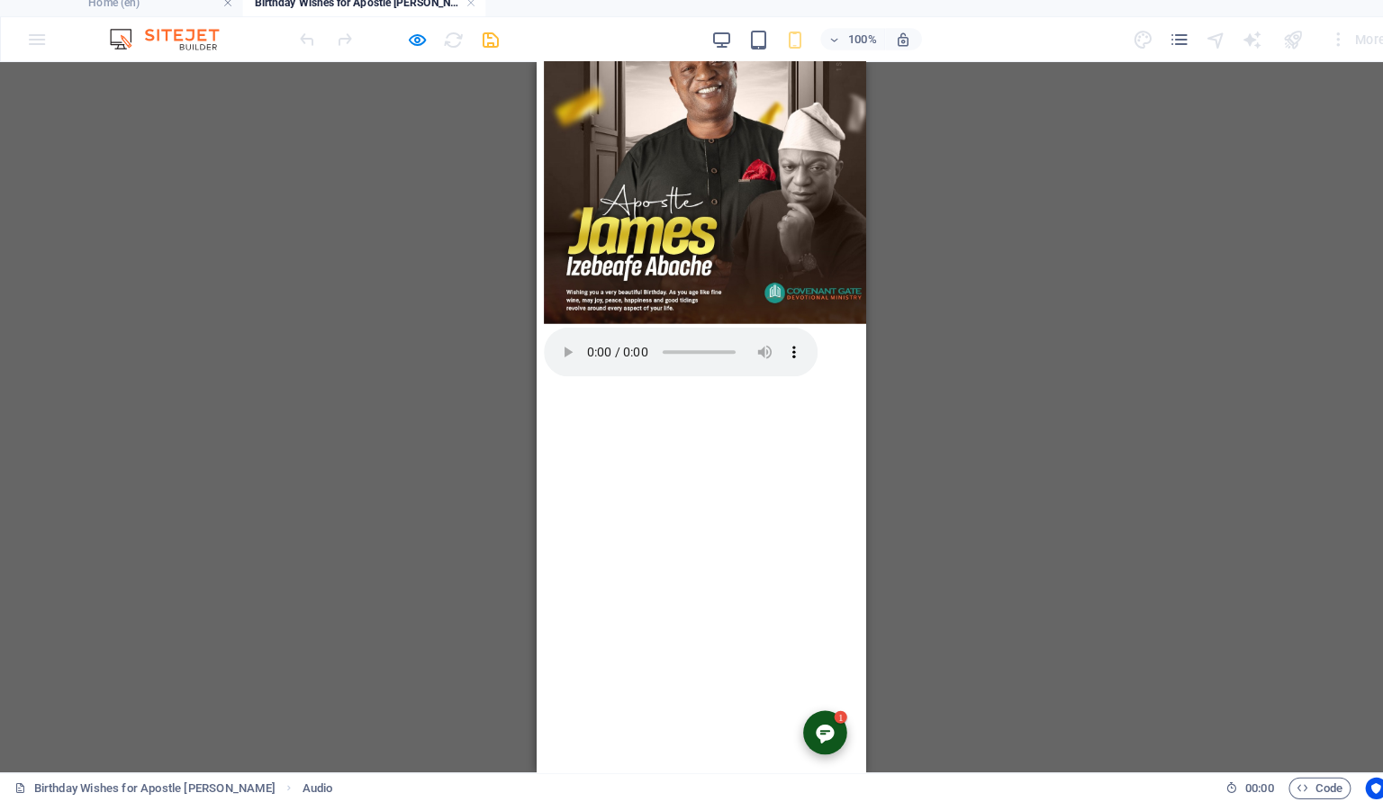
scroll to position [1032, 0]
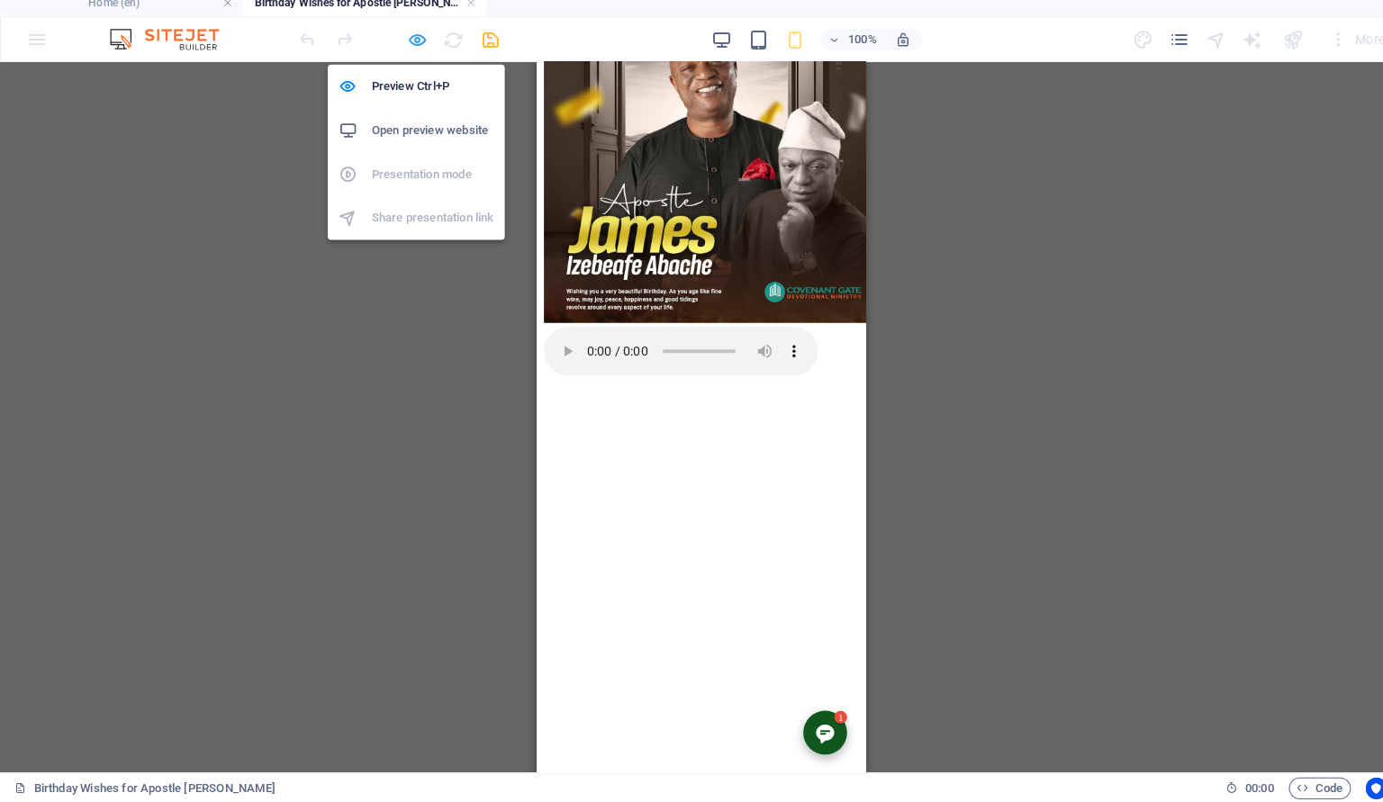
click at [413, 44] on icon "button" at bounding box center [412, 50] width 21 height 21
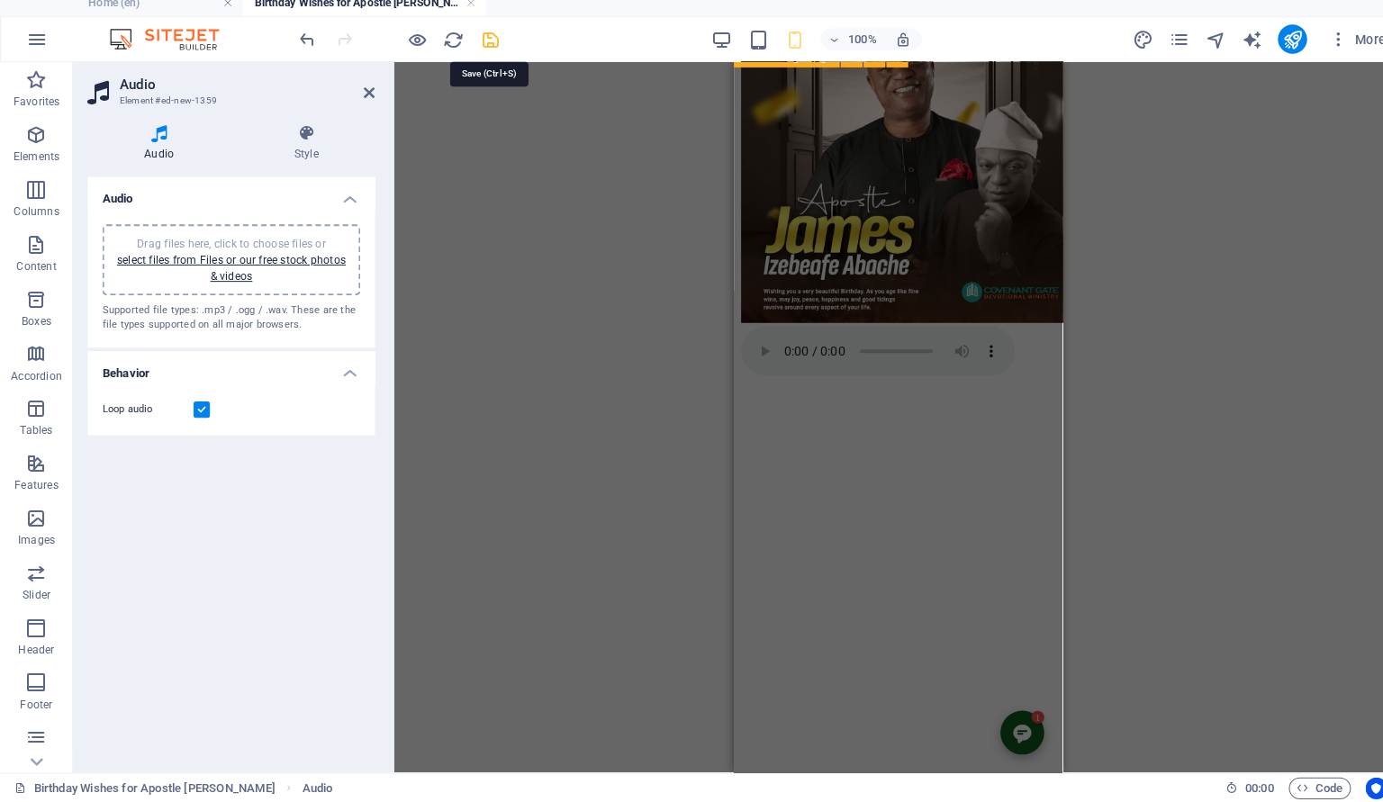
click at [483, 48] on icon "save" at bounding box center [484, 50] width 21 height 21
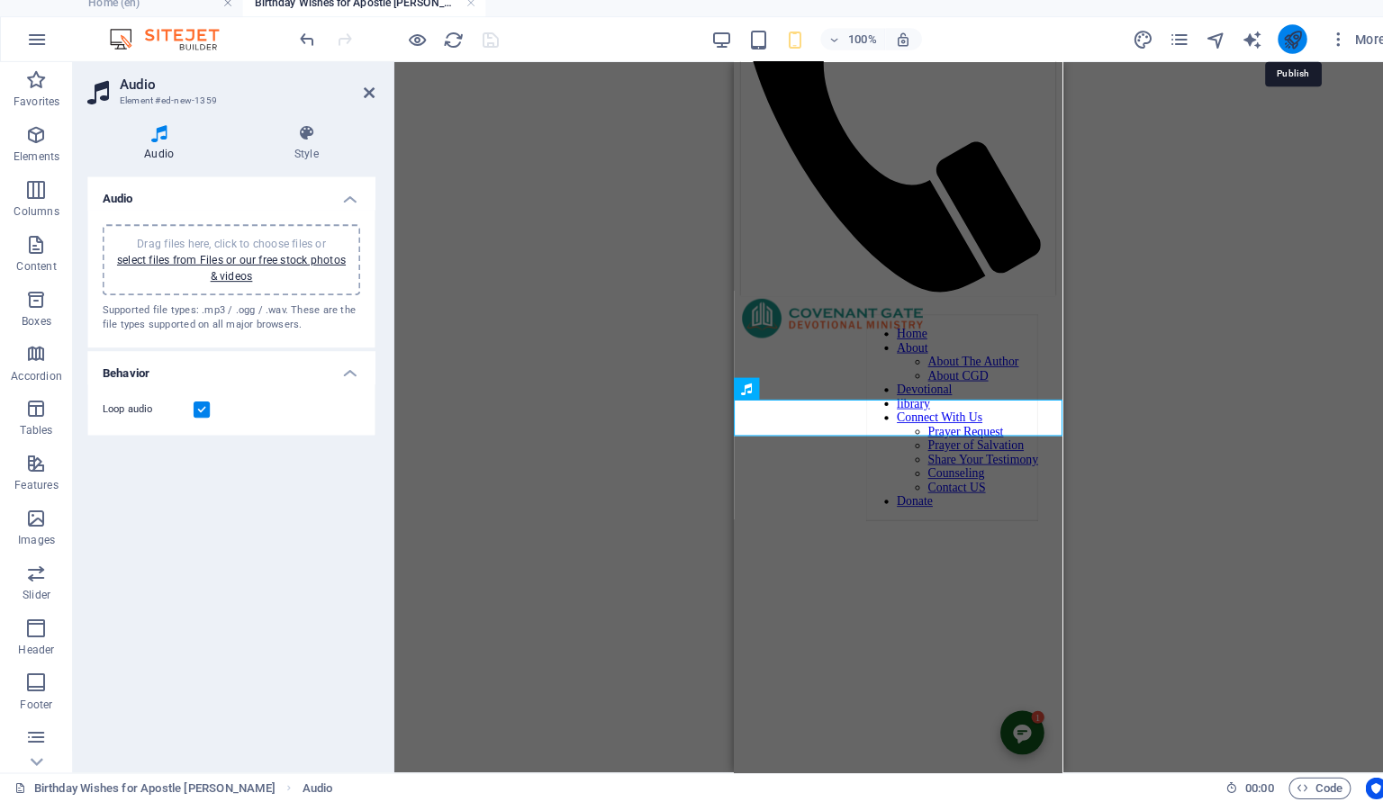
click at [1279, 45] on icon "publish" at bounding box center [1274, 50] width 21 height 21
